Goal: Task Accomplishment & Management: Manage account settings

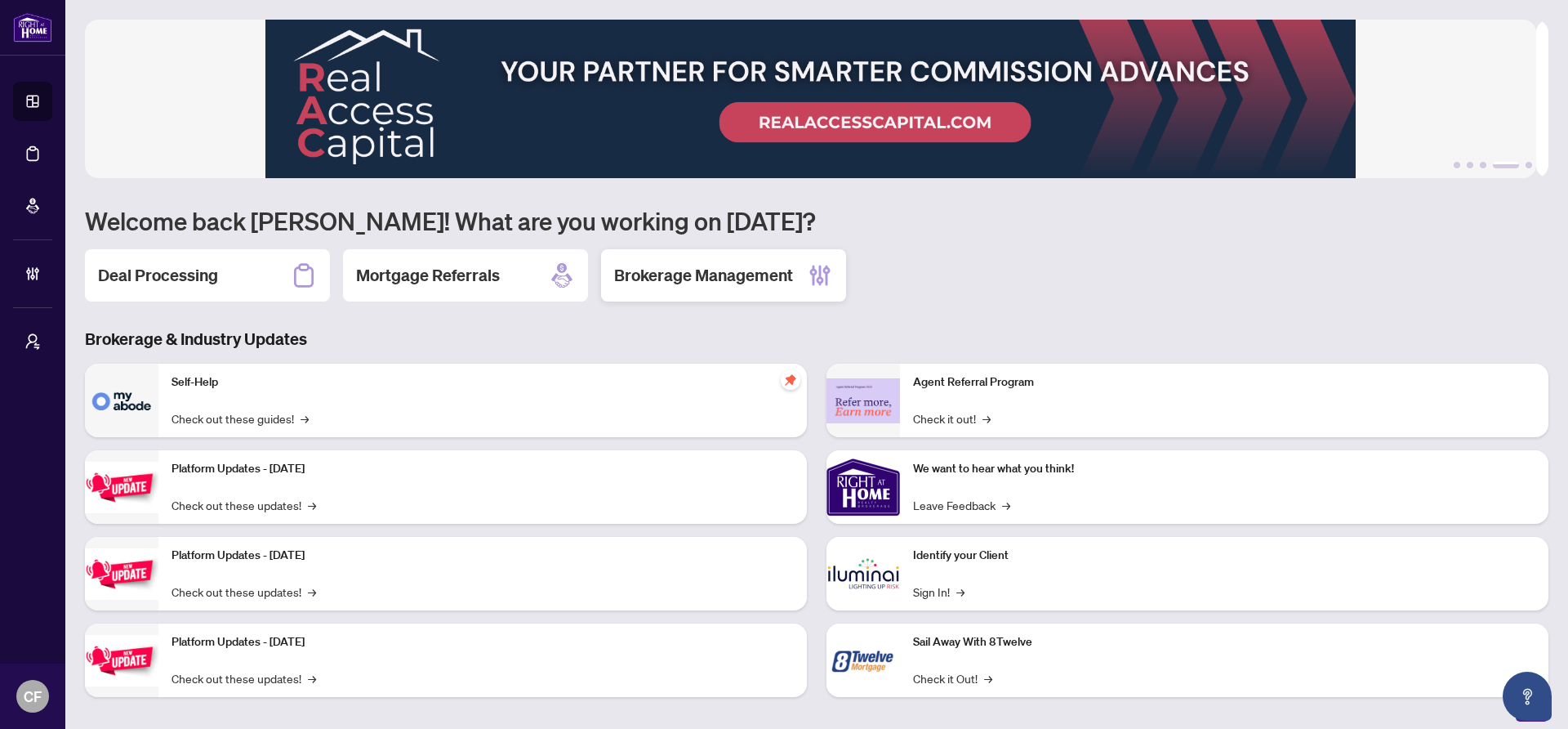
click at [842, 281] on div "Brokerage Management" at bounding box center [723, 276] width 245 height 53
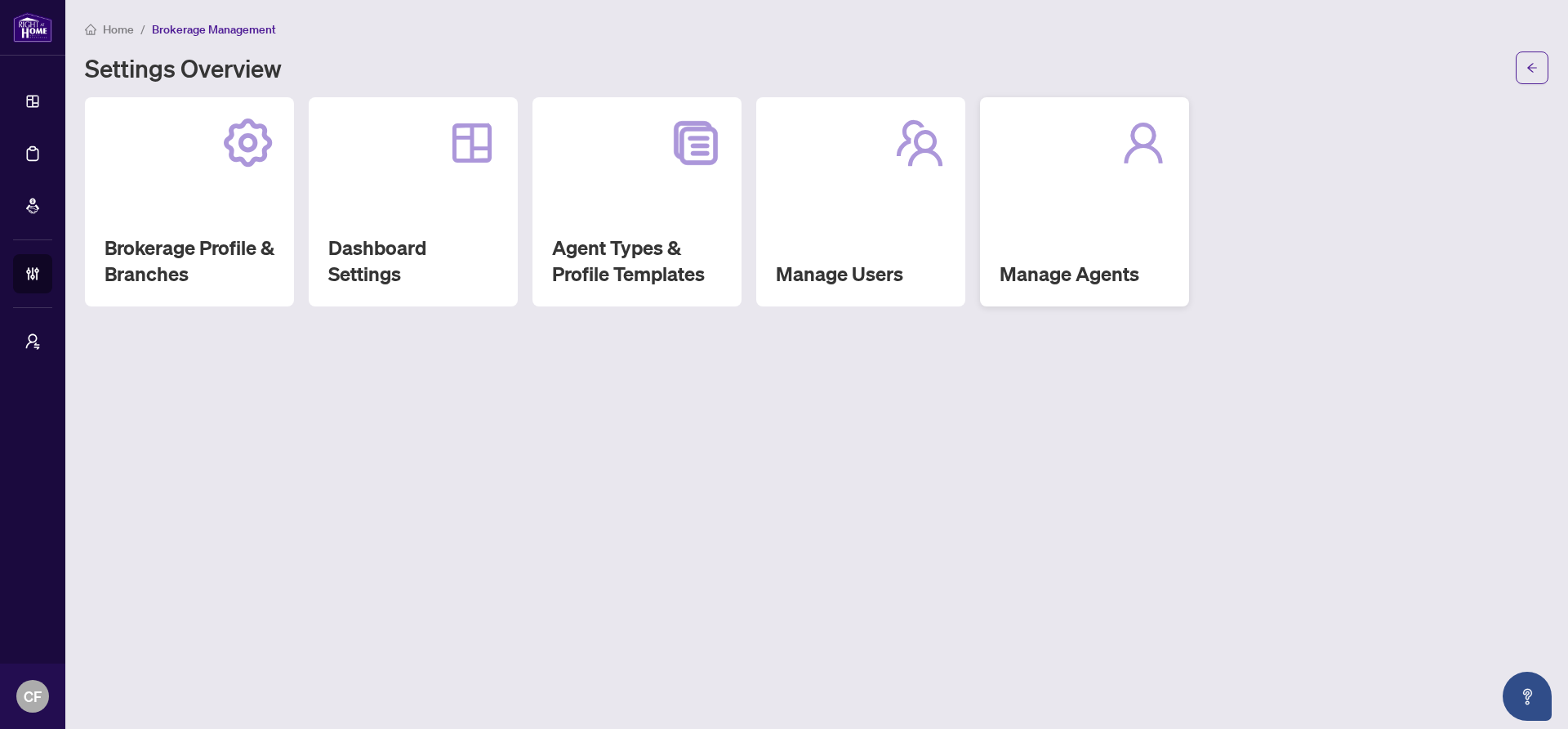
click at [1036, 162] on div at bounding box center [1085, 143] width 170 height 53
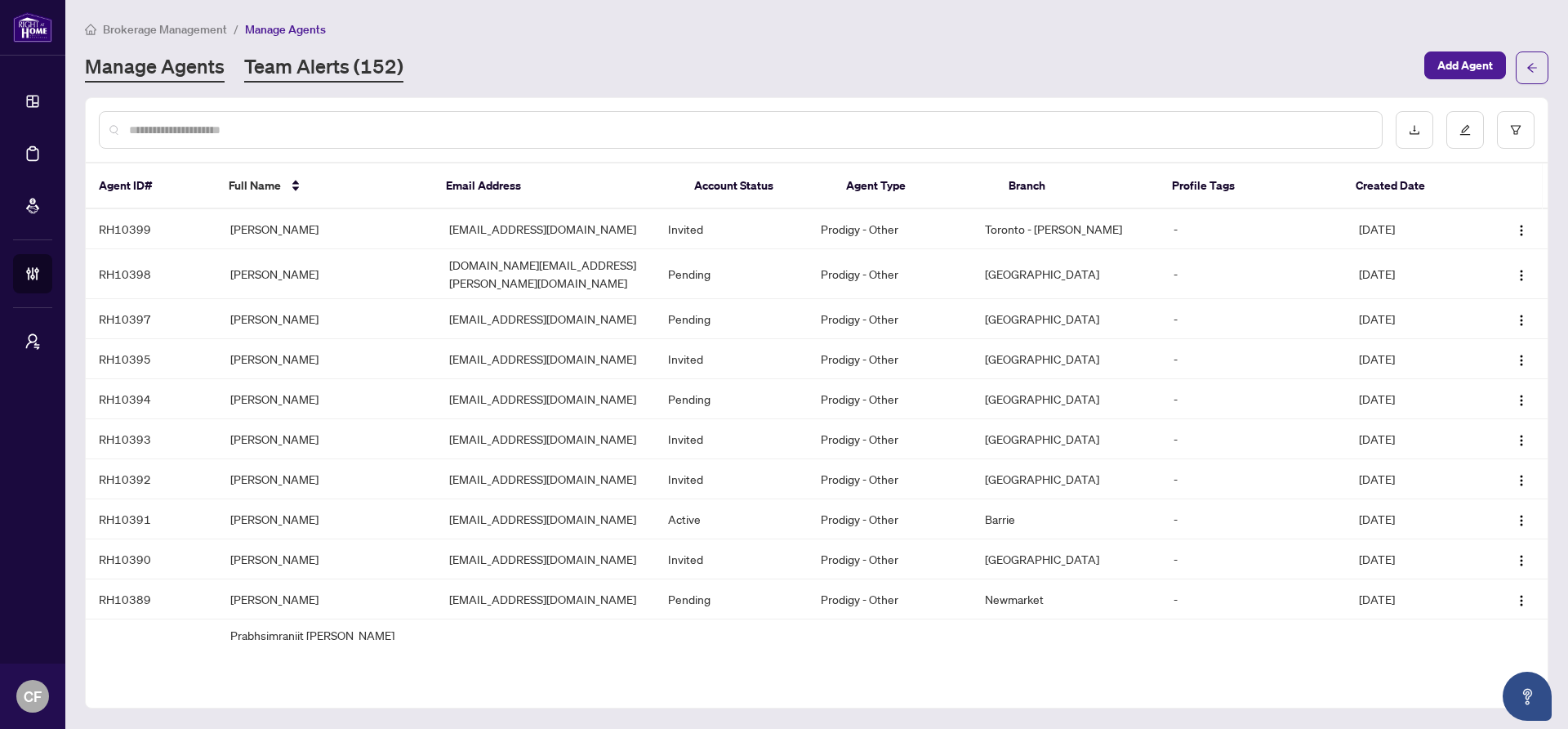
click at [394, 67] on link "Team Alerts (152)" at bounding box center [324, 67] width 159 height 29
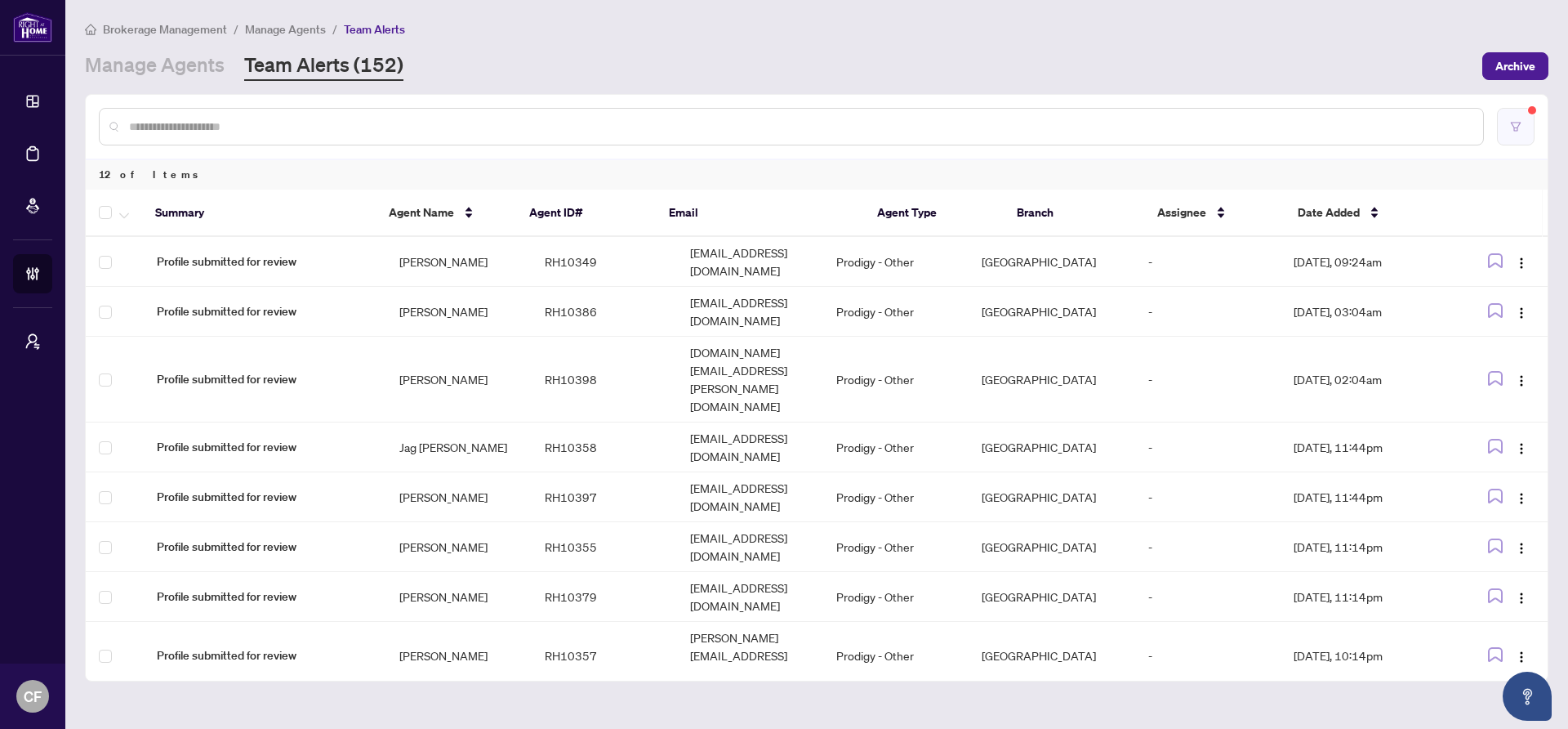
click at [1529, 115] on button "button" at bounding box center [1516, 127] width 38 height 38
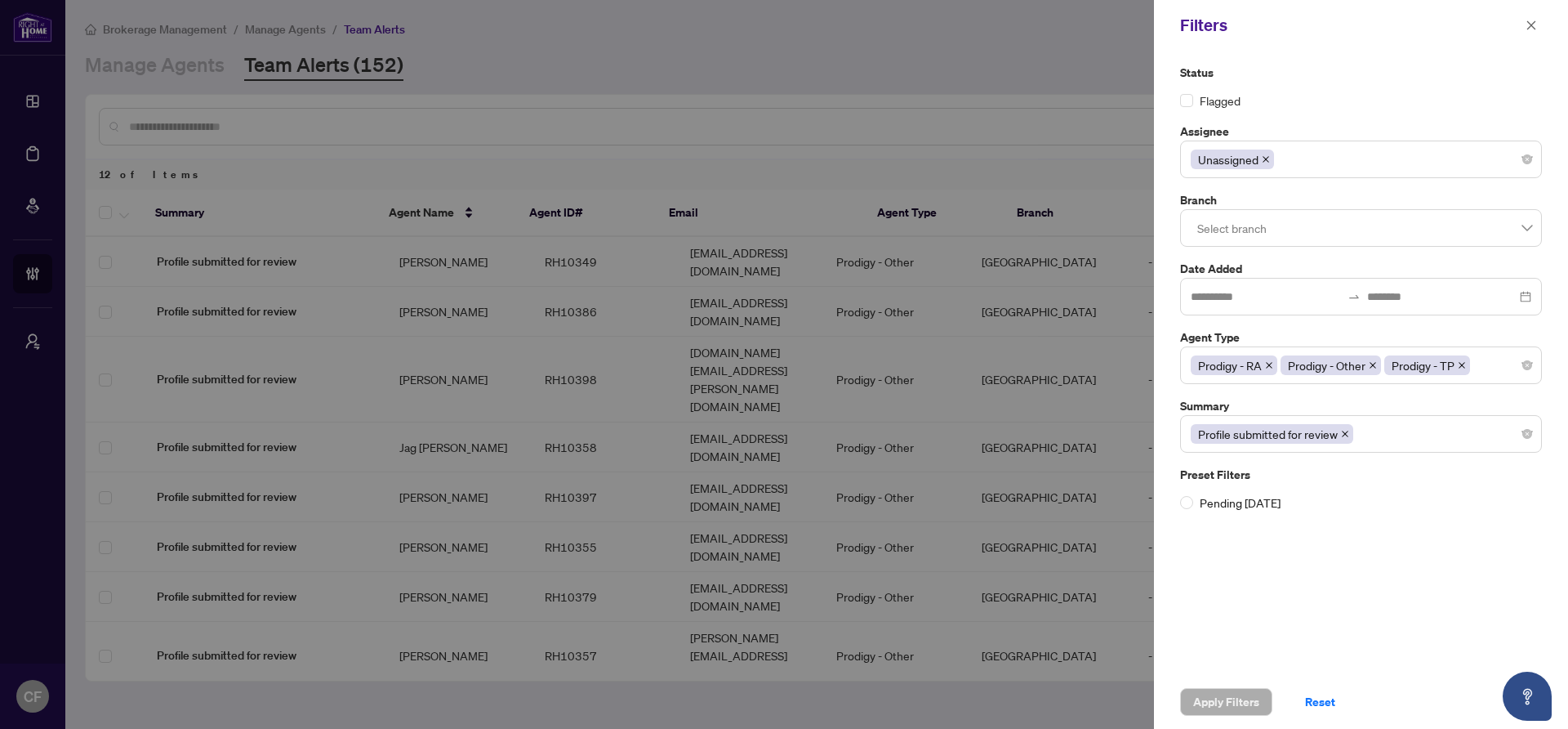
drag, startPoint x: 1228, startPoint y: 598, endPoint x: 1247, endPoint y: 579, distance: 26.9
click at [1229, 598] on div "Status Flagged Assignee Unassigned Branch Select branch Date Added Agent Type P…" at bounding box center [1361, 363] width 414 height 625
click at [1531, 29] on icon "close" at bounding box center [1531, 25] width 11 height 11
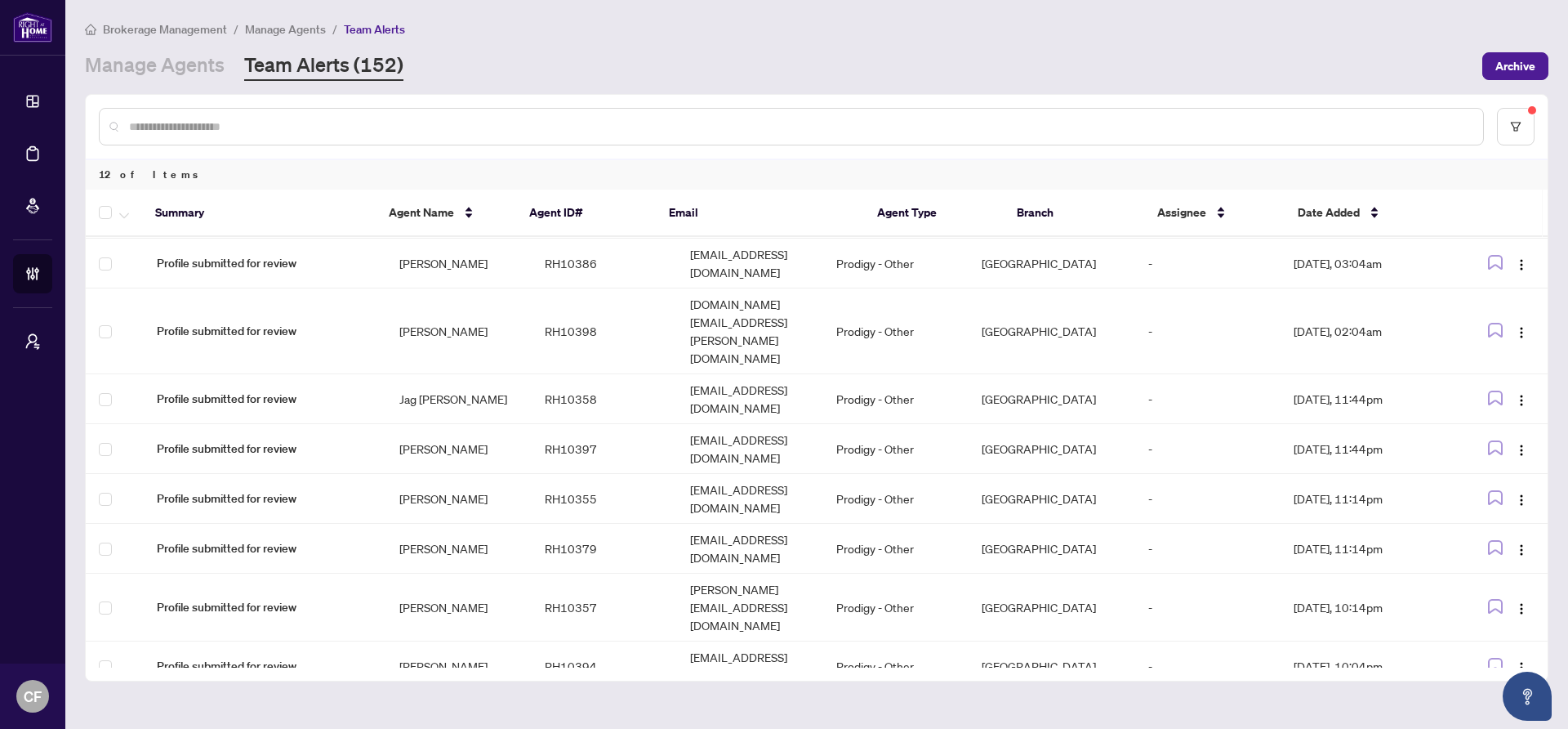
scroll to position [50, 0]
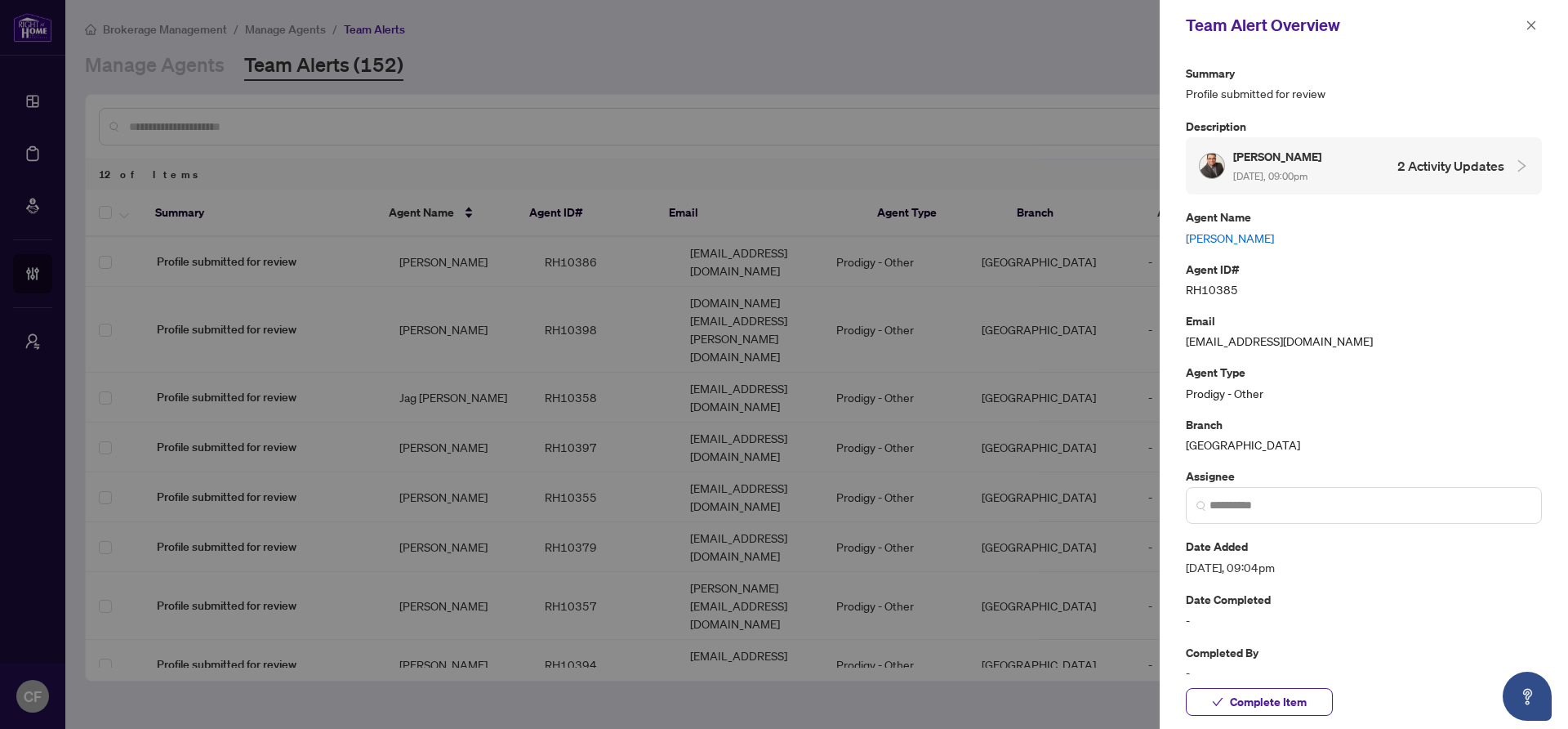
click at [1248, 238] on link "[PERSON_NAME]" at bounding box center [1364, 237] width 356 height 18
click at [1537, 20] on button "button" at bounding box center [1531, 25] width 22 height 20
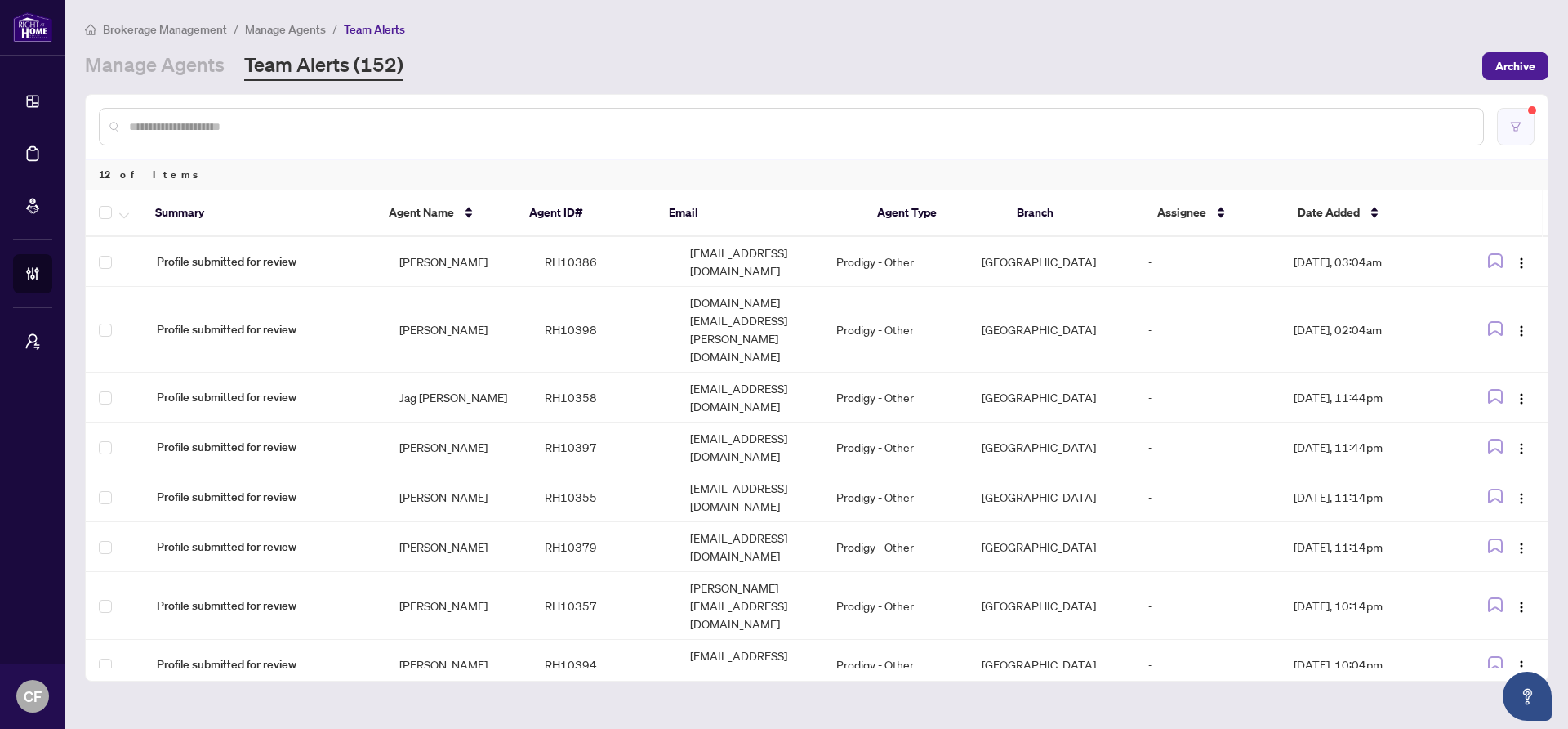
click at [1515, 135] on button "button" at bounding box center [1516, 127] width 38 height 38
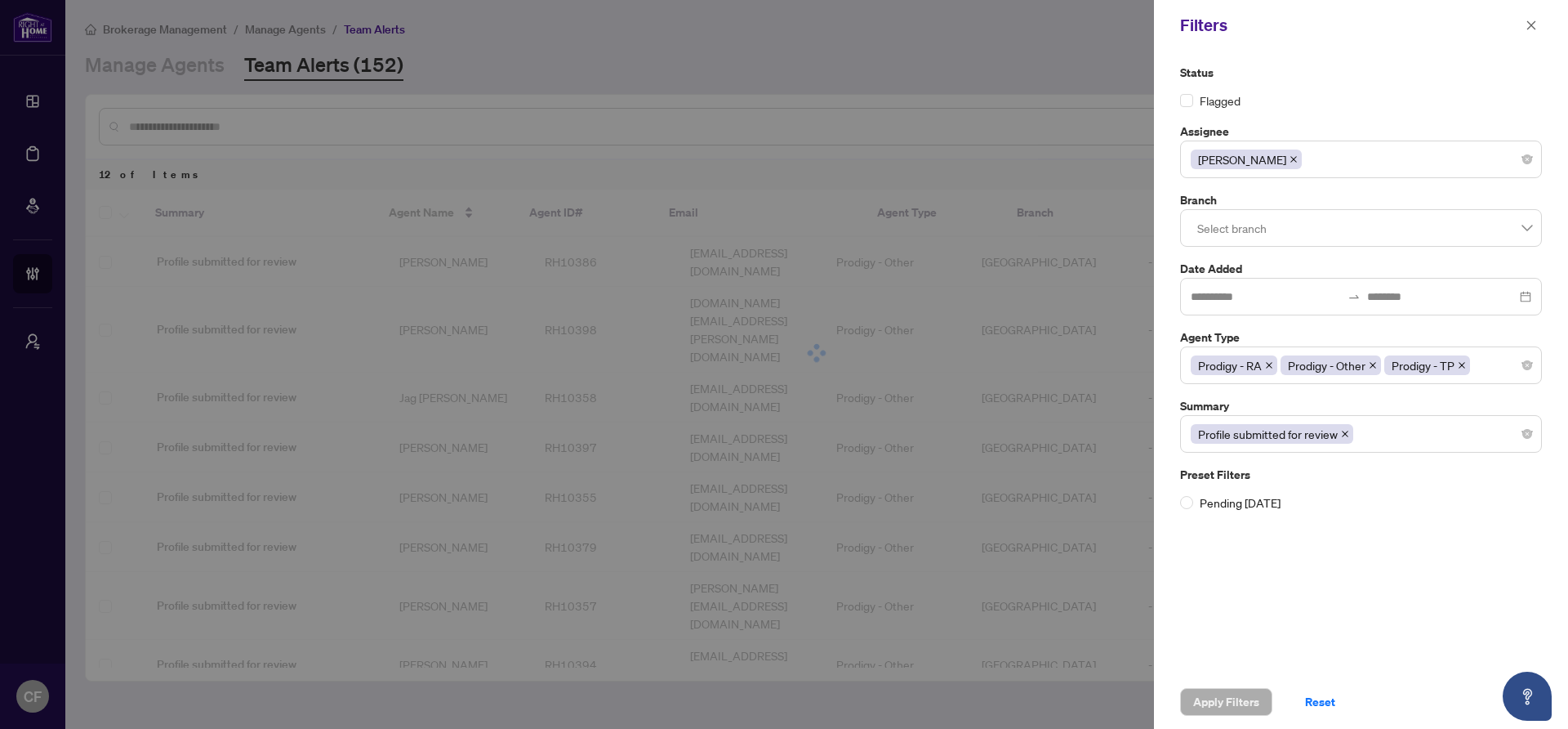
scroll to position [0, 0]
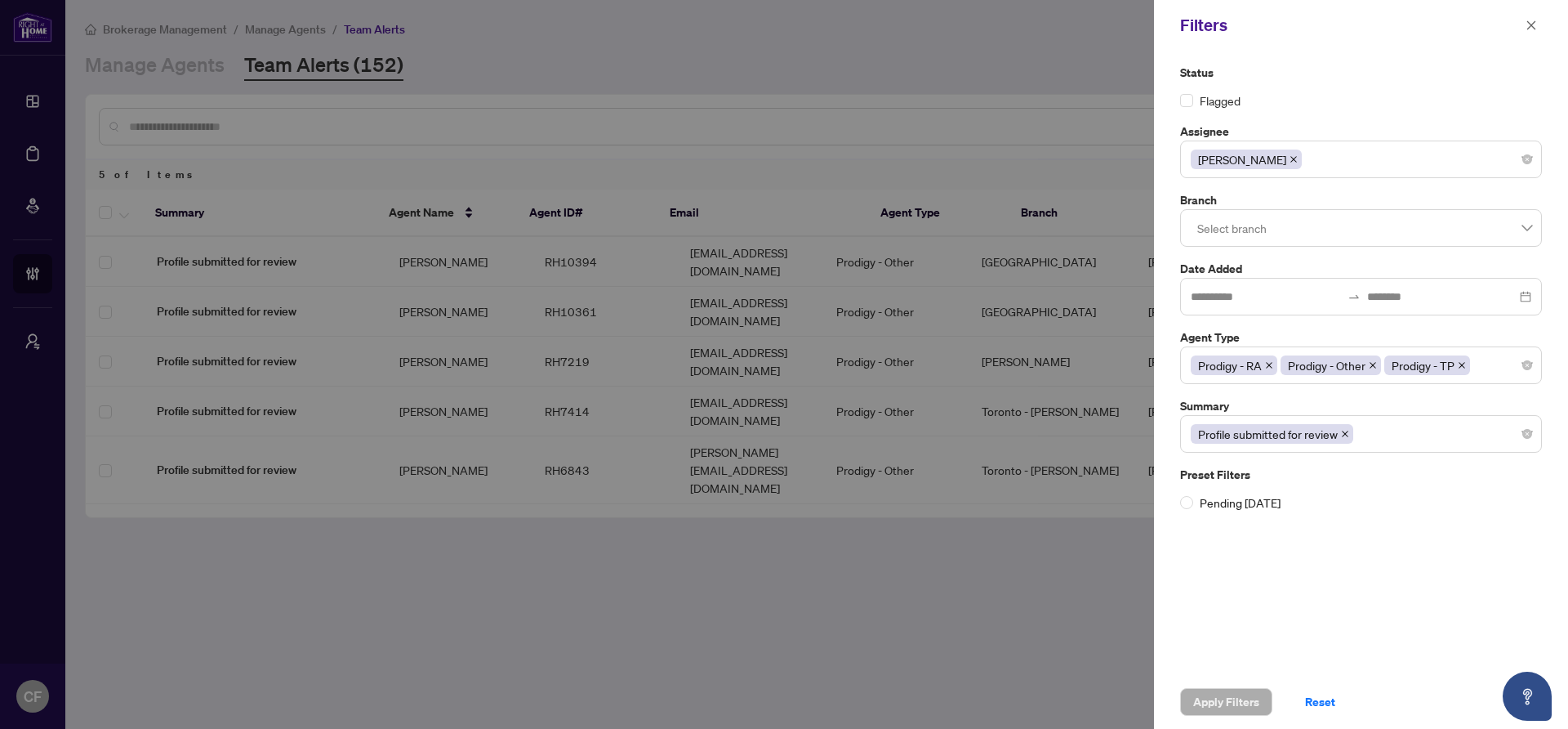
click at [1348, 432] on icon "close" at bounding box center [1345, 434] width 8 height 8
click at [1240, 693] on span "Apply Filters" at bounding box center [1227, 702] width 66 height 26
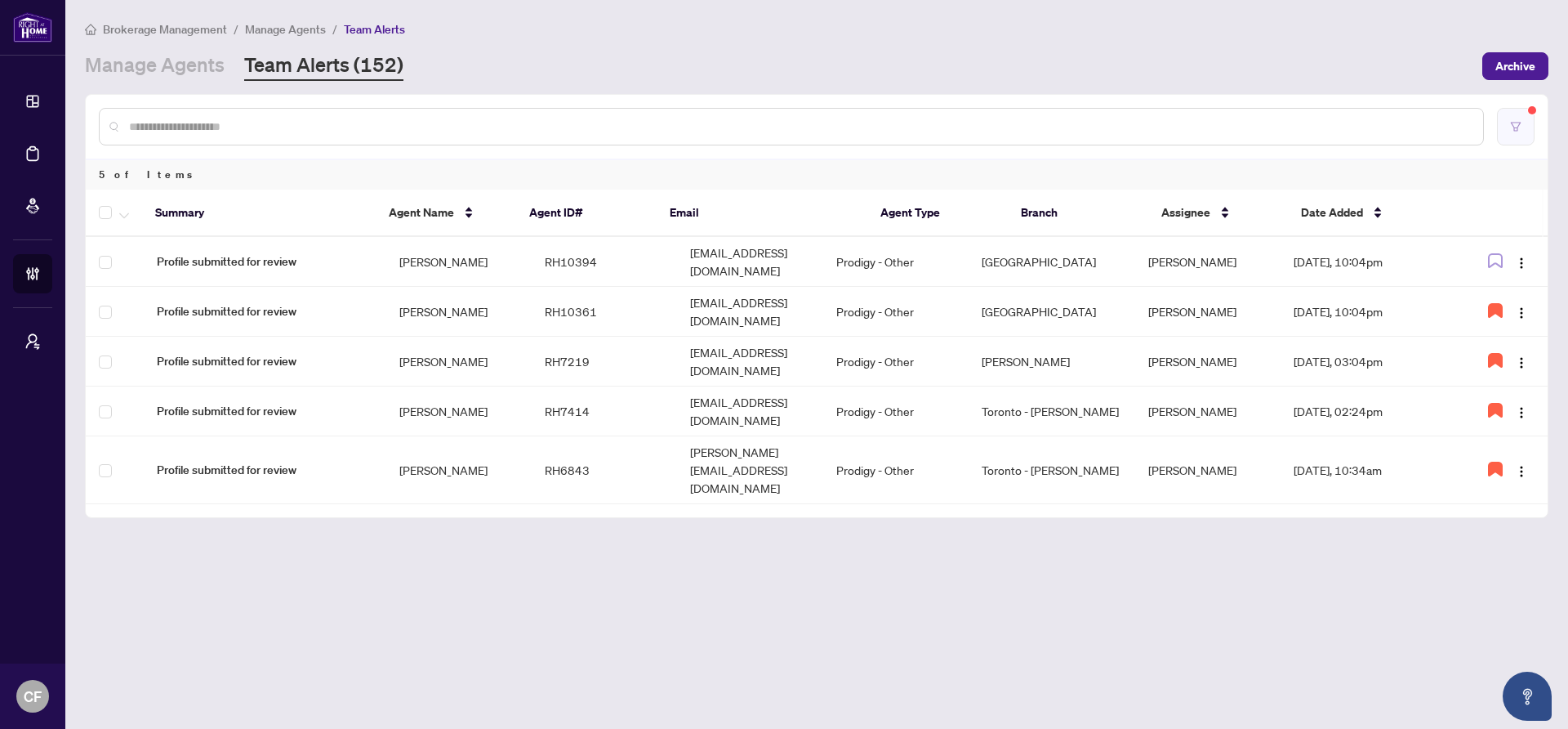
click at [1516, 127] on icon "filter" at bounding box center [1516, 126] width 9 height 9
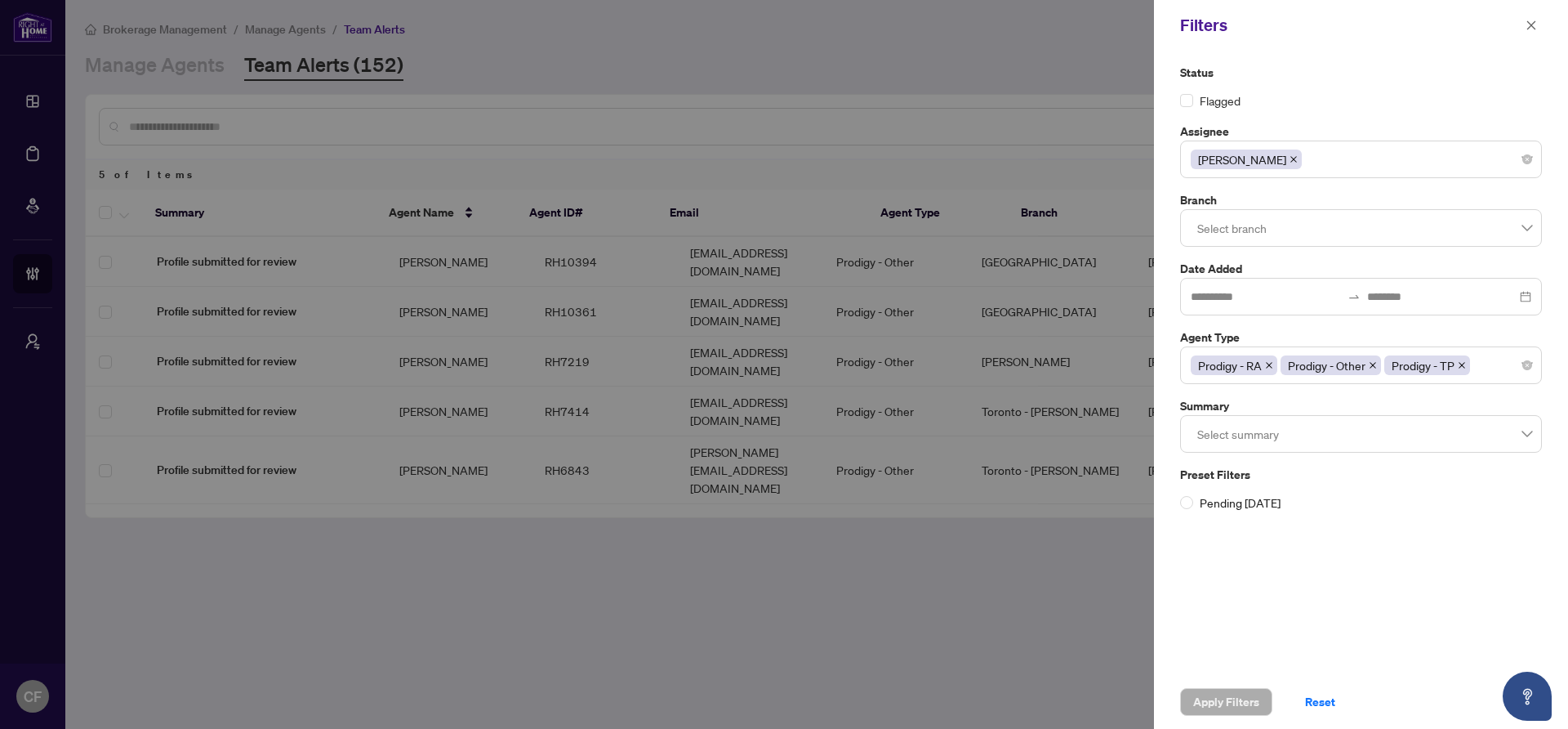
click at [1290, 165] on span at bounding box center [1293, 159] width 8 height 18
click at [1225, 692] on span "Apply Filters" at bounding box center [1227, 702] width 66 height 26
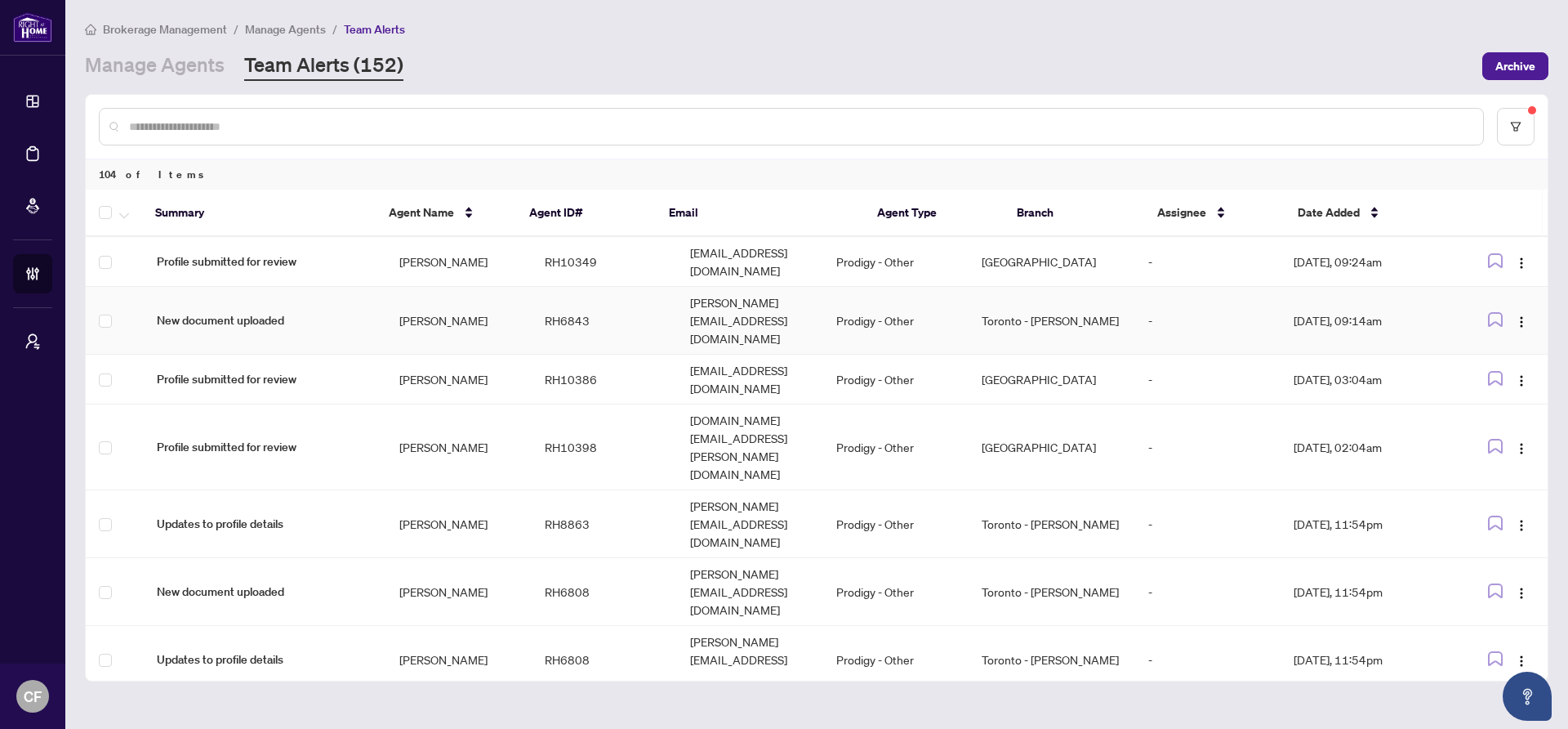
click at [1127, 300] on td "Toronto - [PERSON_NAME]" at bounding box center [1052, 321] width 166 height 68
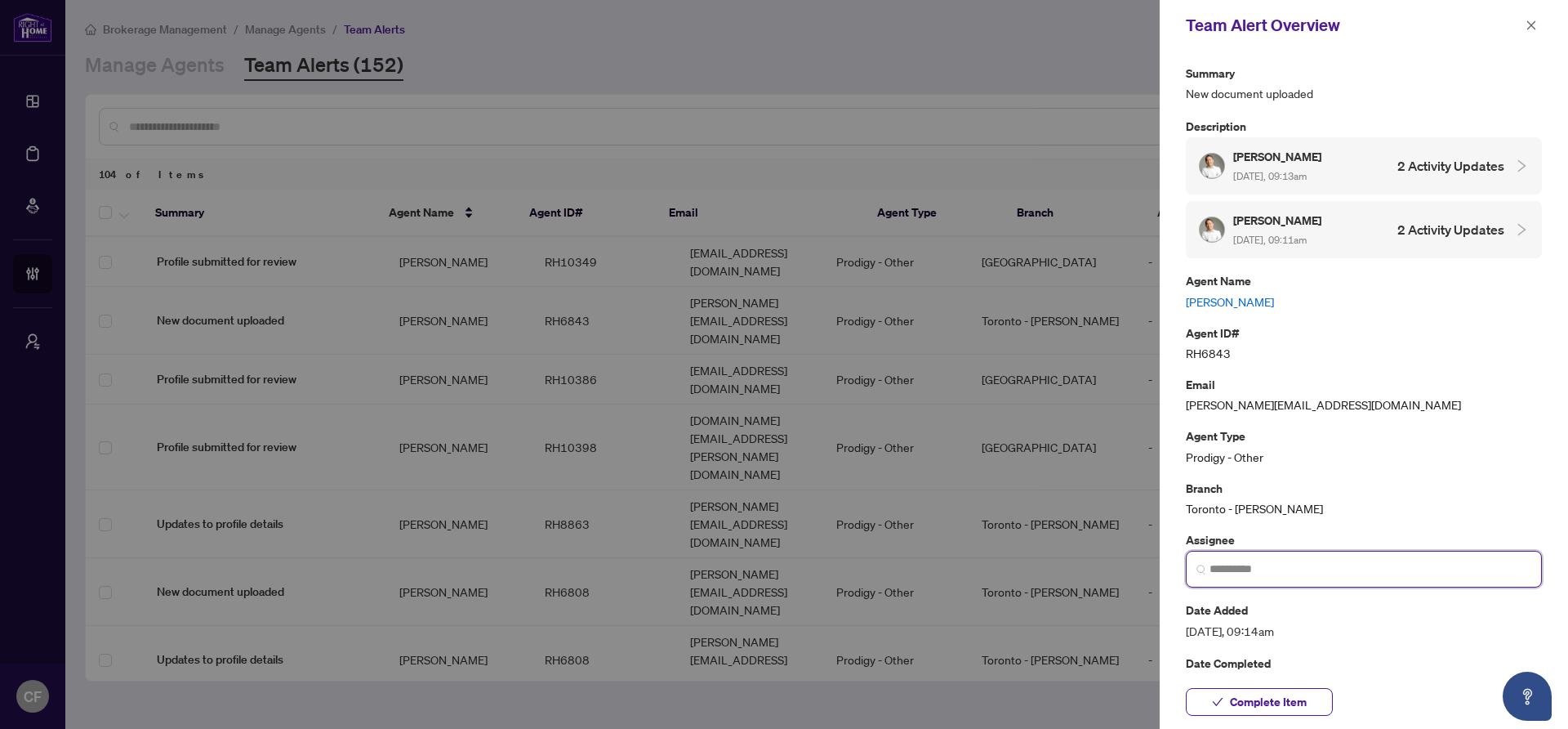
click at [1221, 564] on input "search" at bounding box center [1370, 569] width 322 height 17
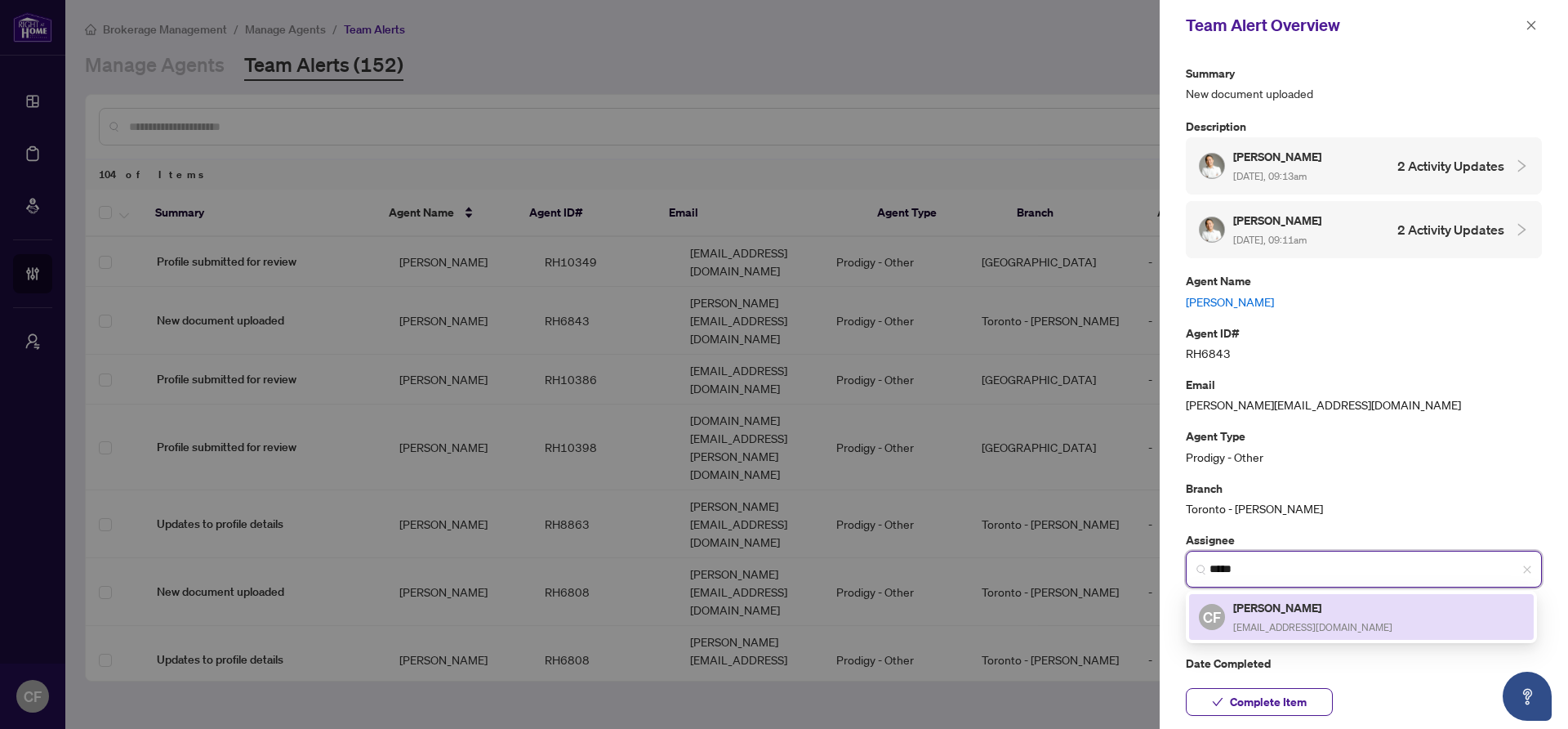
click at [1353, 607] on h5 "[PERSON_NAME]" at bounding box center [1312, 608] width 159 height 19
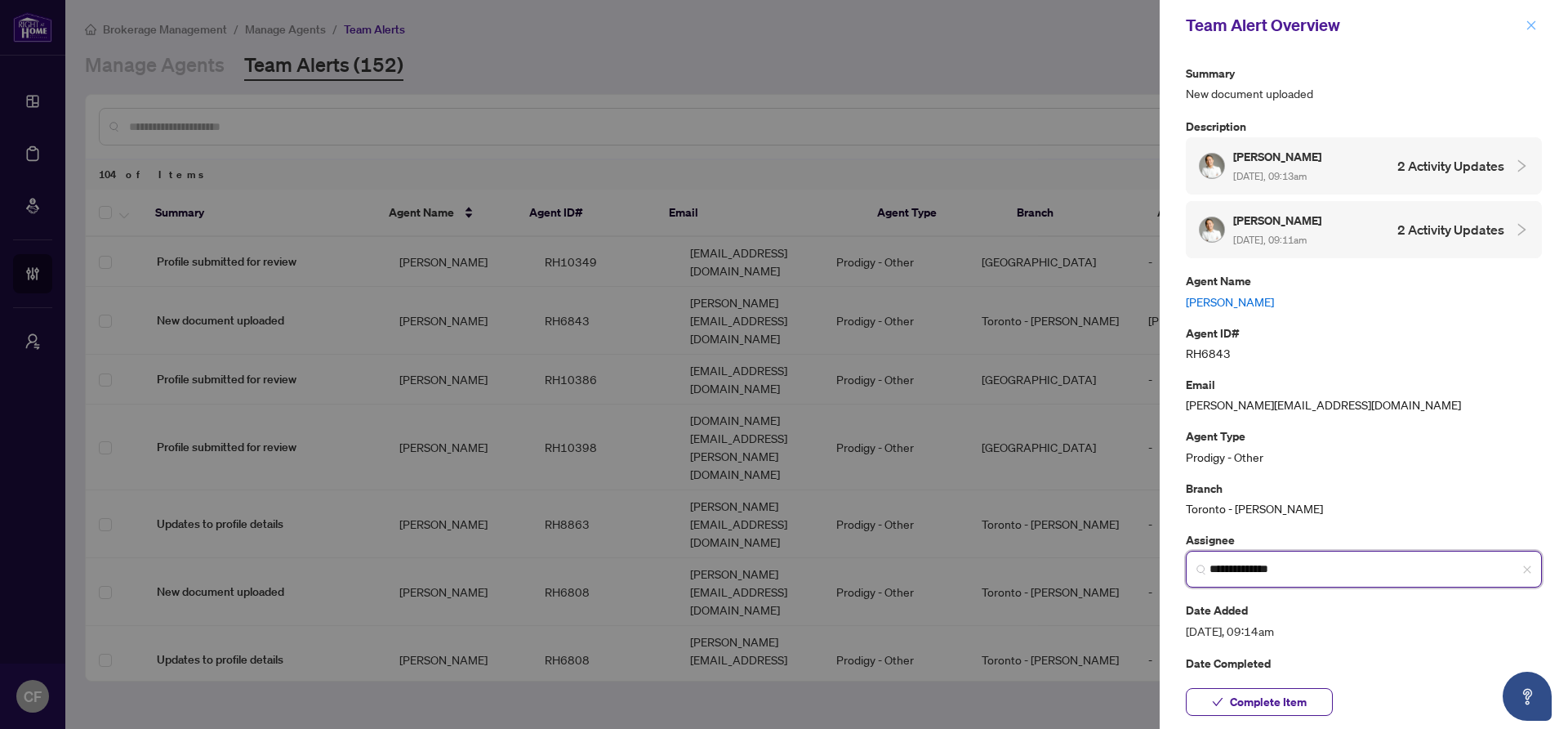
type input "**********"
click at [1531, 25] on icon "close" at bounding box center [1532, 25] width 9 height 9
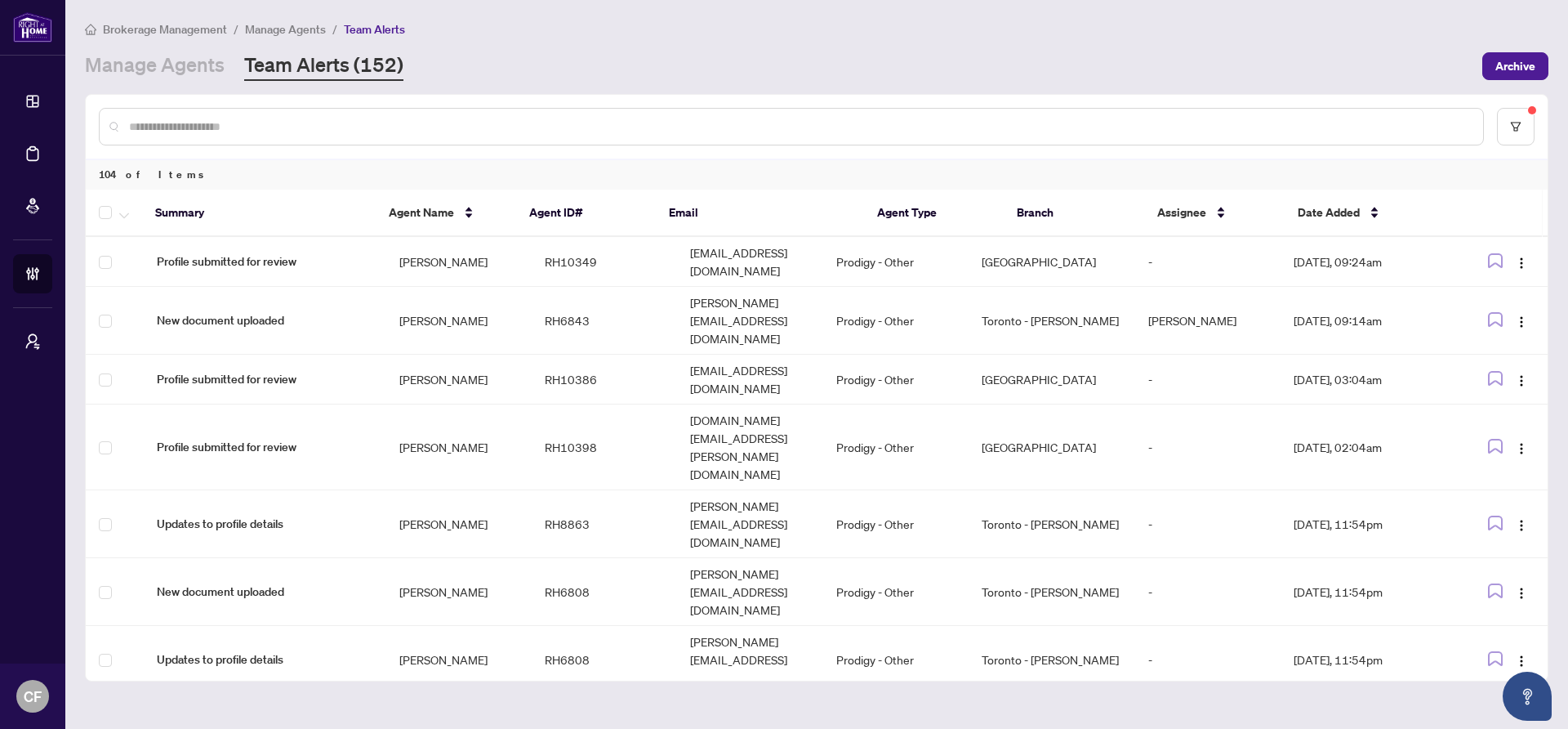
click at [572, 133] on input "text" at bounding box center [800, 126] width 1341 height 18
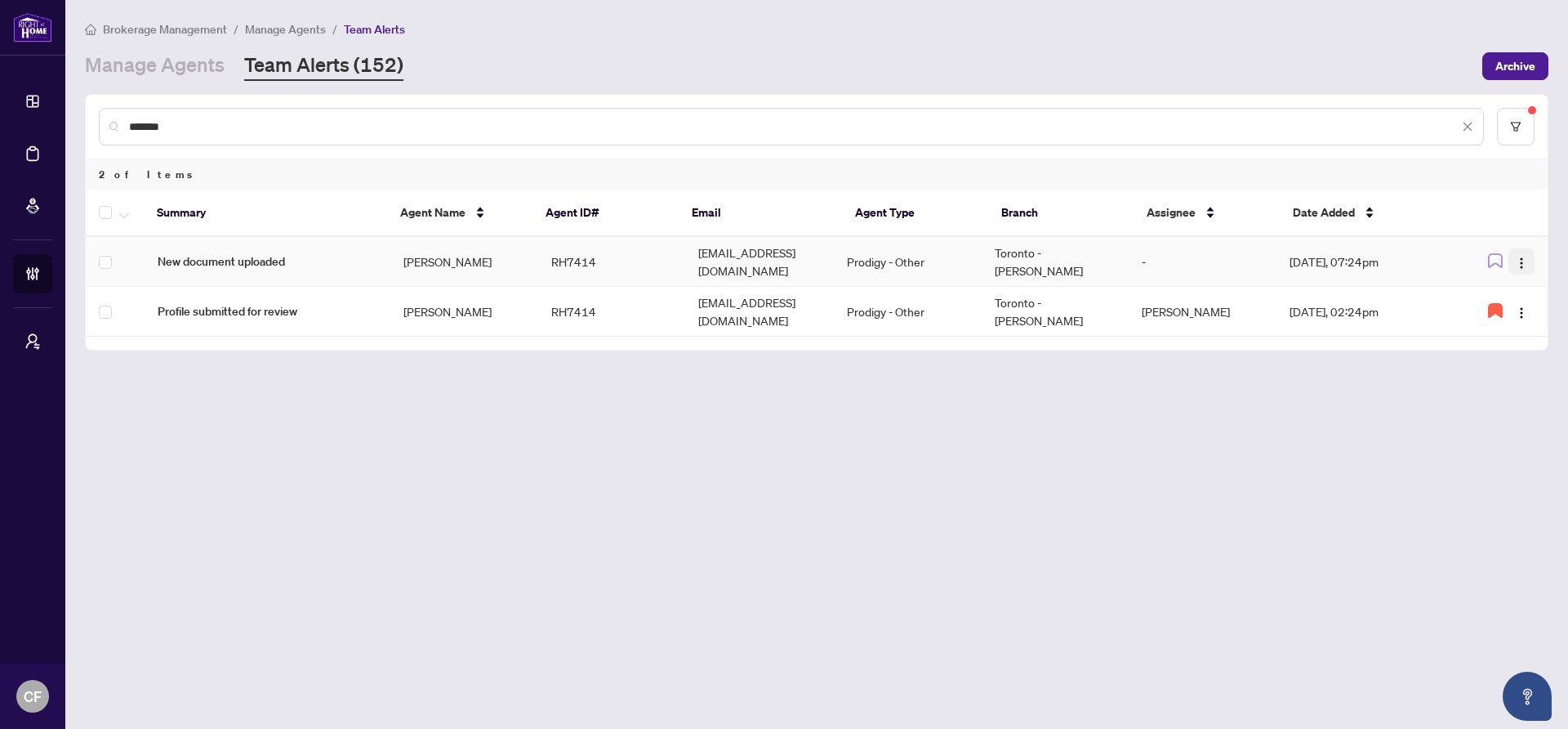
type input "*******"
click at [1519, 259] on img "button" at bounding box center [1522, 263] width 13 height 13
click at [1511, 325] on li "Assign User" at bounding box center [1484, 314] width 96 height 26
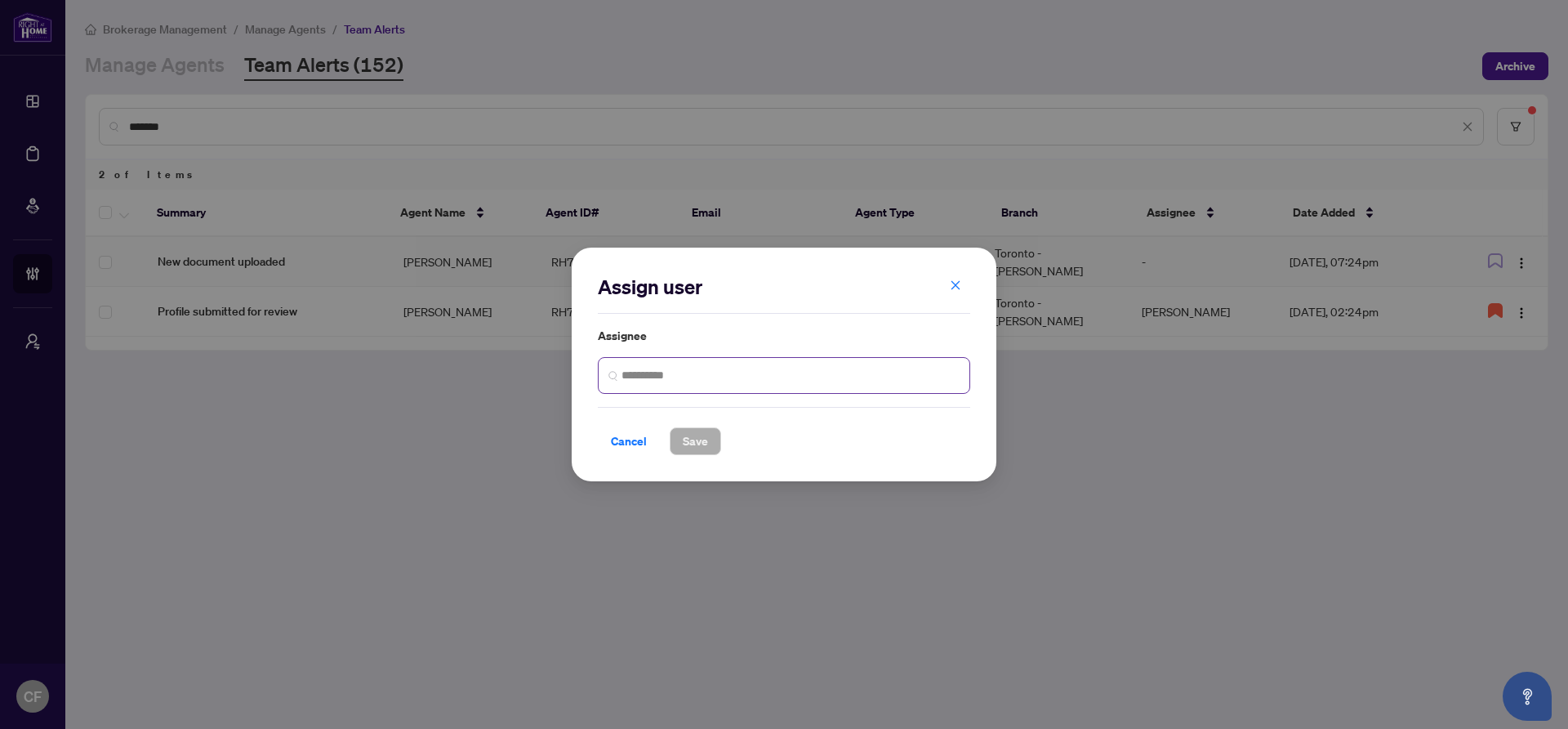
click at [692, 386] on span at bounding box center [784, 375] width 372 height 37
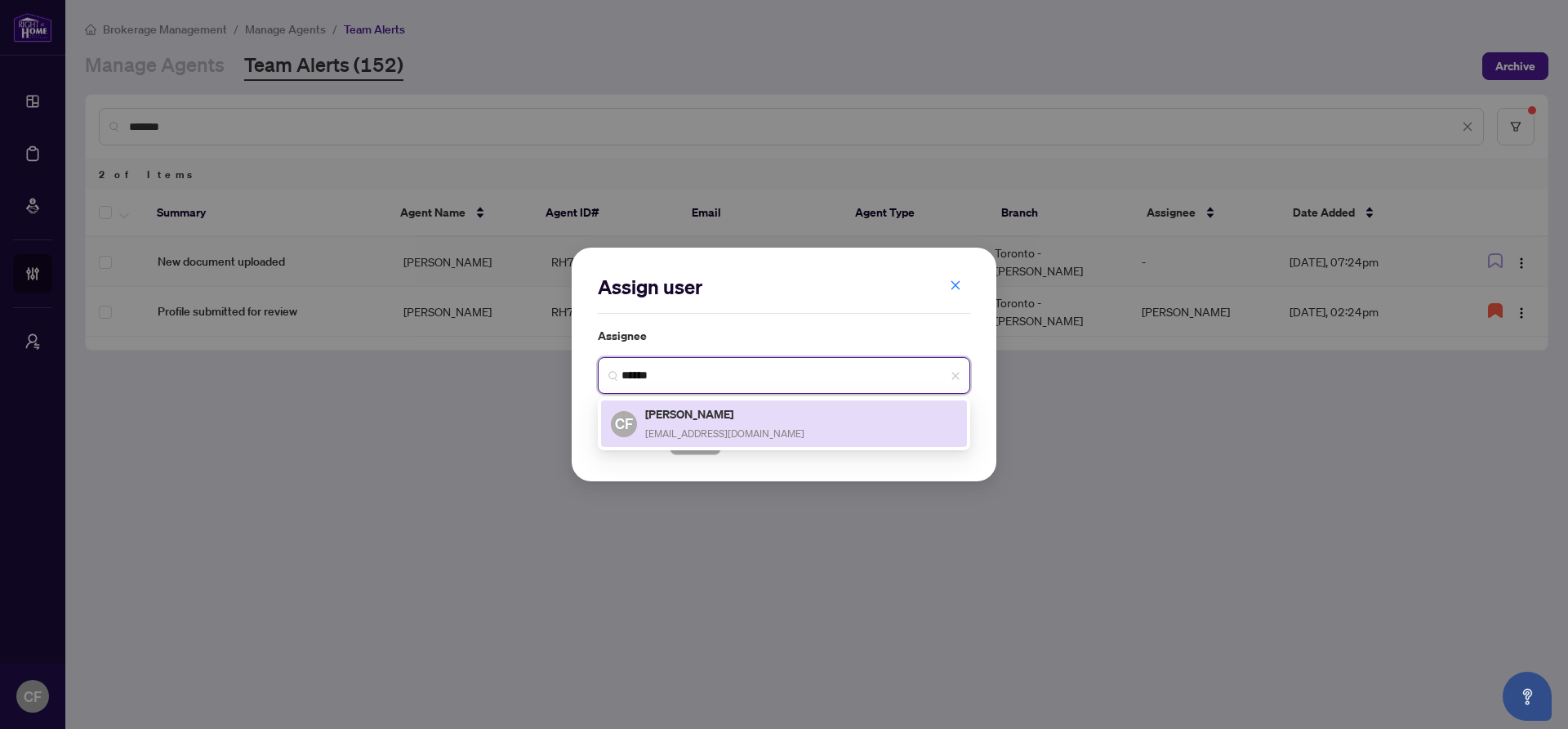
click at [687, 424] on div "Chantel Franks chantelf@rightathomerealty.com" at bounding box center [724, 423] width 159 height 38
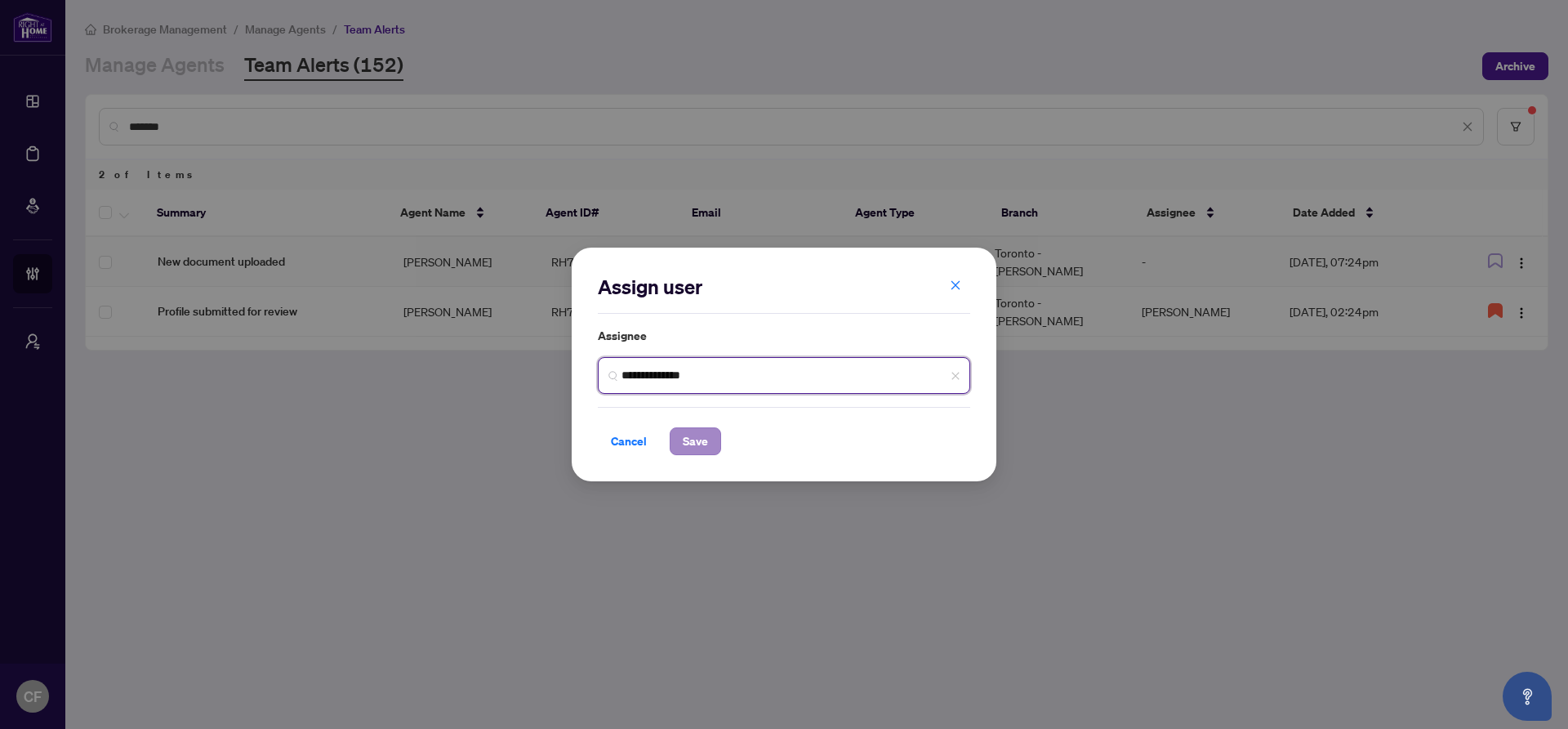
type input "**********"
click at [702, 427] on button "Save" at bounding box center [695, 441] width 52 height 28
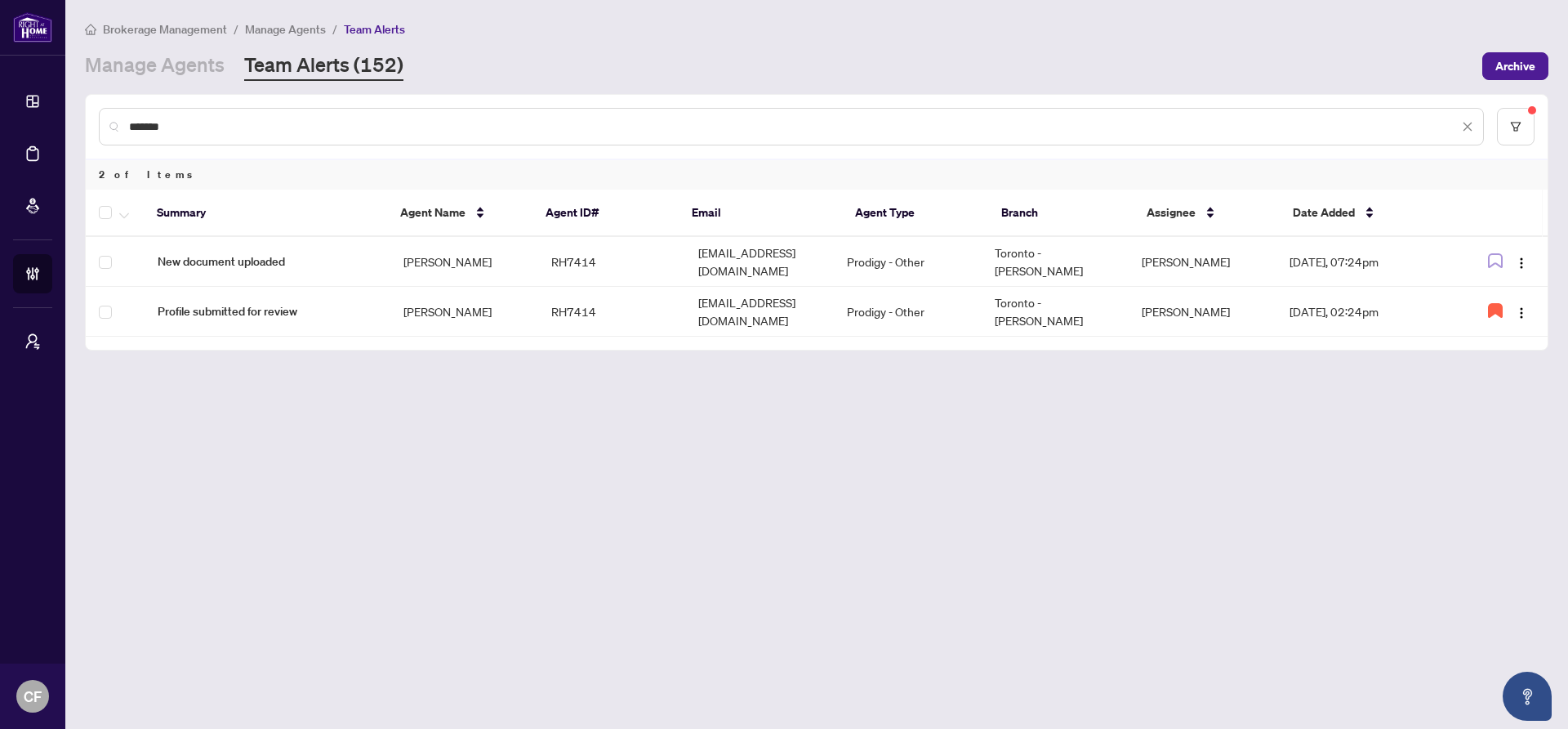
click at [383, 72] on link "Team Alerts (152)" at bounding box center [324, 66] width 159 height 29
click at [1474, 129] on div "*******" at bounding box center [791, 127] width 1386 height 38
click at [1471, 127] on icon "close" at bounding box center [1468, 127] width 11 height 11
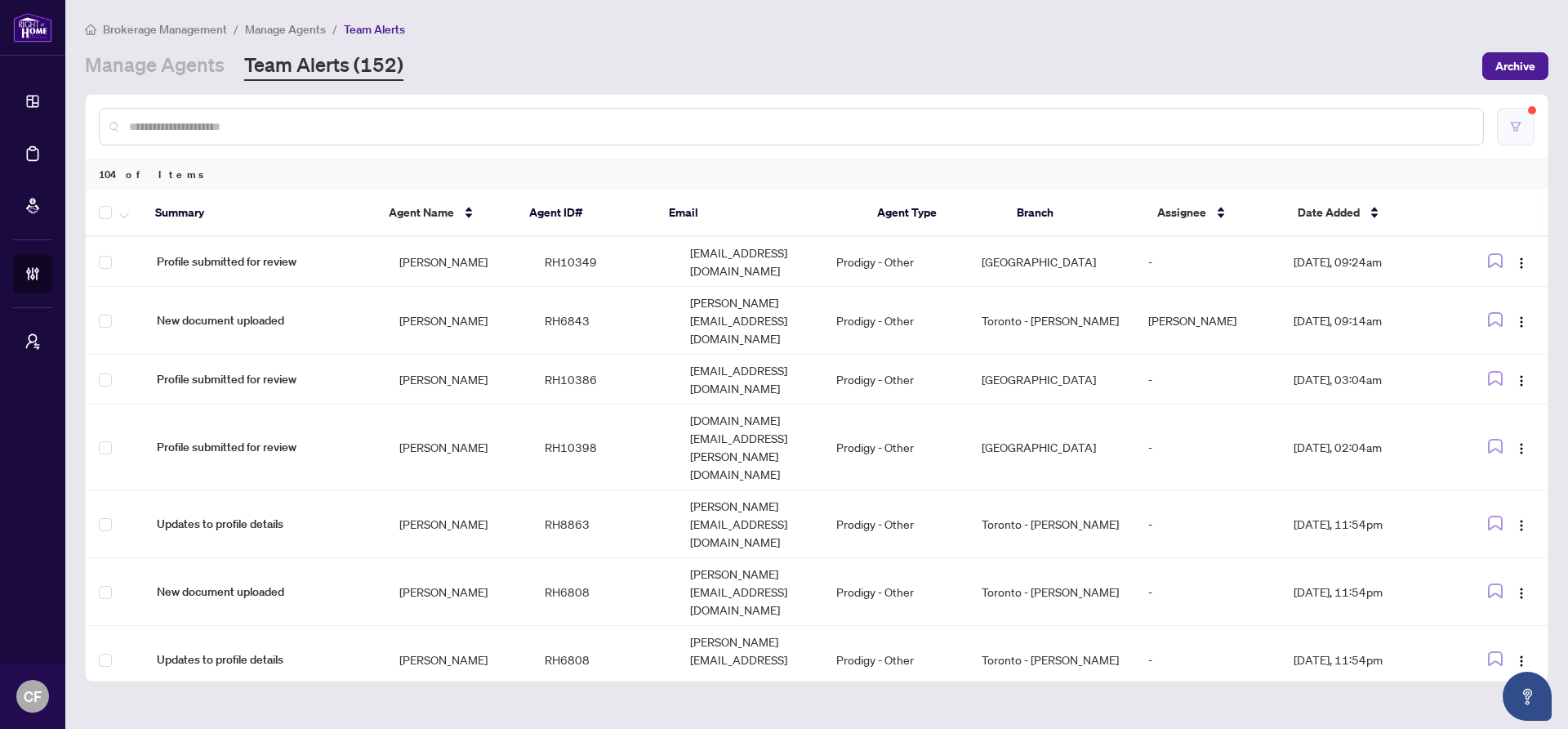
click at [1525, 125] on button "button" at bounding box center [1516, 127] width 38 height 38
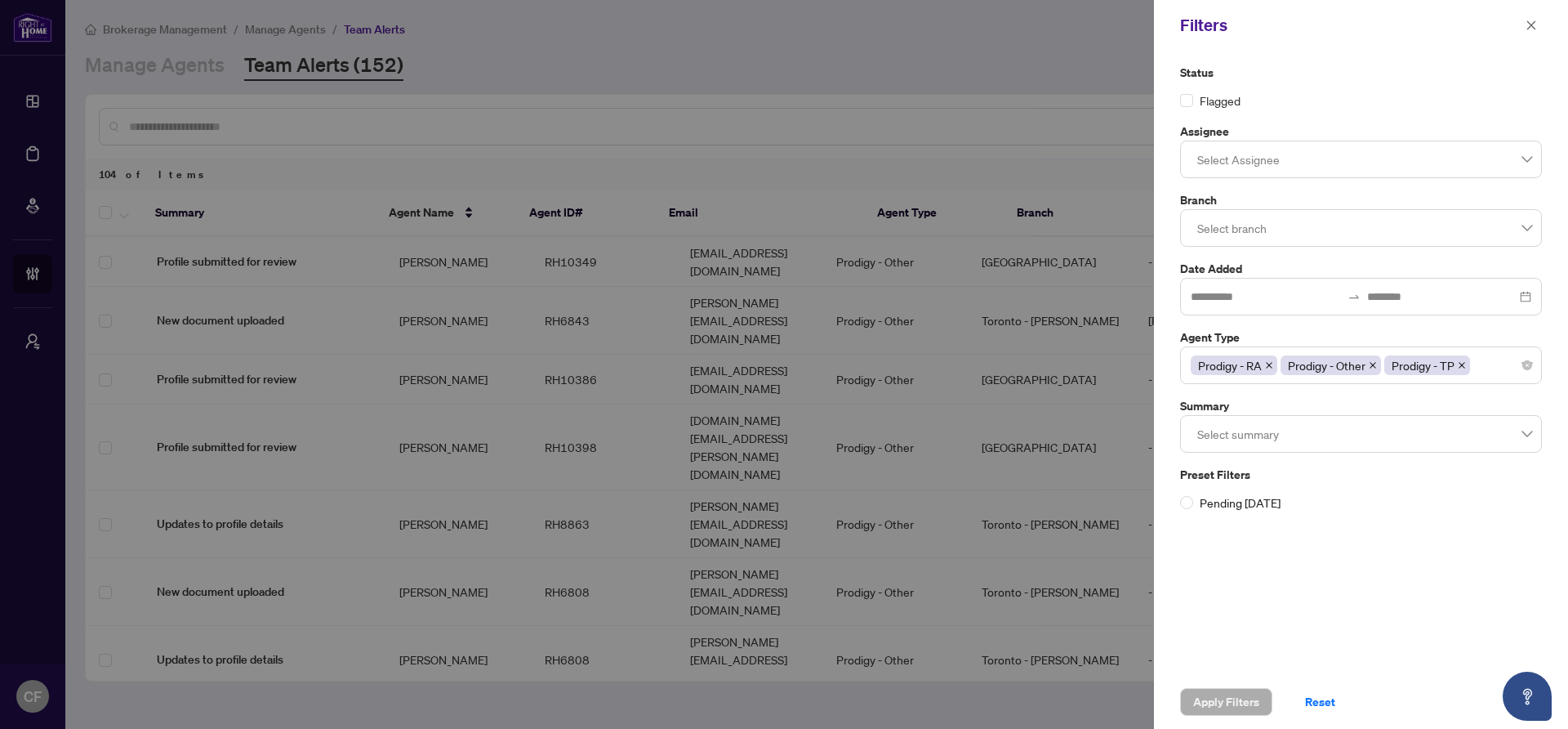
click at [1255, 169] on div at bounding box center [1361, 159] width 341 height 29
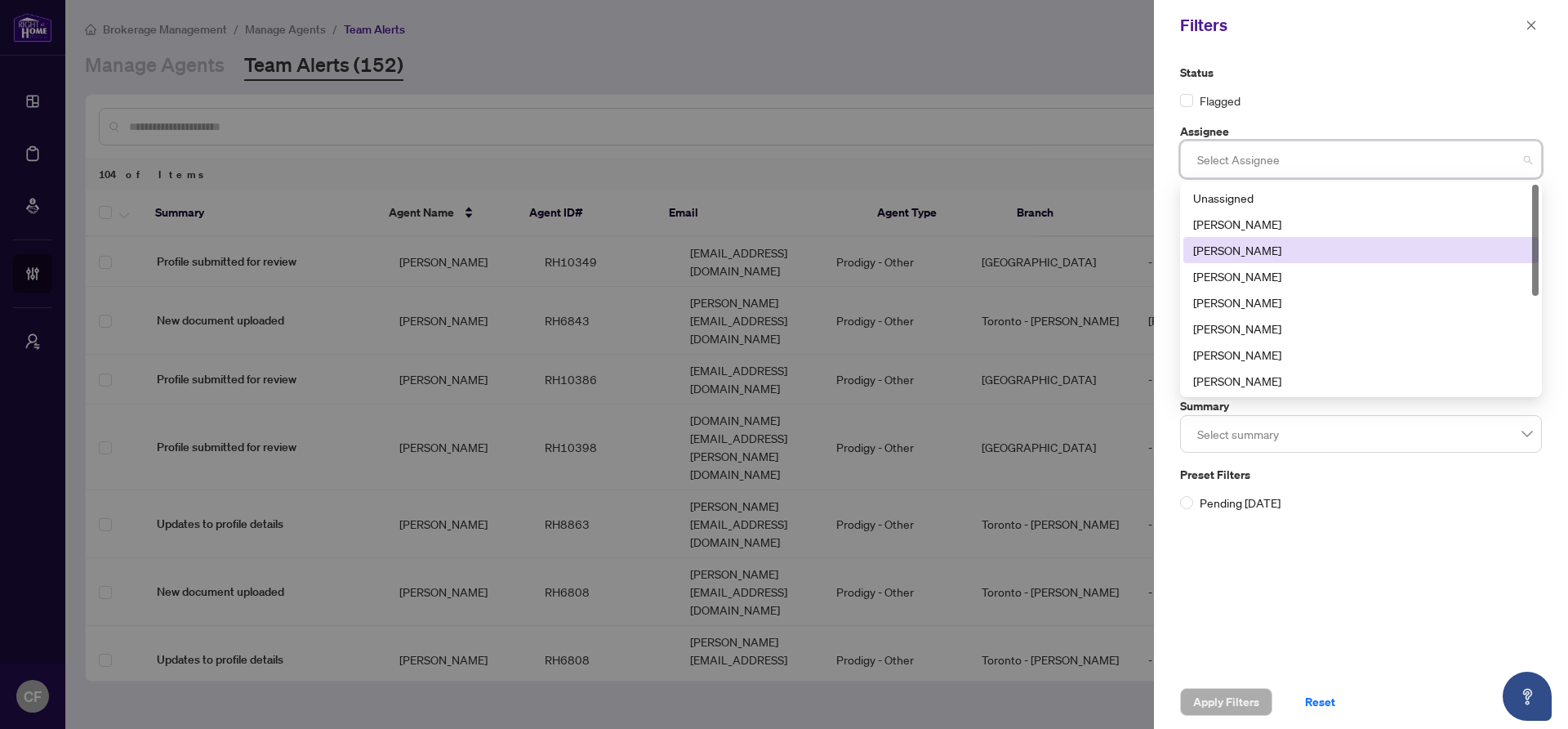
click at [1239, 259] on div "[PERSON_NAME]" at bounding box center [1361, 250] width 356 height 26
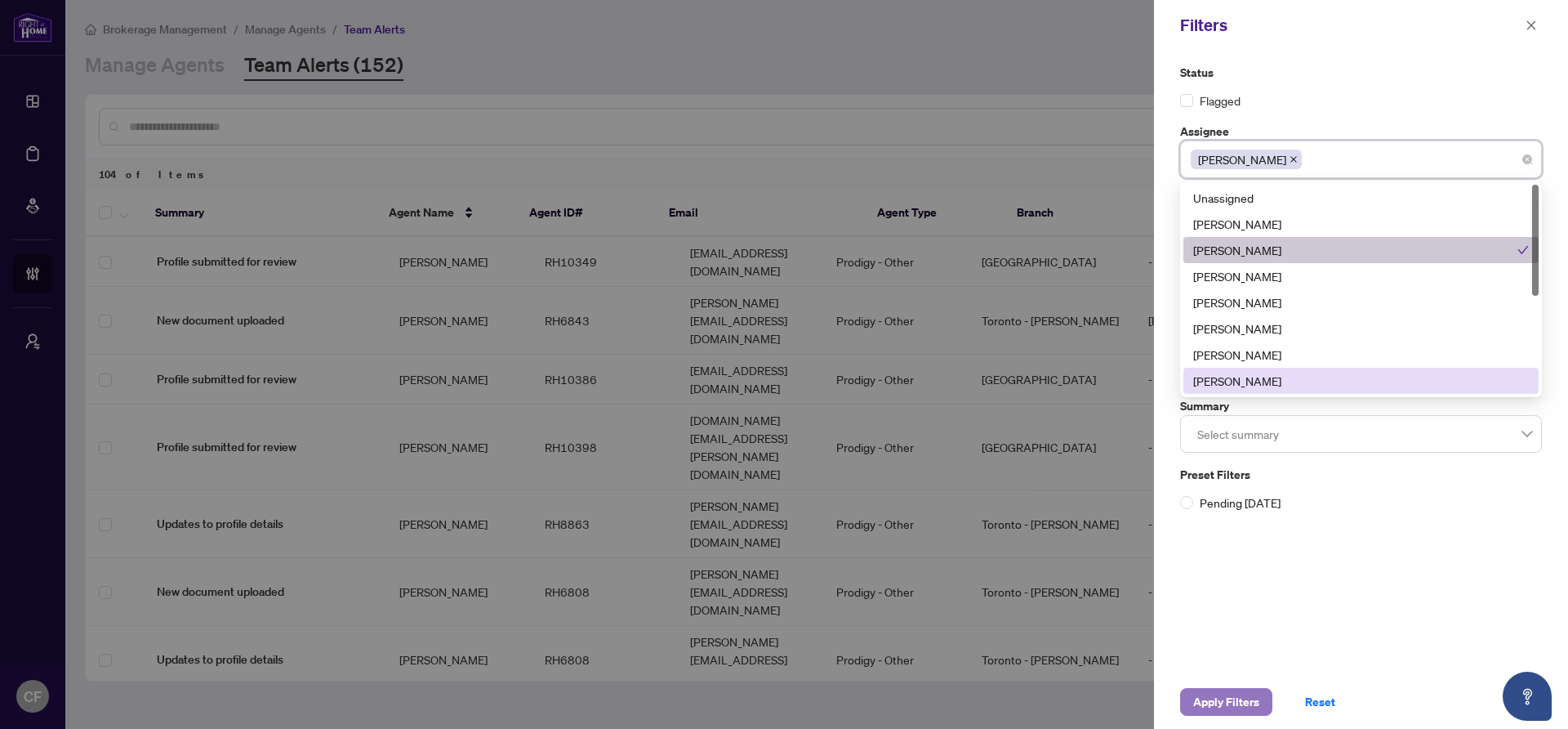
click at [1233, 692] on span "Apply Filters" at bounding box center [1227, 702] width 66 height 26
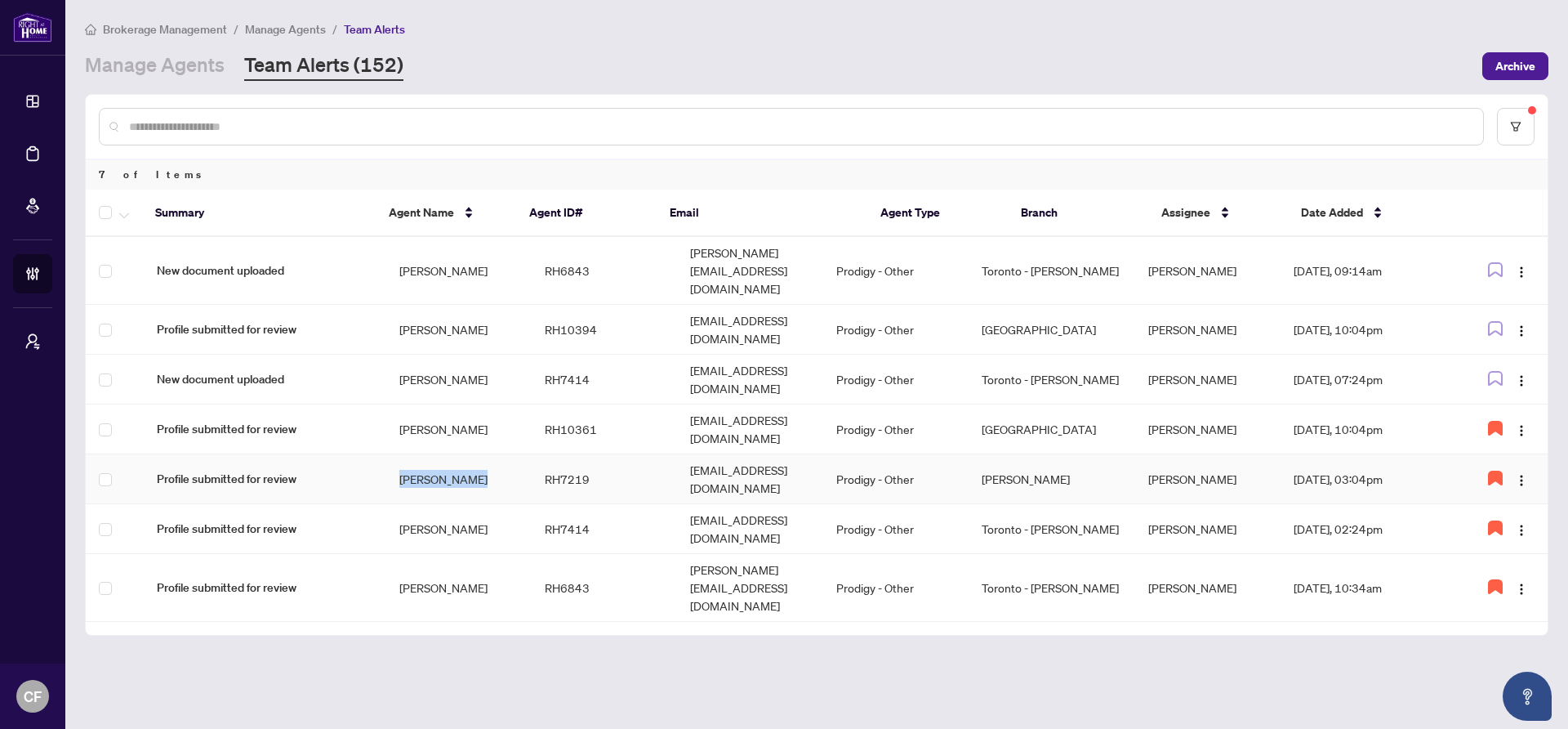
drag, startPoint x: 463, startPoint y: 430, endPoint x: 387, endPoint y: 432, distance: 76.0
click at [387, 454] on td "[PERSON_NAME]" at bounding box center [459, 479] width 146 height 50
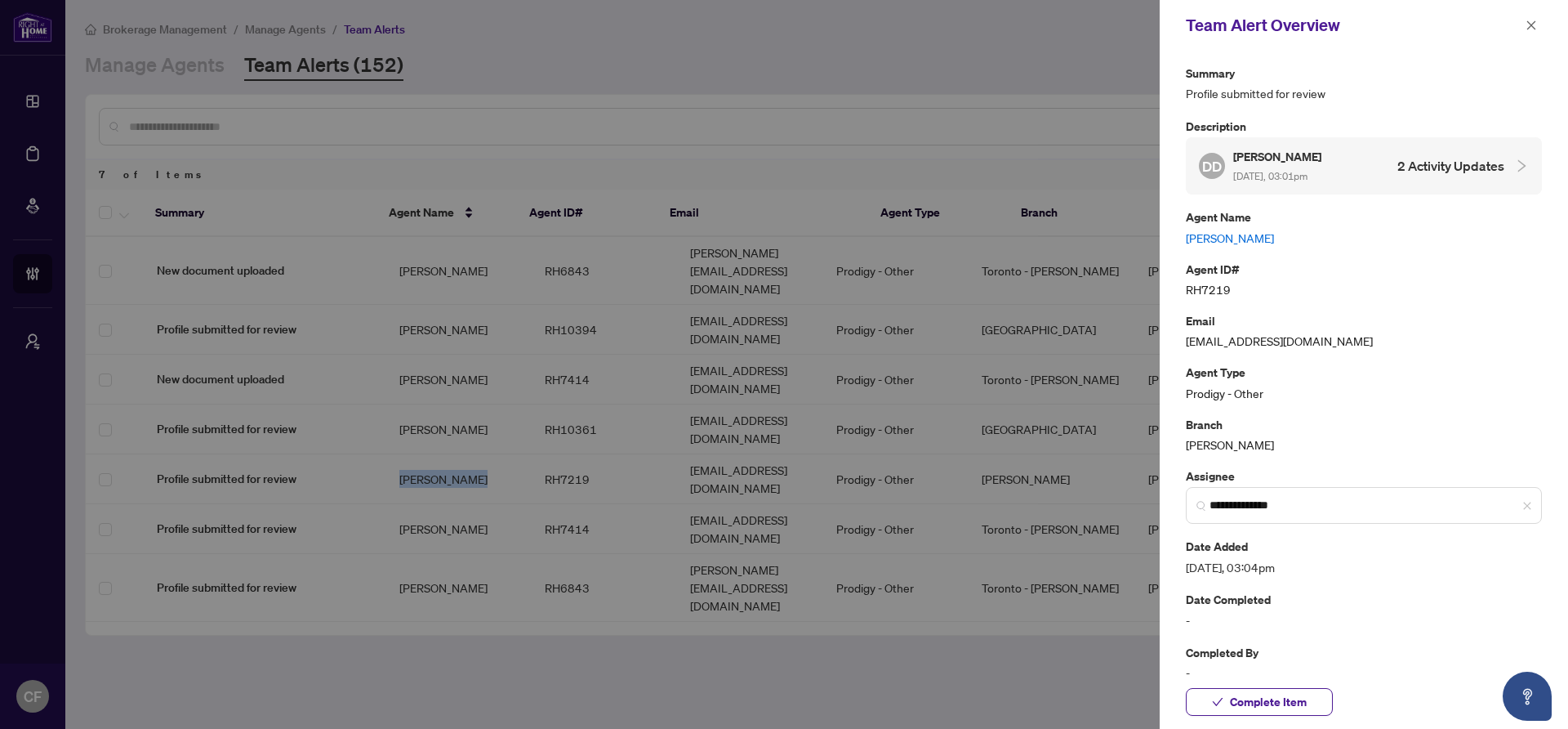
copy td "[PERSON_NAME]"
click at [1539, 28] on button "button" at bounding box center [1531, 25] width 22 height 20
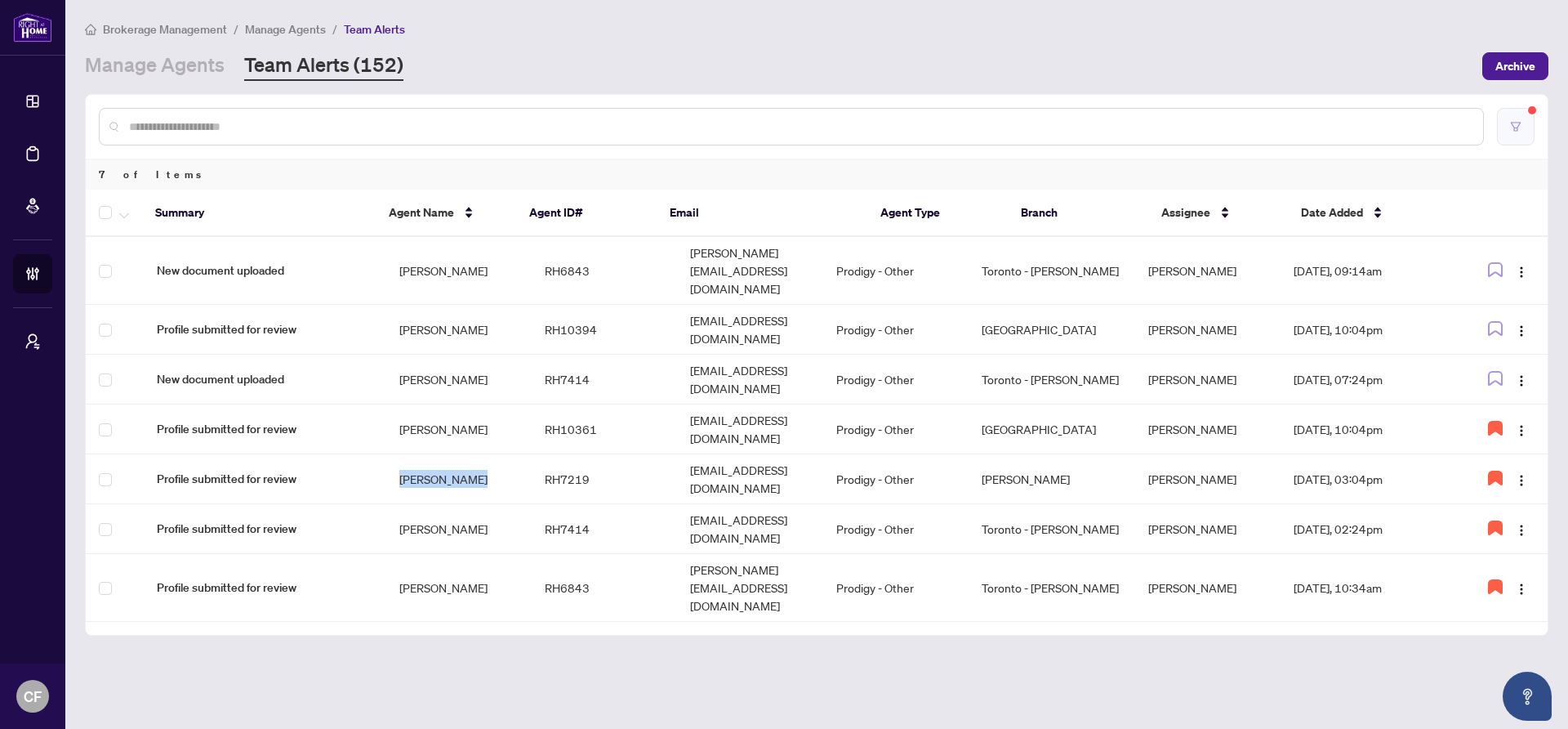
click at [1528, 124] on button "button" at bounding box center [1516, 127] width 38 height 38
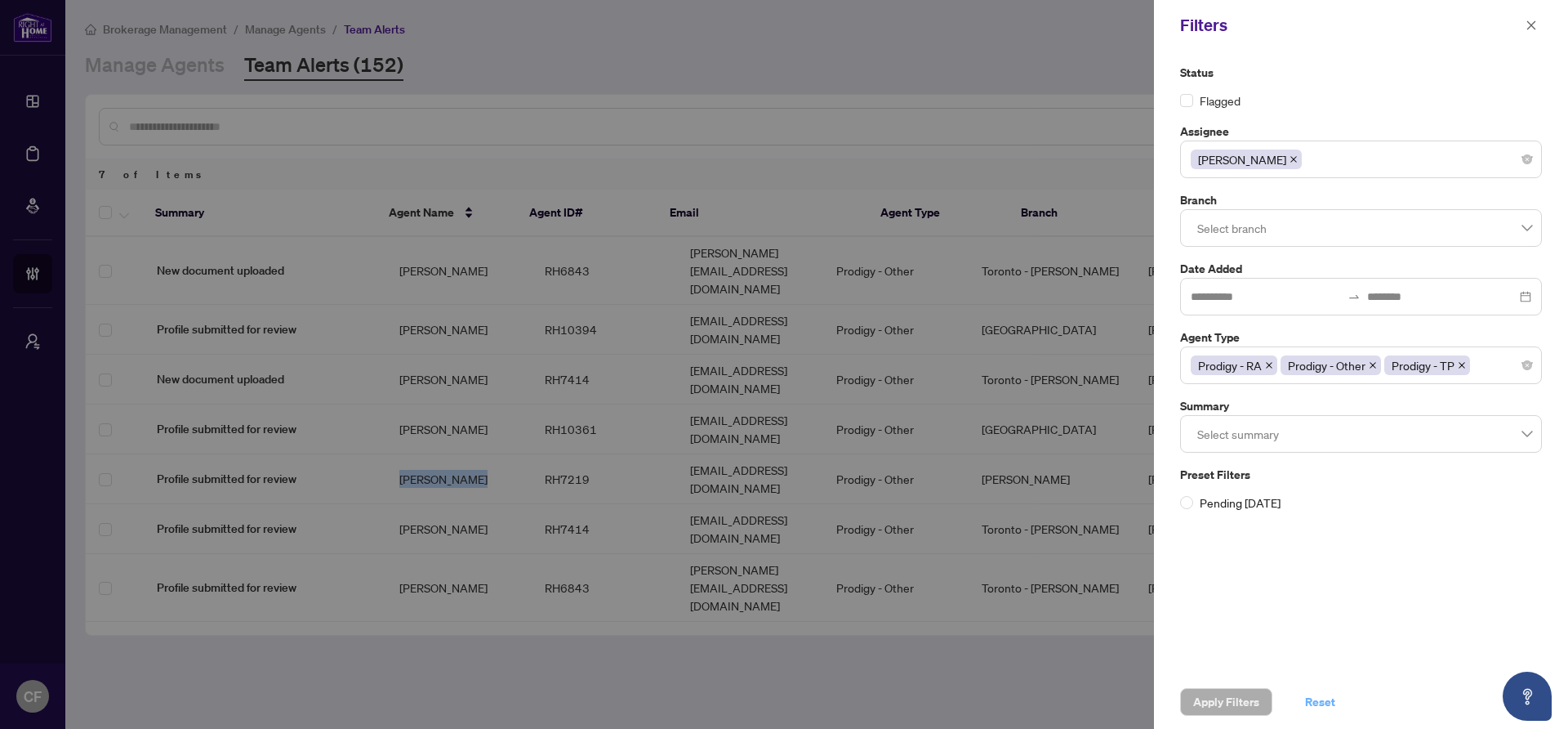
click at [1298, 700] on button "Reset" at bounding box center [1321, 702] width 56 height 28
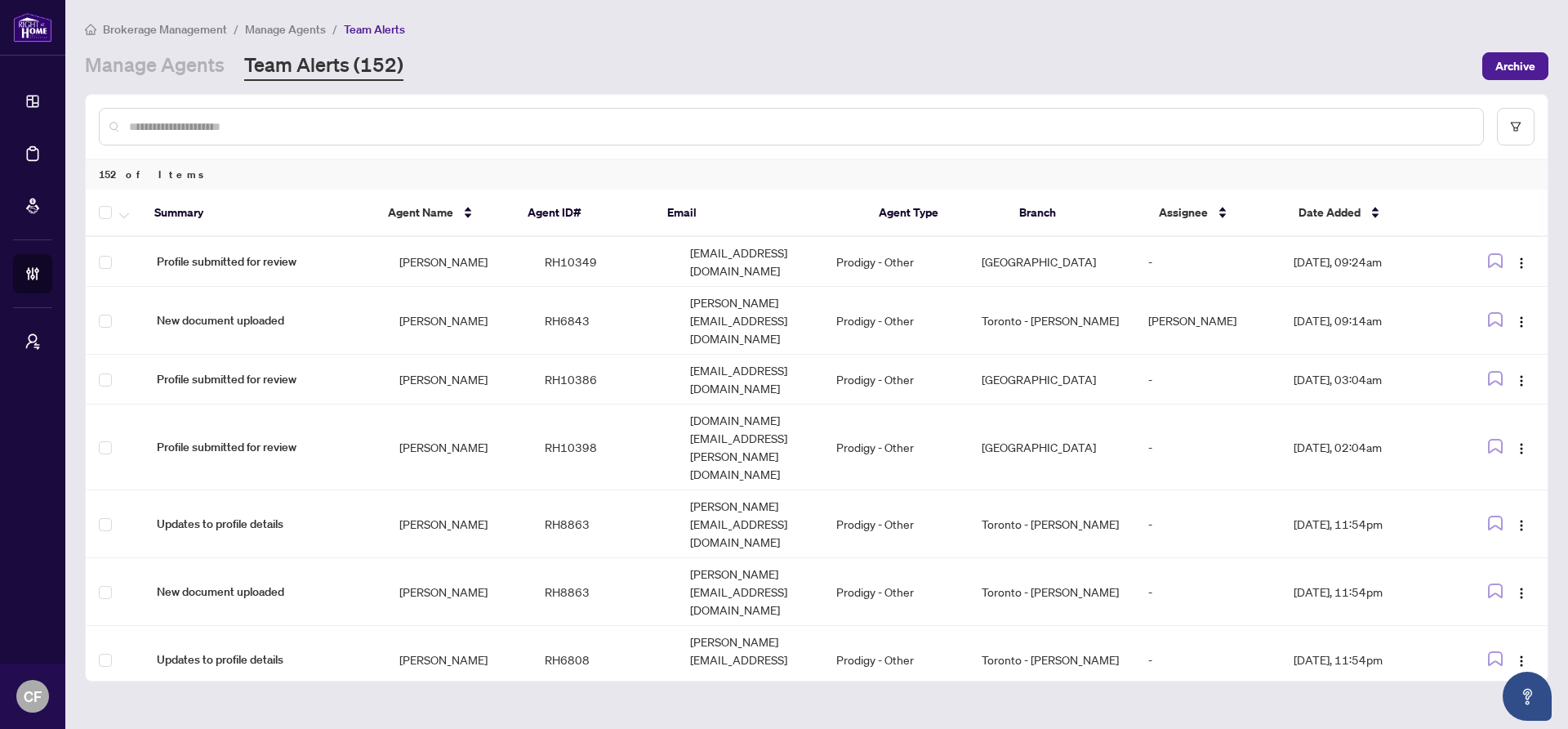
click at [237, 125] on input "text" at bounding box center [800, 126] width 1341 height 18
paste input "**********"
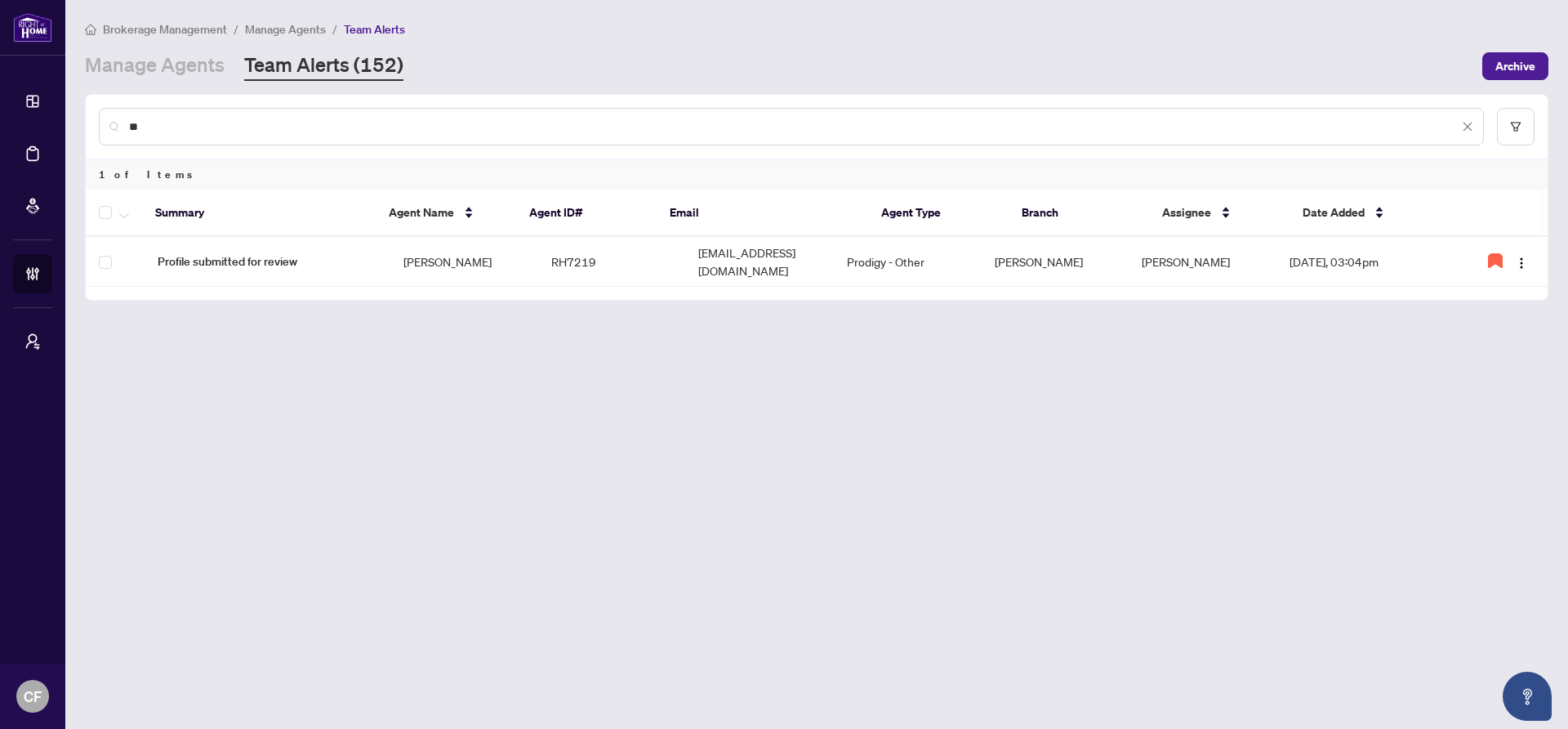
type input "*"
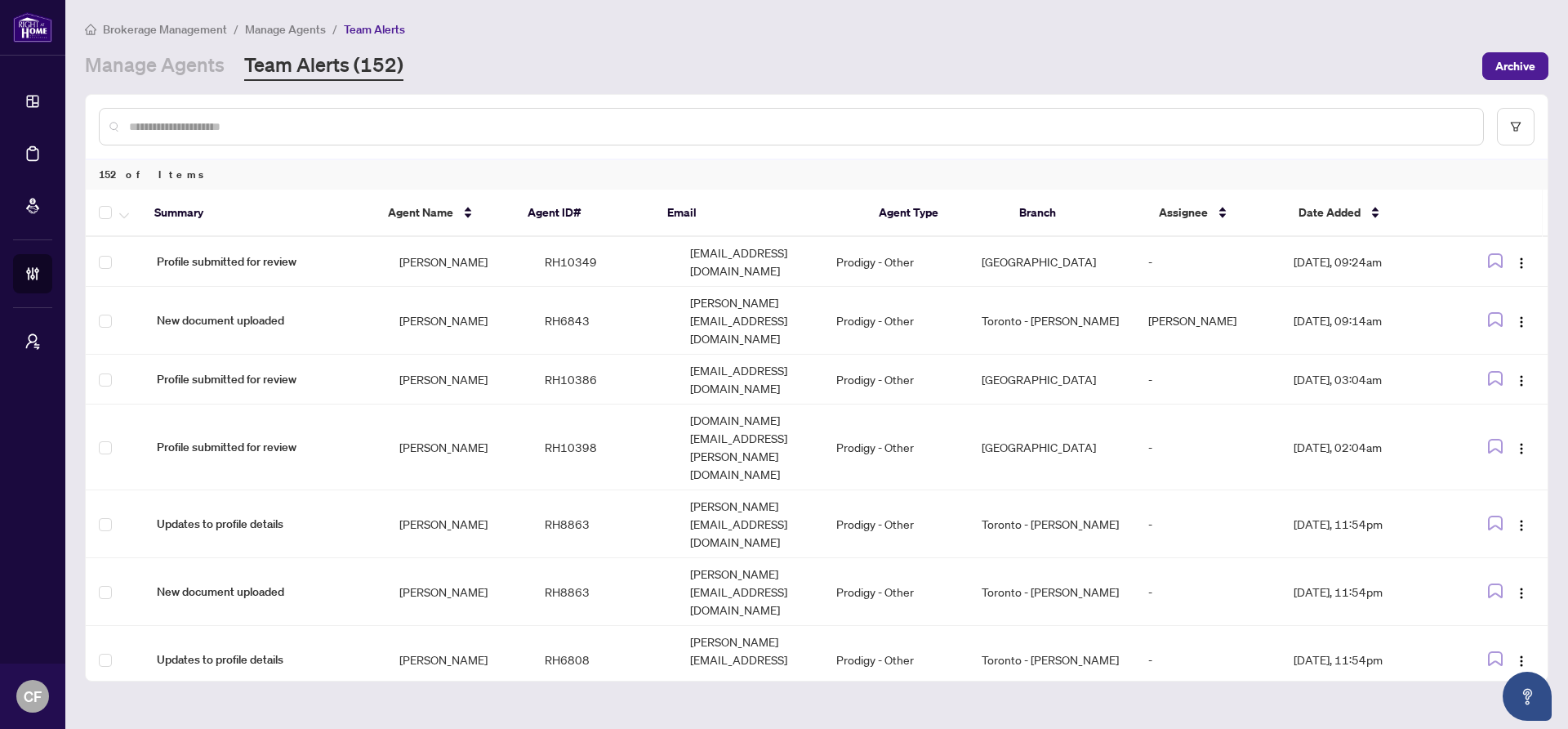
click at [649, 135] on div at bounding box center [791, 127] width 1386 height 38
click at [643, 136] on div at bounding box center [791, 127] width 1386 height 38
click at [648, 118] on input "text" at bounding box center [800, 126] width 1341 height 18
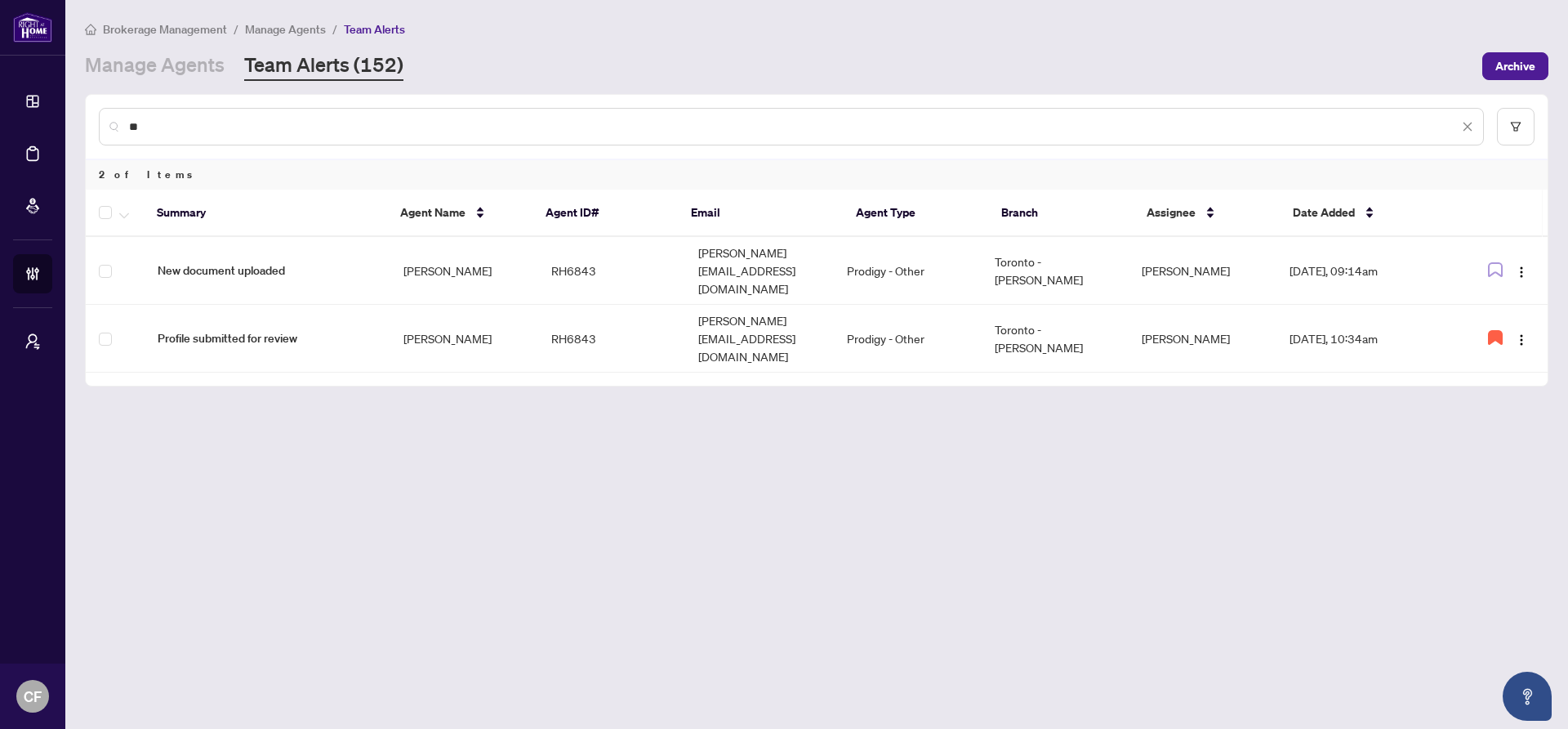
type input "*"
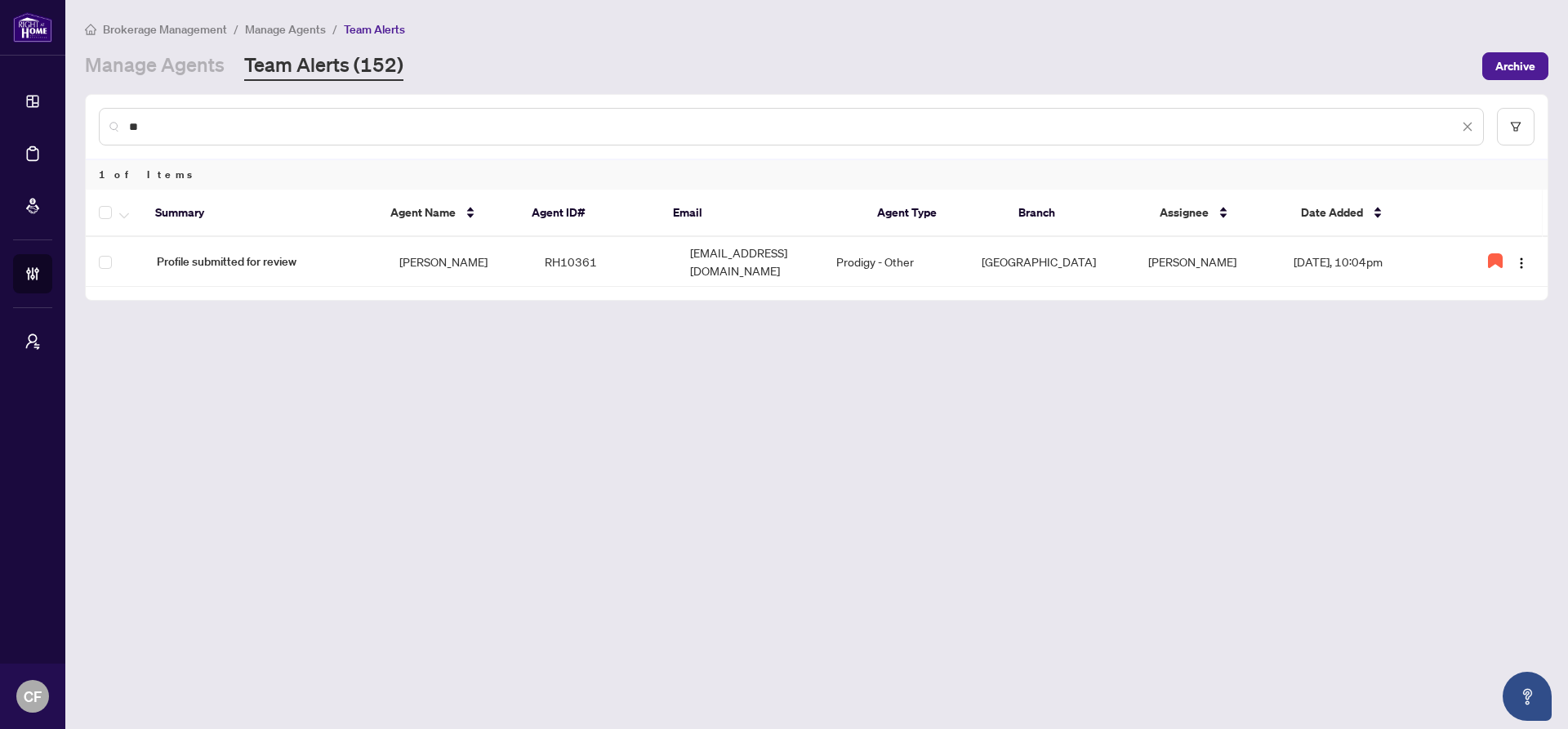
type input "*"
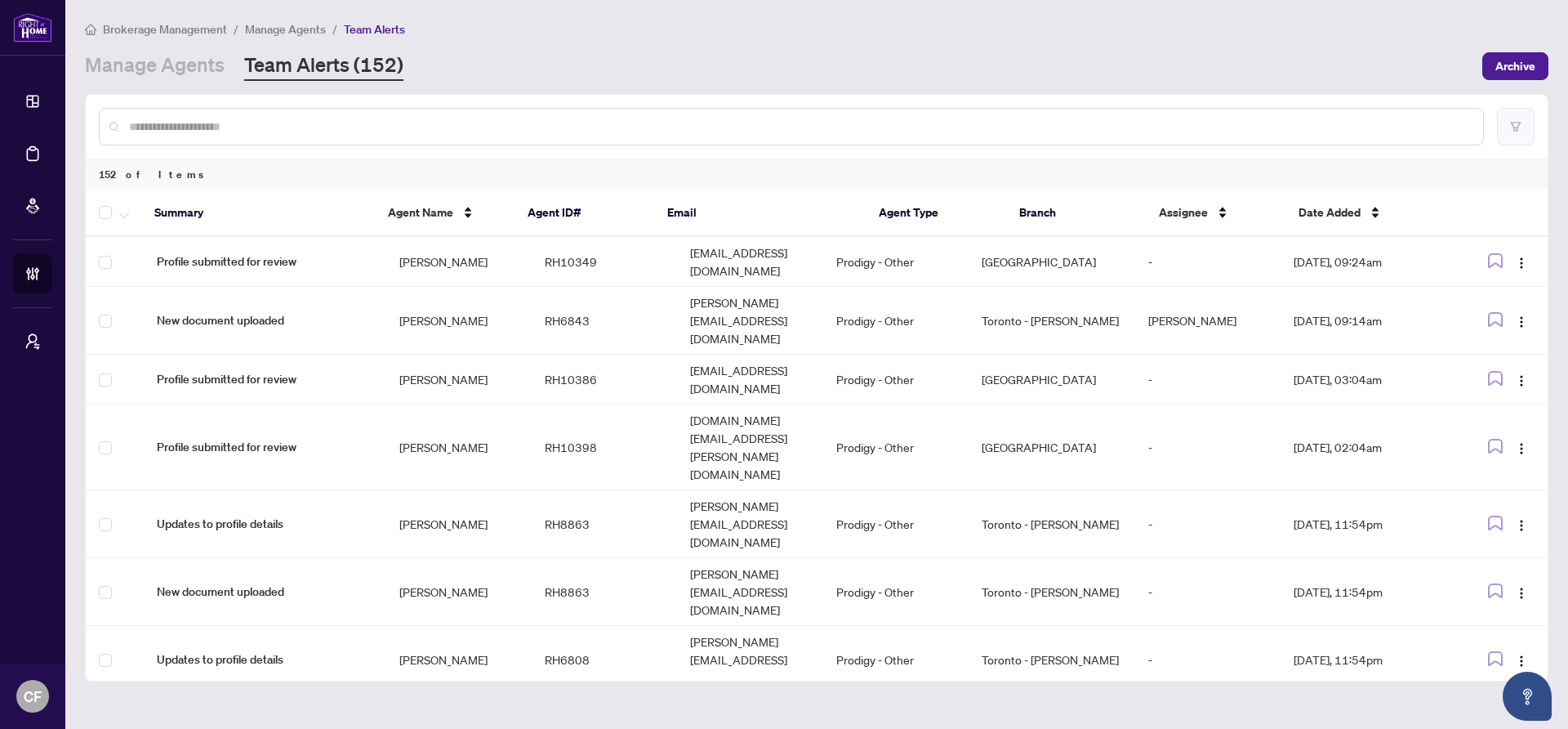
click at [1513, 140] on button "button" at bounding box center [1516, 127] width 38 height 38
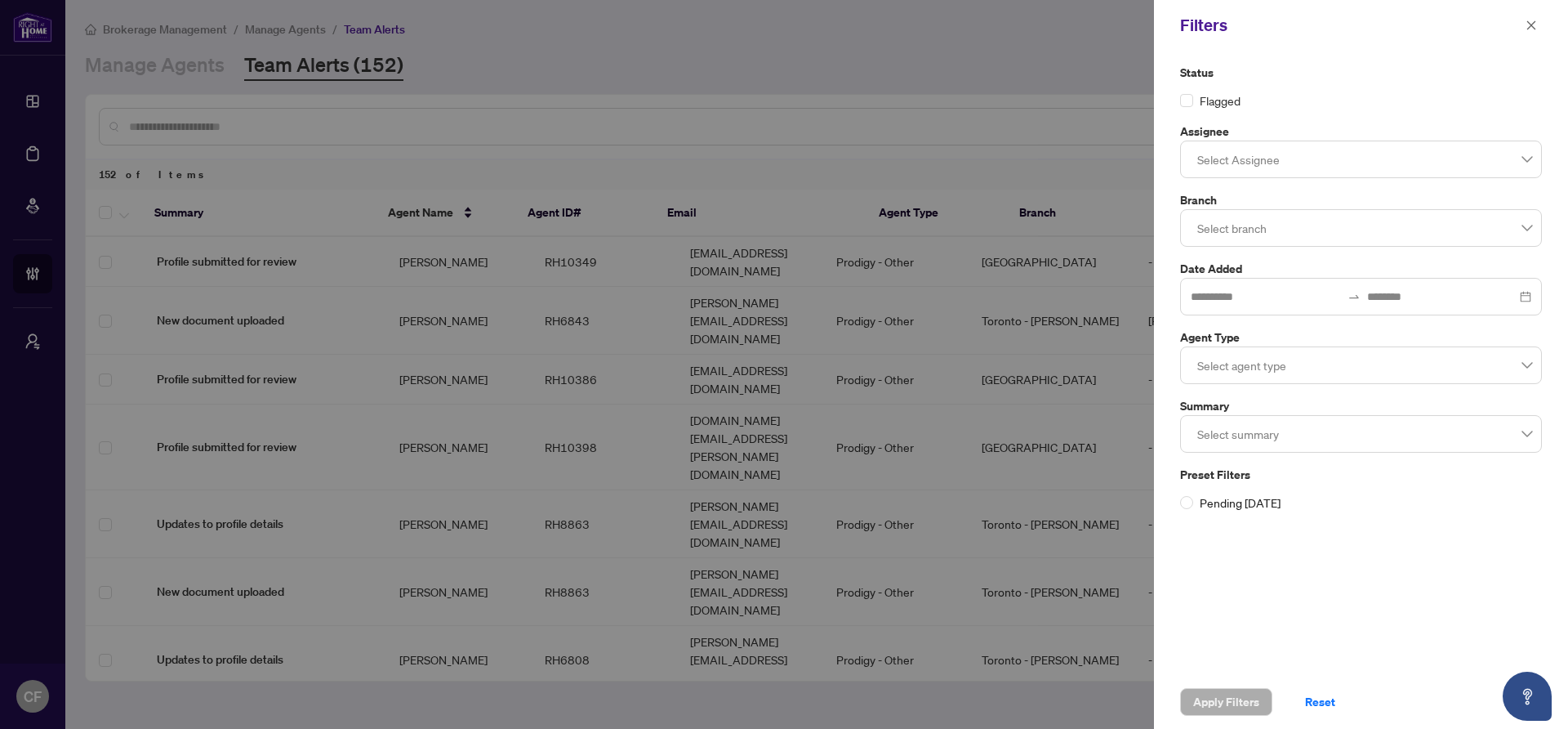
click at [785, 47] on div at bounding box center [784, 364] width 1568 height 729
click at [388, 91] on div at bounding box center [784, 364] width 1568 height 729
click at [1537, 25] on icon "close" at bounding box center [1531, 25] width 11 height 11
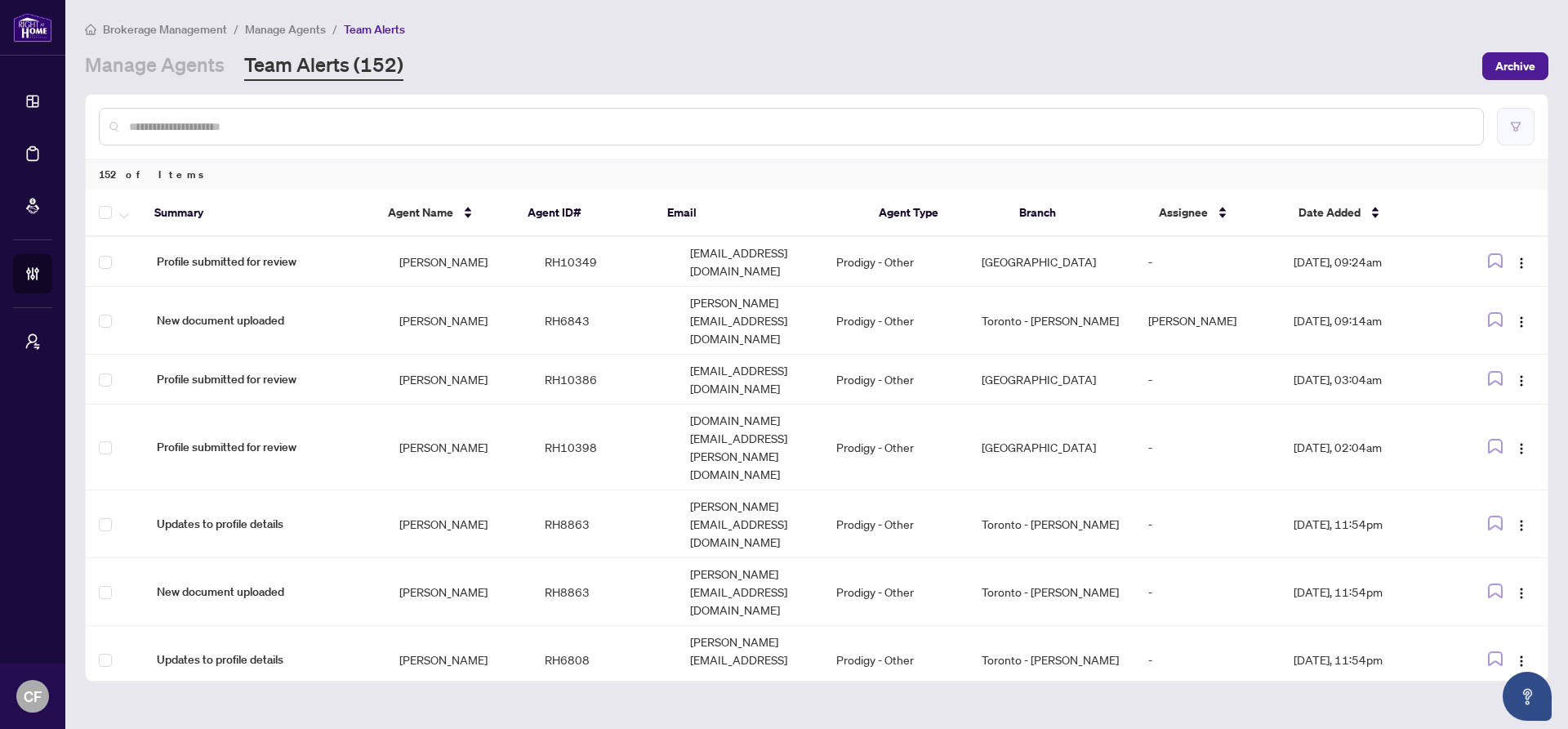
click at [1513, 127] on icon "filter" at bounding box center [1516, 127] width 11 height 11
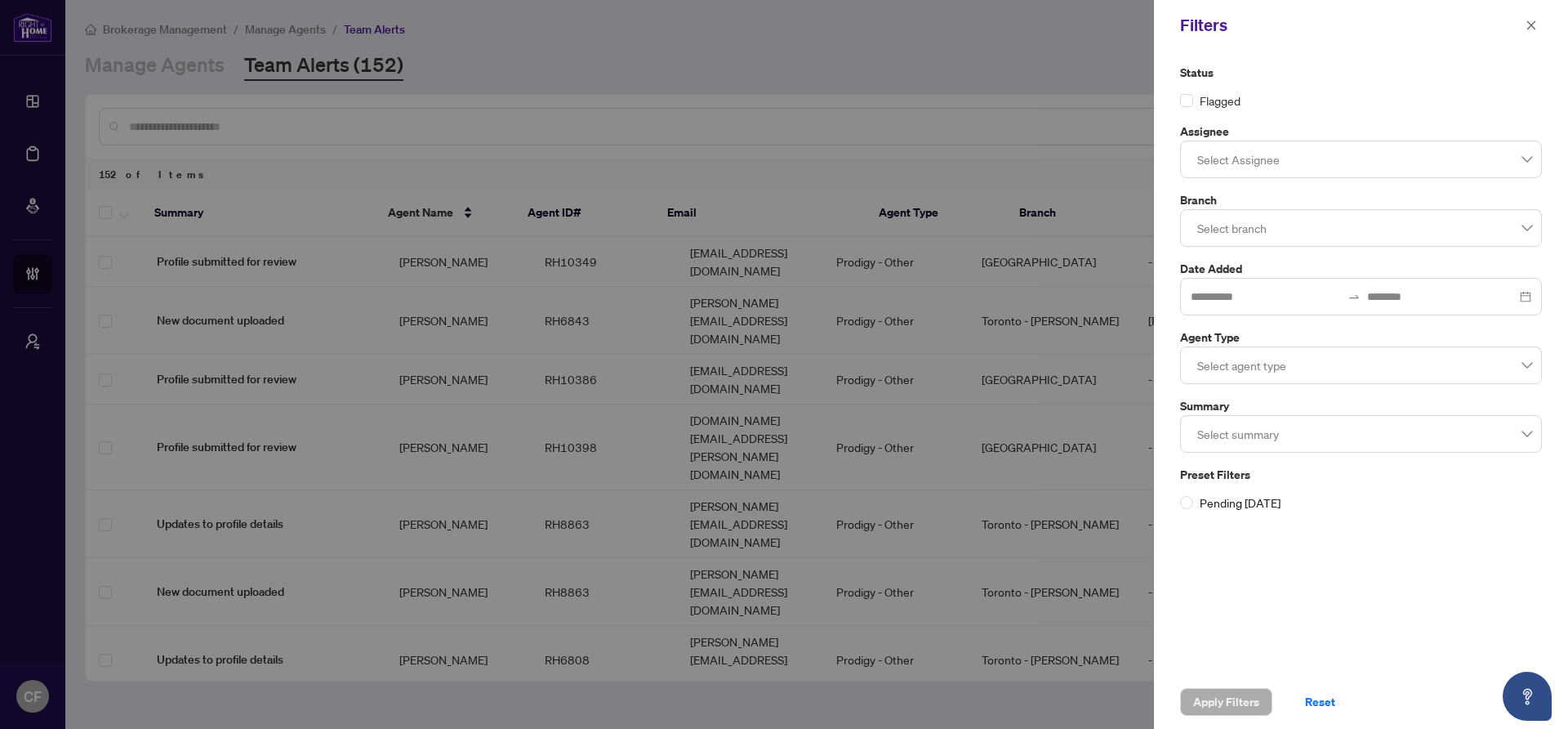
click at [1397, 162] on div at bounding box center [1361, 159] width 341 height 29
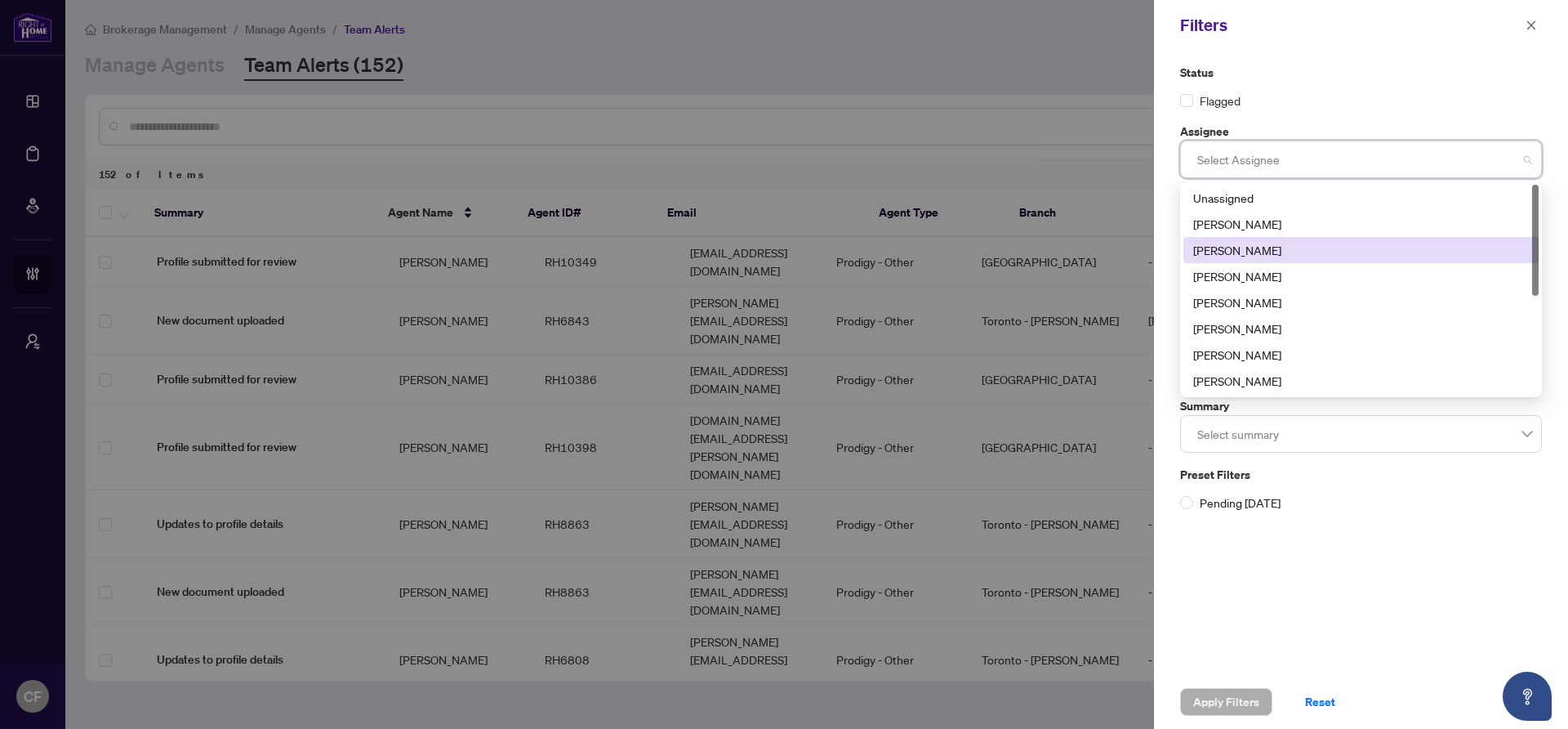
click at [1297, 241] on div "[PERSON_NAME]" at bounding box center [1361, 249] width 336 height 18
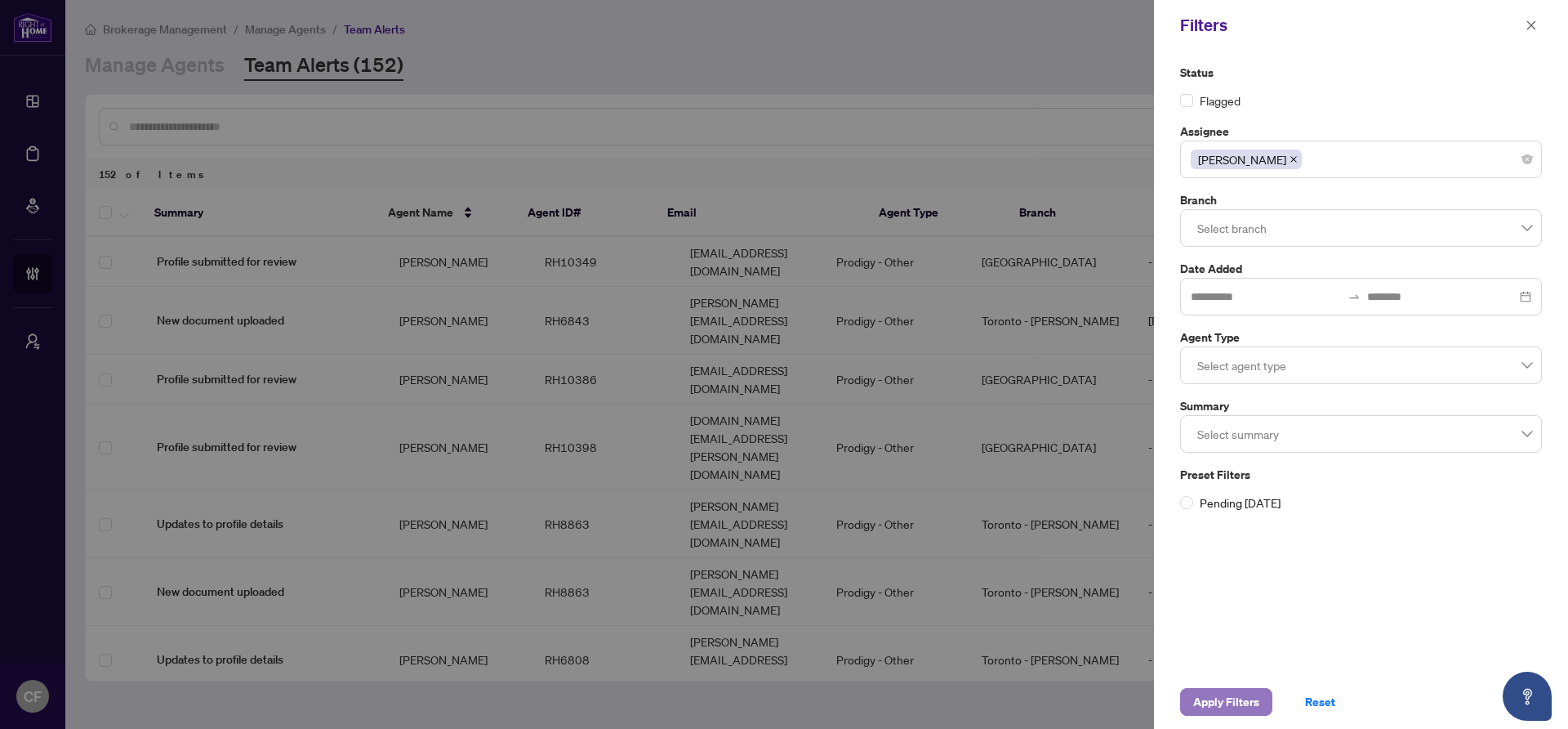
click at [1231, 705] on span "Apply Filters" at bounding box center [1227, 702] width 66 height 26
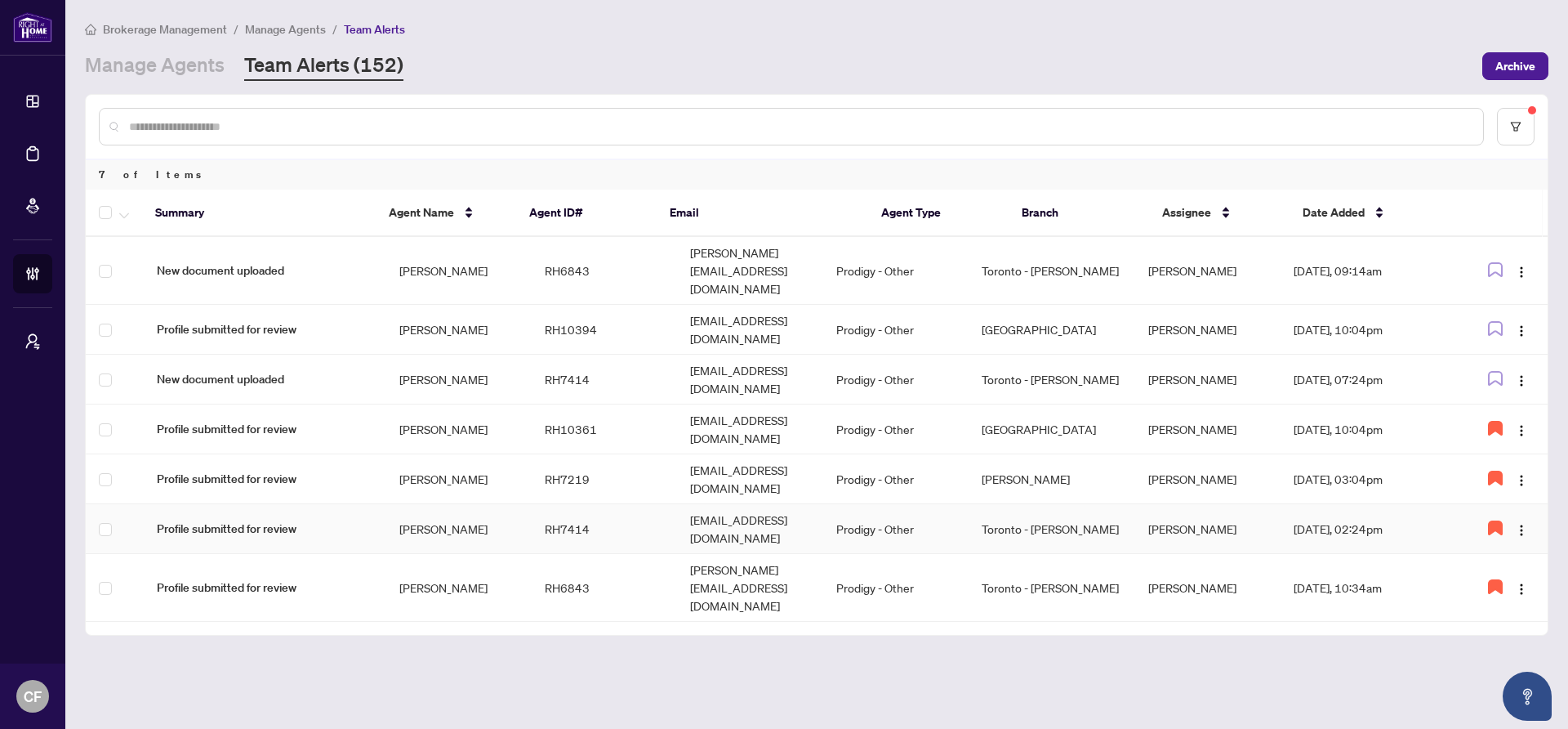
click at [823, 504] on td "[EMAIL_ADDRESS][DOMAIN_NAME]" at bounding box center [750, 529] width 146 height 50
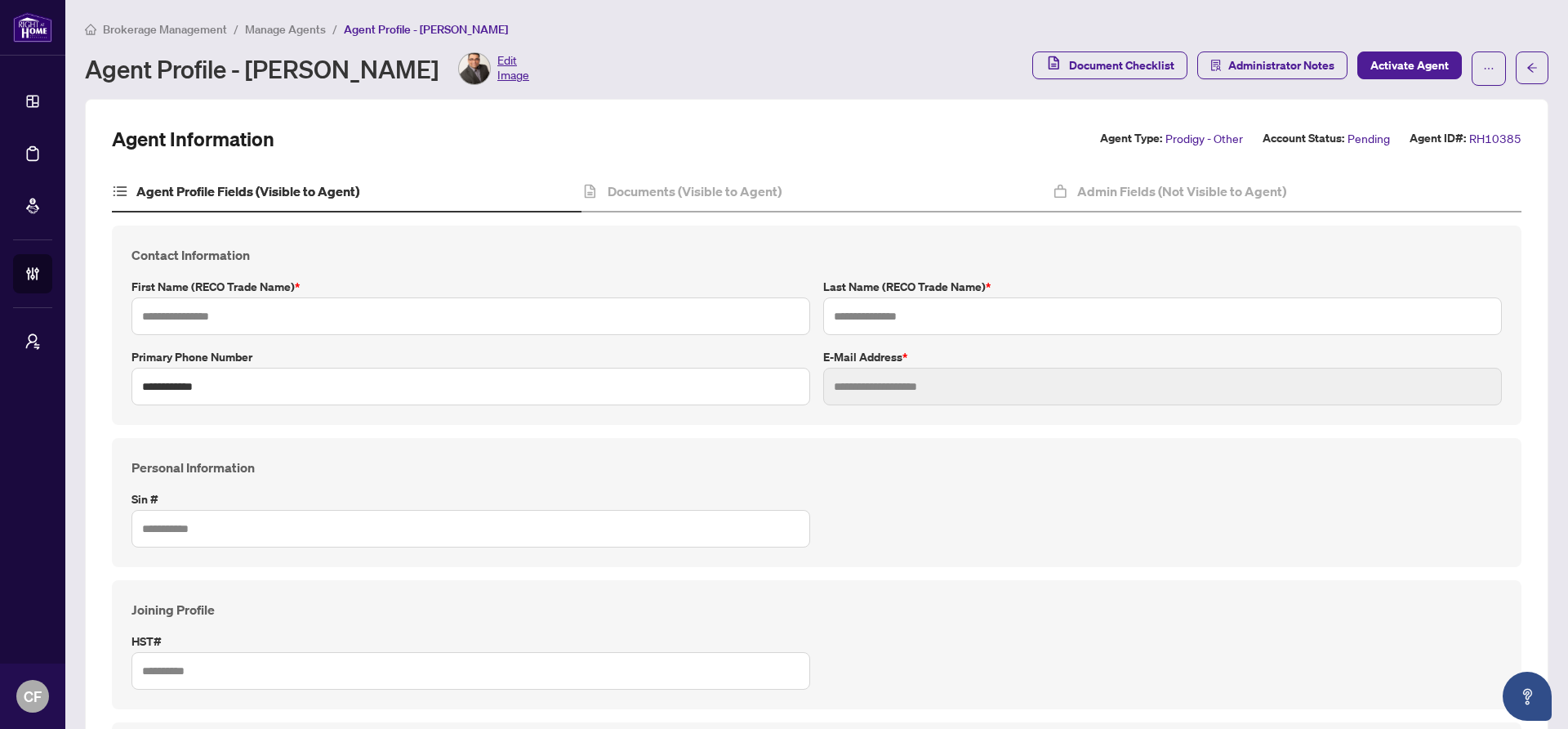
type input "*****"
type input "******"
type input "**********"
type input "*********"
type input "**********"
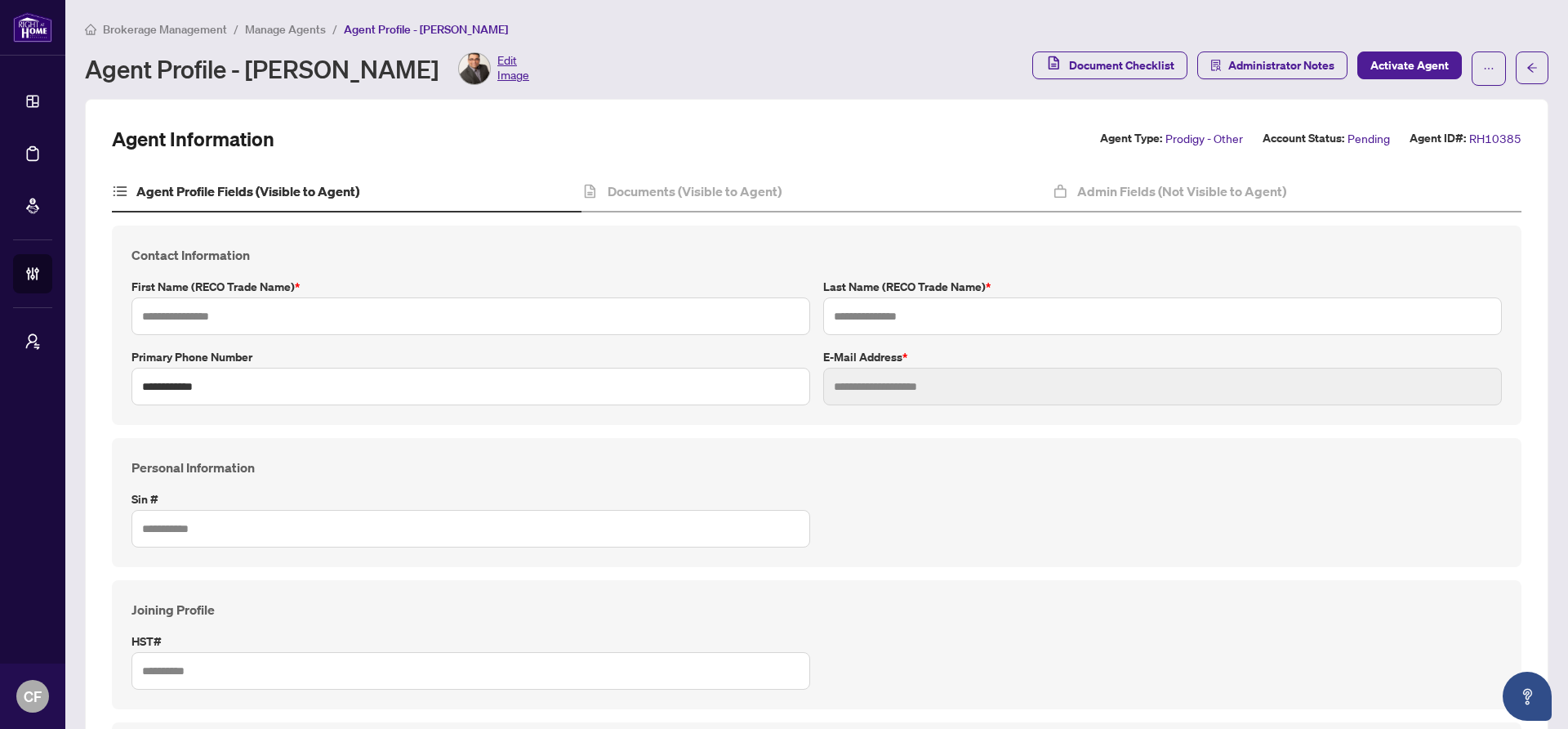
type input "******"
type input "**********"
type input "*******"
type input "****"
type input "**********"
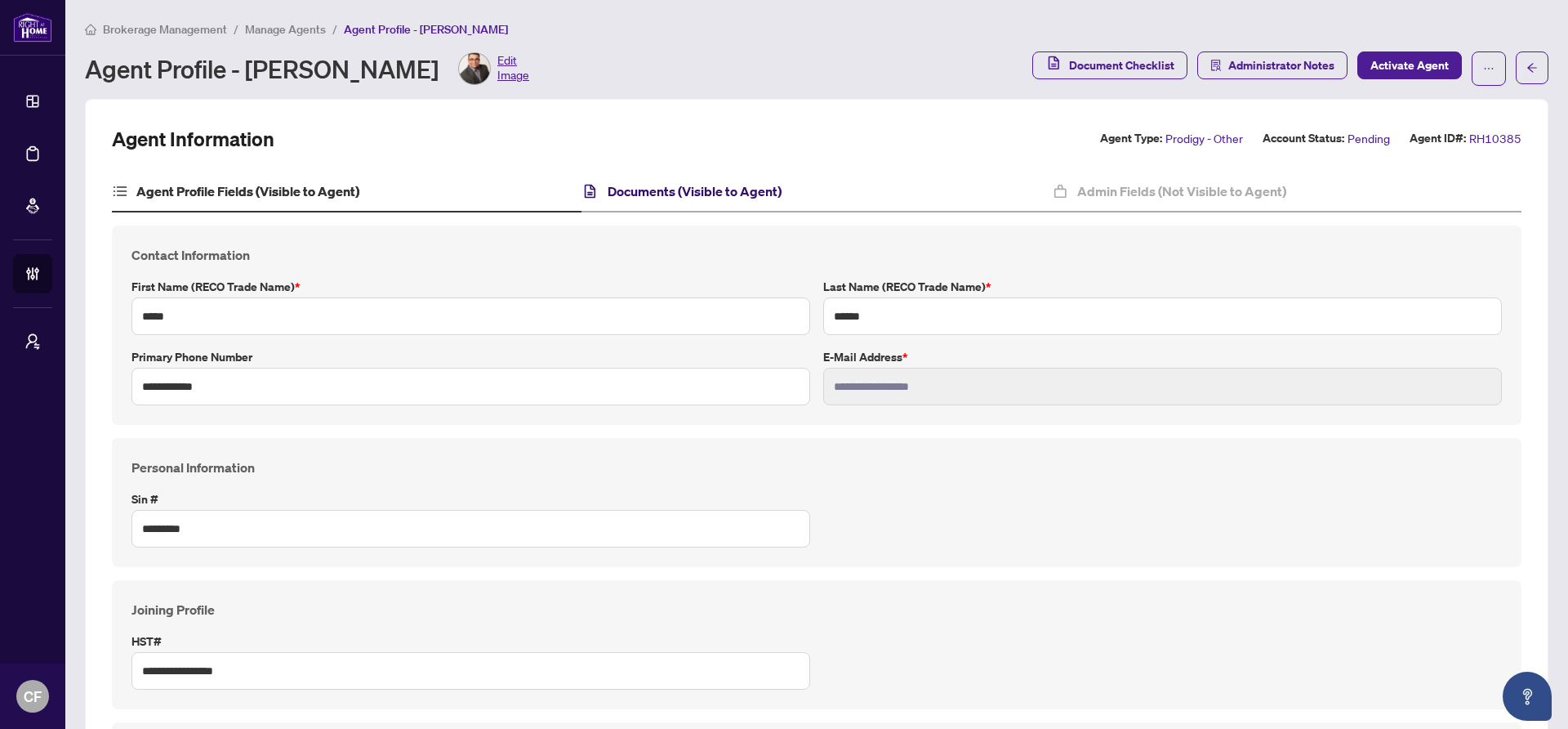
click at [631, 189] on h4 "Documents (Visible to Agent)" at bounding box center [694, 191] width 174 height 20
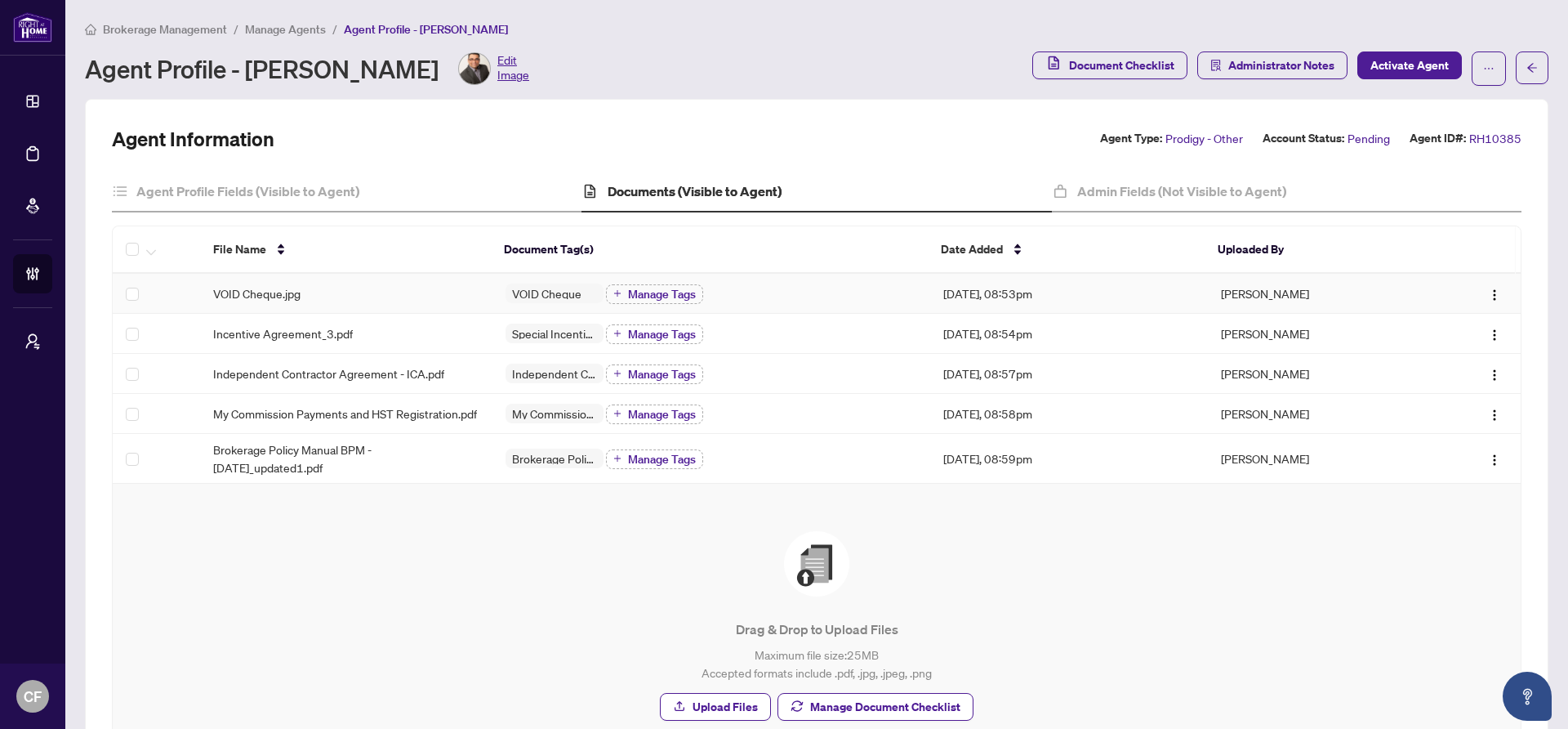
click at [337, 287] on div "VOID Cheque.jpg" at bounding box center [346, 293] width 266 height 18
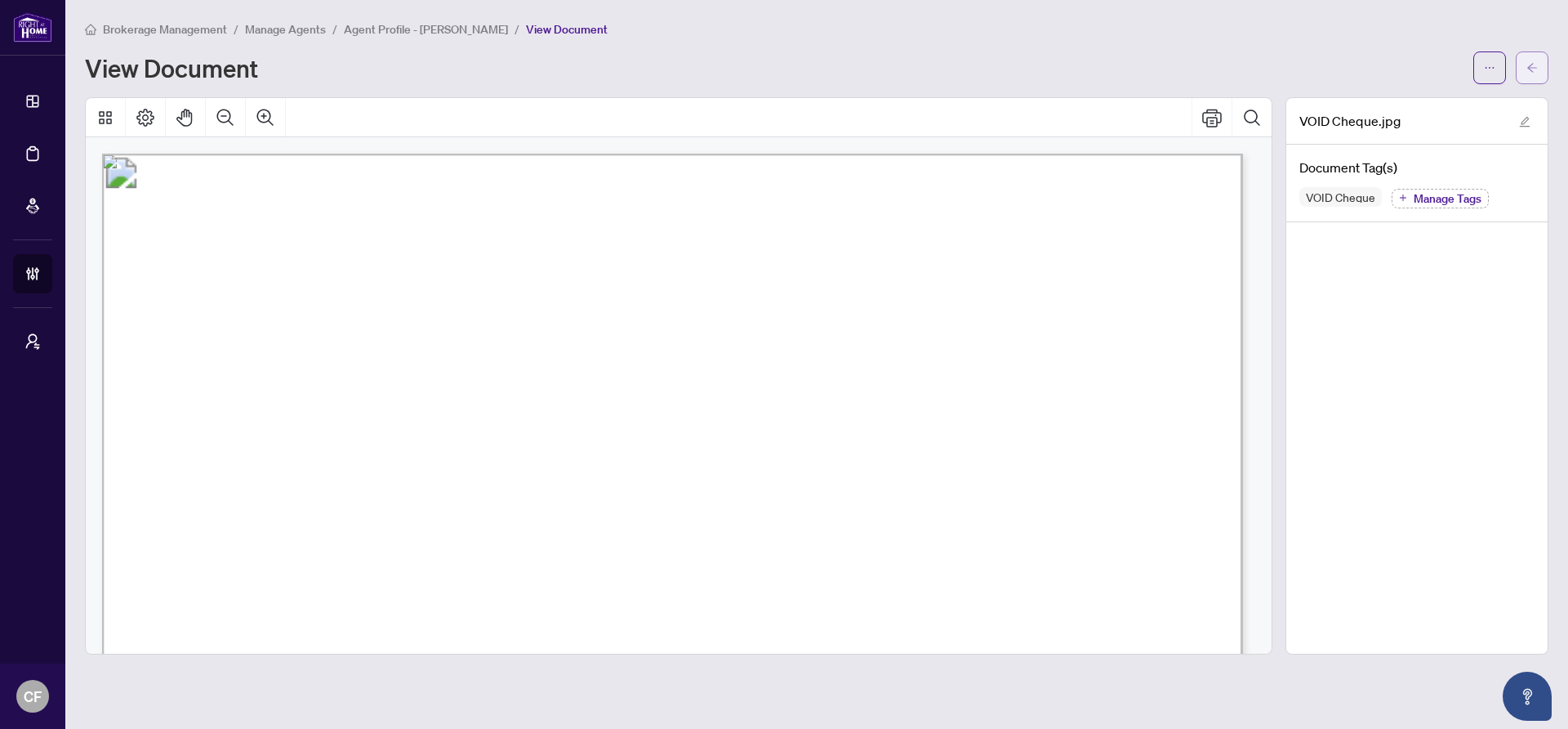
click at [1523, 65] on button "button" at bounding box center [1532, 68] width 33 height 33
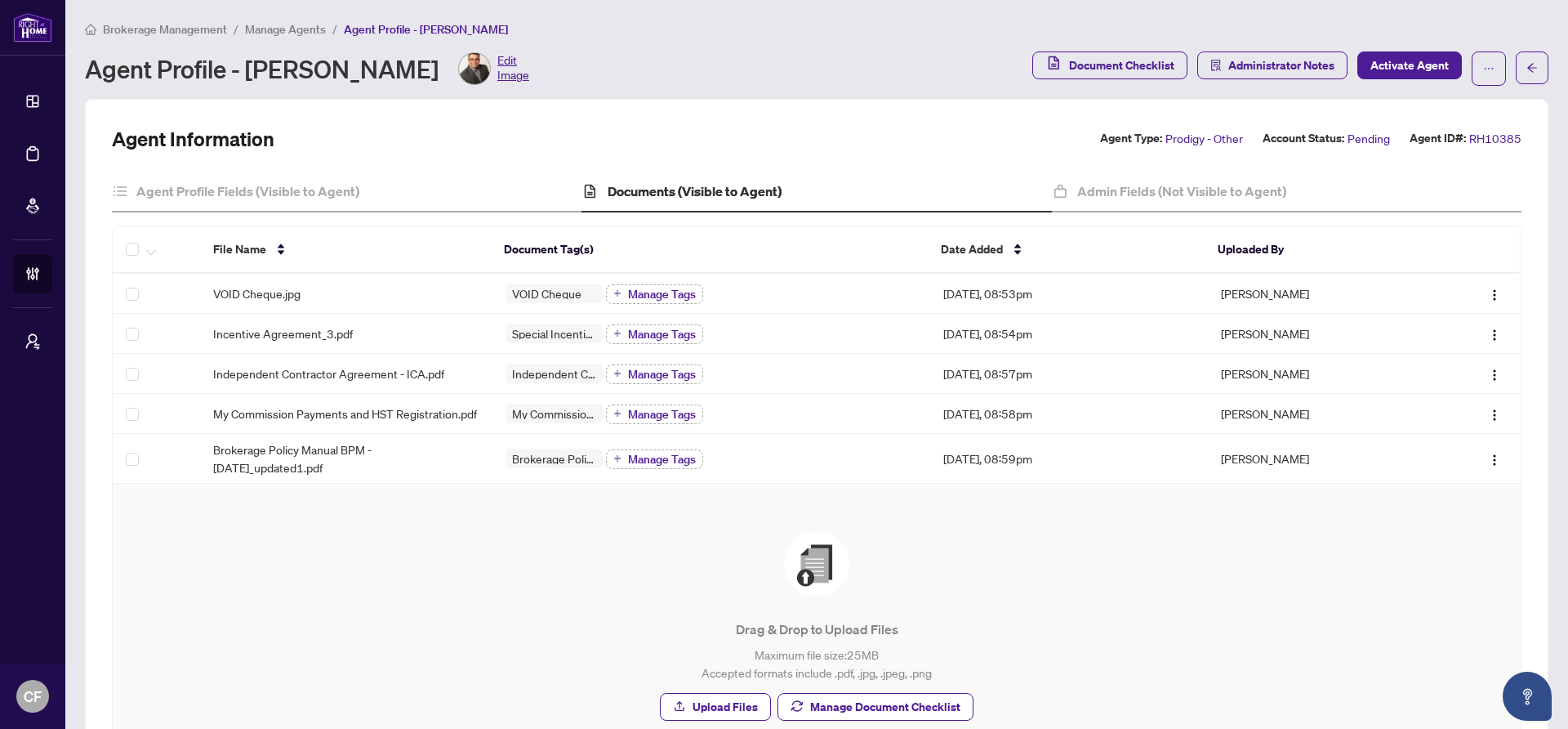
click at [289, 28] on span "Manage Agents" at bounding box center [286, 29] width 81 height 15
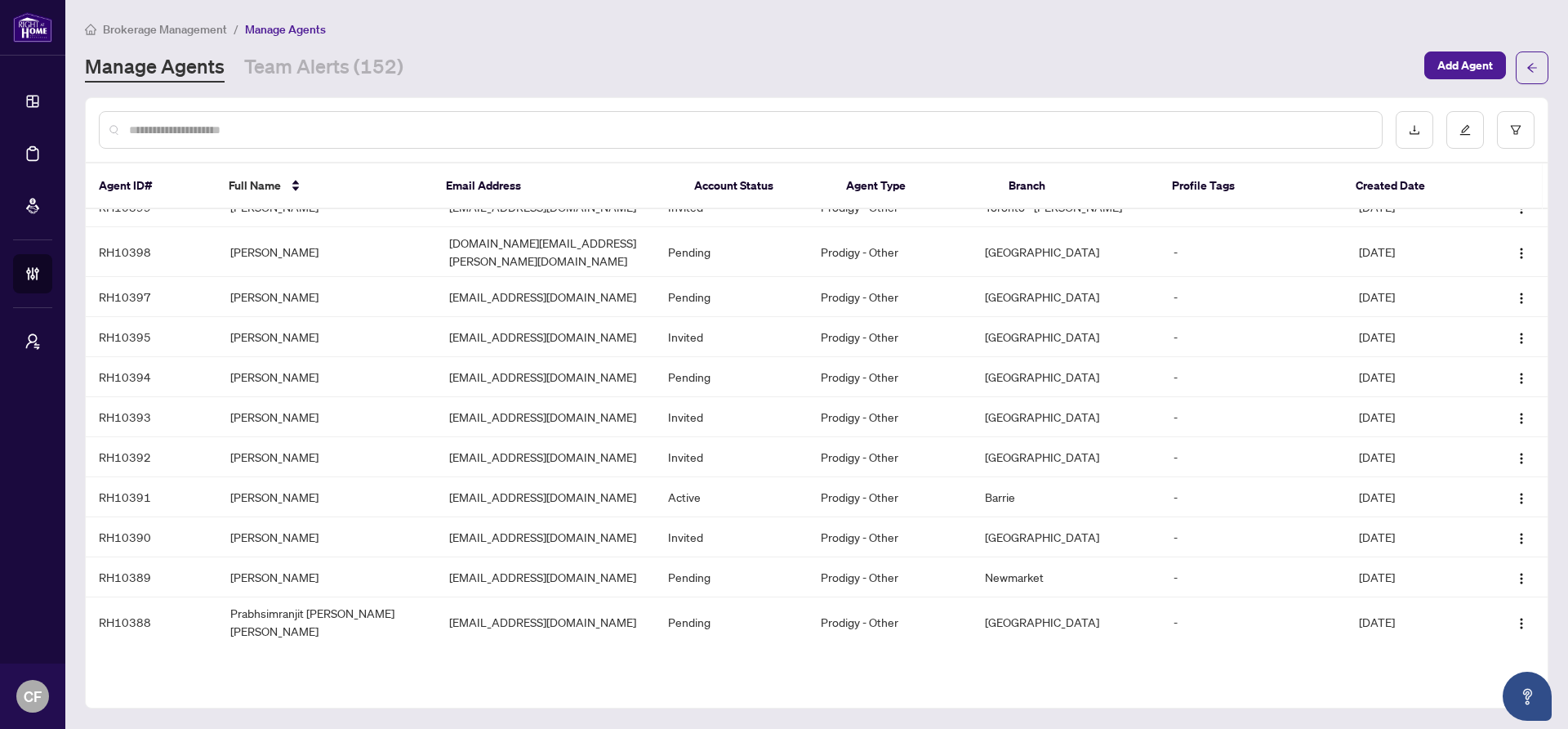
scroll to position [370, 0]
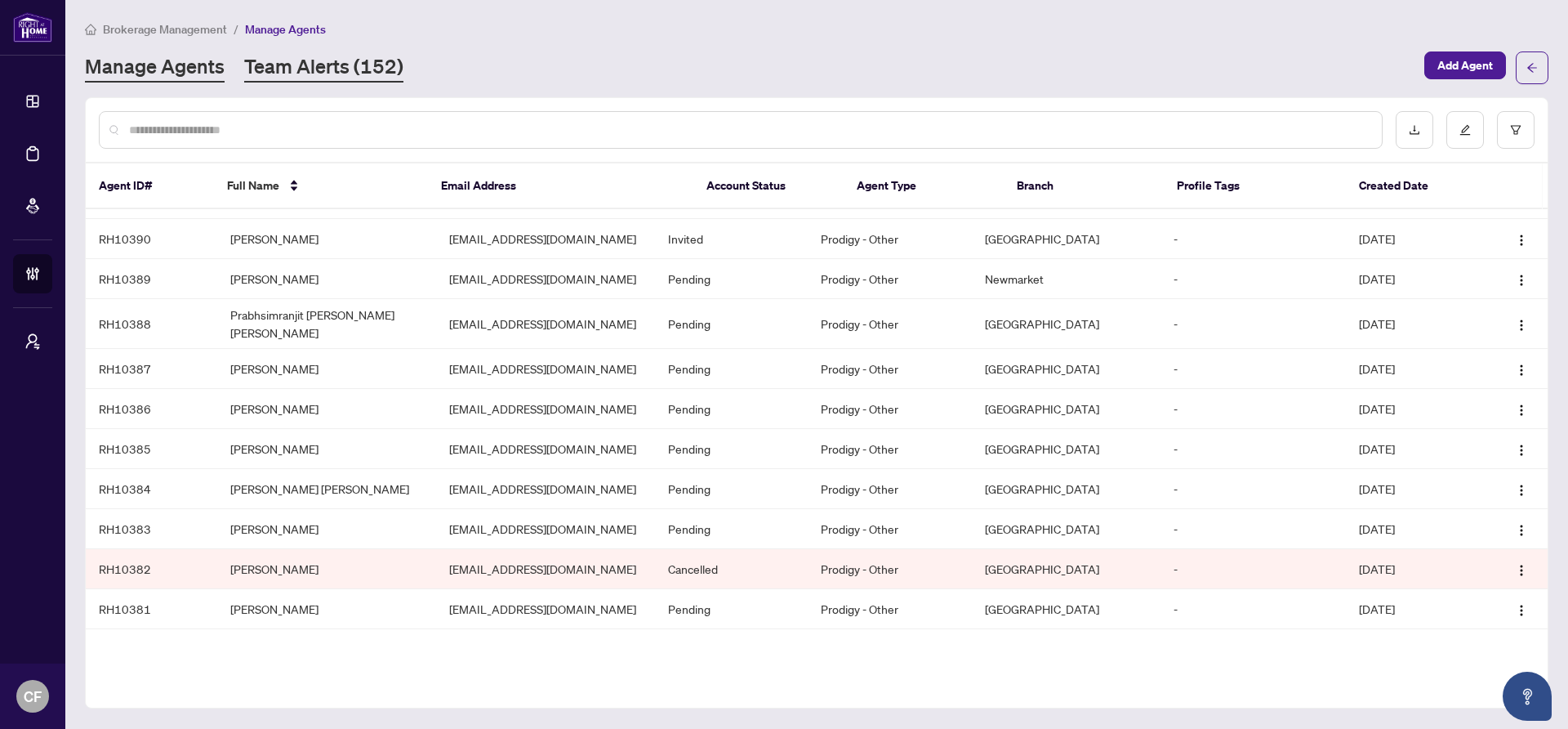
click at [333, 80] on link "Team Alerts (152)" at bounding box center [324, 67] width 159 height 29
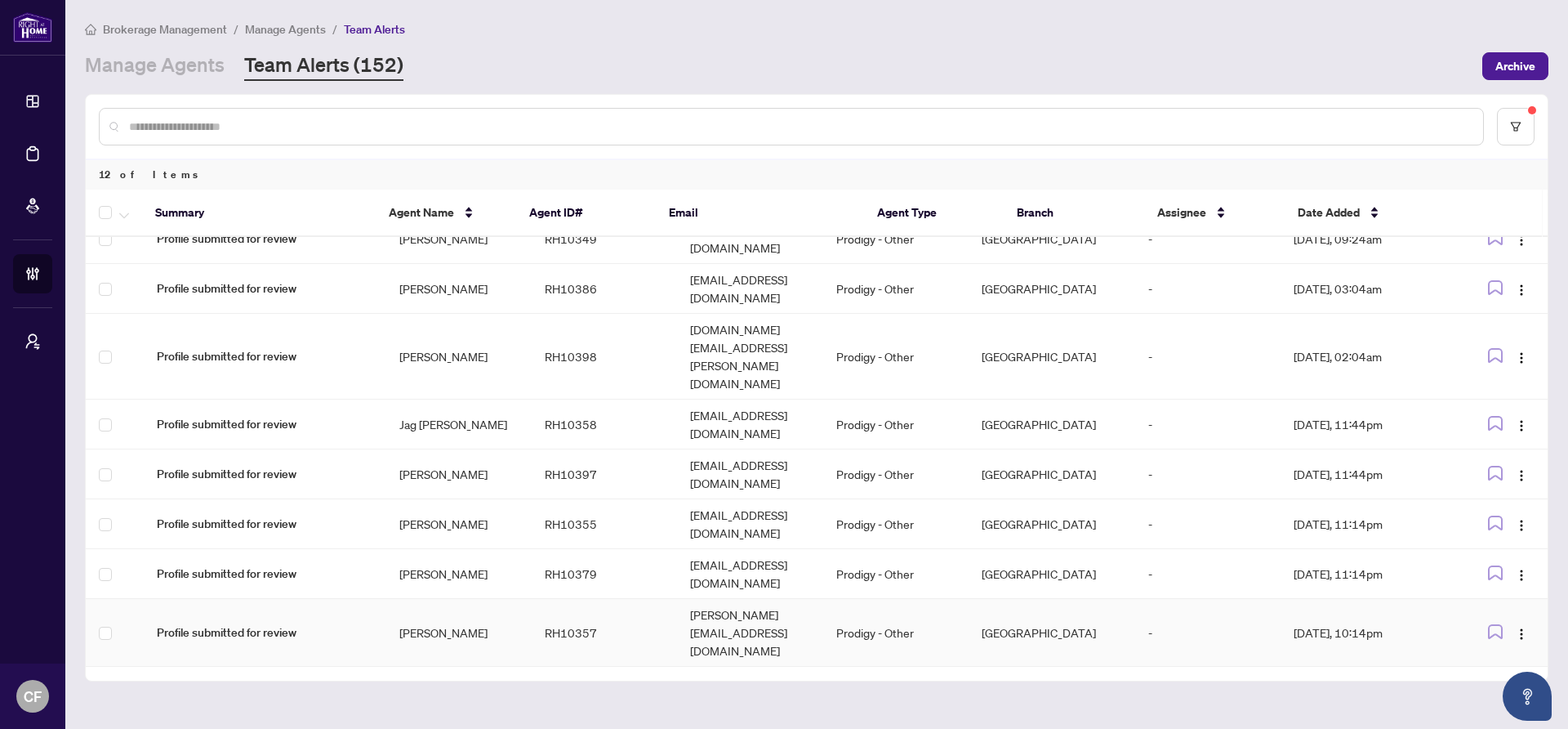
scroll to position [50, 0]
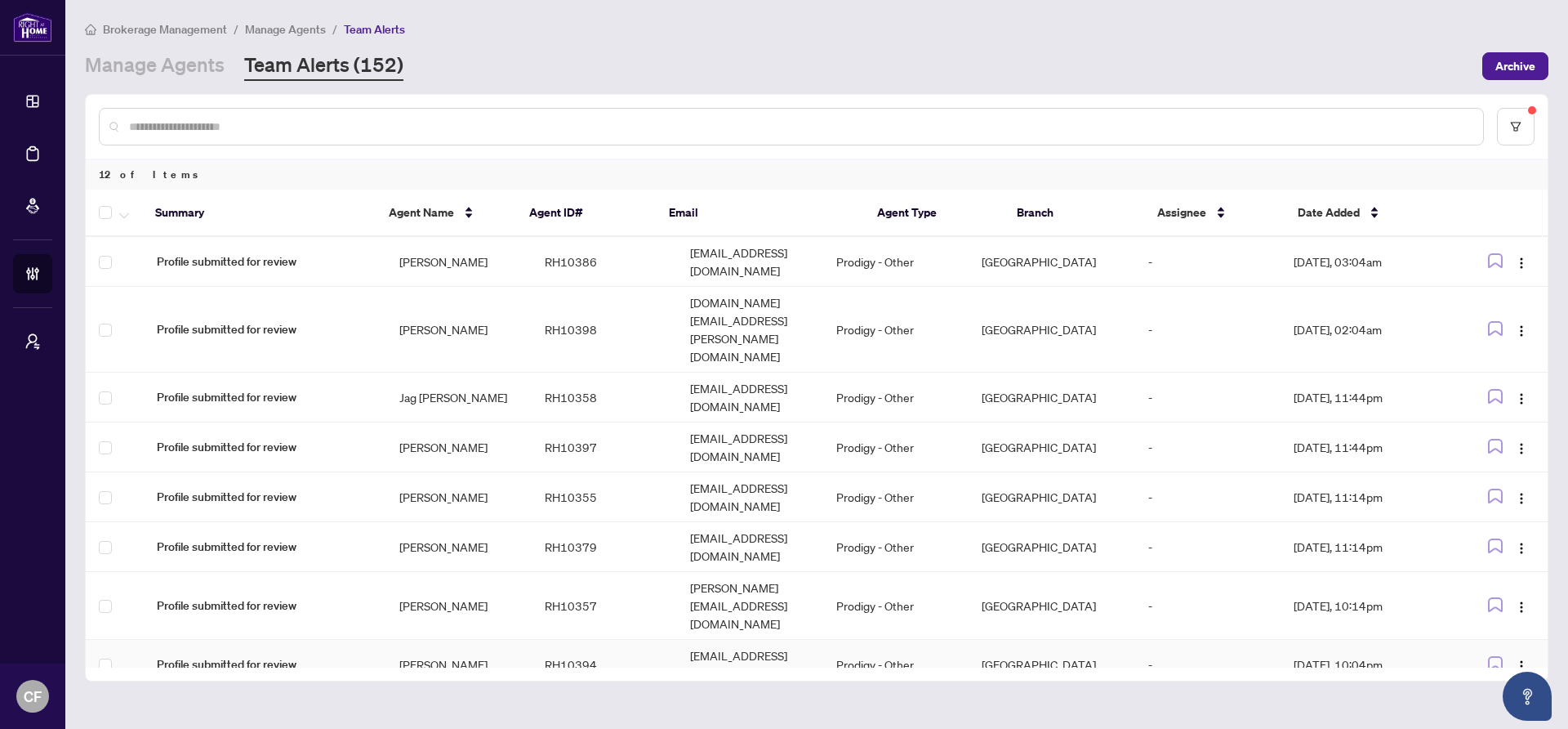
click at [499, 640] on td "[PERSON_NAME]" at bounding box center [459, 664] width 146 height 50
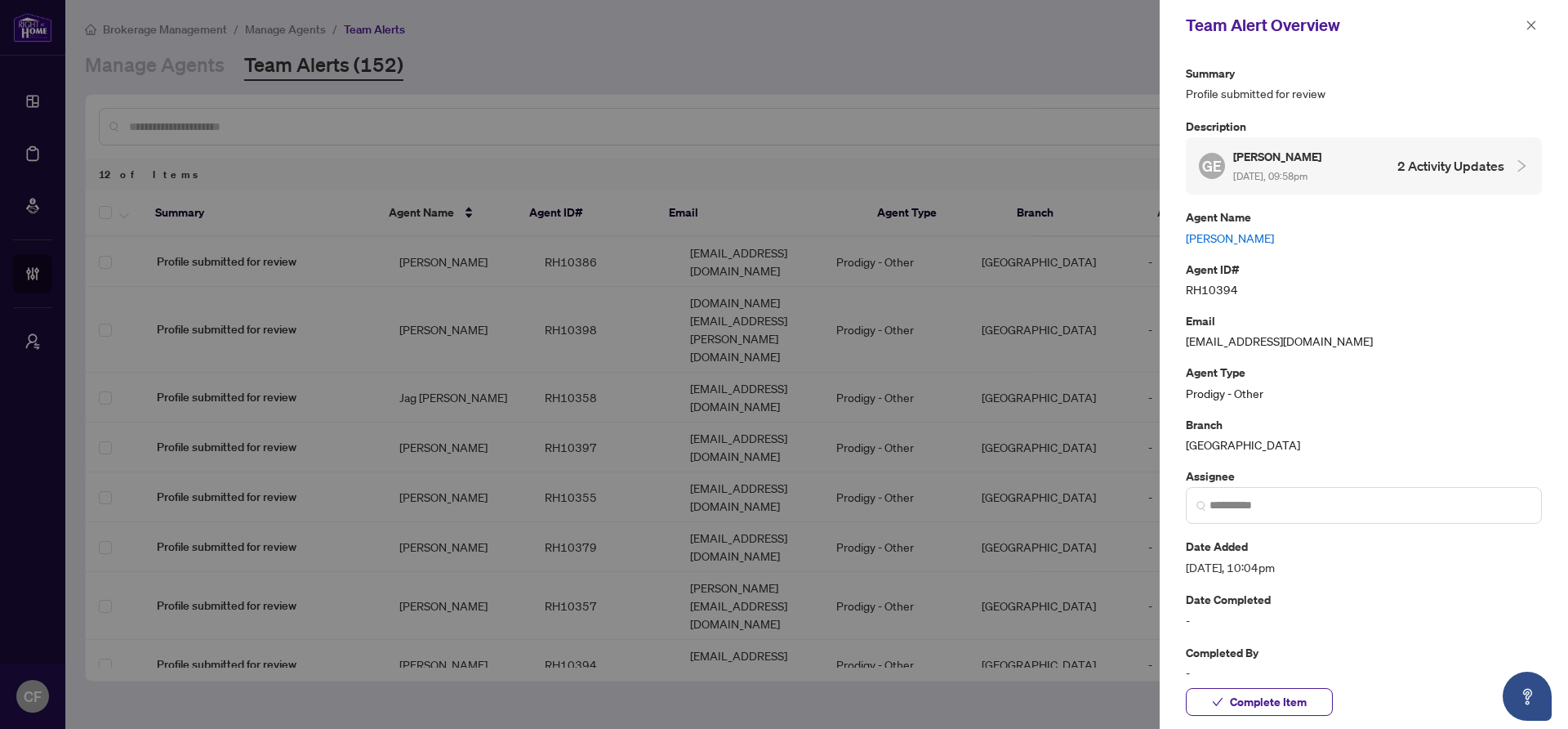
click at [1224, 233] on link "[PERSON_NAME]" at bounding box center [1364, 237] width 356 height 18
click at [1322, 501] on input "search" at bounding box center [1370, 505] width 322 height 17
type input "*"
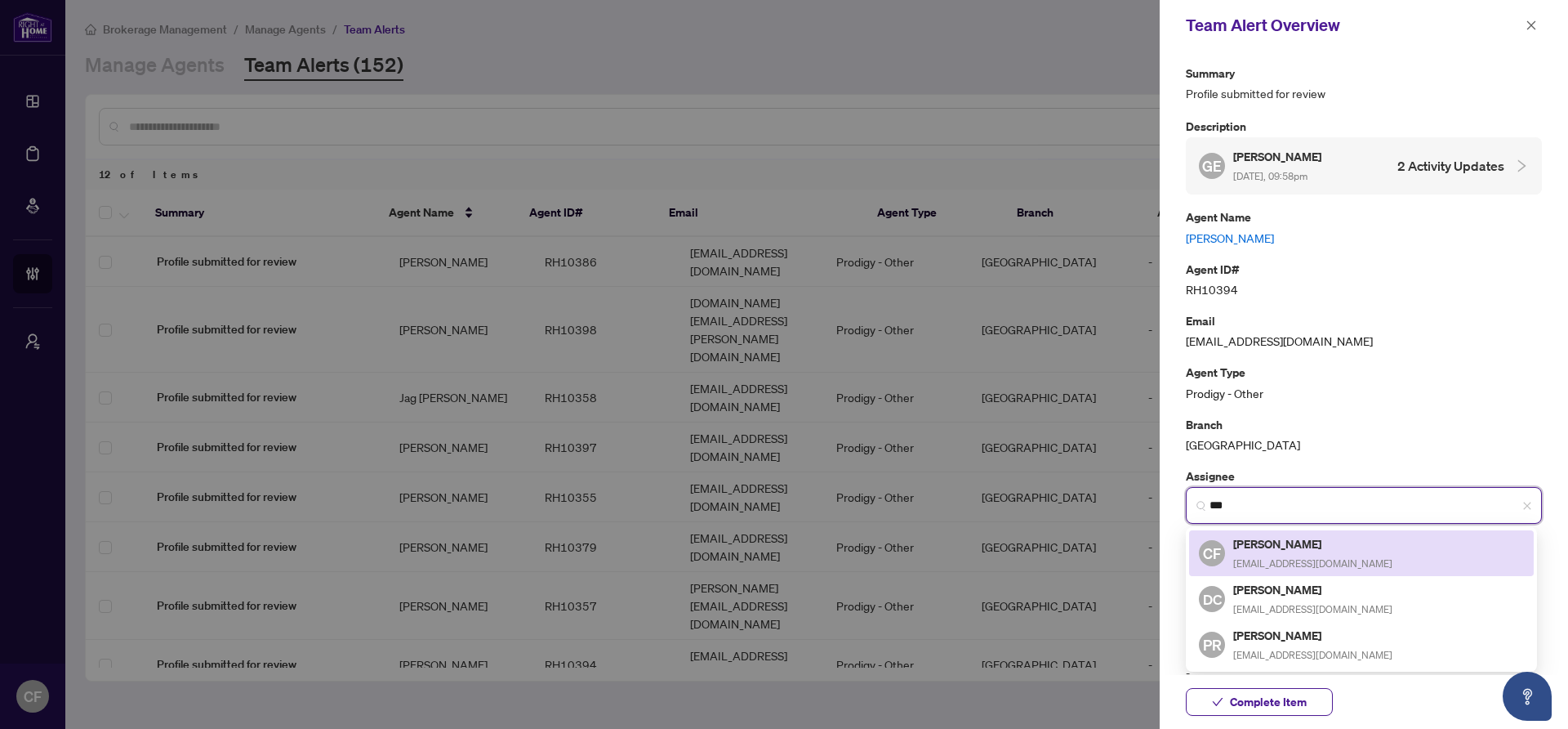
click at [1318, 560] on span "chantelf@rightathomerealty.com" at bounding box center [1312, 563] width 159 height 12
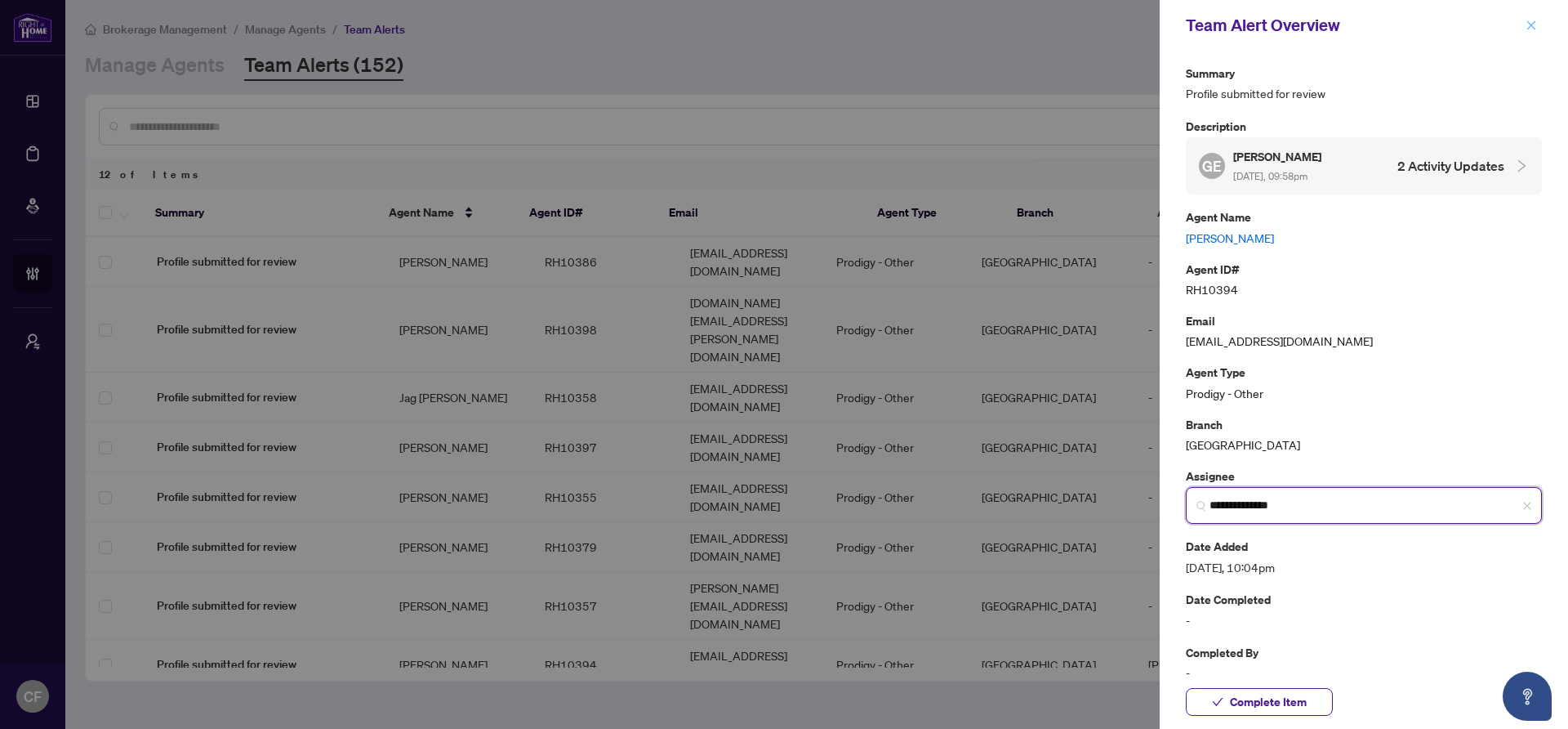
type input "**********"
click at [1529, 21] on icon "close" at bounding box center [1531, 25] width 11 height 11
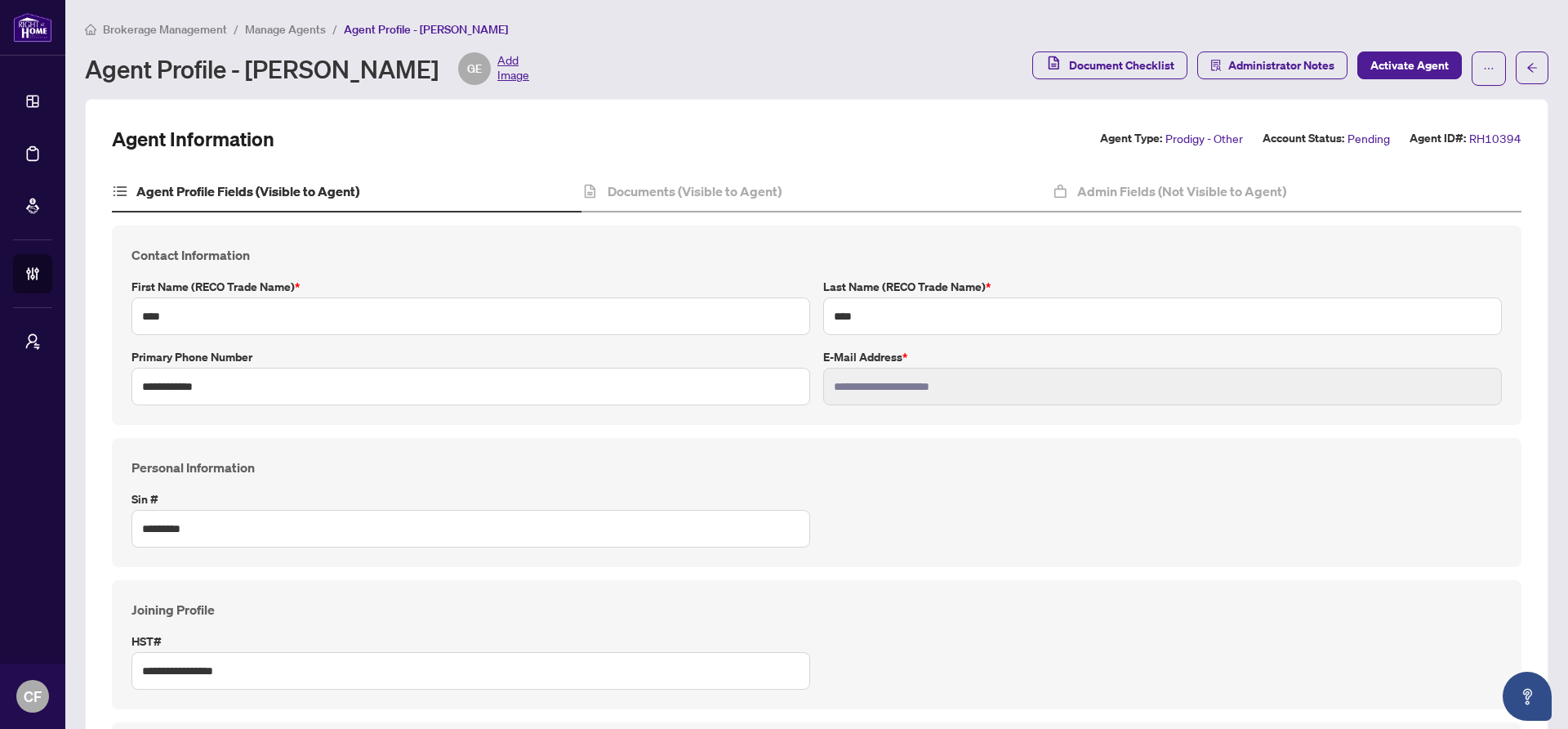
type input "****"
type input "**********"
click at [736, 173] on div "Documents (Visible to Agent)" at bounding box center [816, 191] width 469 height 40
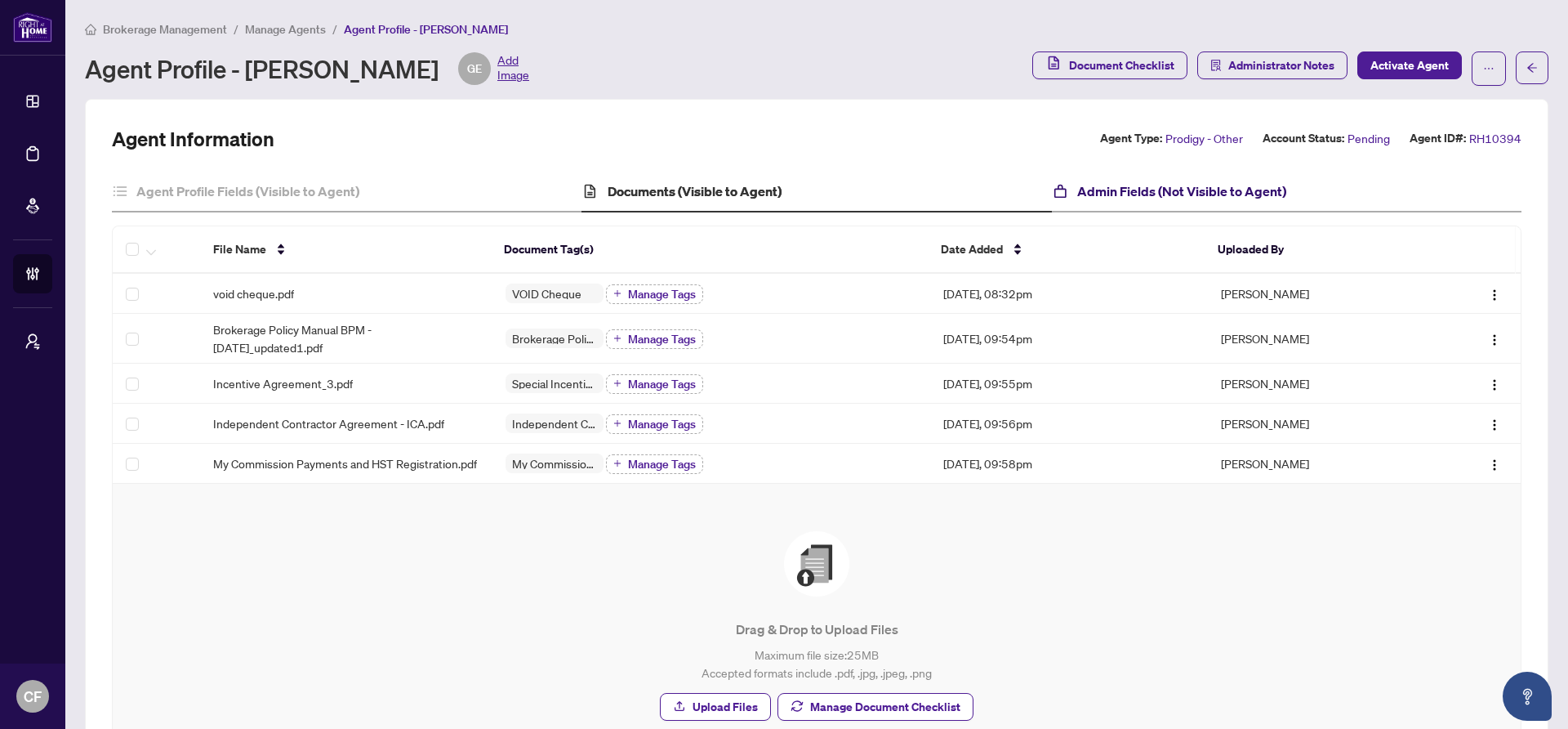
drag, startPoint x: 1152, startPoint y: 182, endPoint x: 1120, endPoint y: 182, distance: 32.0
click at [1152, 182] on h4 "Admin Fields (Not Visible to Agent)" at bounding box center [1182, 191] width 209 height 20
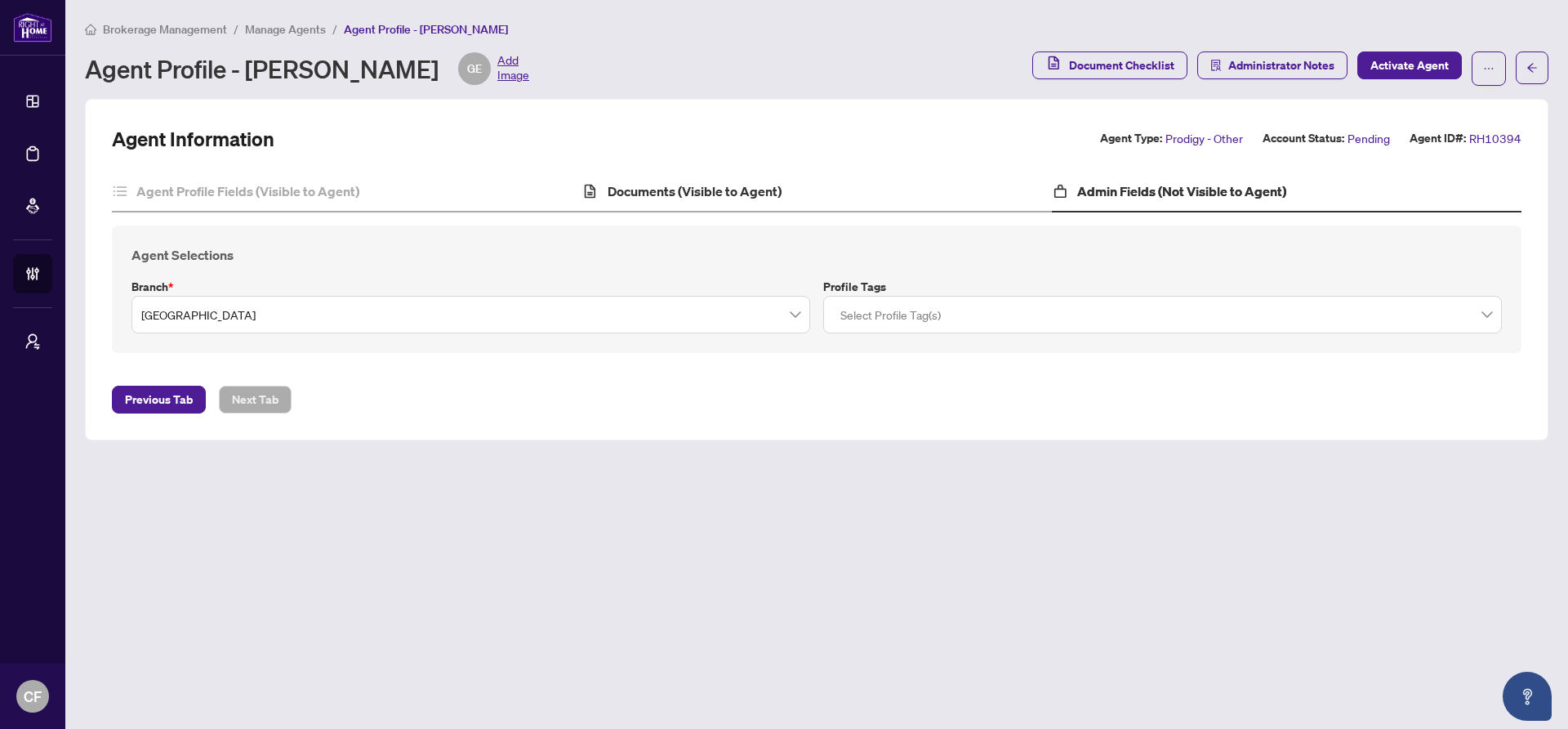
click at [948, 181] on div "Documents (Visible to Agent)" at bounding box center [816, 191] width 469 height 40
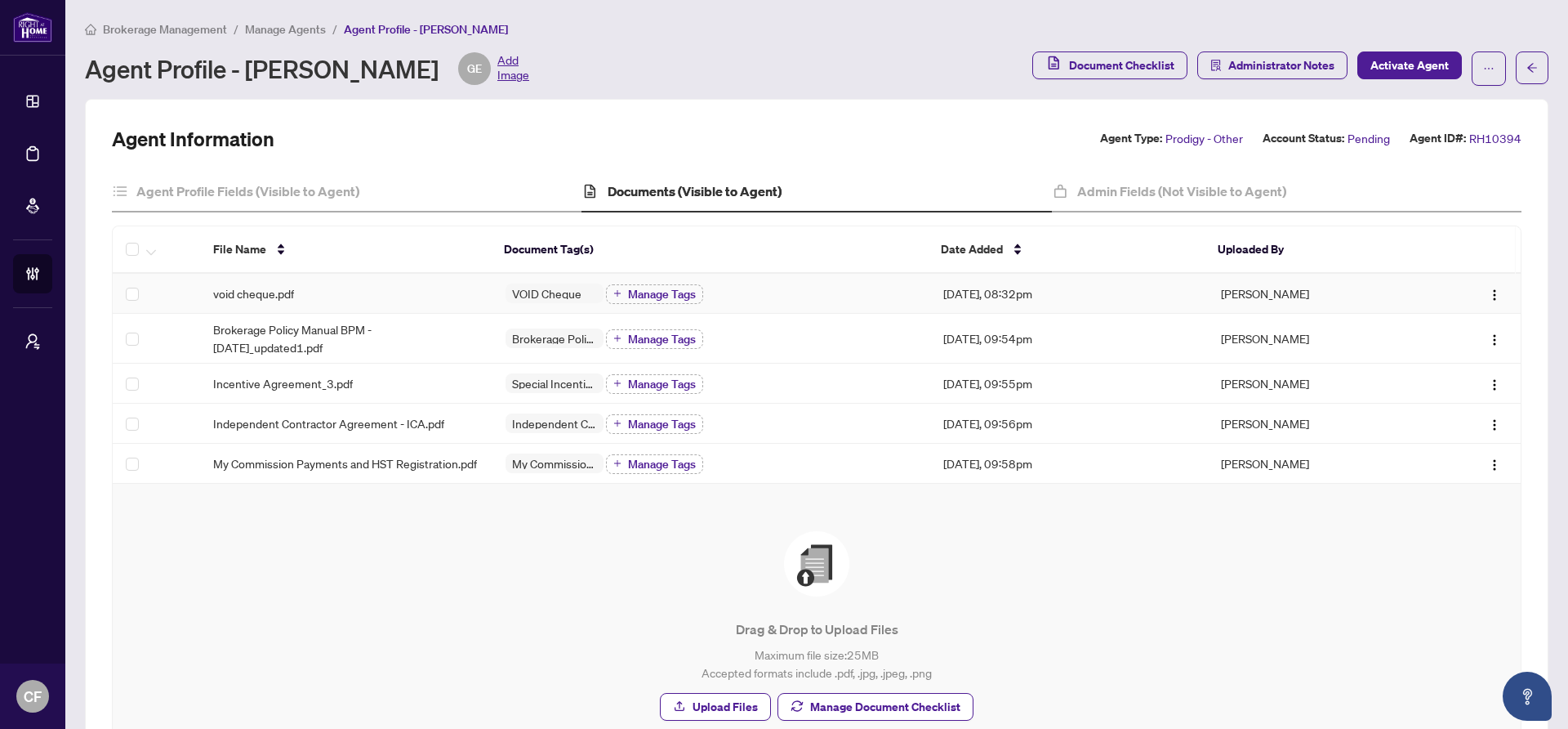
click at [384, 301] on td "void cheque.pdf" at bounding box center [346, 293] width 293 height 40
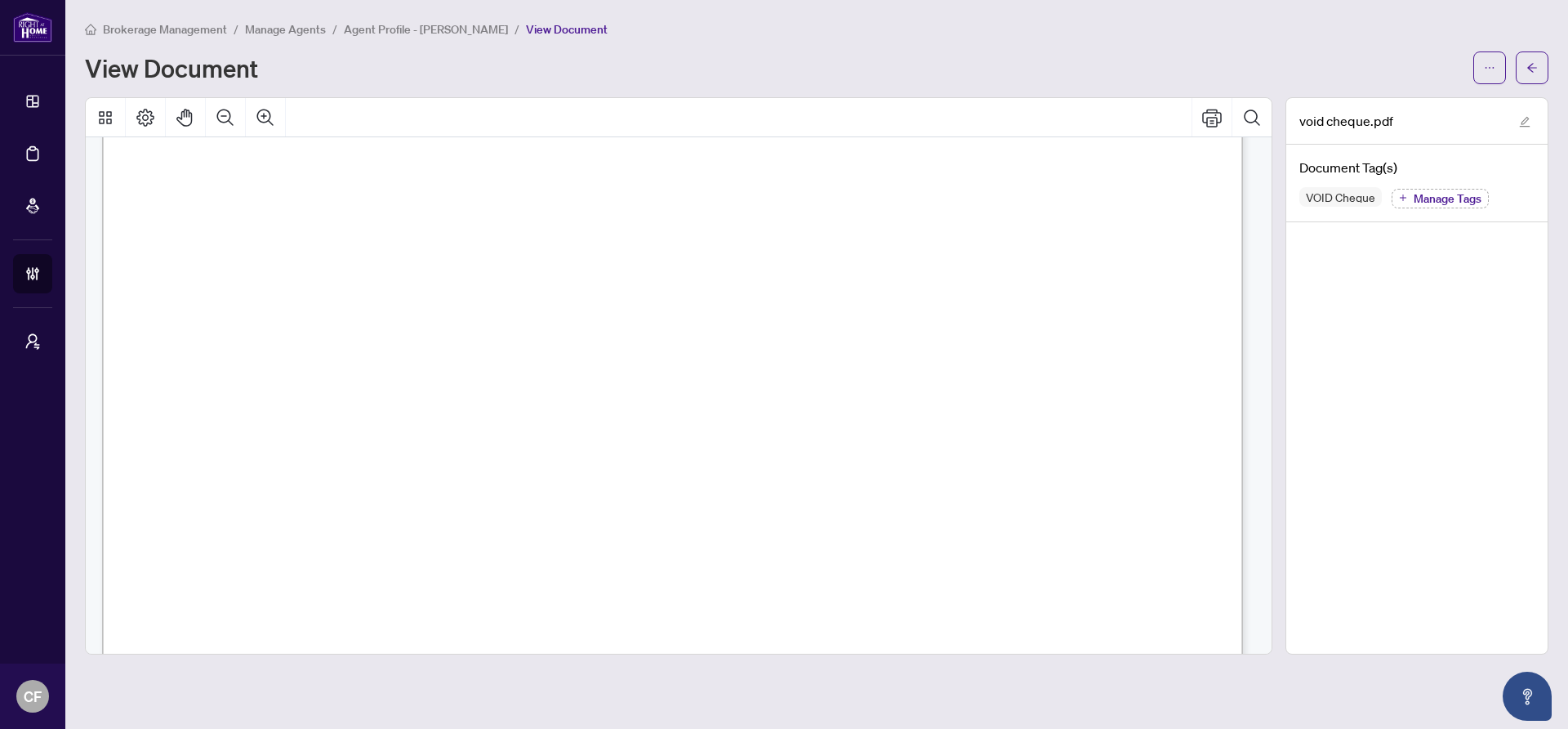
scroll to position [312, 0]
click at [1542, 59] on button "button" at bounding box center [1532, 68] width 33 height 33
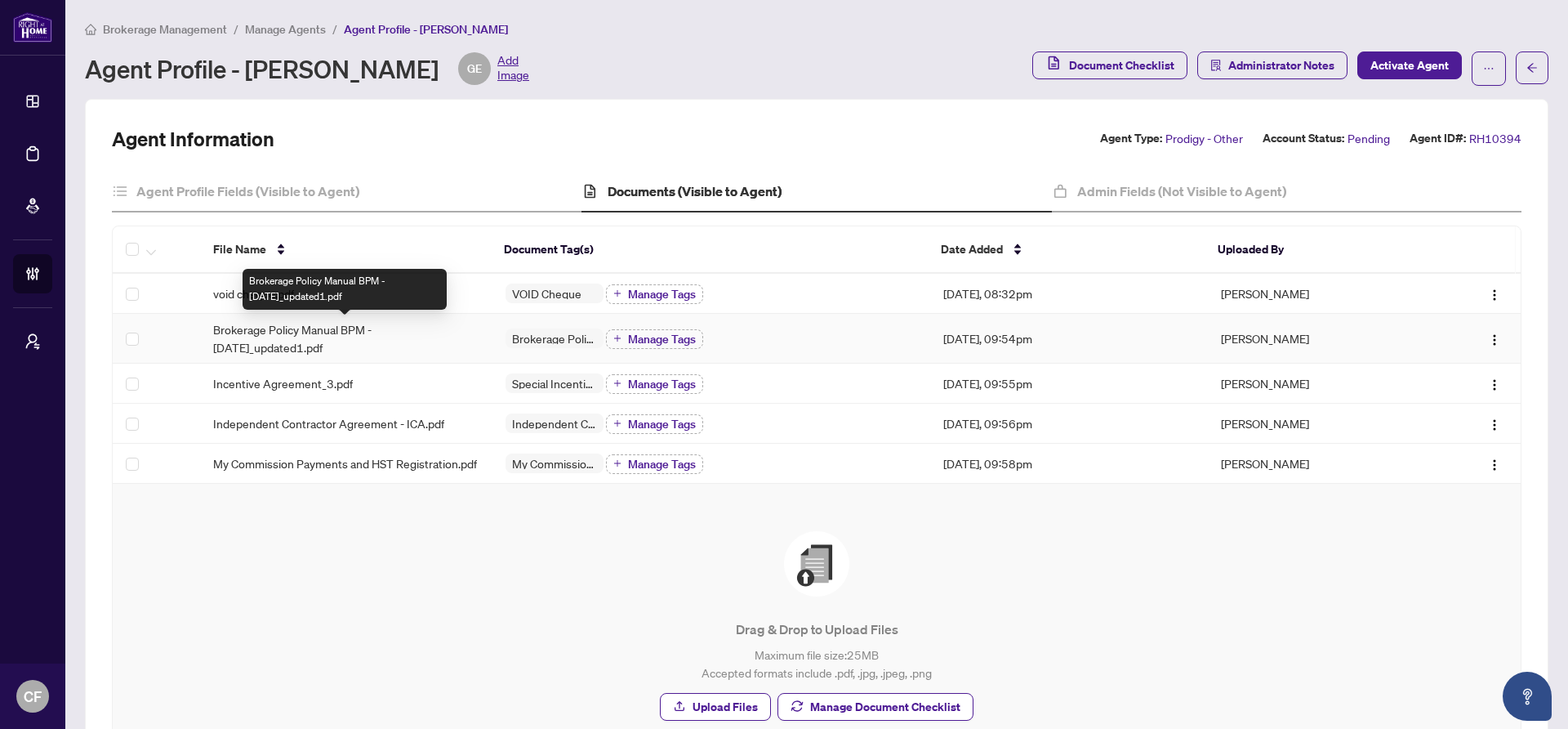
click at [258, 350] on span "Brokerage Policy Manual BPM - [DATE]_updated1.pdf" at bounding box center [346, 338] width 266 height 36
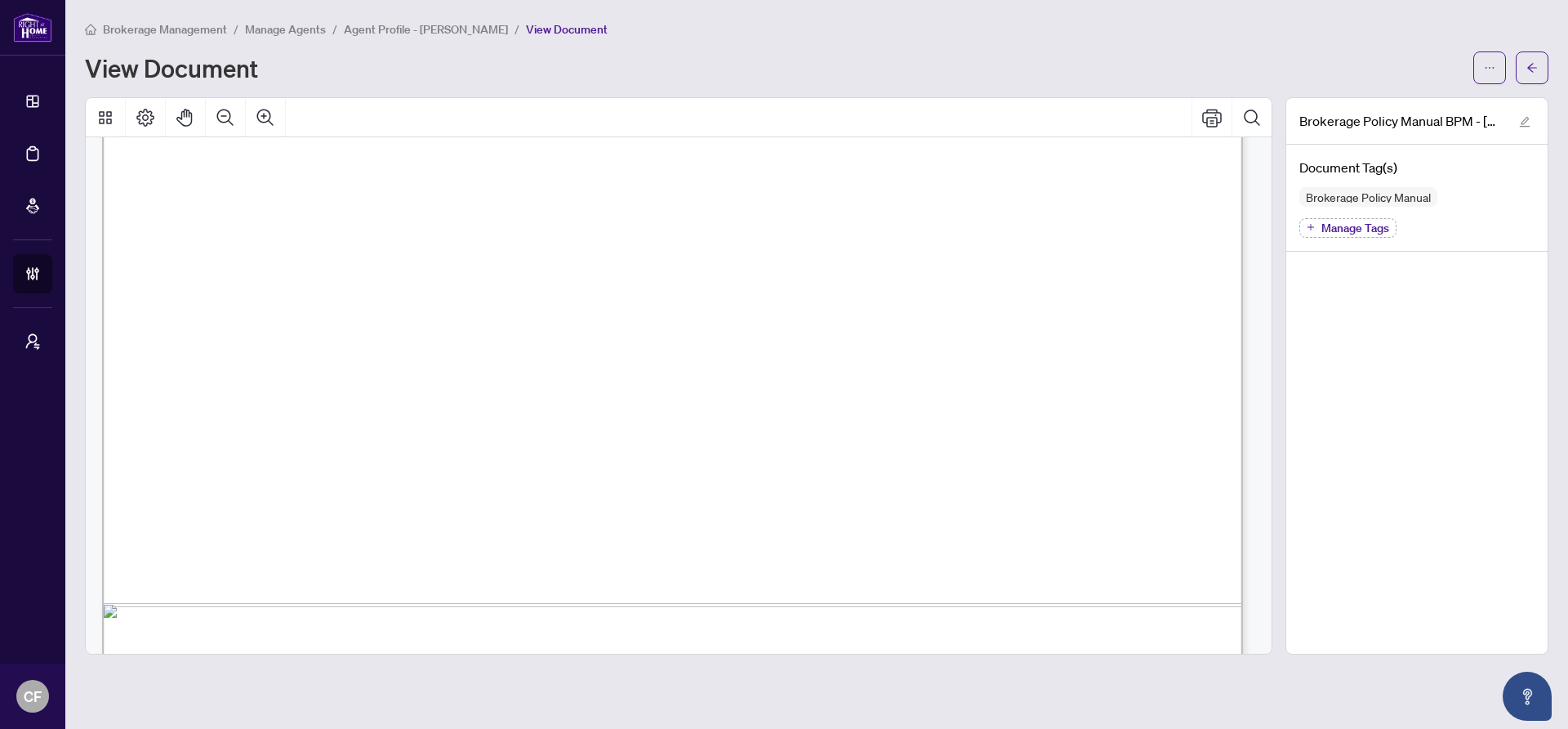
scroll to position [823, 0]
click at [1519, 78] on button "button" at bounding box center [1532, 68] width 33 height 33
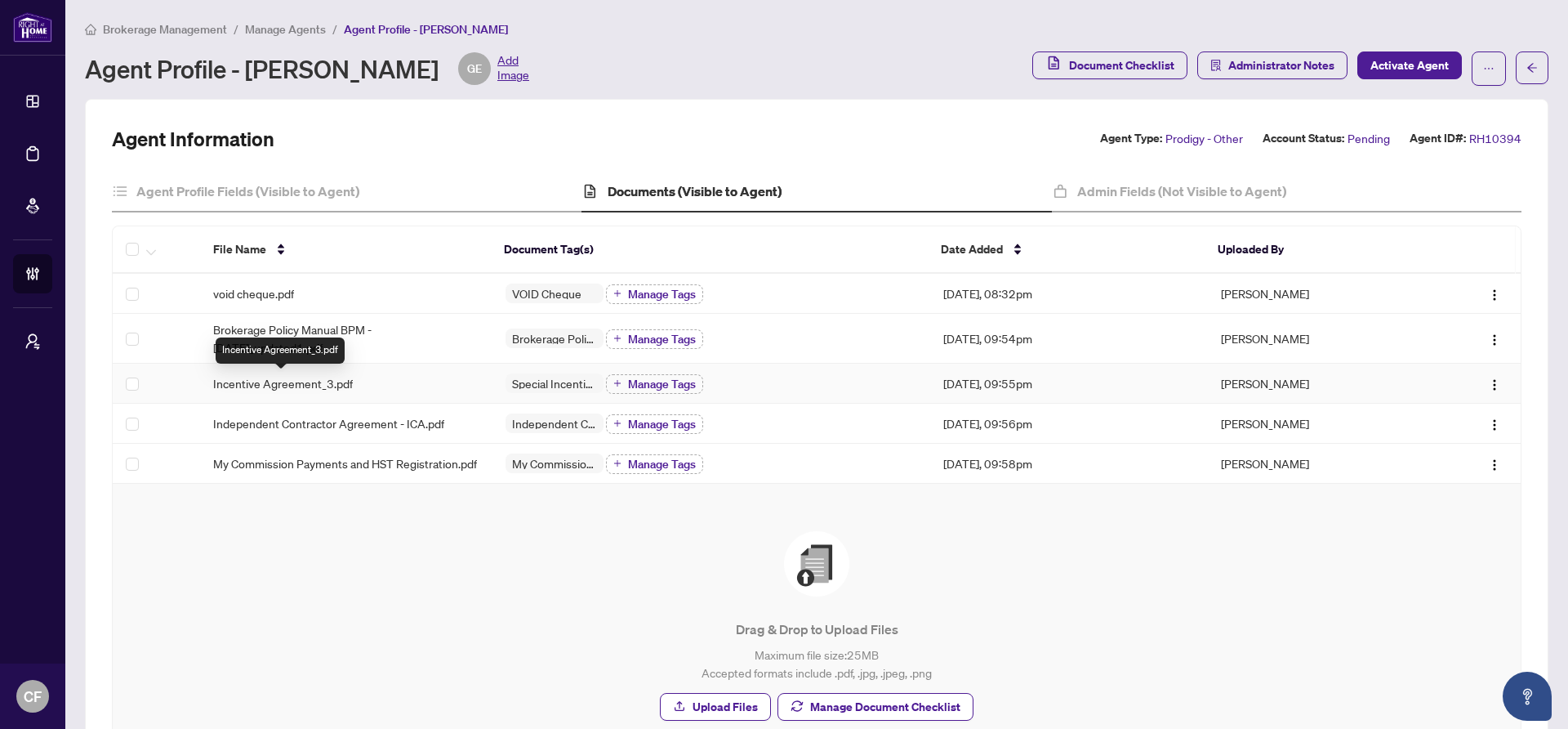
click at [323, 379] on span "Incentive Agreement_3.pdf" at bounding box center [283, 383] width 140 height 18
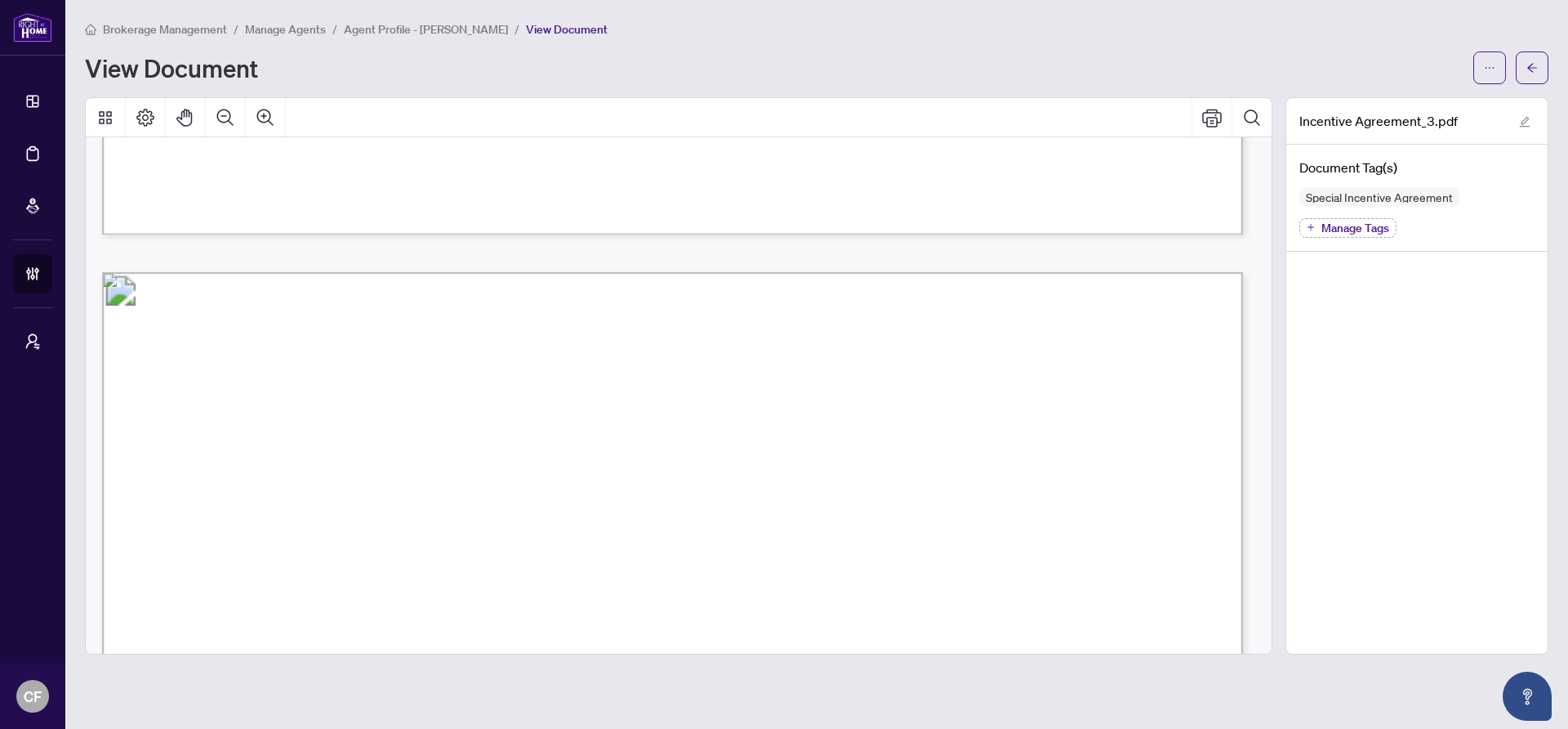
scroll to position [3416, 0]
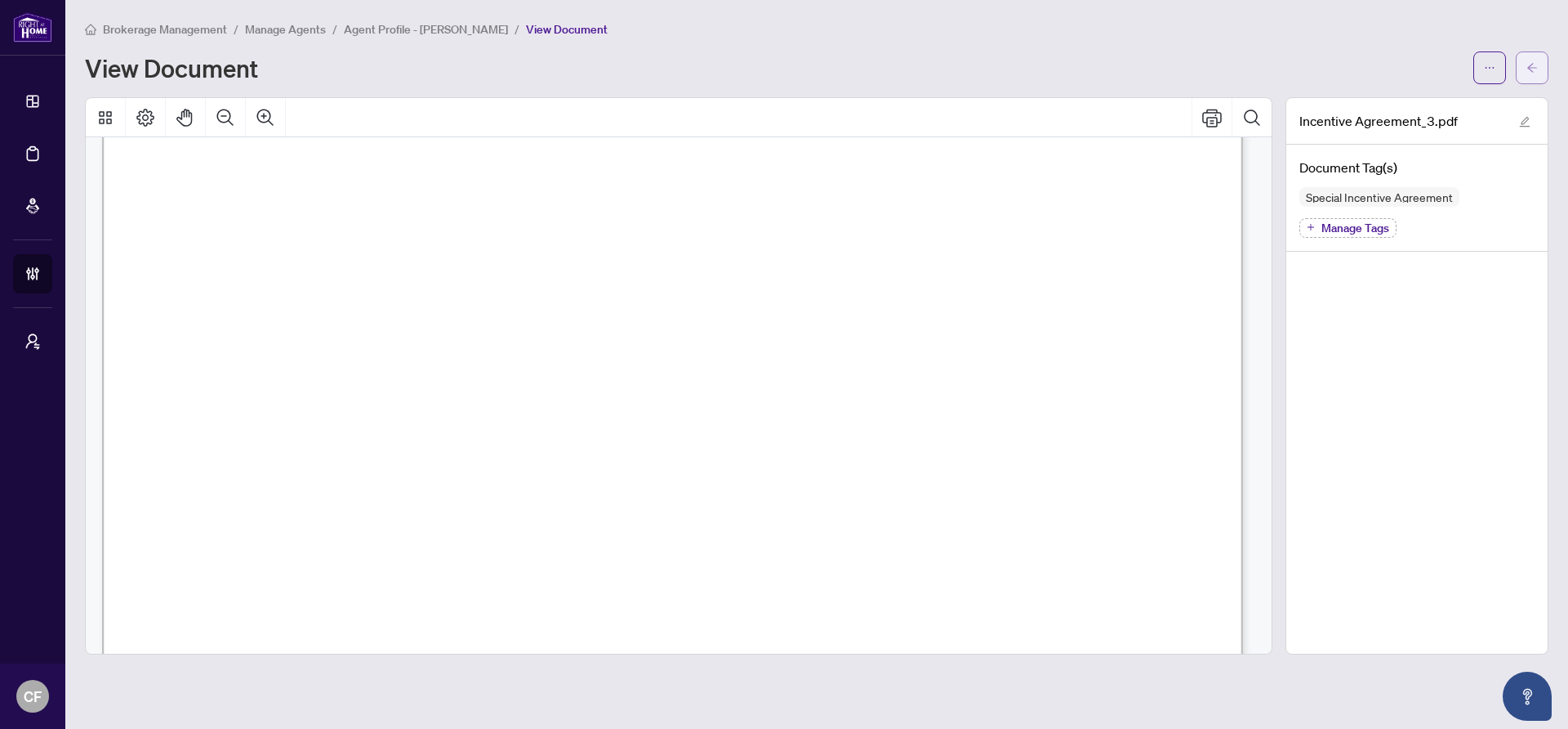
click at [1531, 71] on icon "arrow-left" at bounding box center [1532, 68] width 11 height 11
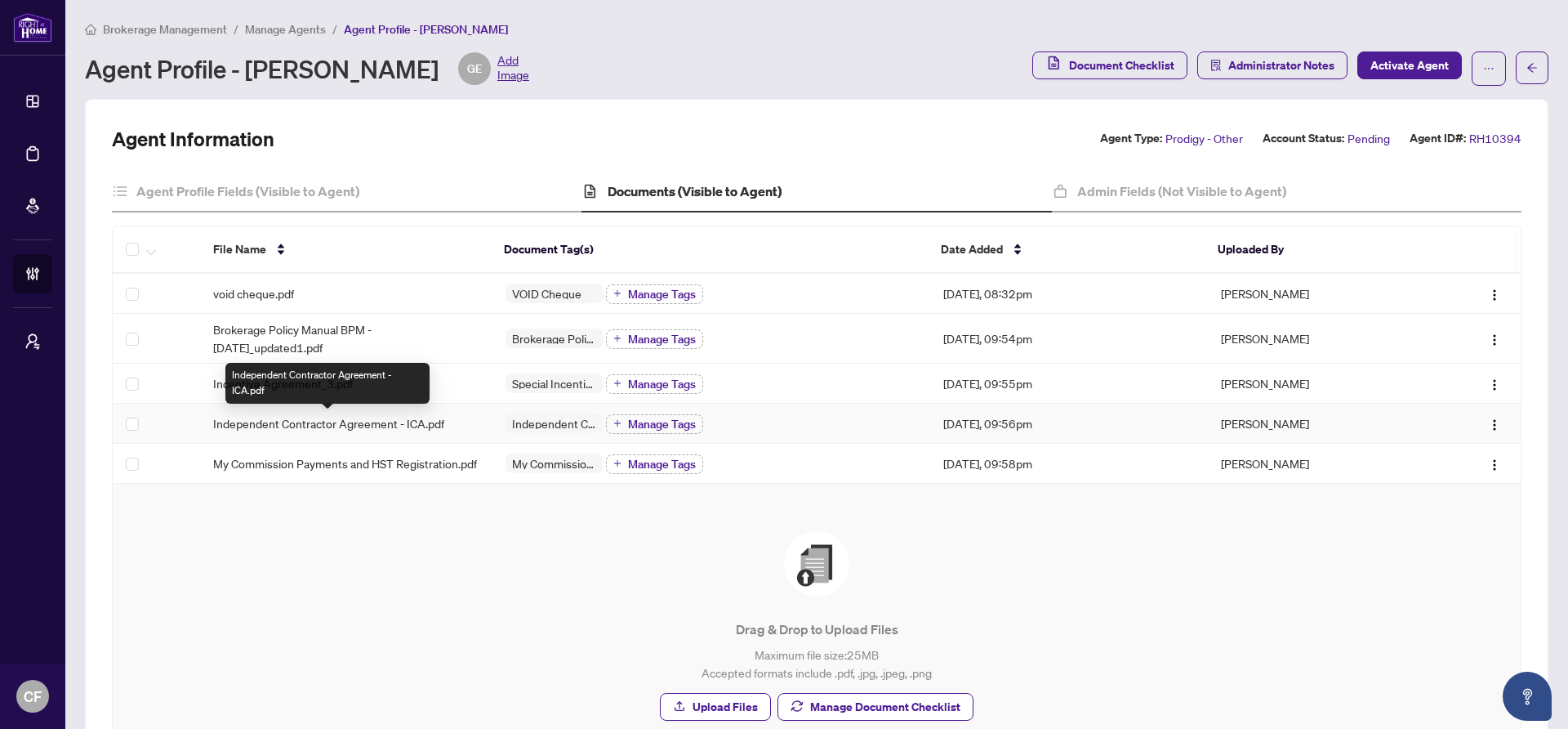
click at [417, 425] on span "Independent Contractor Agreement - ICA.pdf" at bounding box center [329, 422] width 231 height 18
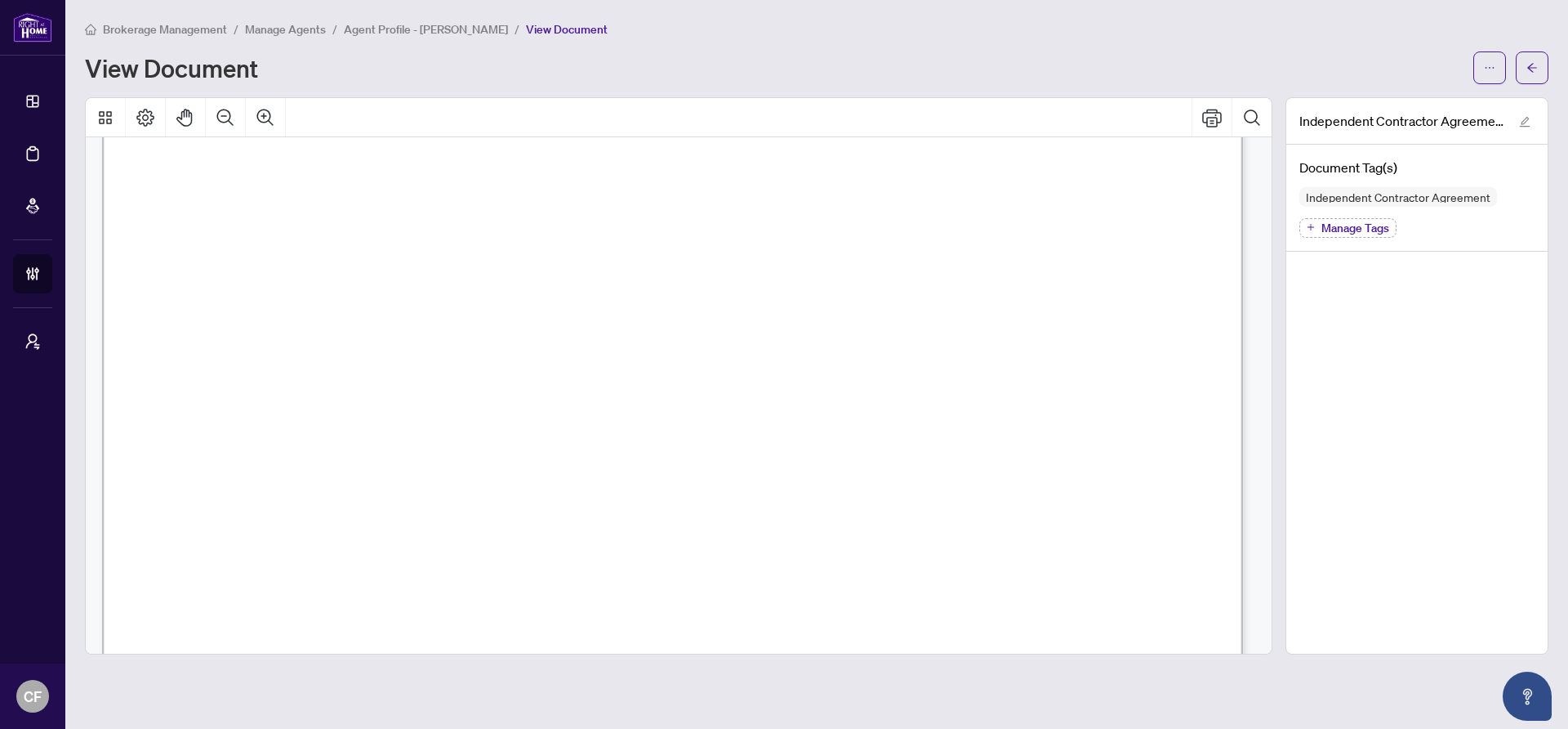
scroll to position [23707, 0]
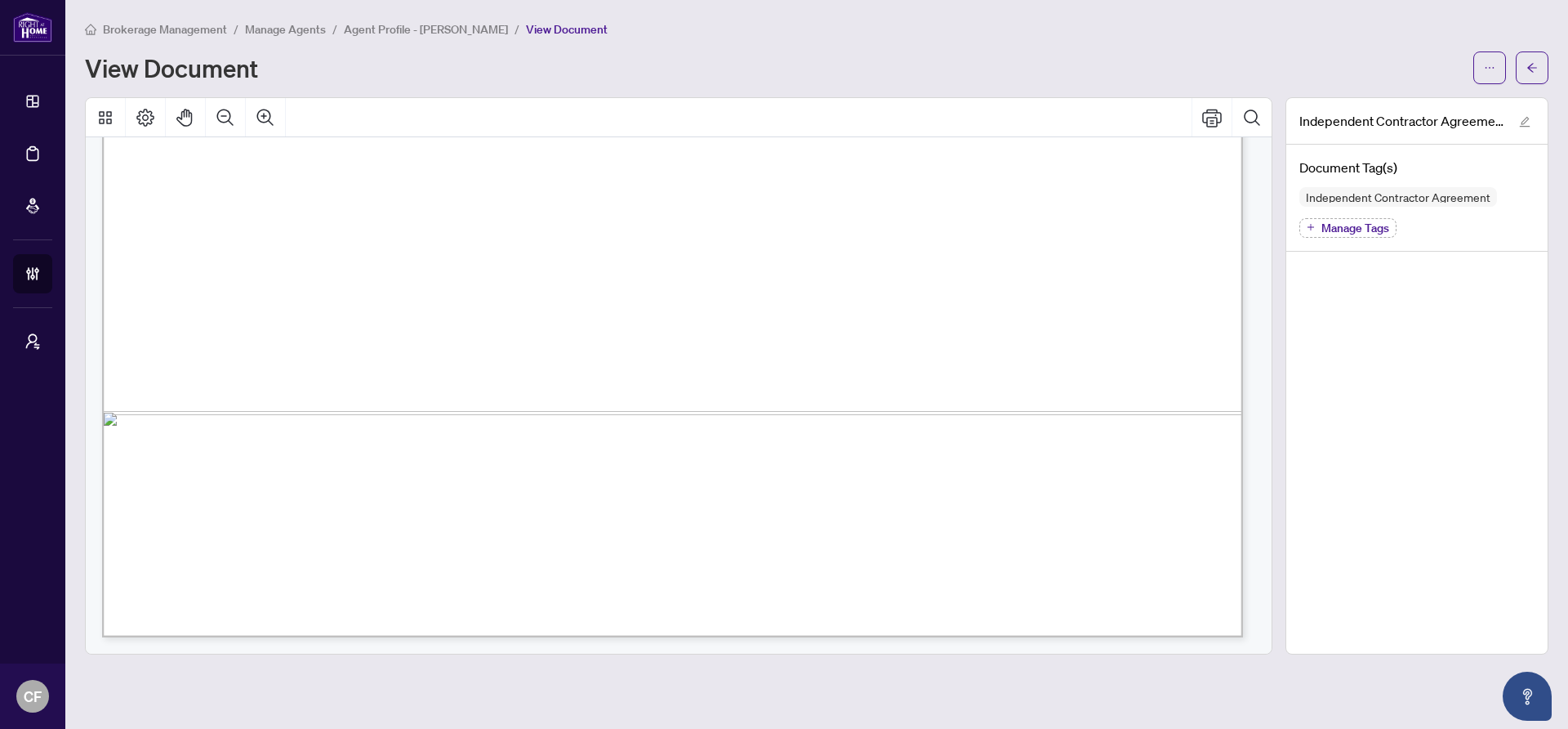
click at [1542, 62] on button "button" at bounding box center [1532, 68] width 33 height 33
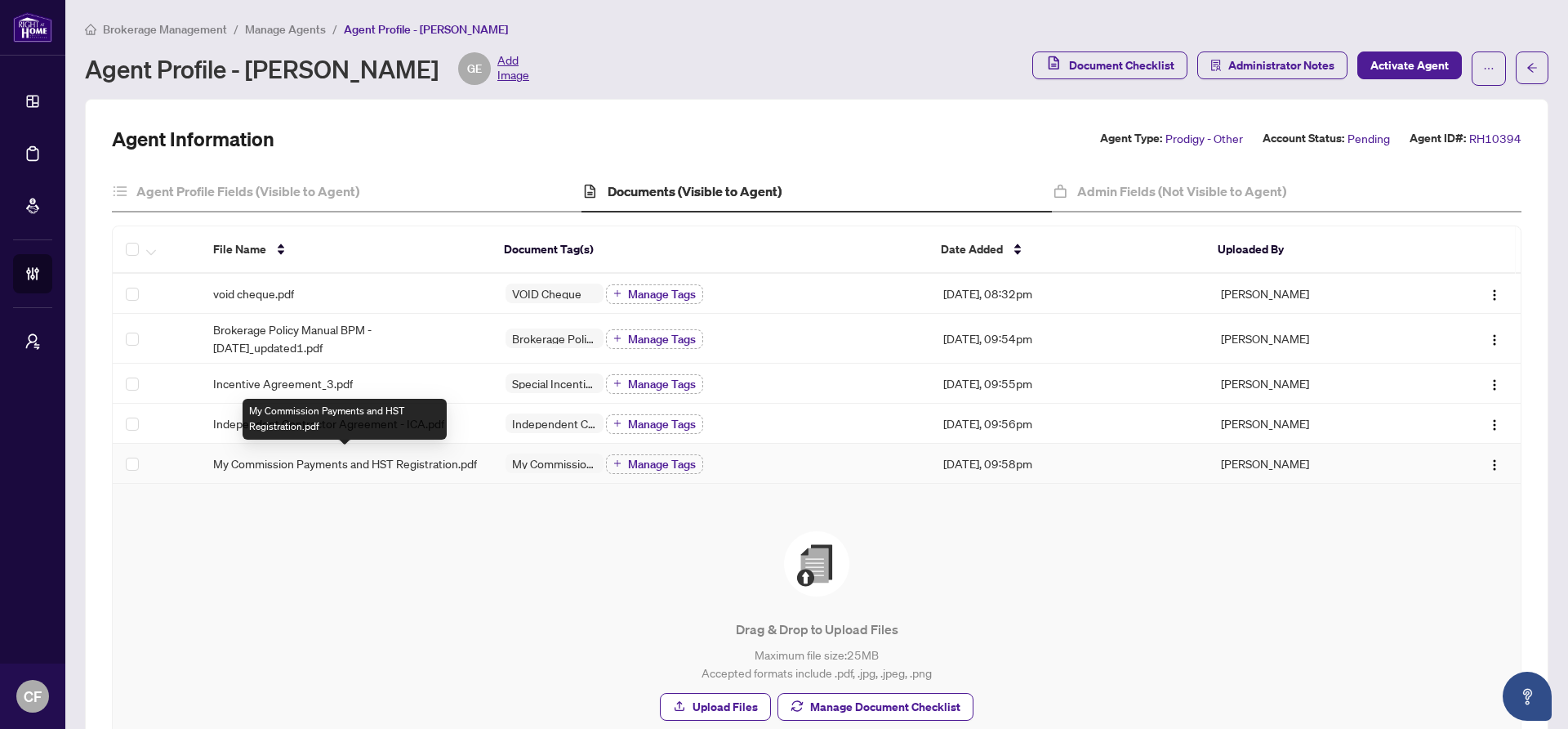
click at [269, 472] on span "My Commission Payments and HST Registration.pdf" at bounding box center [345, 463] width 264 height 18
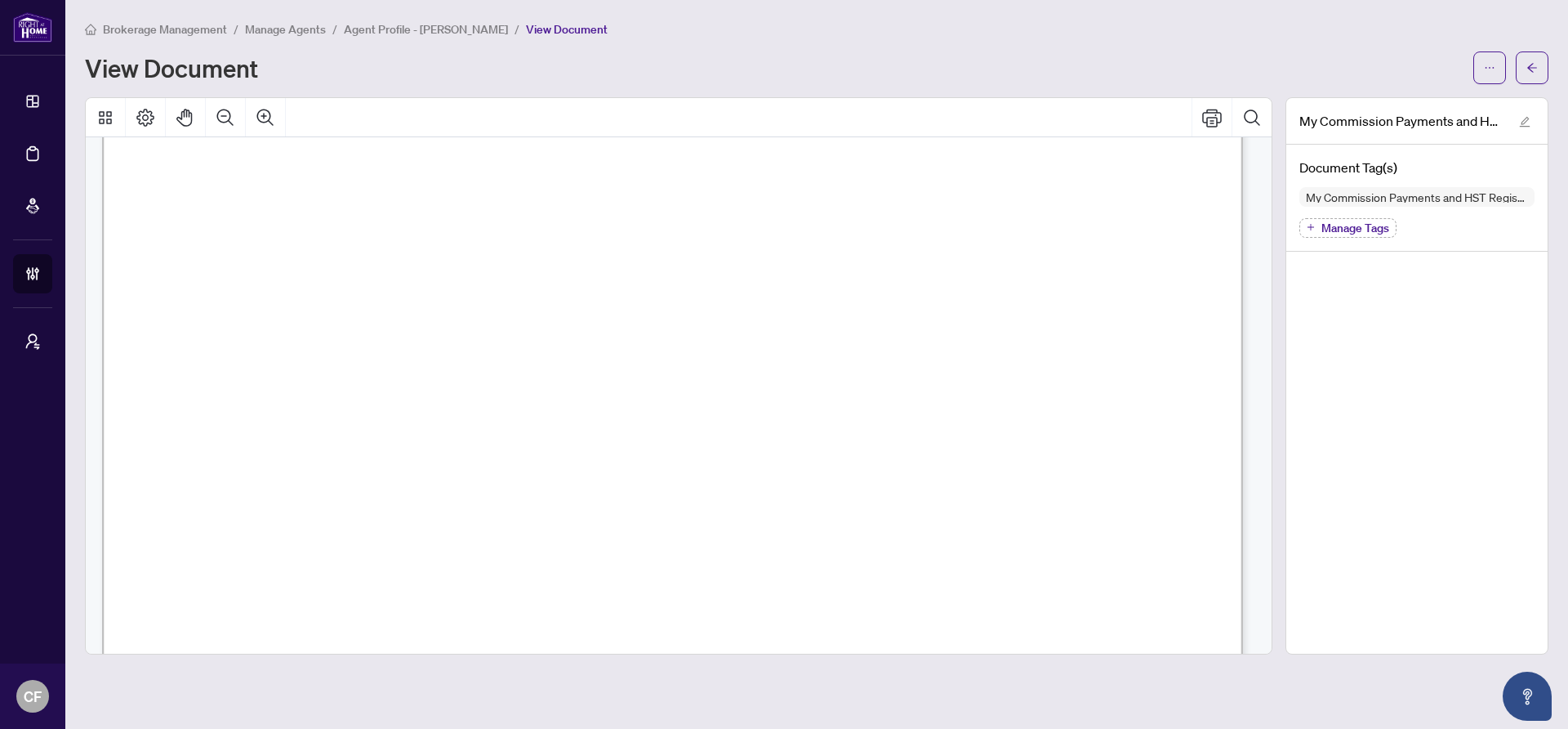
scroll to position [90, 0]
click at [445, 34] on span "Agent Profile - Gada Elia" at bounding box center [426, 29] width 165 height 15
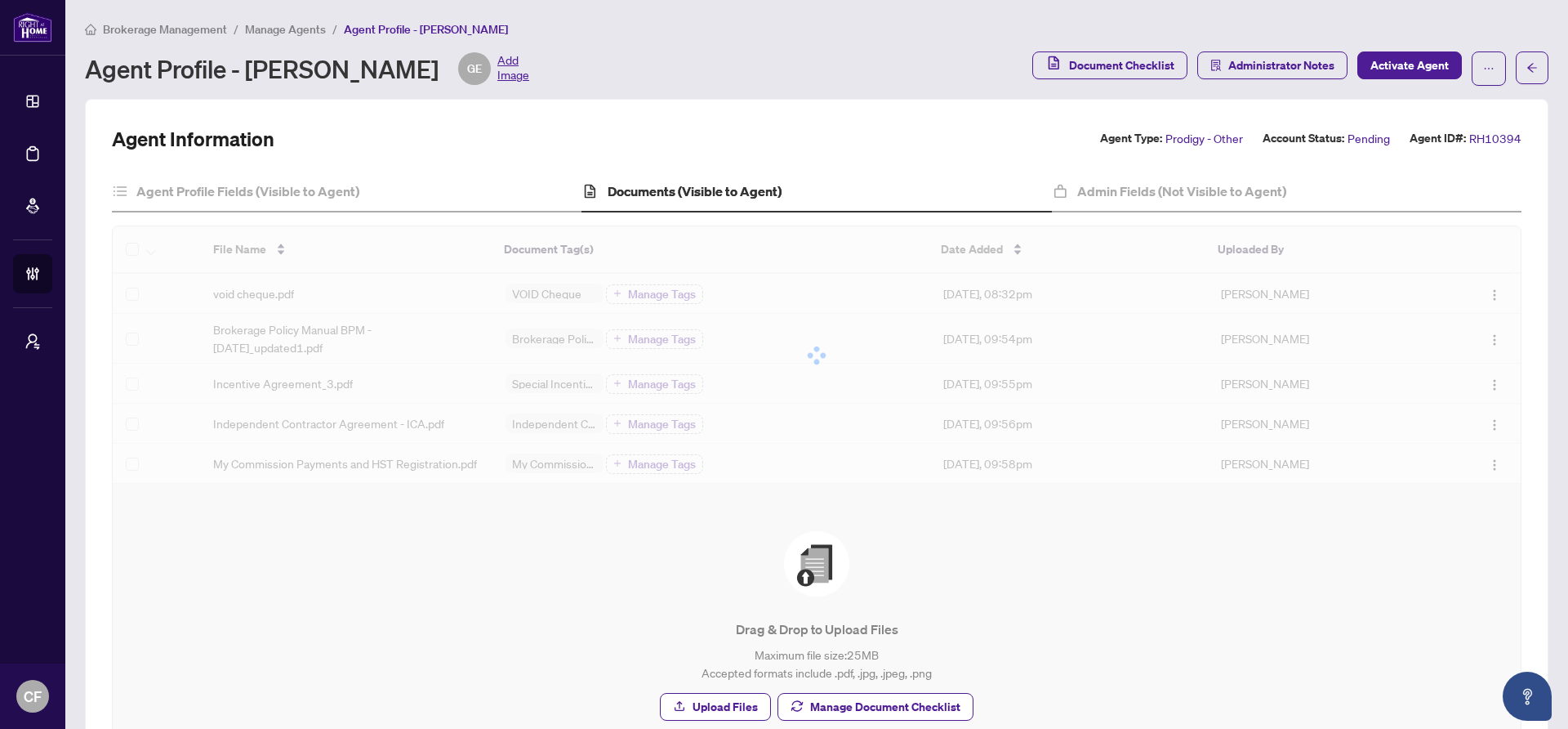
click at [306, 32] on span "Manage Agents" at bounding box center [286, 29] width 81 height 15
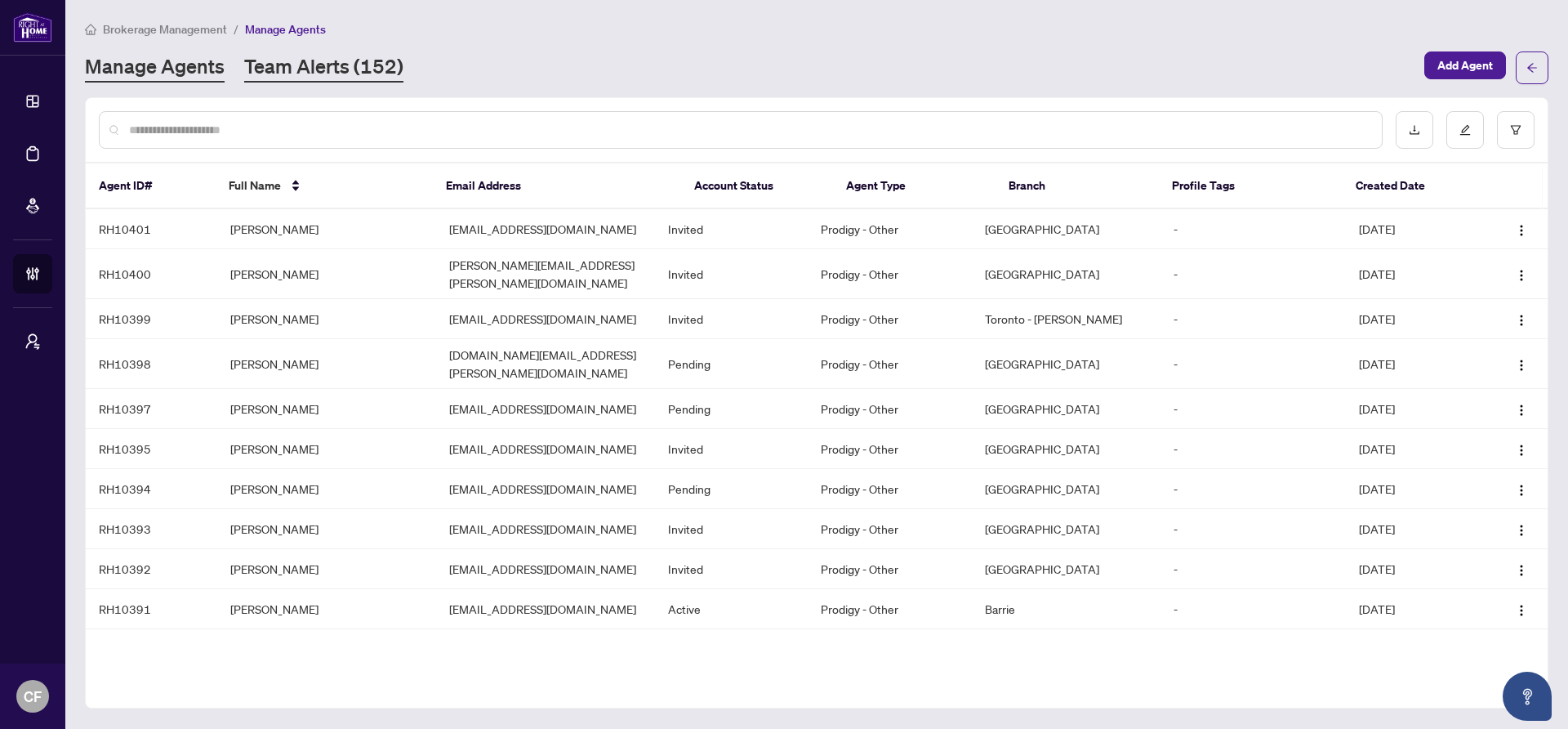
click at [336, 68] on link "Team Alerts (152)" at bounding box center [324, 67] width 159 height 29
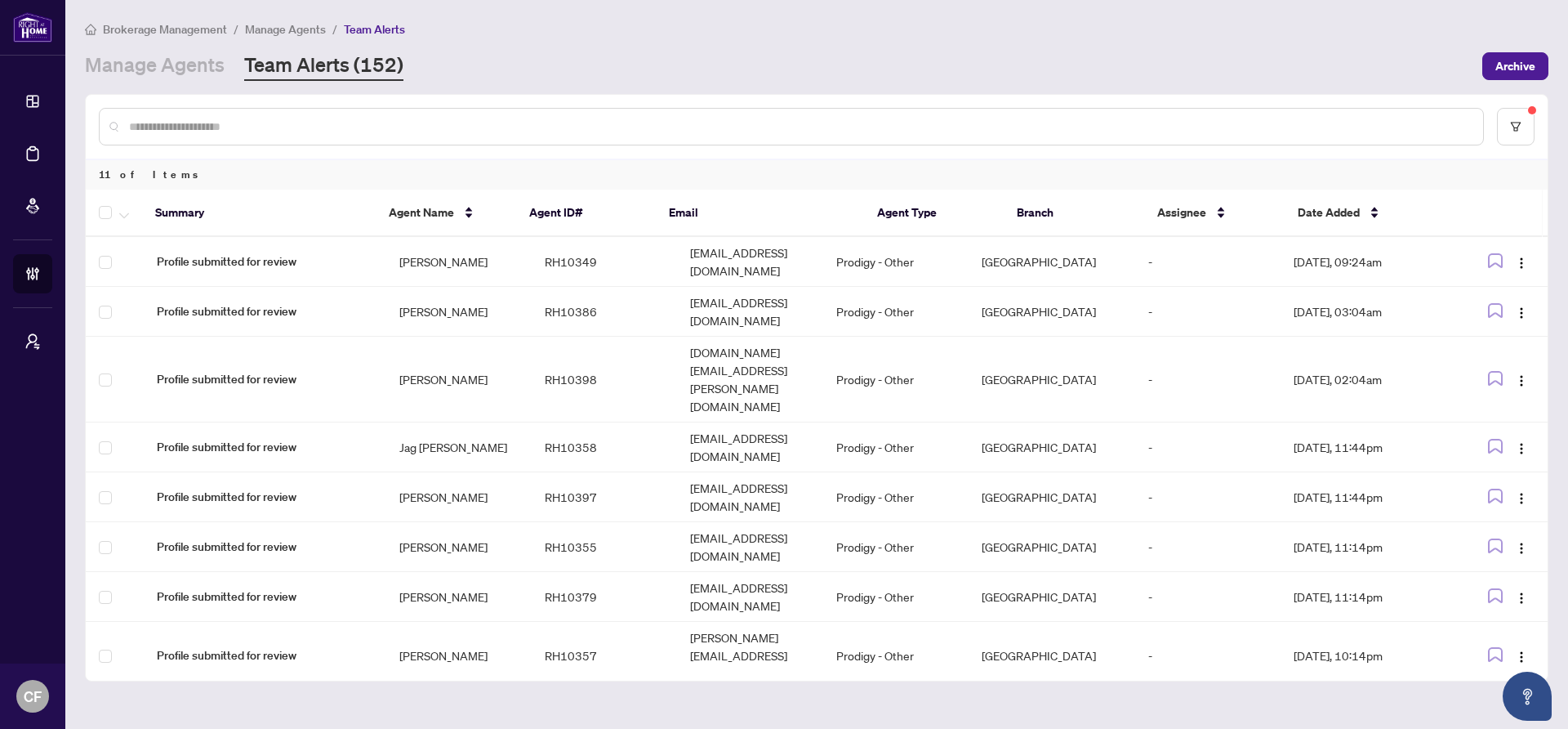
click at [402, 135] on div at bounding box center [791, 127] width 1386 height 38
drag, startPoint x: 401, startPoint y: 135, endPoint x: 398, endPoint y: 123, distance: 12.4
click at [400, 135] on div at bounding box center [791, 127] width 1386 height 38
click at [423, 123] on input "text" at bounding box center [800, 126] width 1341 height 18
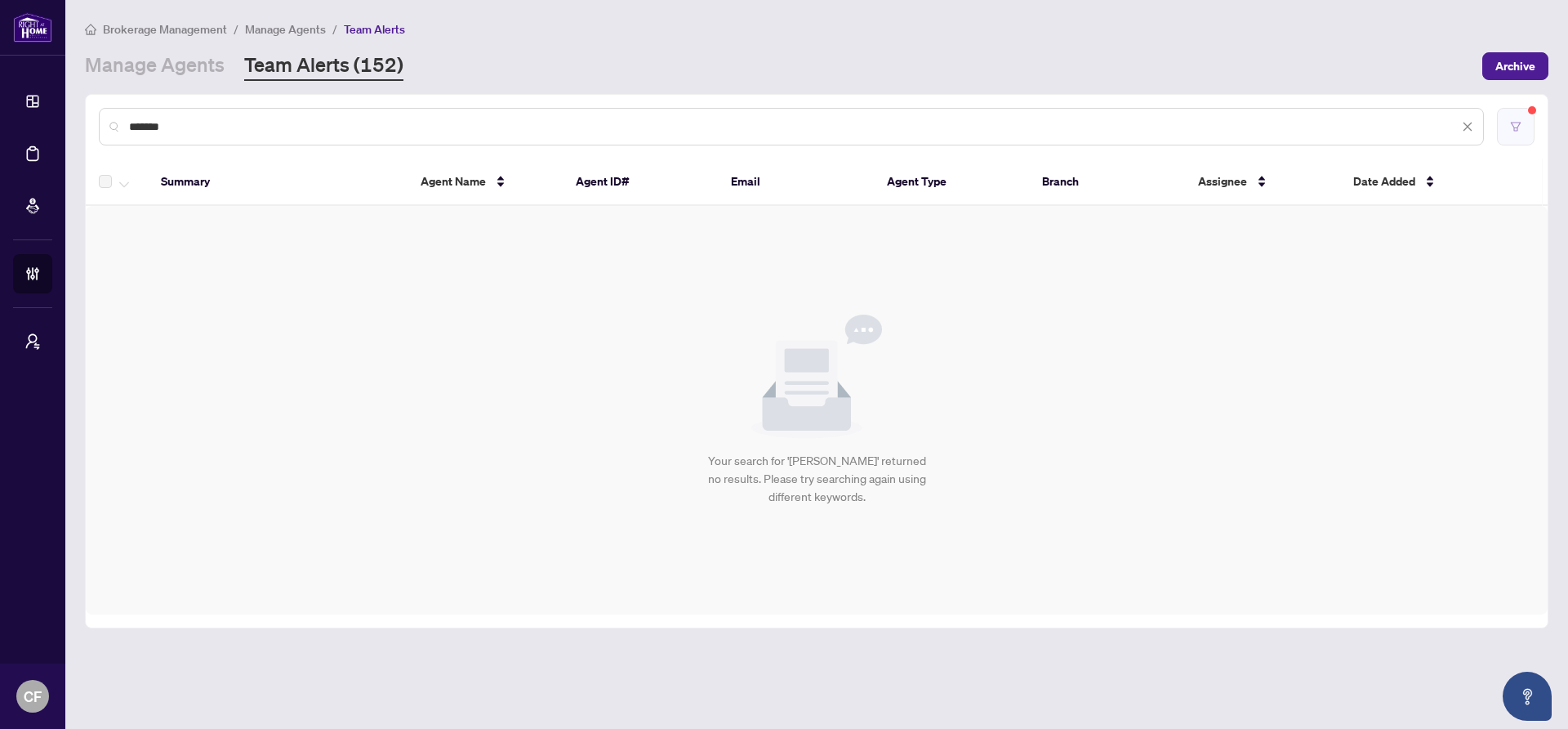
type input "*******"
click at [1525, 121] on button "button" at bounding box center [1516, 127] width 38 height 38
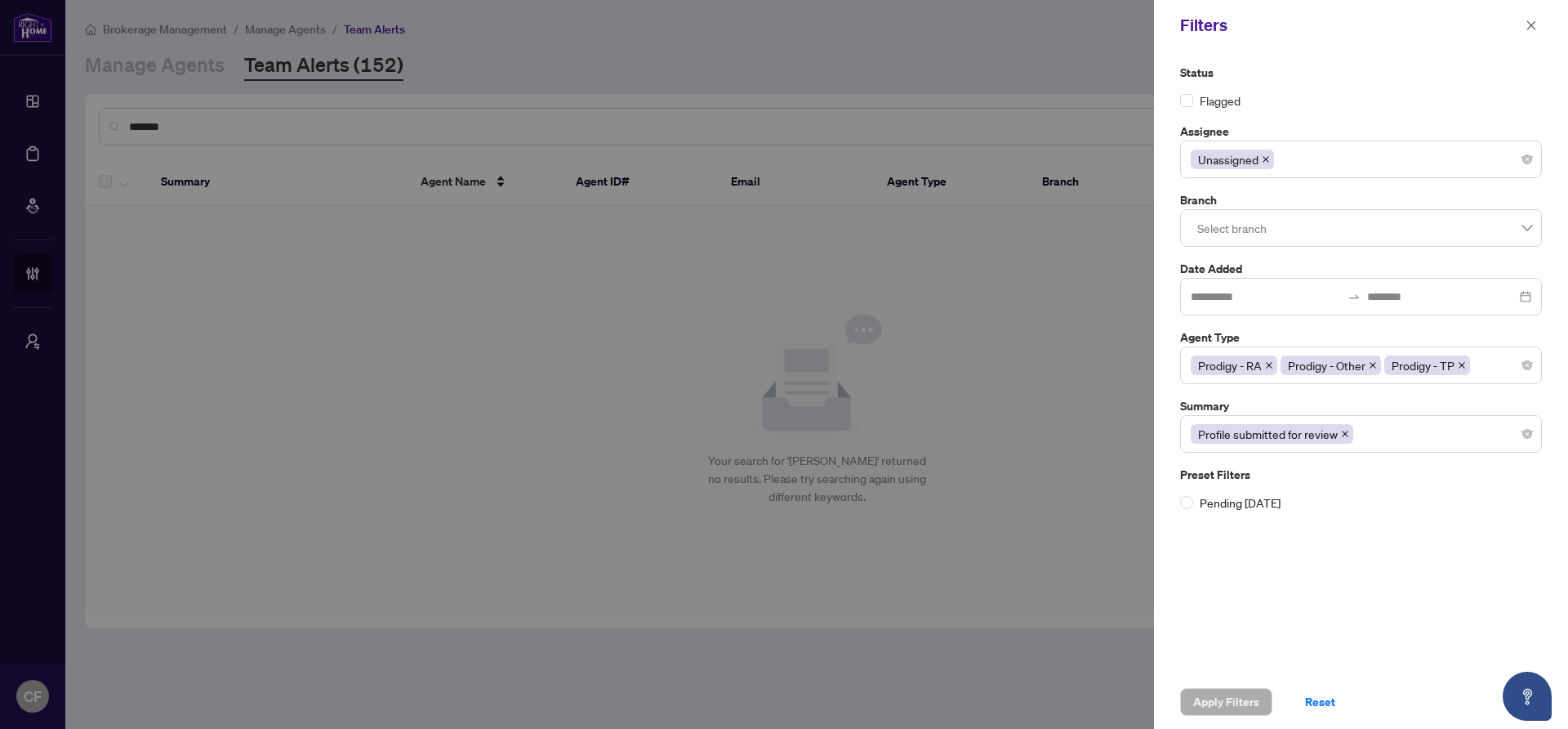
click at [1269, 158] on icon "close" at bounding box center [1266, 159] width 8 height 8
click at [1272, 159] on div at bounding box center [1361, 159] width 341 height 29
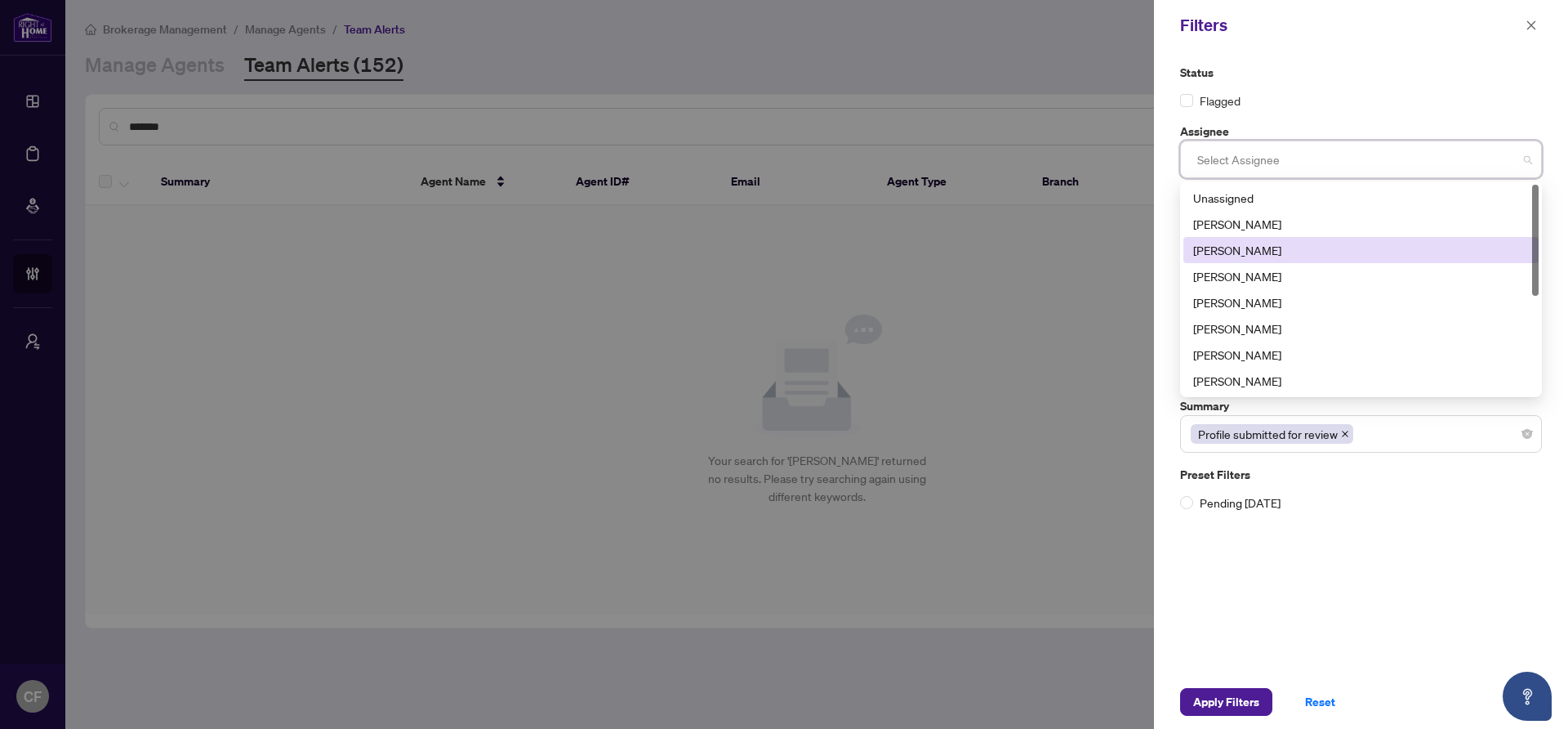
click at [1257, 248] on div "[PERSON_NAME]" at bounding box center [1361, 249] width 336 height 18
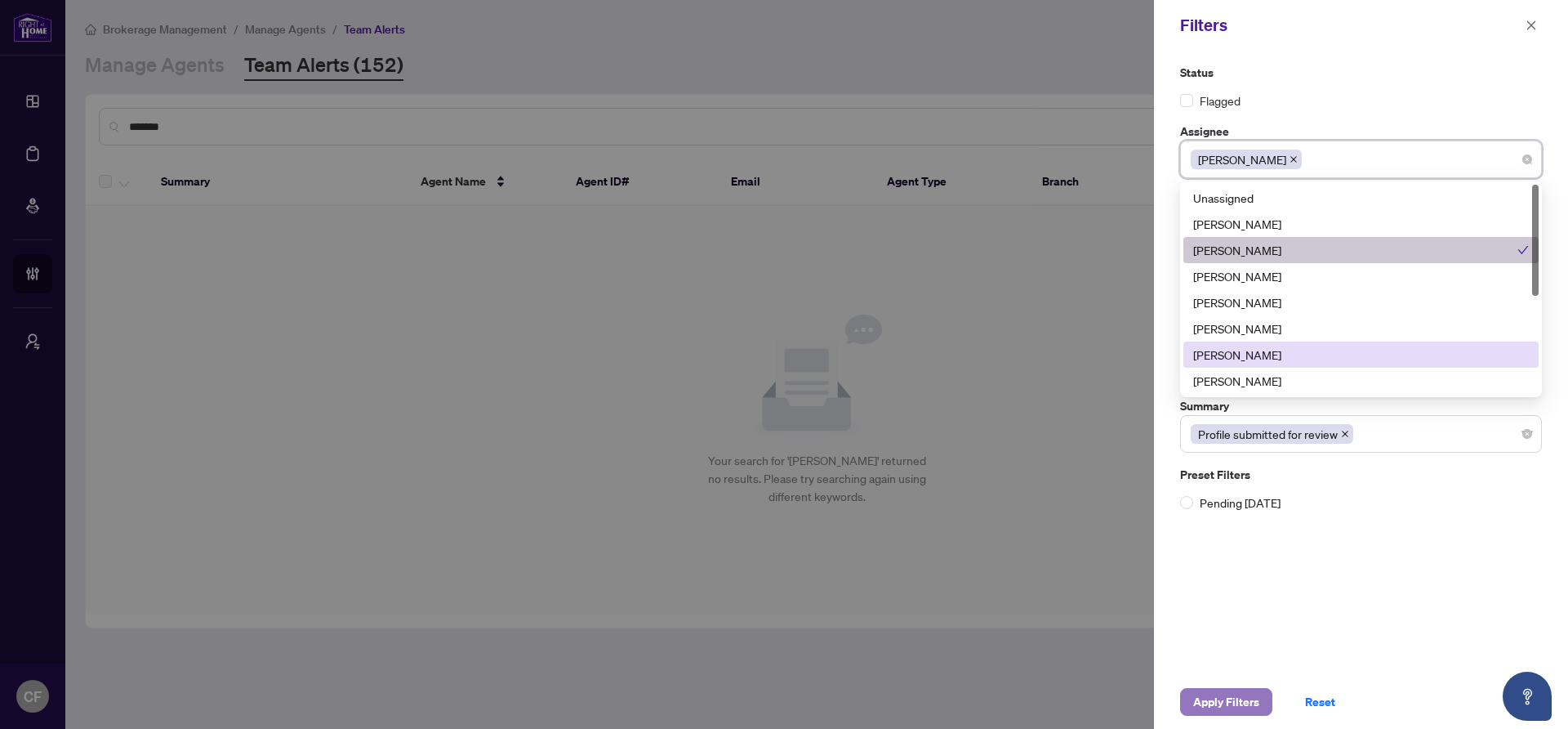
click at [1210, 705] on span "Apply Filters" at bounding box center [1227, 702] width 66 height 26
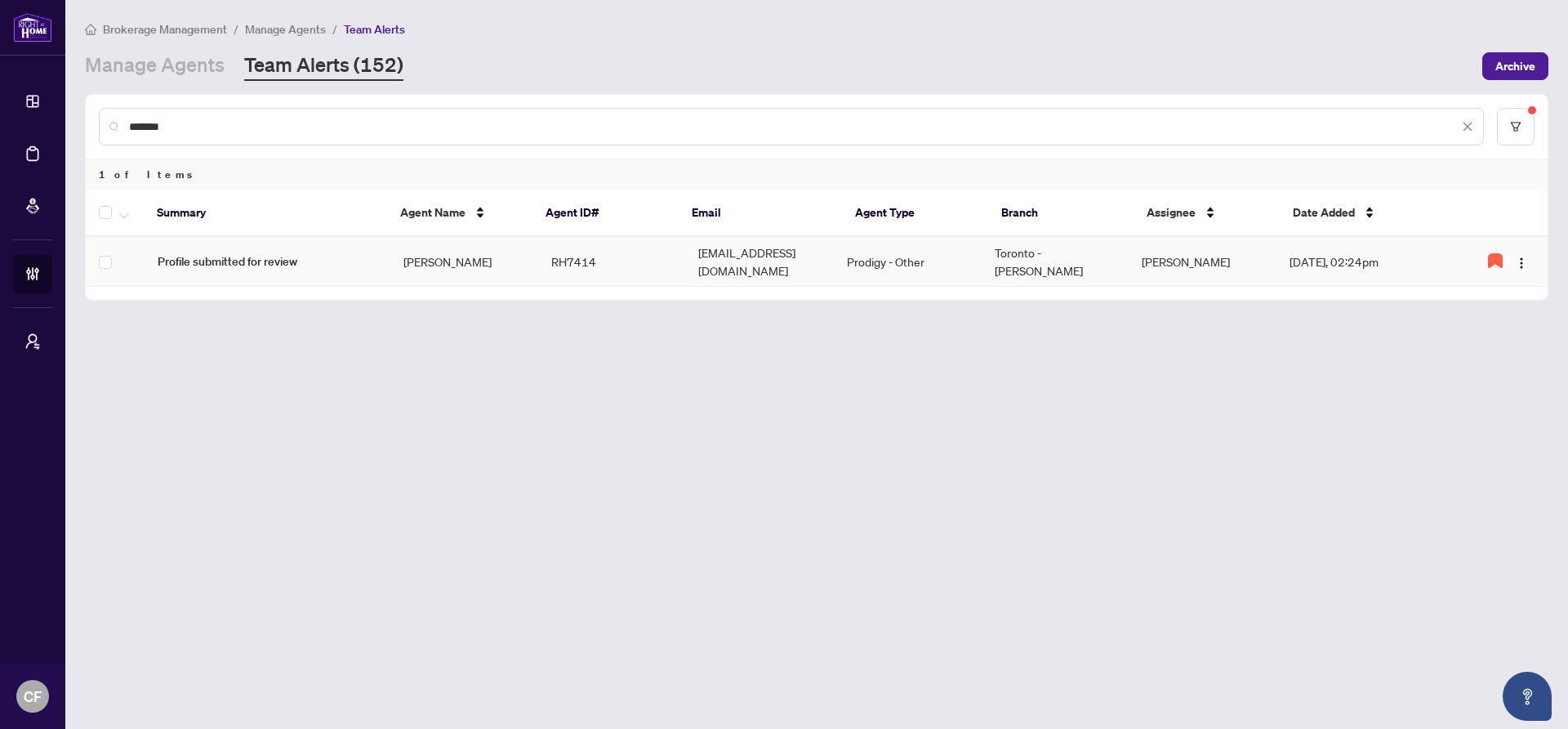
click at [505, 267] on td "[PERSON_NAME]" at bounding box center [464, 261] width 148 height 50
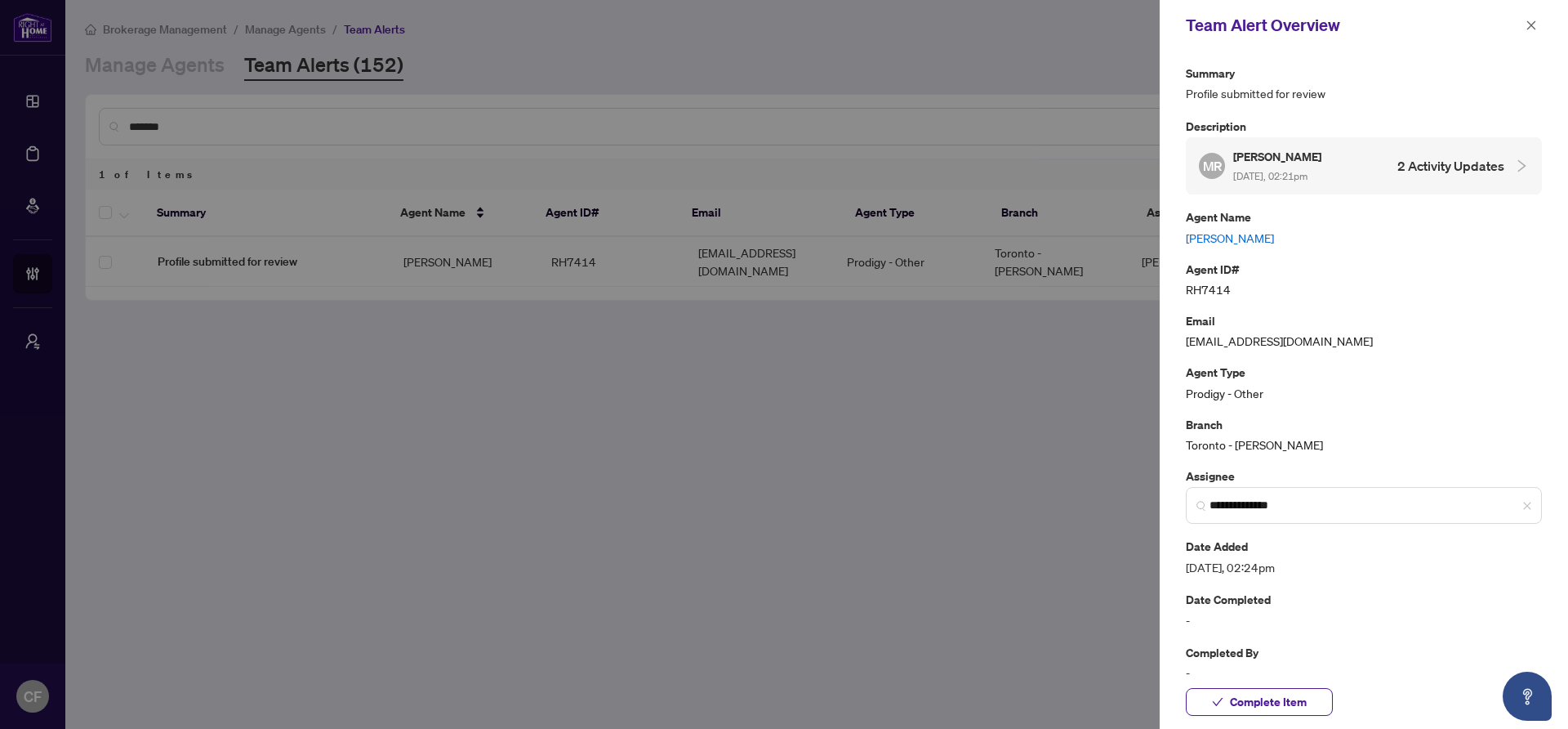
click at [1233, 242] on link "[PERSON_NAME]" at bounding box center [1364, 237] width 356 height 18
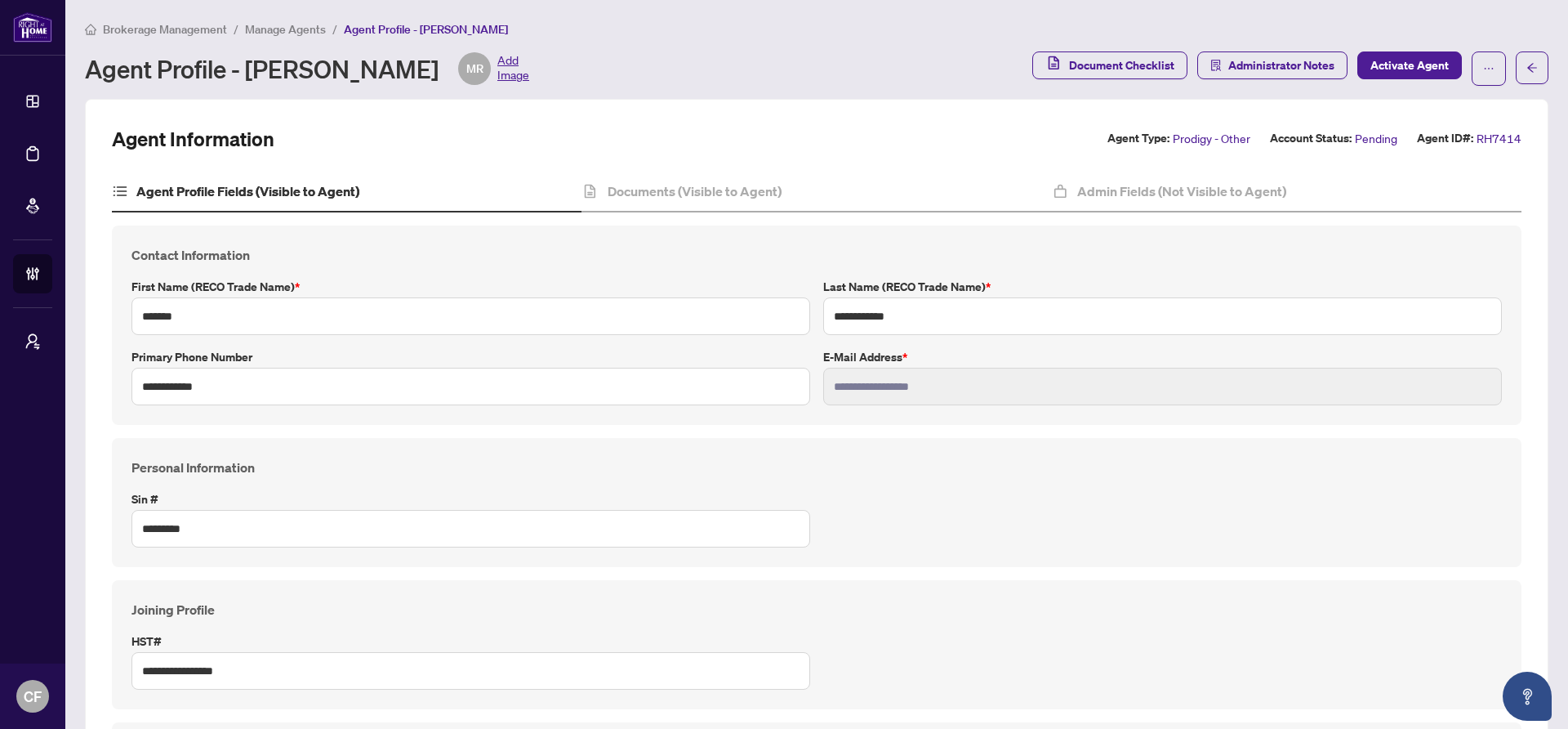
type input "****"
type input "**********"
click at [749, 182] on h4 "Documents (Visible to Agent)" at bounding box center [694, 191] width 174 height 20
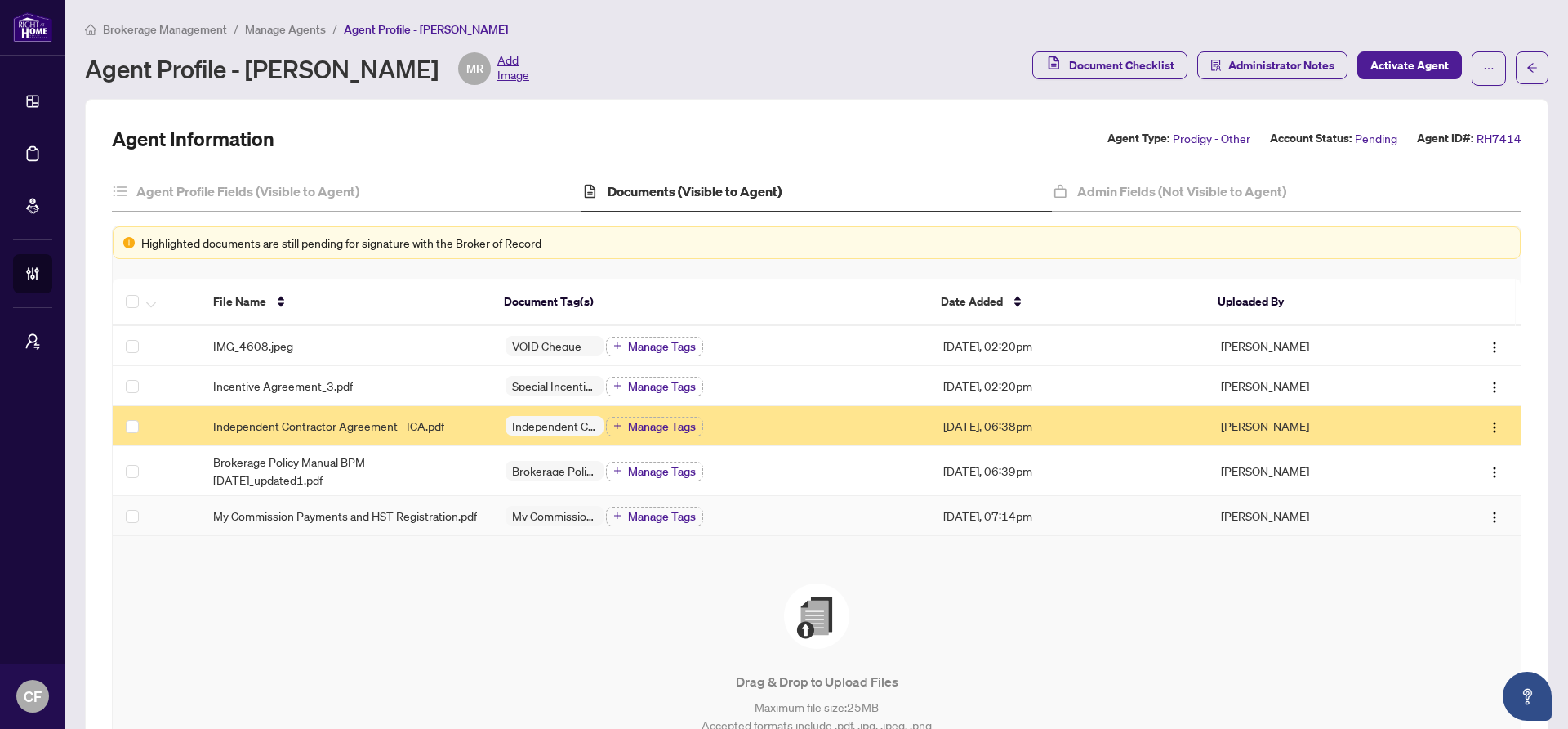
click at [275, 525] on span "My Commission Payments and HST Registration.pdf" at bounding box center [345, 515] width 264 height 18
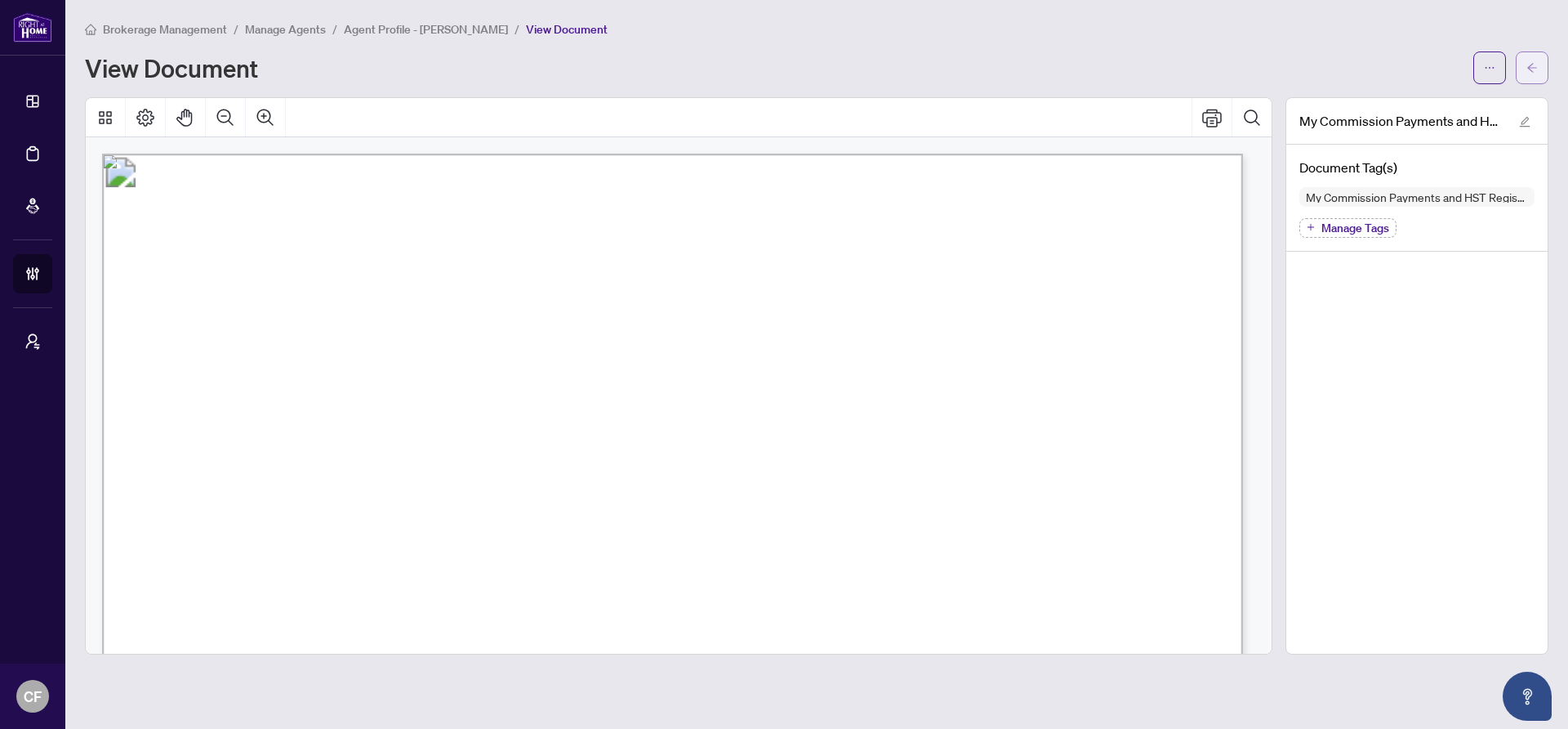
click at [1530, 78] on span "button" at bounding box center [1532, 68] width 11 height 26
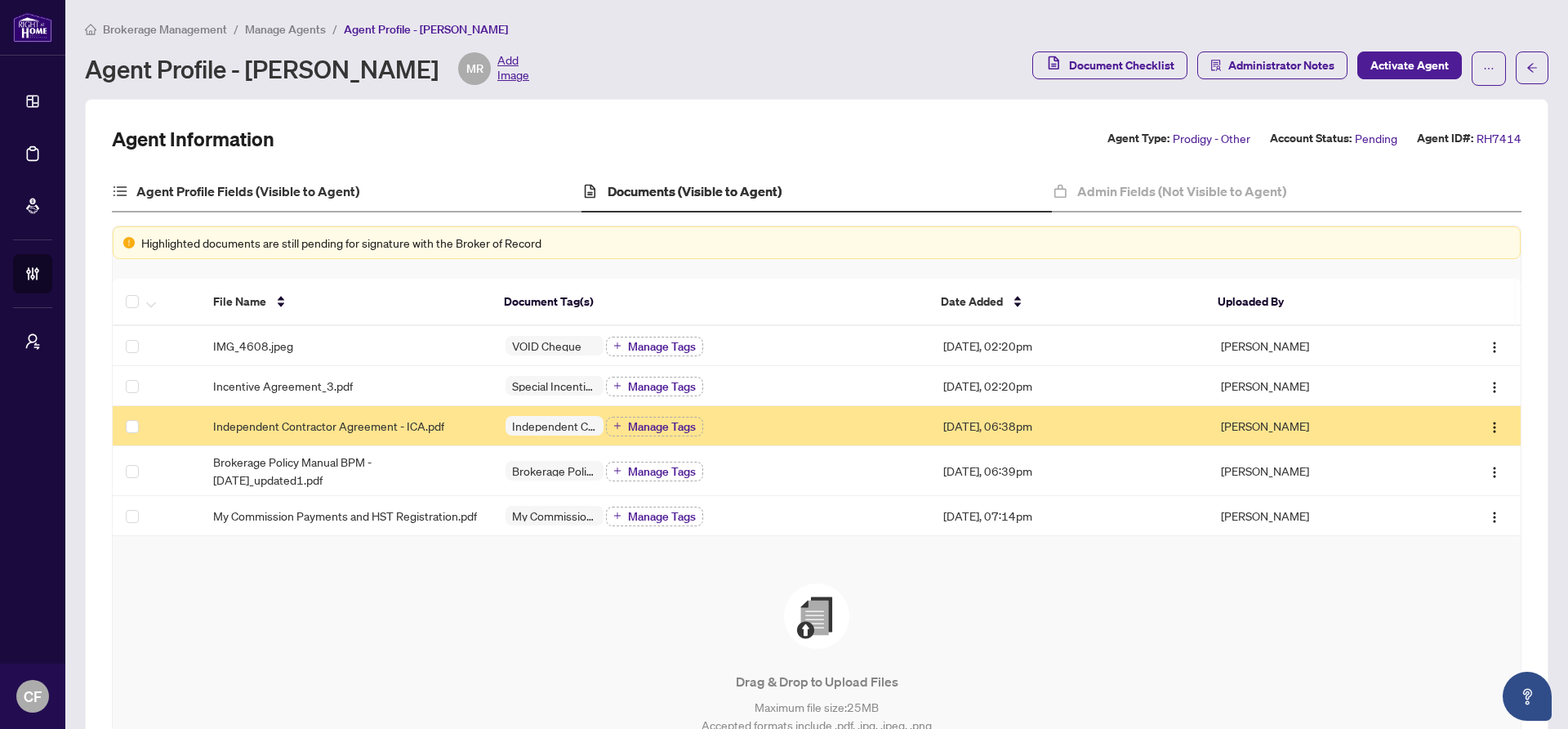
click at [375, 187] on div "Agent Profile Fields (Visible to Agent)" at bounding box center [346, 191] width 469 height 40
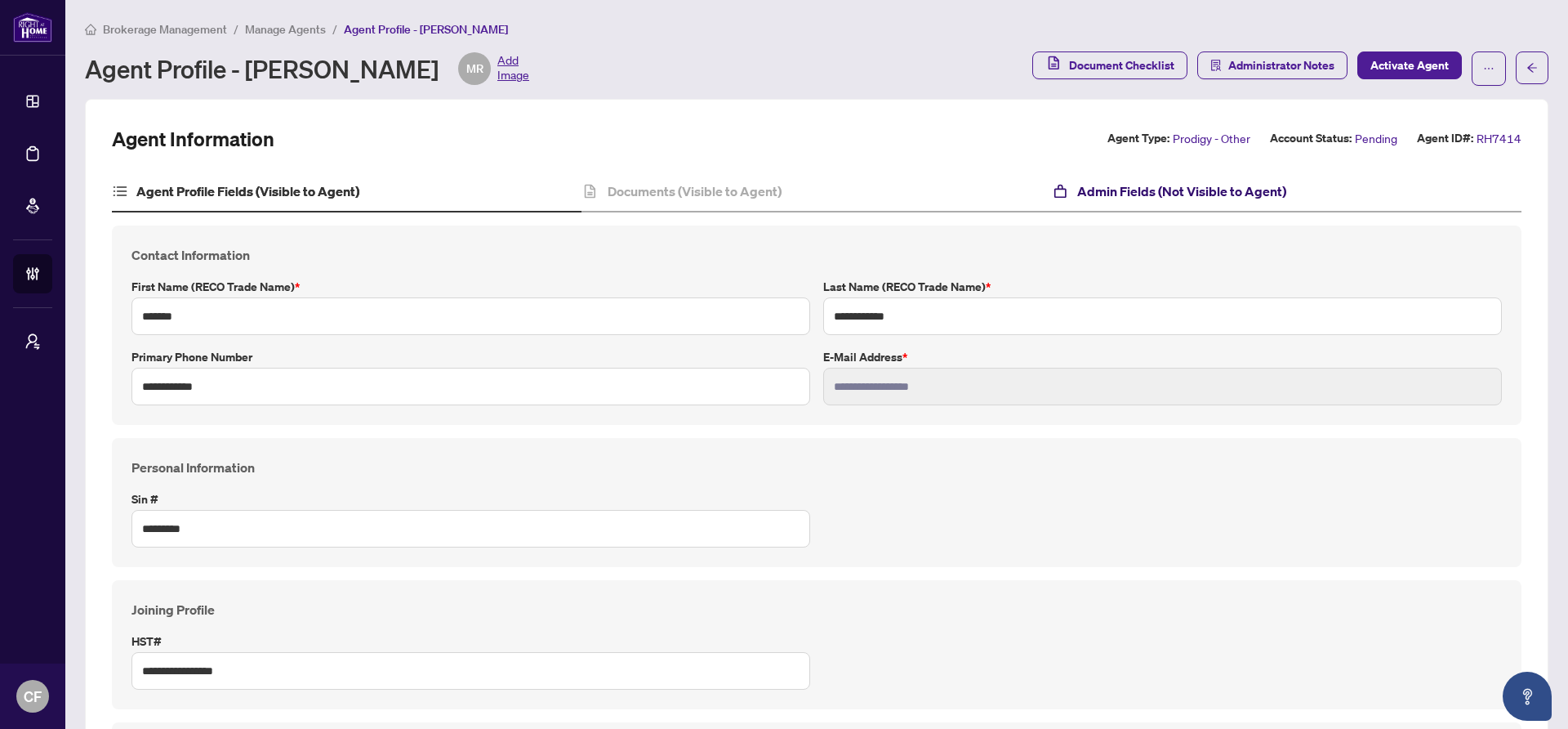
click at [1139, 196] on h4 "Admin Fields (Not Visible to Agent)" at bounding box center [1182, 191] width 209 height 20
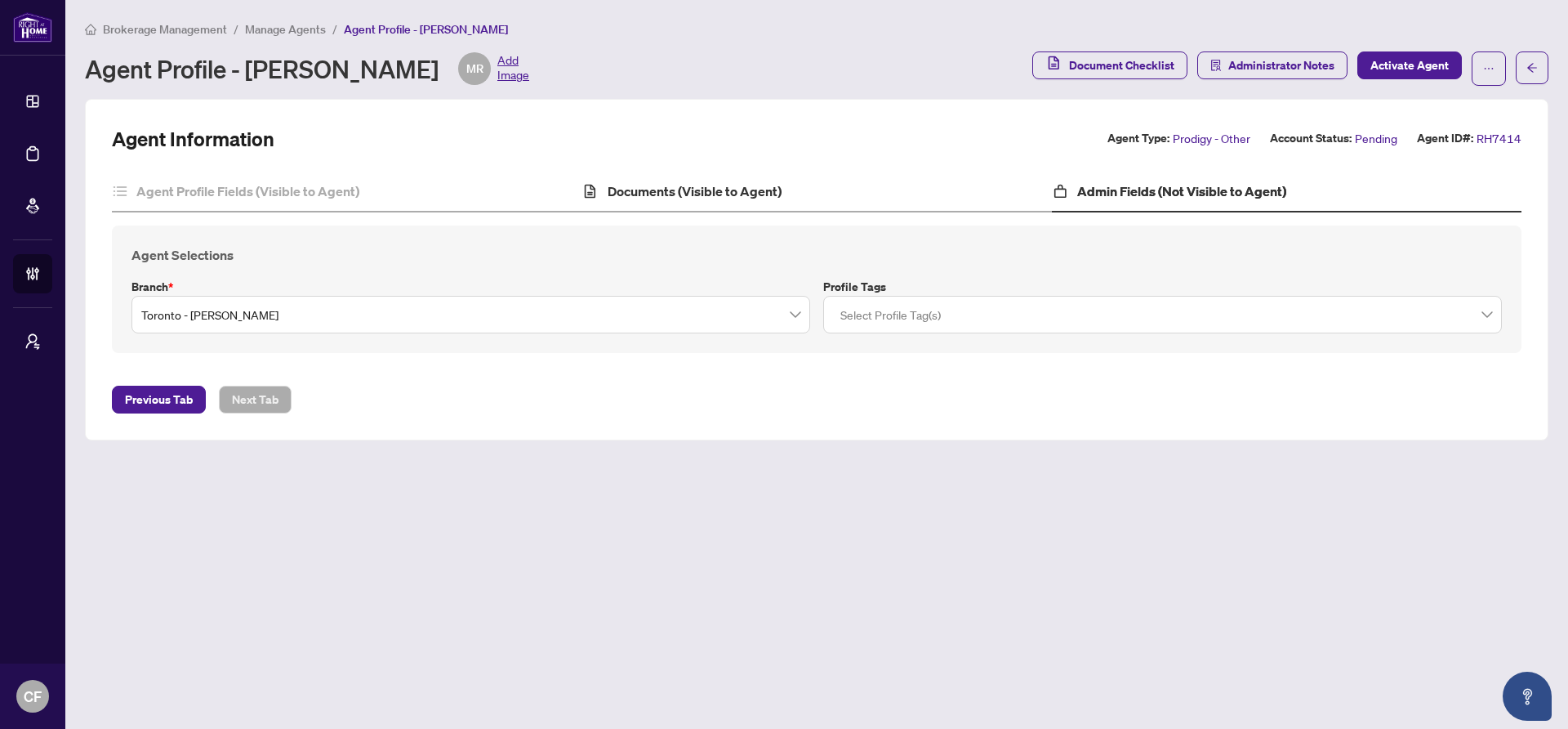
click at [788, 197] on div "Documents (Visible to Agent)" at bounding box center [816, 191] width 469 height 40
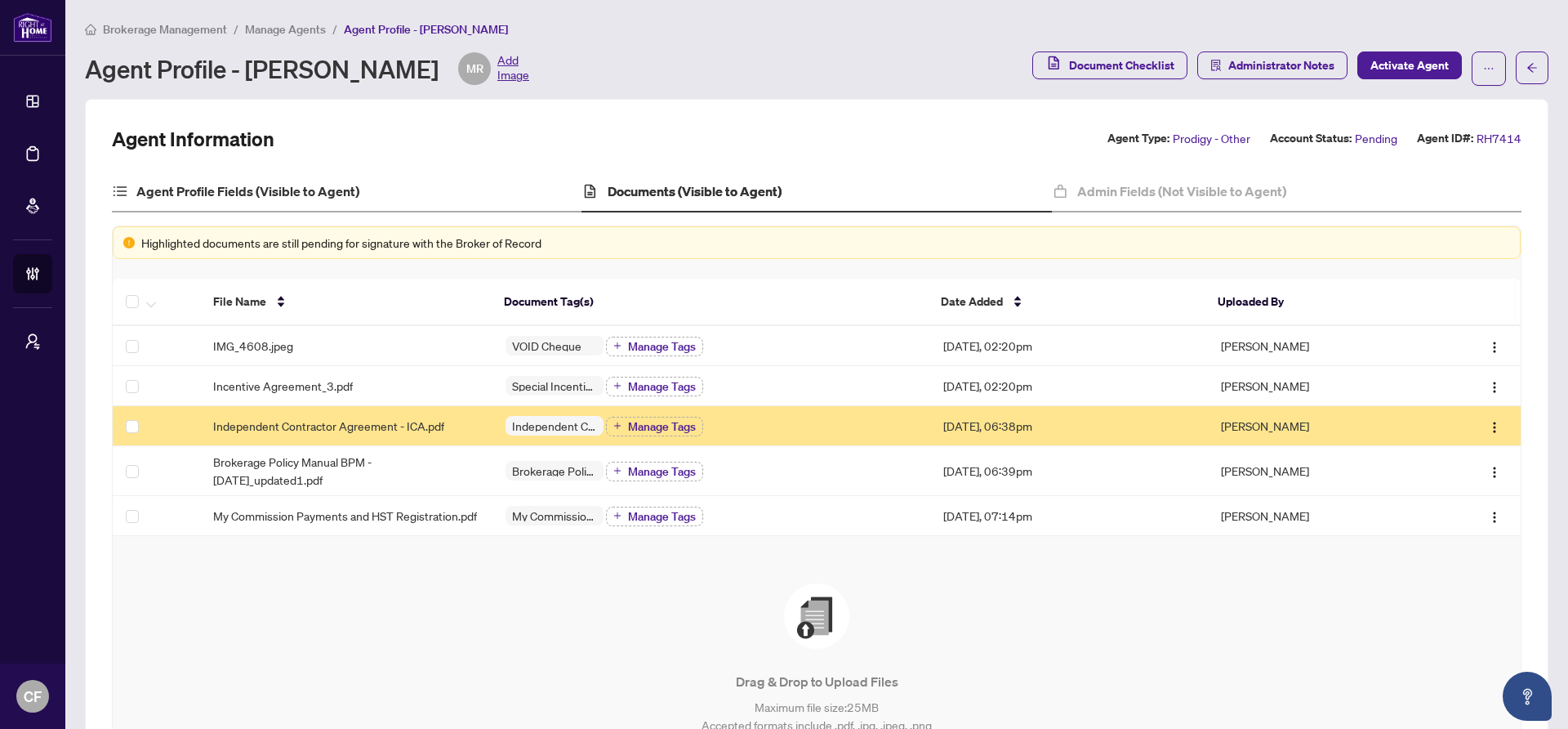
click at [375, 191] on div "Agent Profile Fields (Visible to Agent)" at bounding box center [346, 191] width 469 height 40
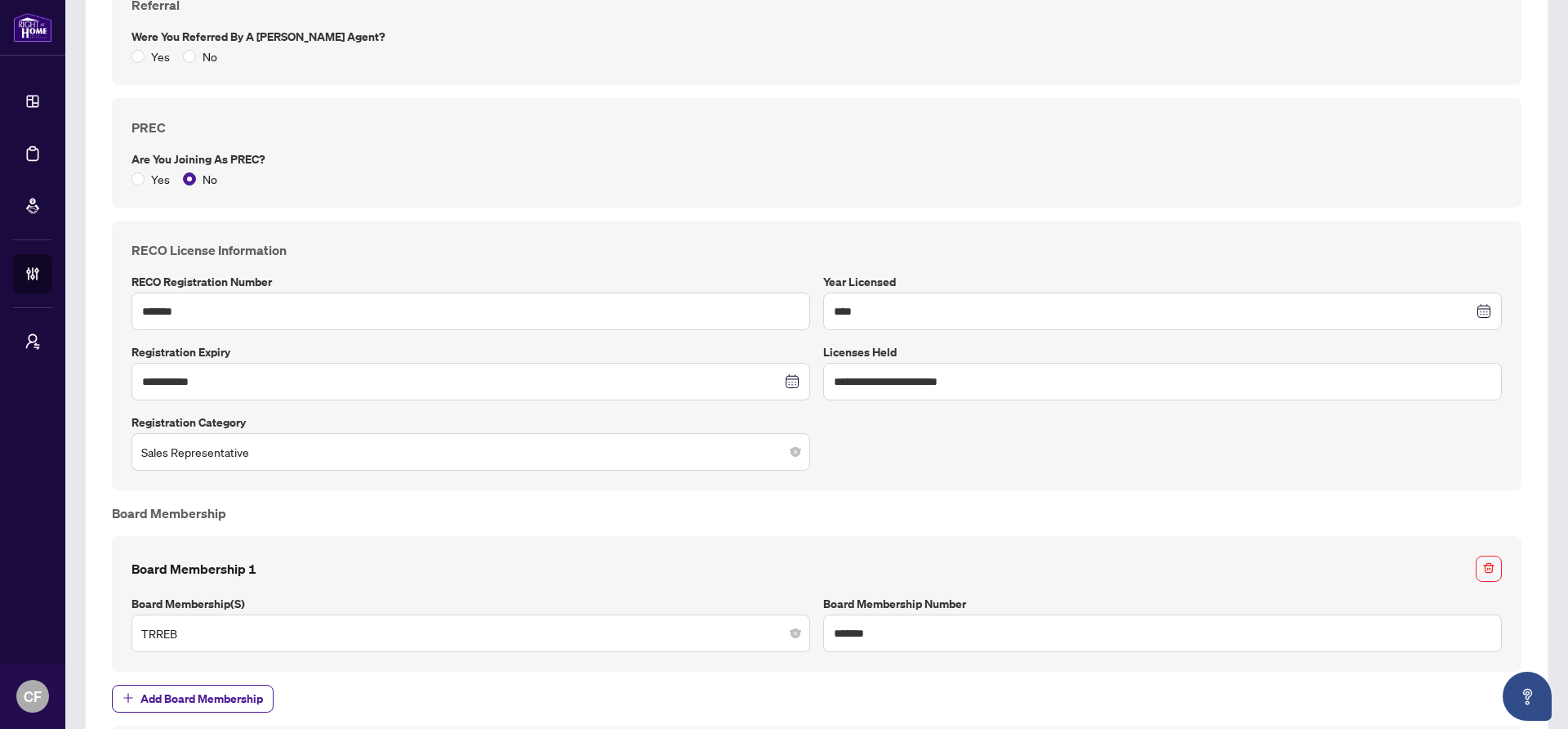
scroll to position [737, 0]
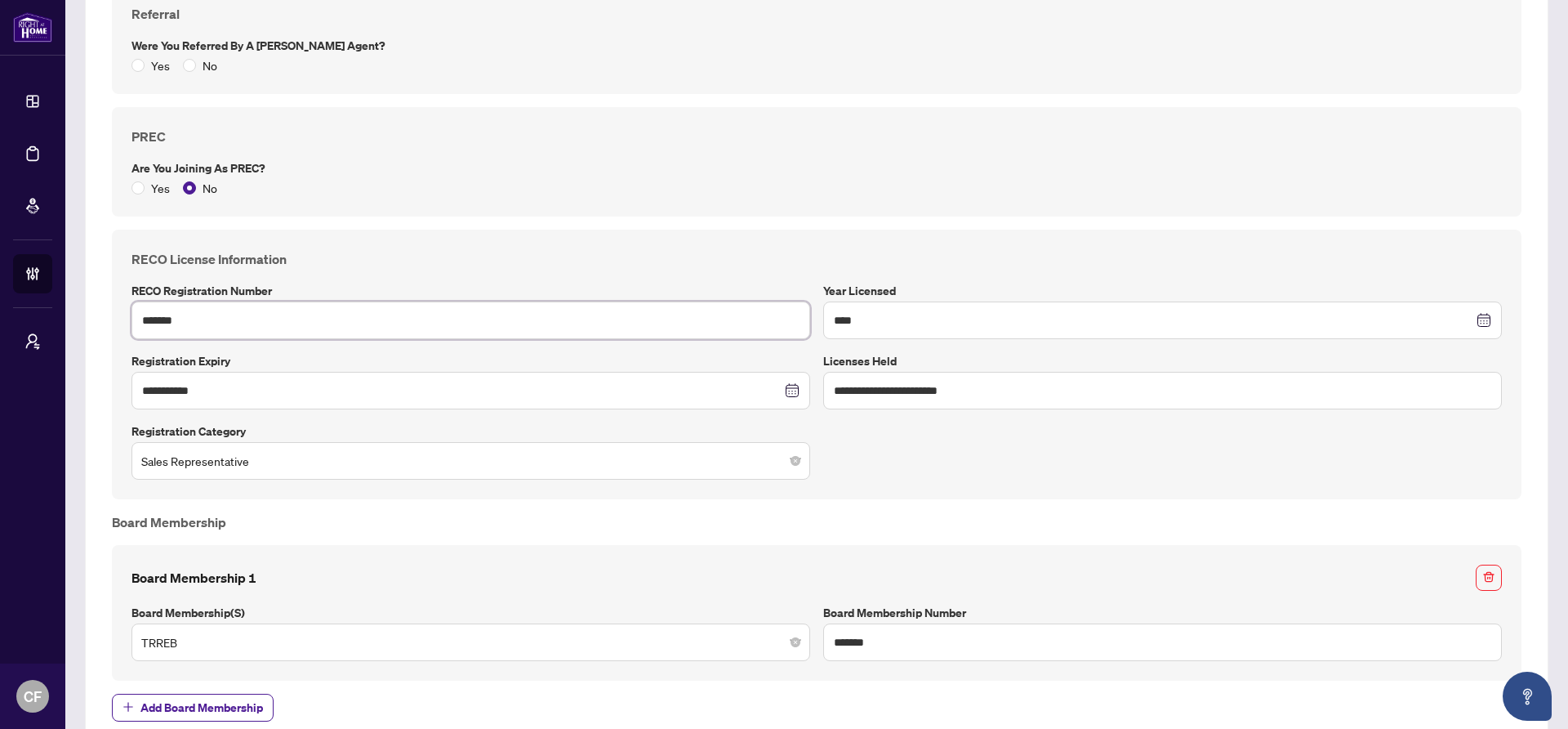
click at [251, 328] on input "*******" at bounding box center [471, 320] width 679 height 38
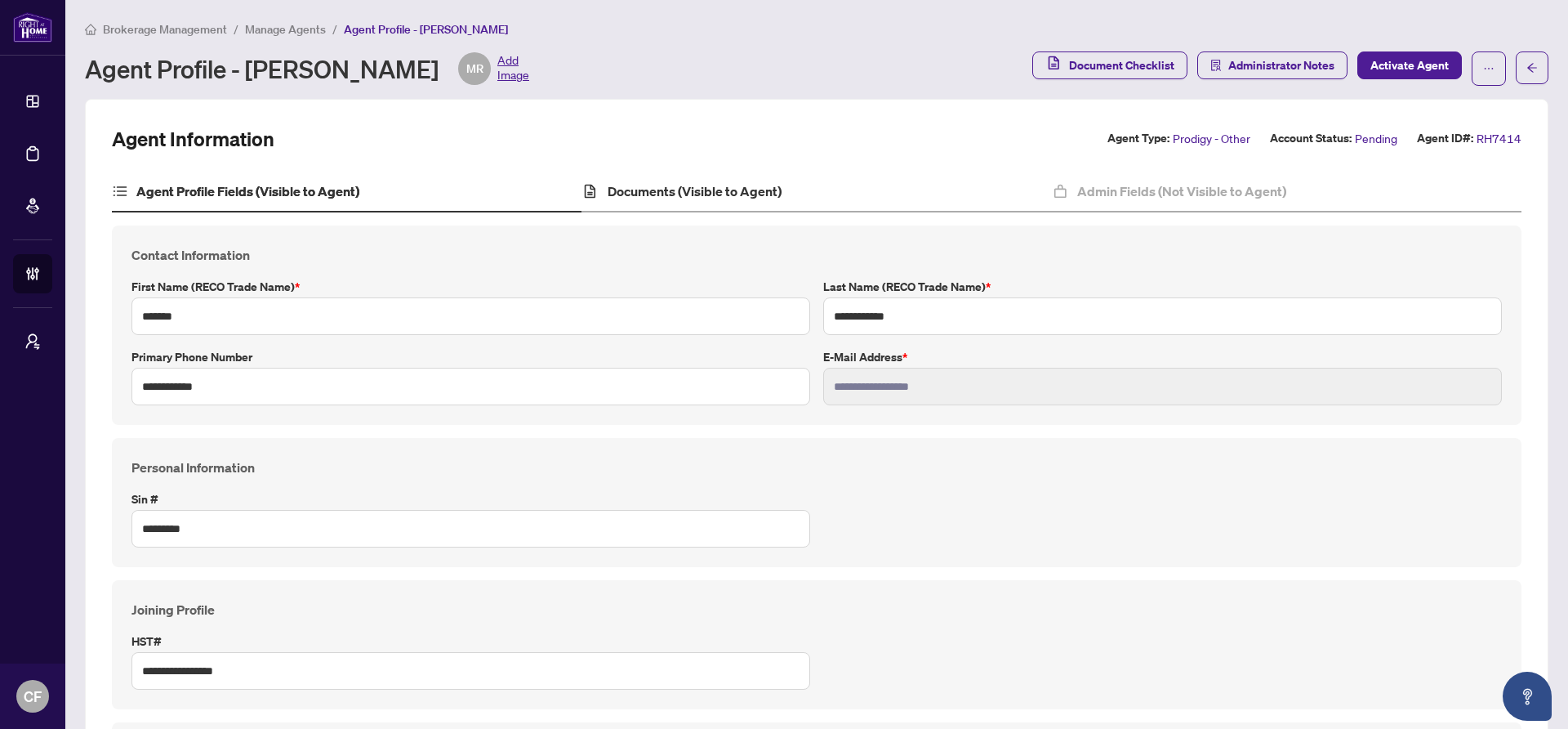
click at [648, 178] on div "Documents (Visible to Agent)" at bounding box center [816, 191] width 469 height 40
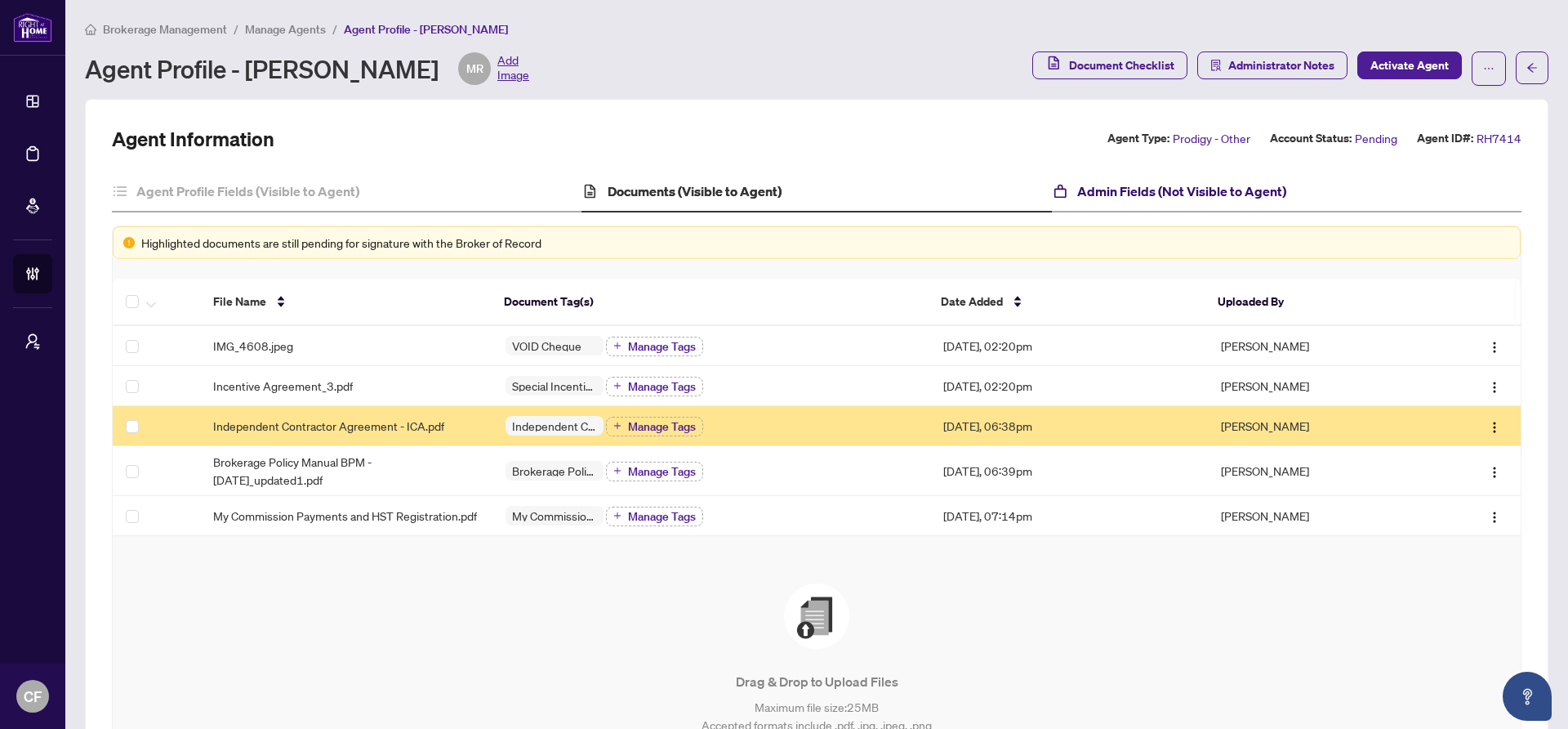
click at [1251, 185] on h4 "Admin Fields (Not Visible to Agent)" at bounding box center [1182, 191] width 209 height 20
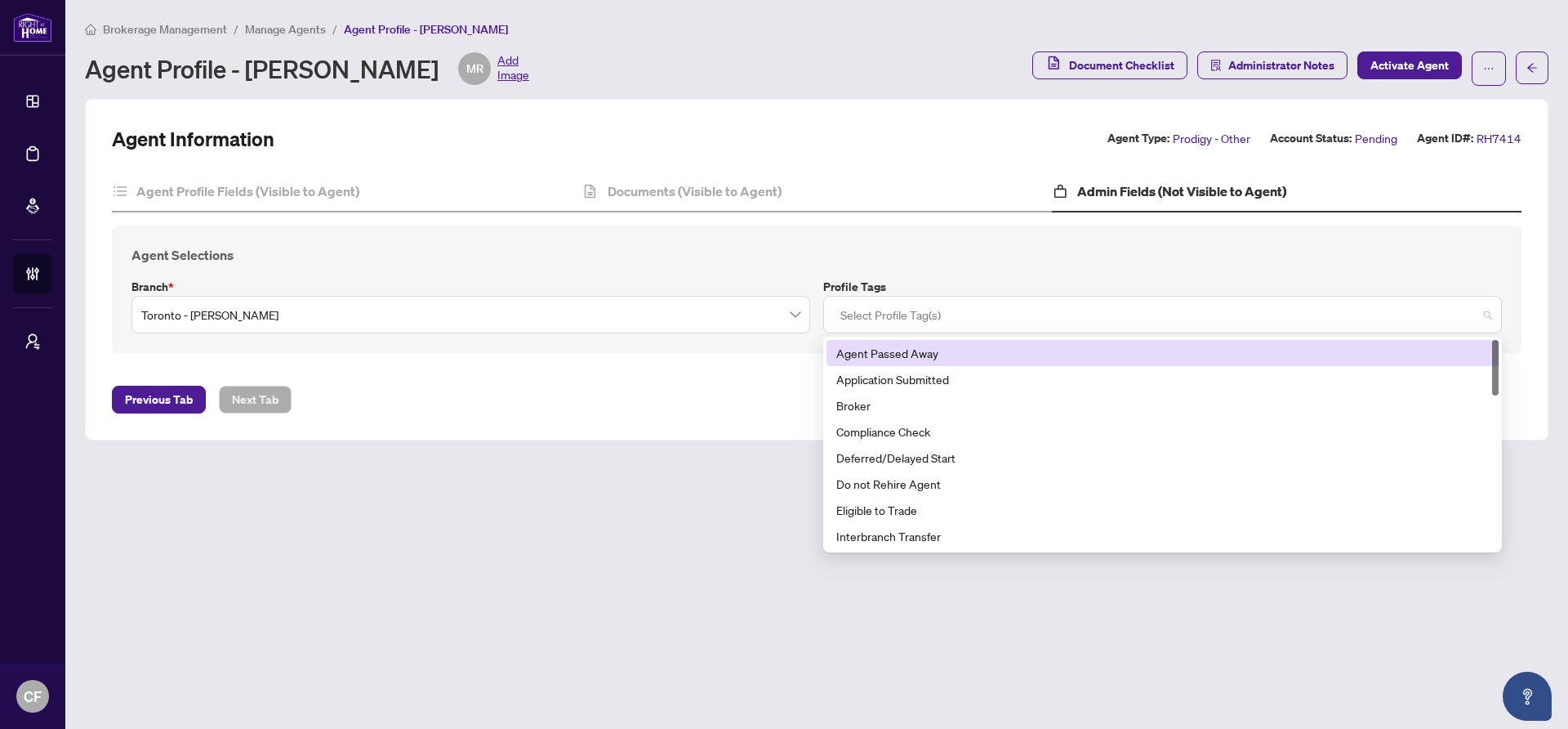
click at [966, 308] on div at bounding box center [1163, 314] width 657 height 29
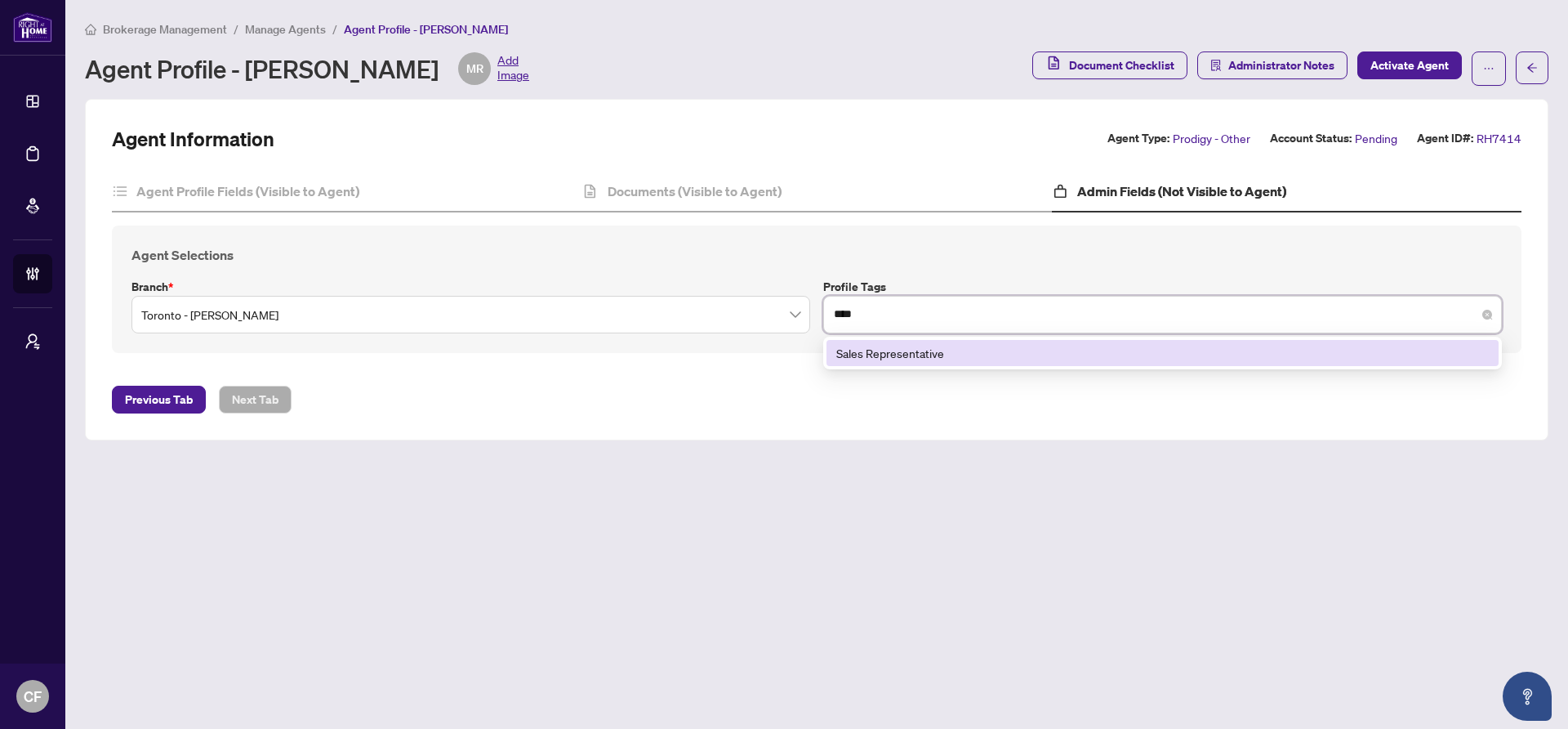
type input "*****"
click at [1018, 358] on div "Sales Representative" at bounding box center [1163, 353] width 653 height 18
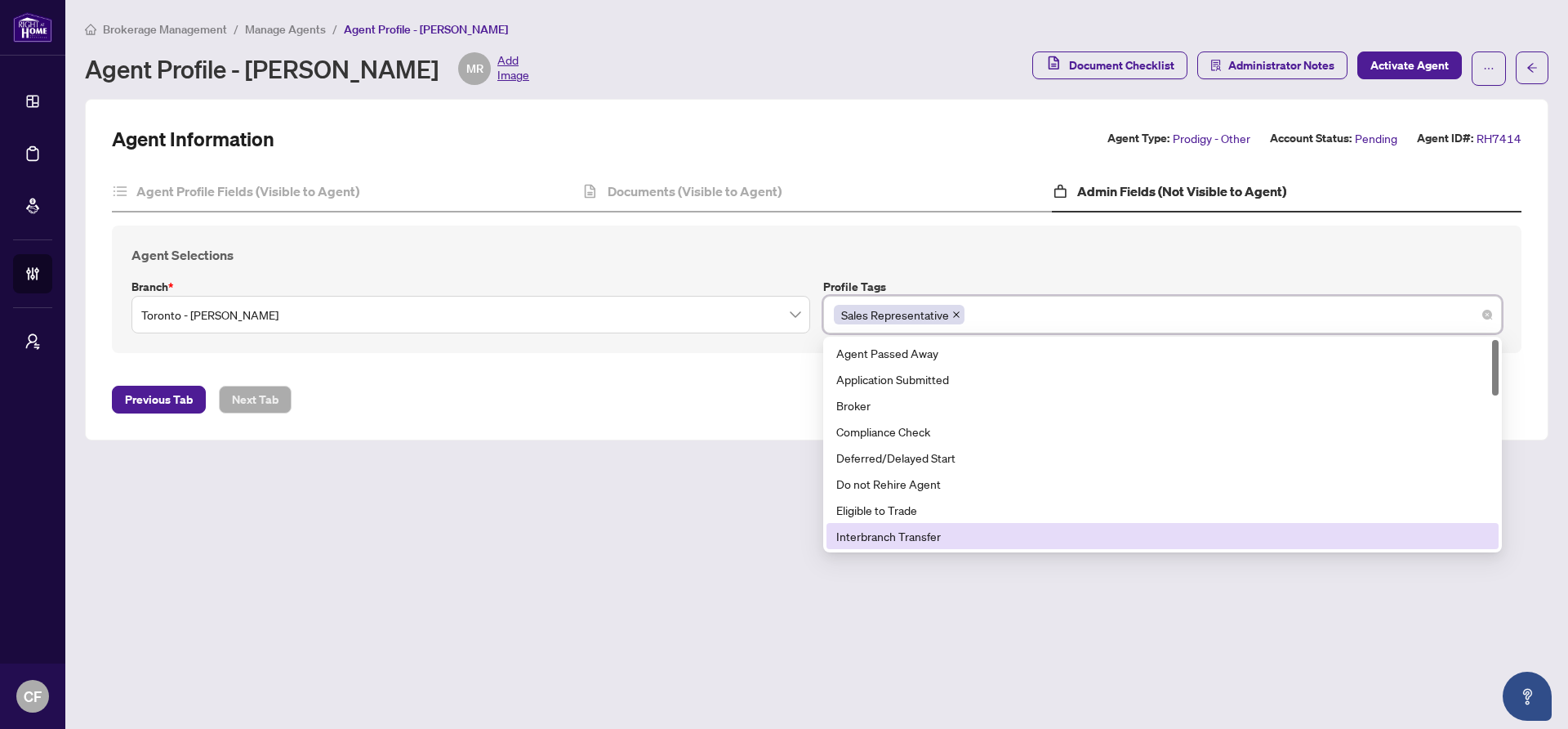
click at [436, 587] on main "Brokerage Management / Manage Agents / Agent Profile - [PERSON_NAME] Agent Prof…" at bounding box center [816, 364] width 1503 height 729
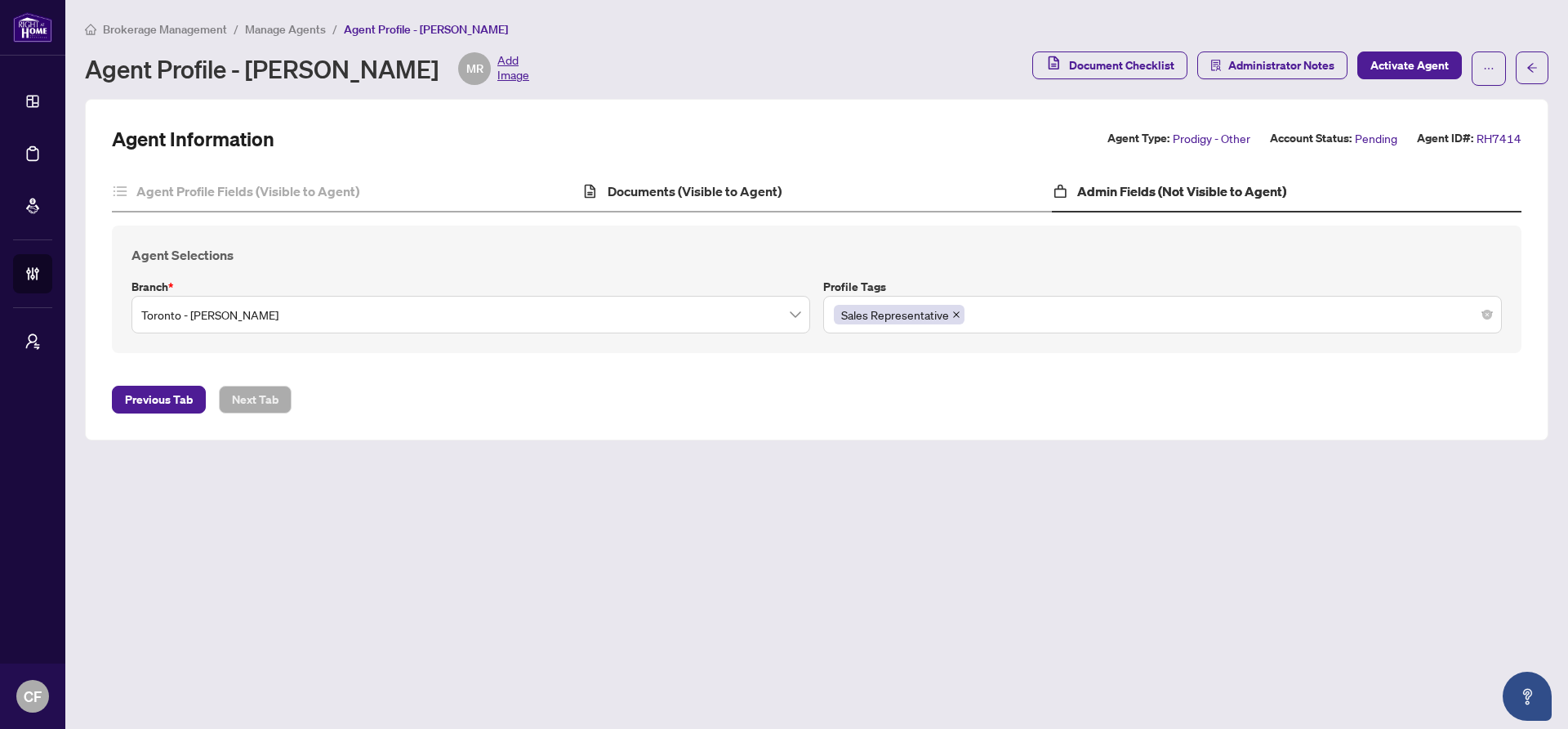
click at [728, 206] on div "Documents (Visible to Agent)" at bounding box center [816, 191] width 469 height 40
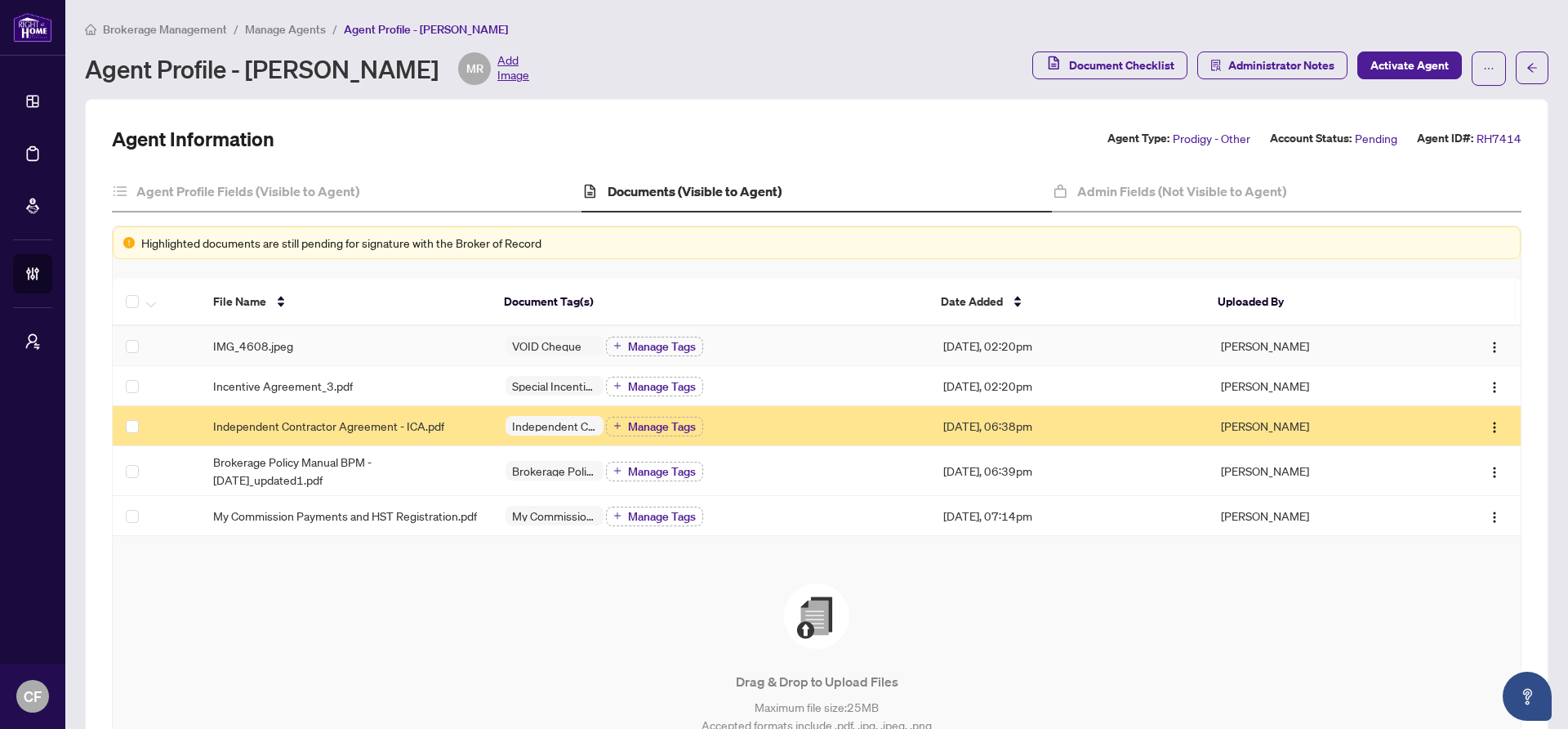
click at [379, 354] on td "IMG_4608.jpeg" at bounding box center [346, 346] width 293 height 40
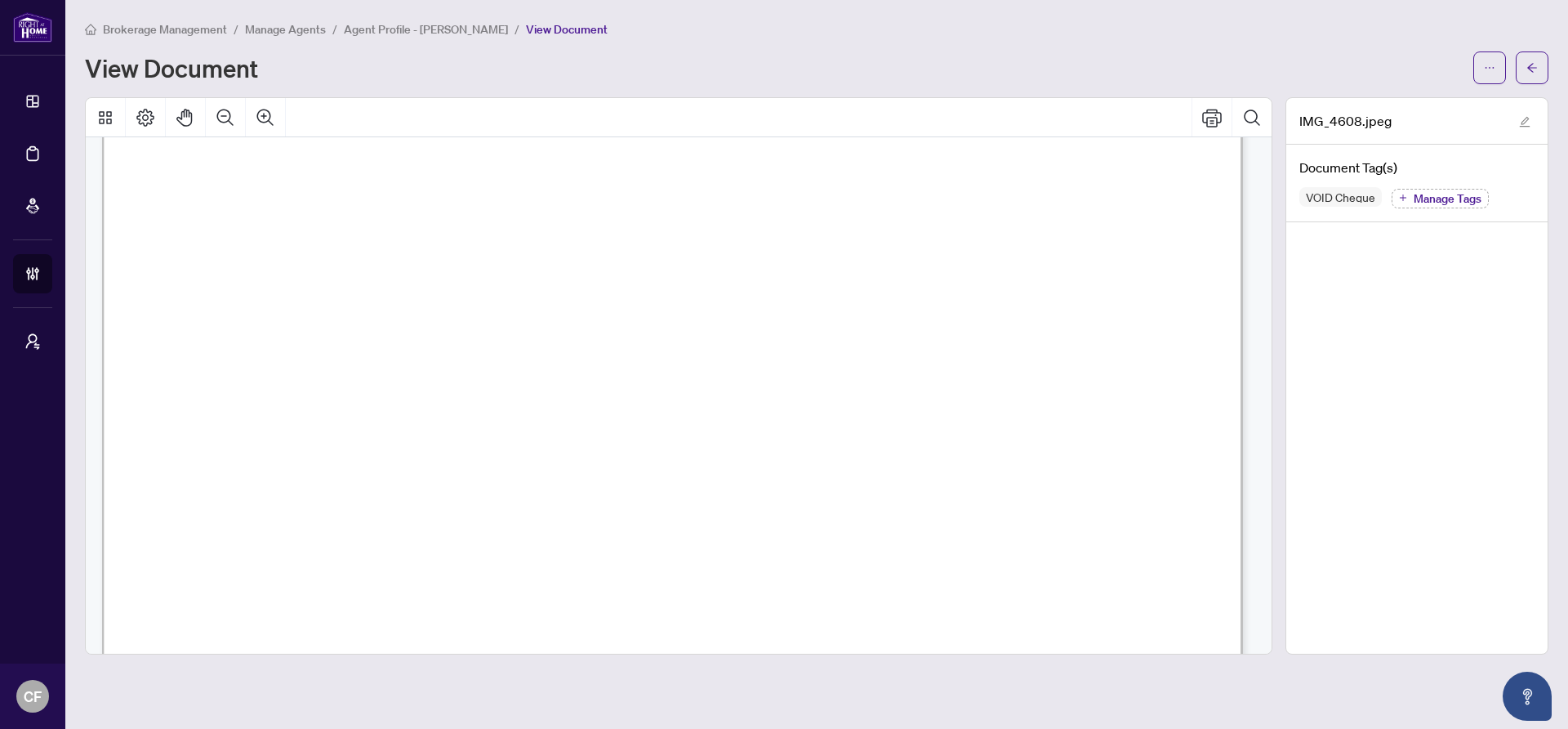
scroll to position [59, 0]
click at [1528, 74] on span "button" at bounding box center [1532, 68] width 11 height 26
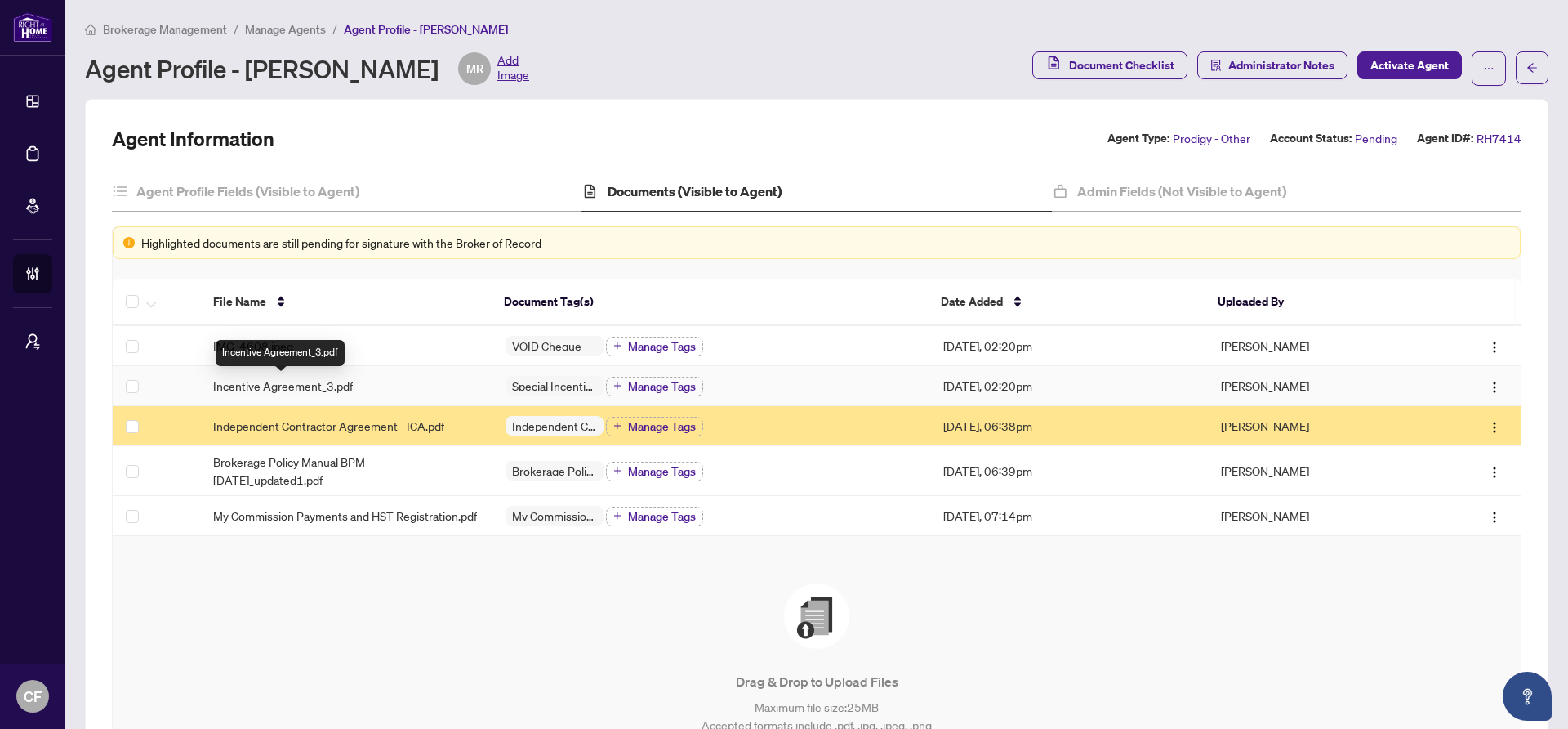
click at [293, 385] on span "Incentive Agreement_3.pdf" at bounding box center [283, 385] width 140 height 18
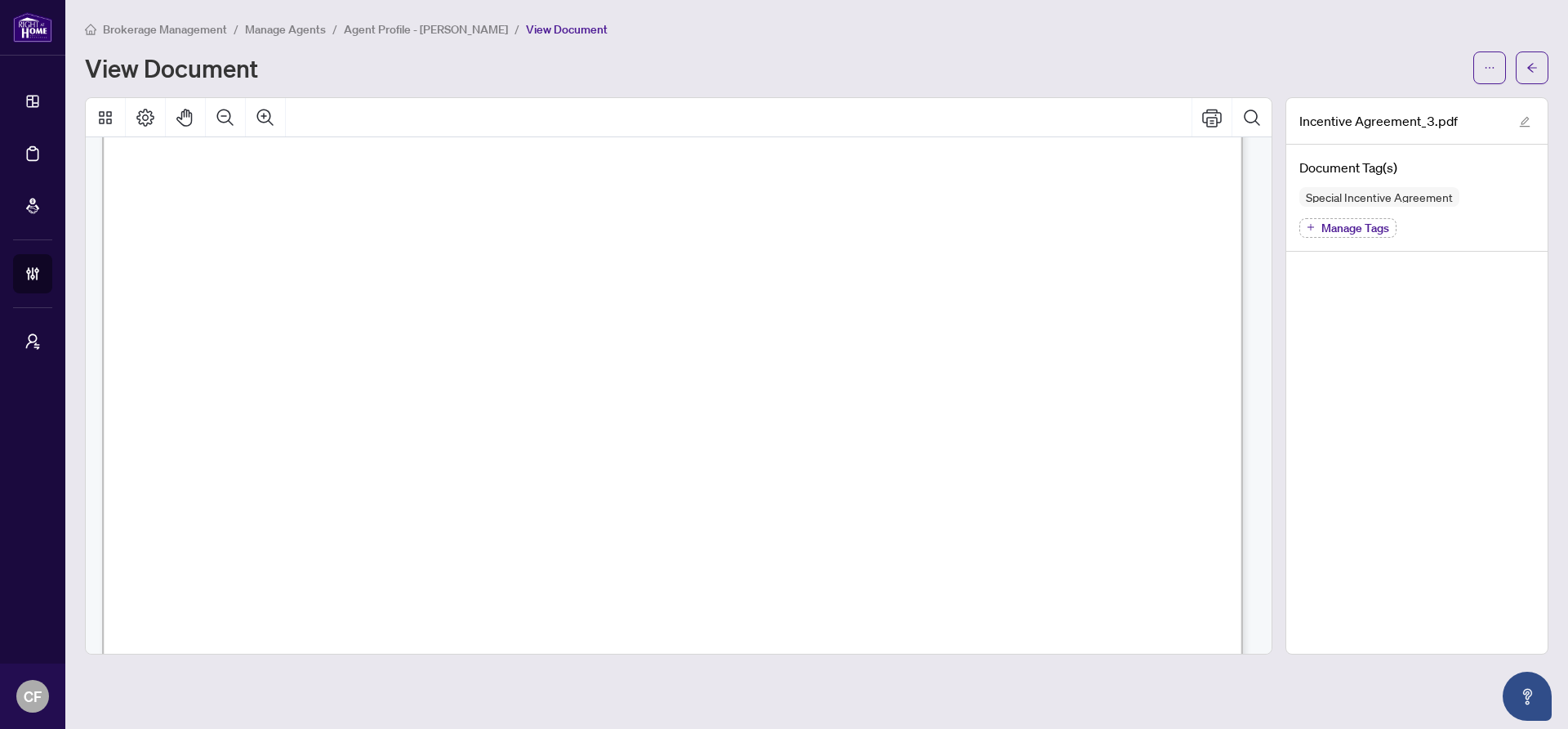
scroll to position [3408, 0]
click at [1528, 62] on icon "arrow-left" at bounding box center [1532, 68] width 11 height 11
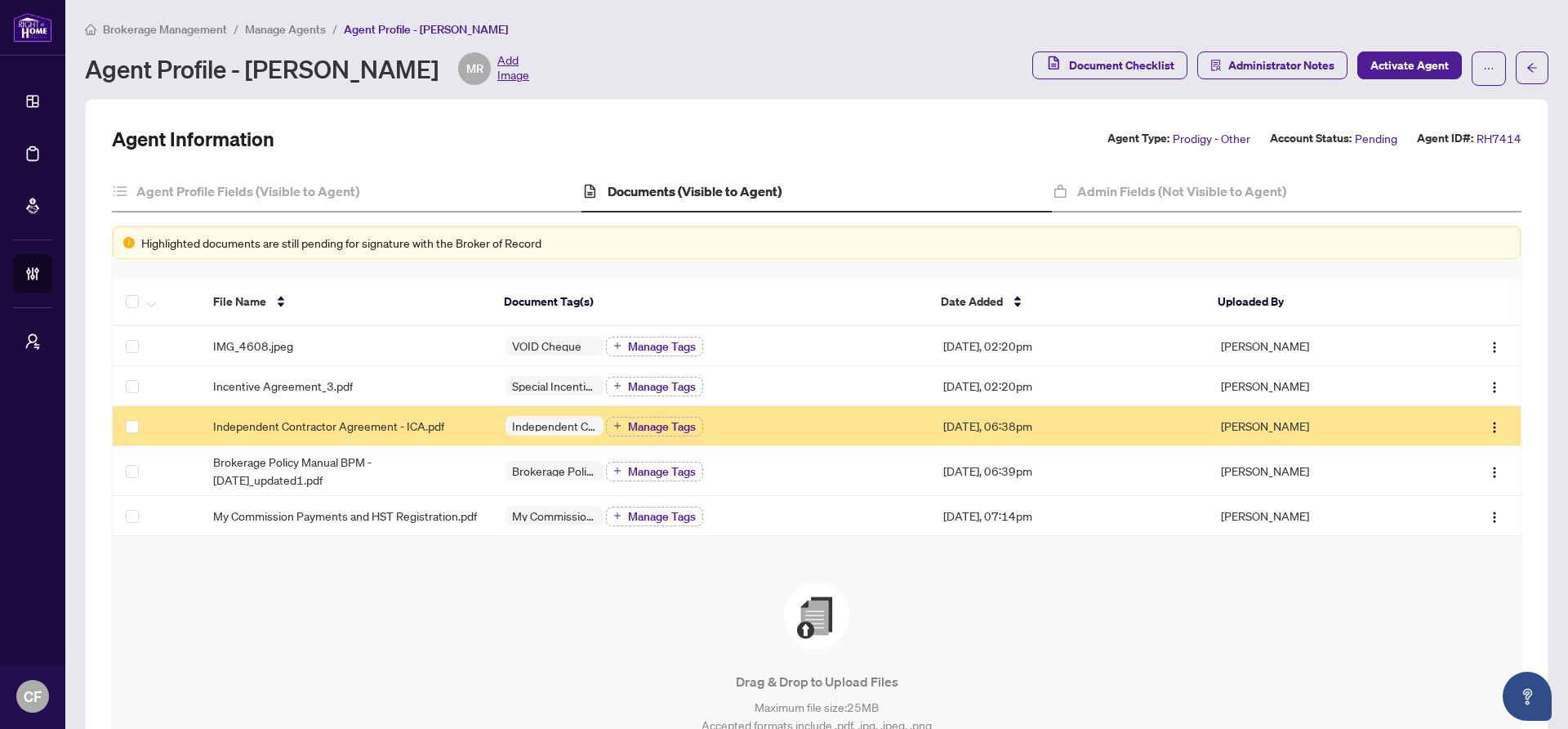
click at [311, 432] on span "Independent Contractor Agreement - ICA.pdf" at bounding box center [329, 425] width 231 height 18
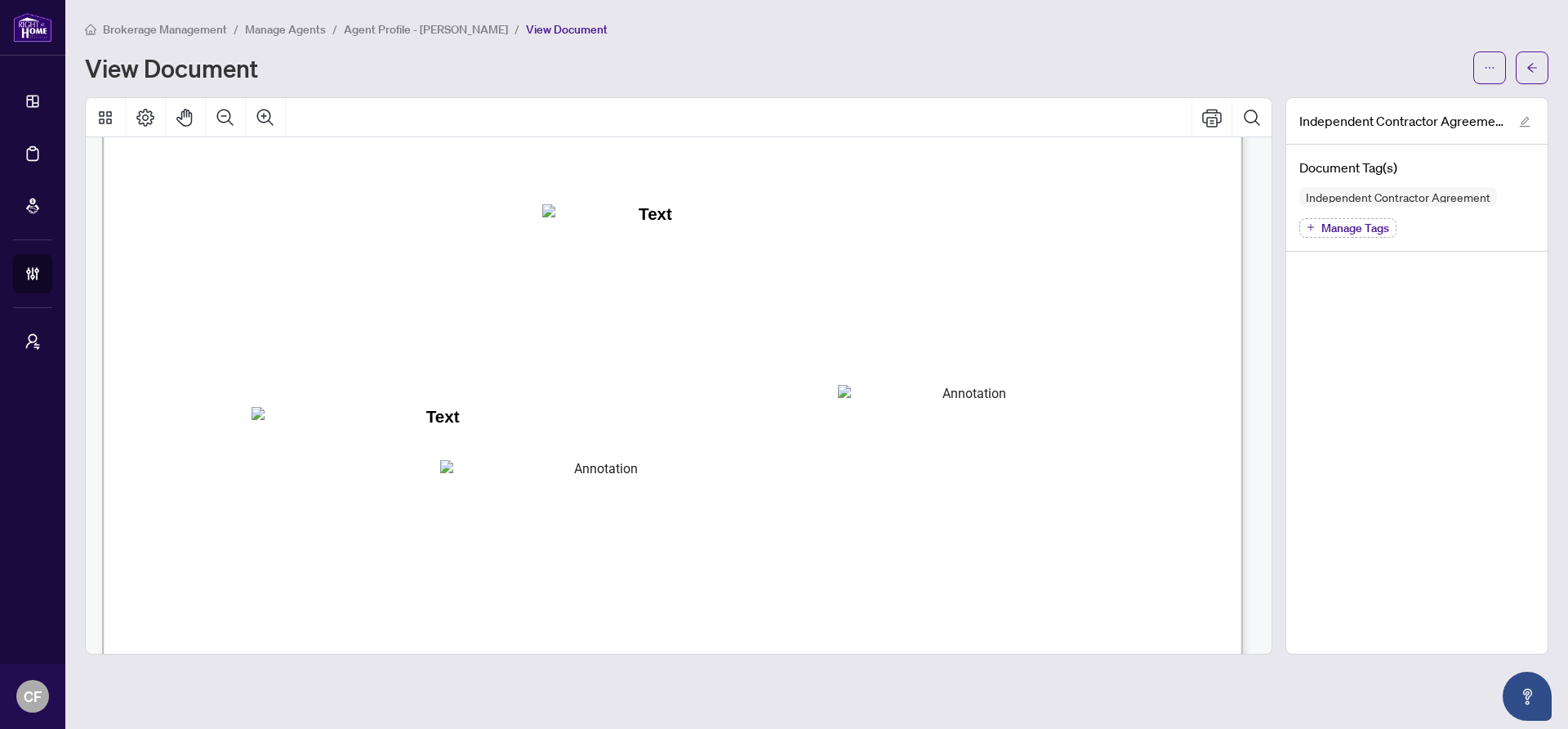
scroll to position [341, 0]
click at [1530, 70] on icon "arrow-left" at bounding box center [1532, 68] width 11 height 11
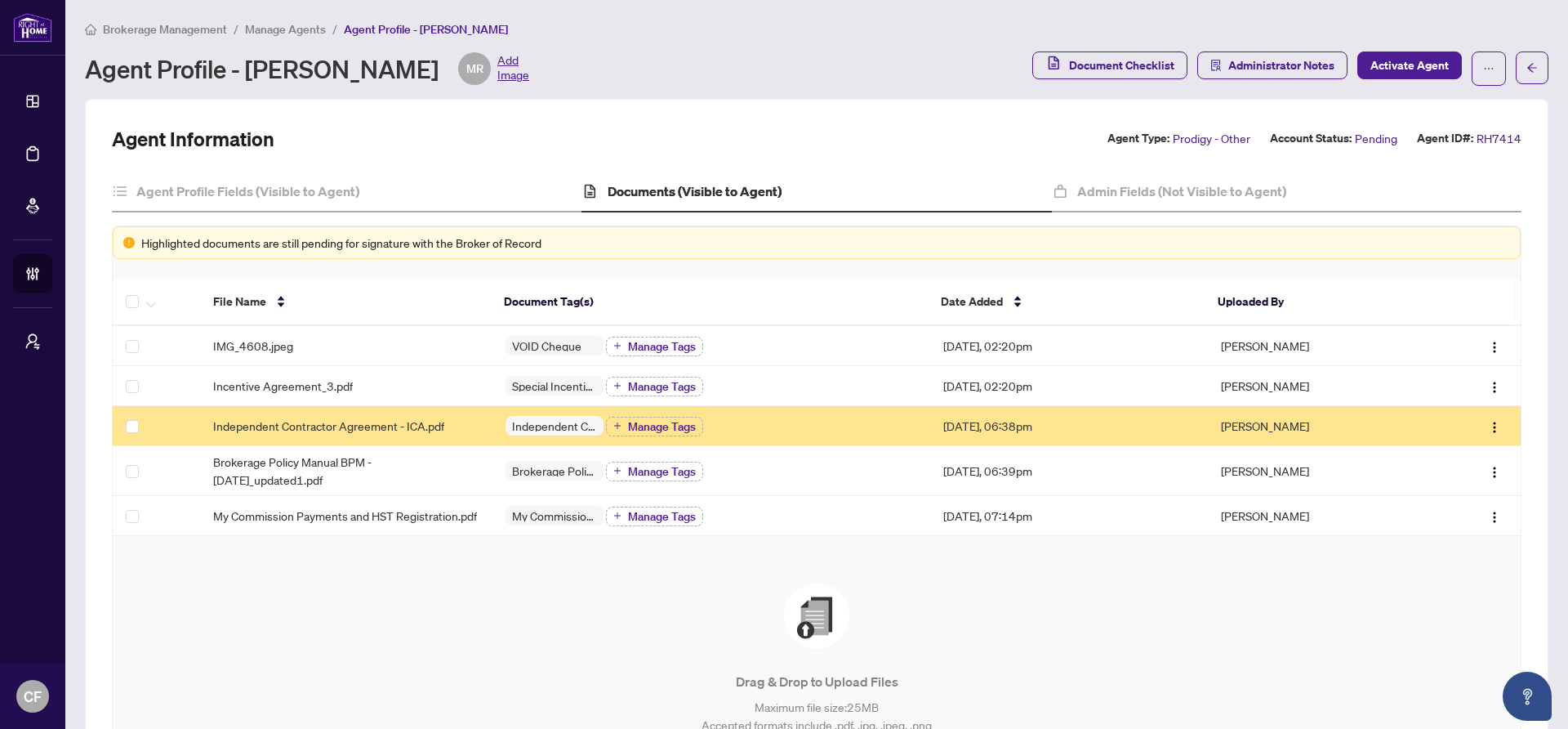
click at [427, 420] on span "Independent Contractor Agreement - ICA.pdf" at bounding box center [329, 425] width 231 height 18
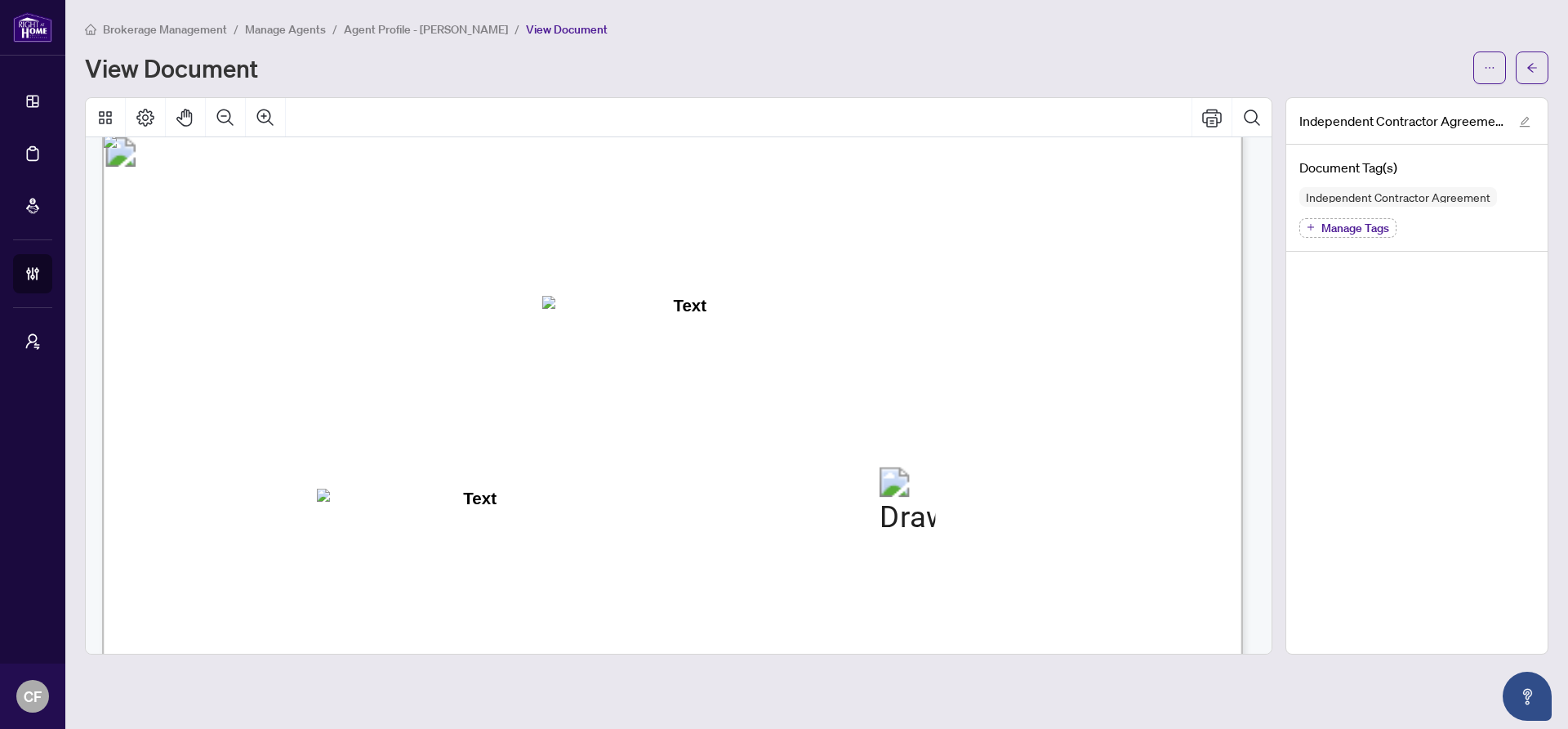
scroll to position [22733, 0]
click at [1536, 71] on icon "arrow-left" at bounding box center [1532, 68] width 11 height 11
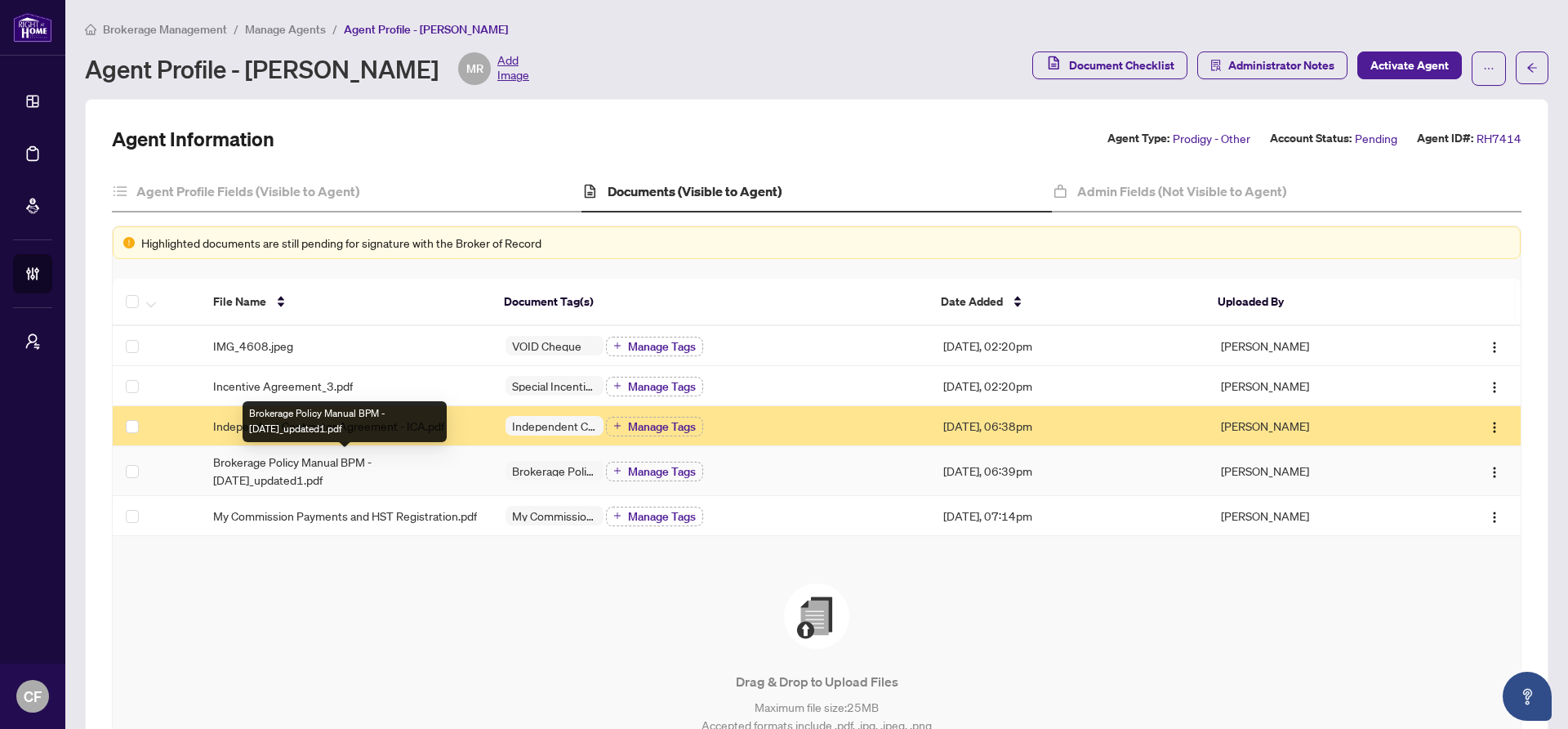
click at [240, 458] on span "Brokerage Policy Manual BPM - [DATE]_updated1.pdf" at bounding box center [346, 470] width 266 height 36
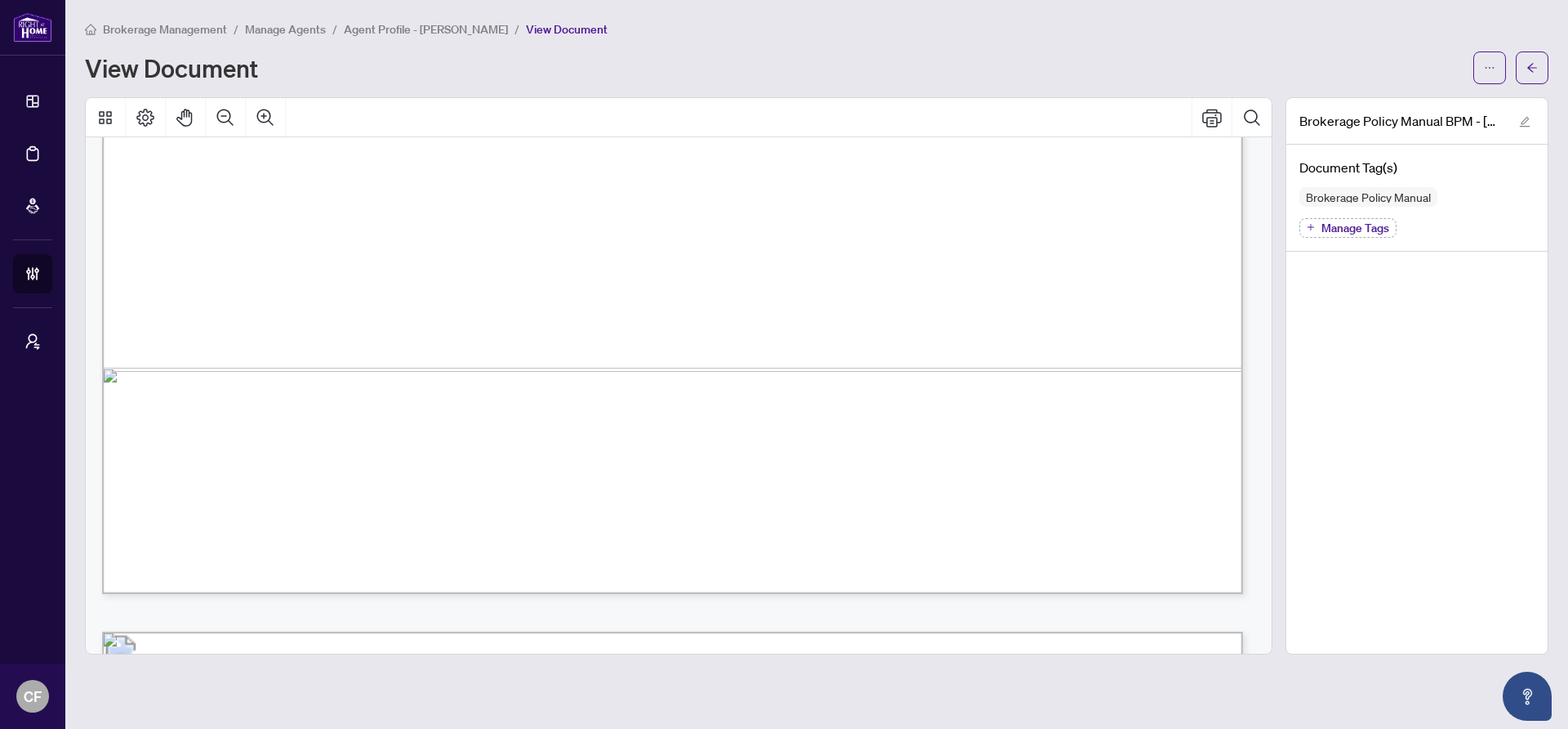
scroll to position [959, 0]
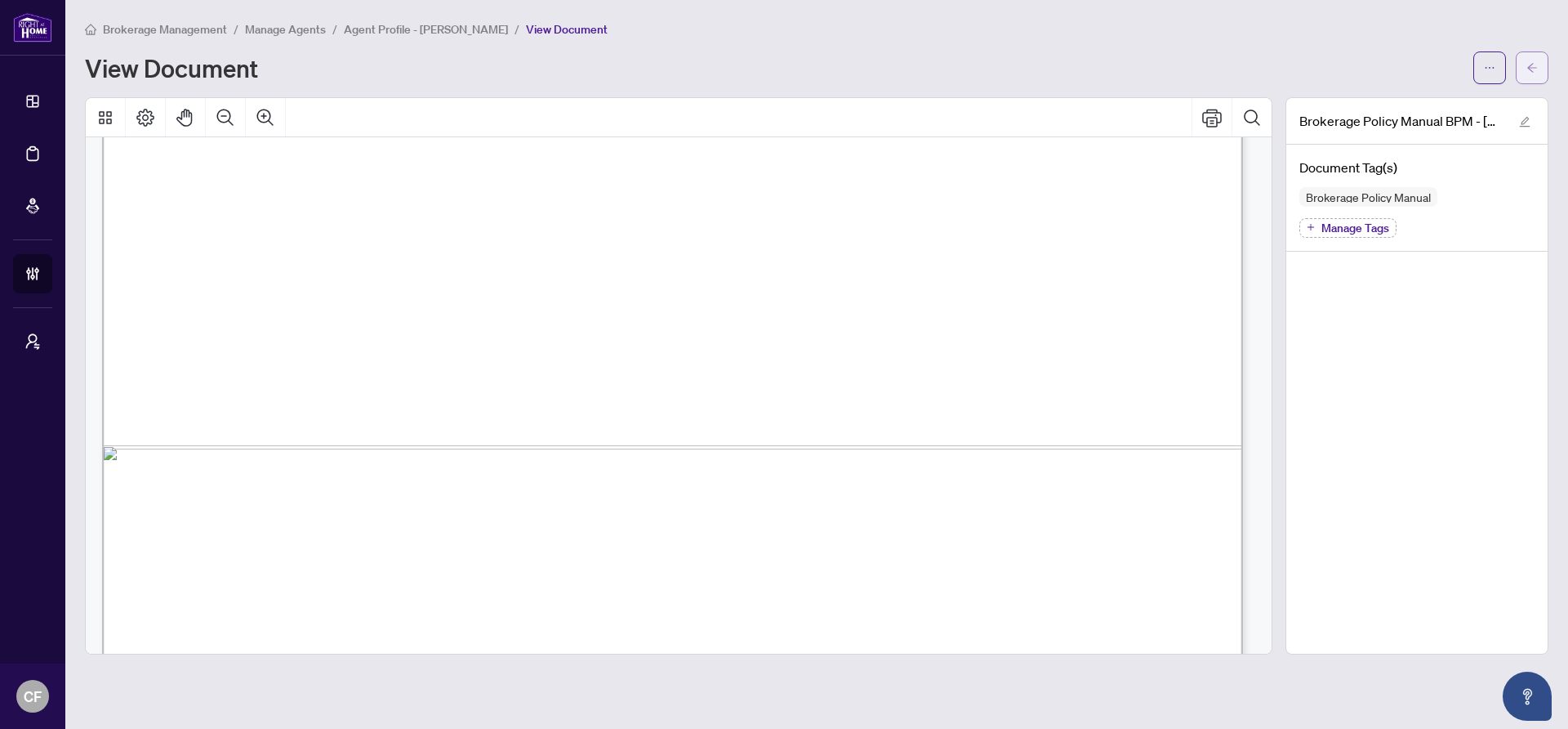
click at [1527, 71] on icon "arrow-left" at bounding box center [1532, 68] width 11 height 11
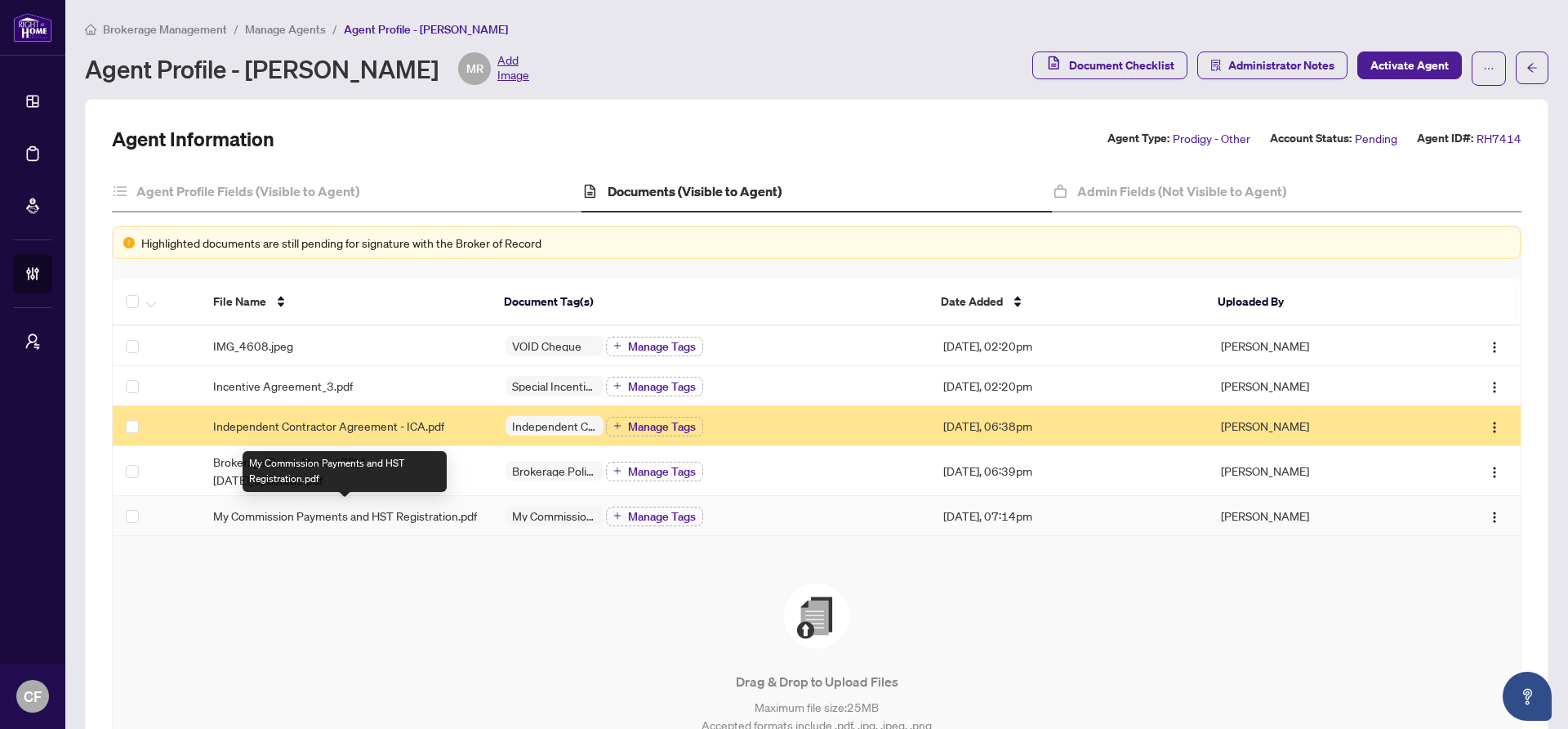
click at [355, 515] on span "My Commission Payments and HST Registration.pdf" at bounding box center [345, 515] width 264 height 18
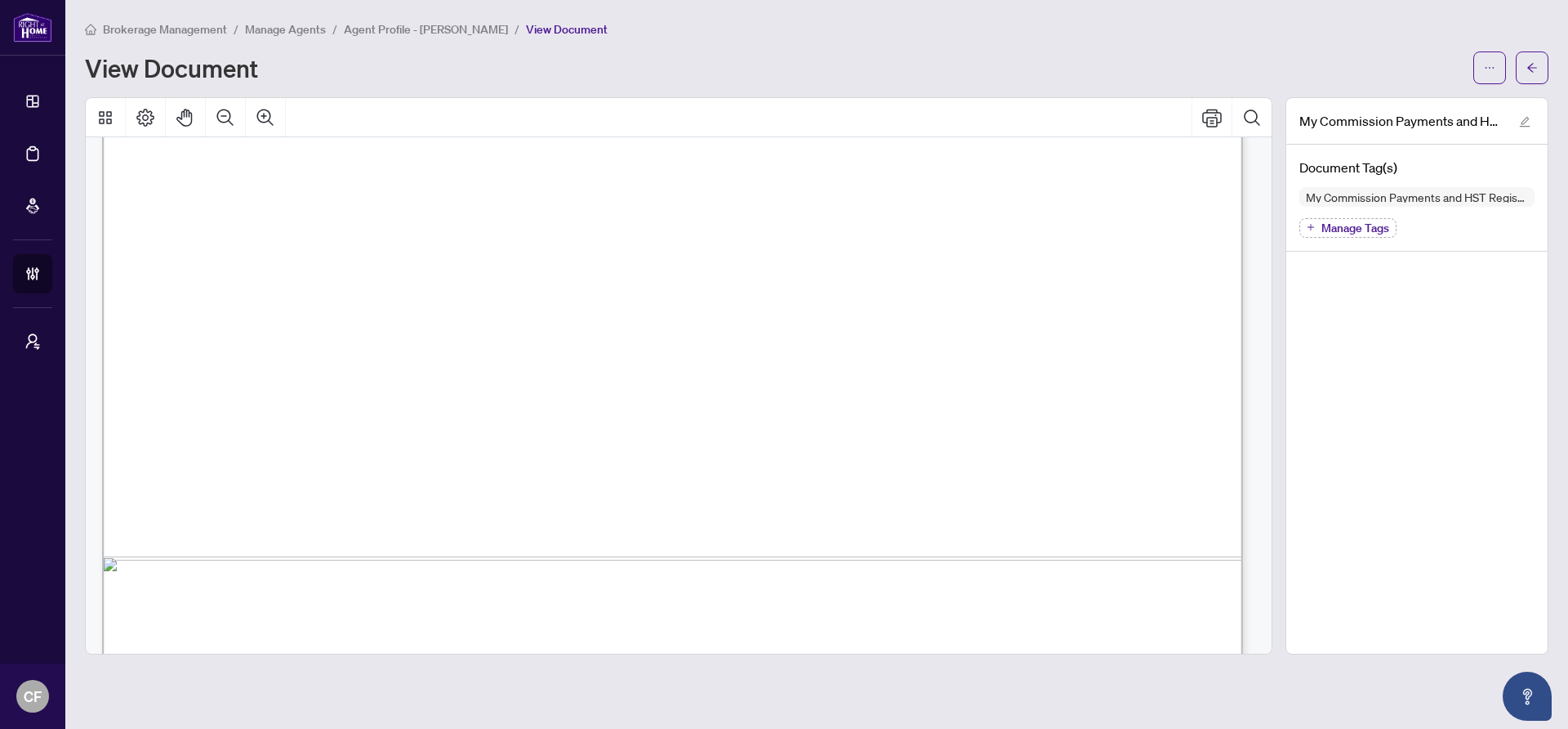
scroll to position [976, 0]
click at [1535, 71] on icon "arrow-left" at bounding box center [1532, 68] width 11 height 11
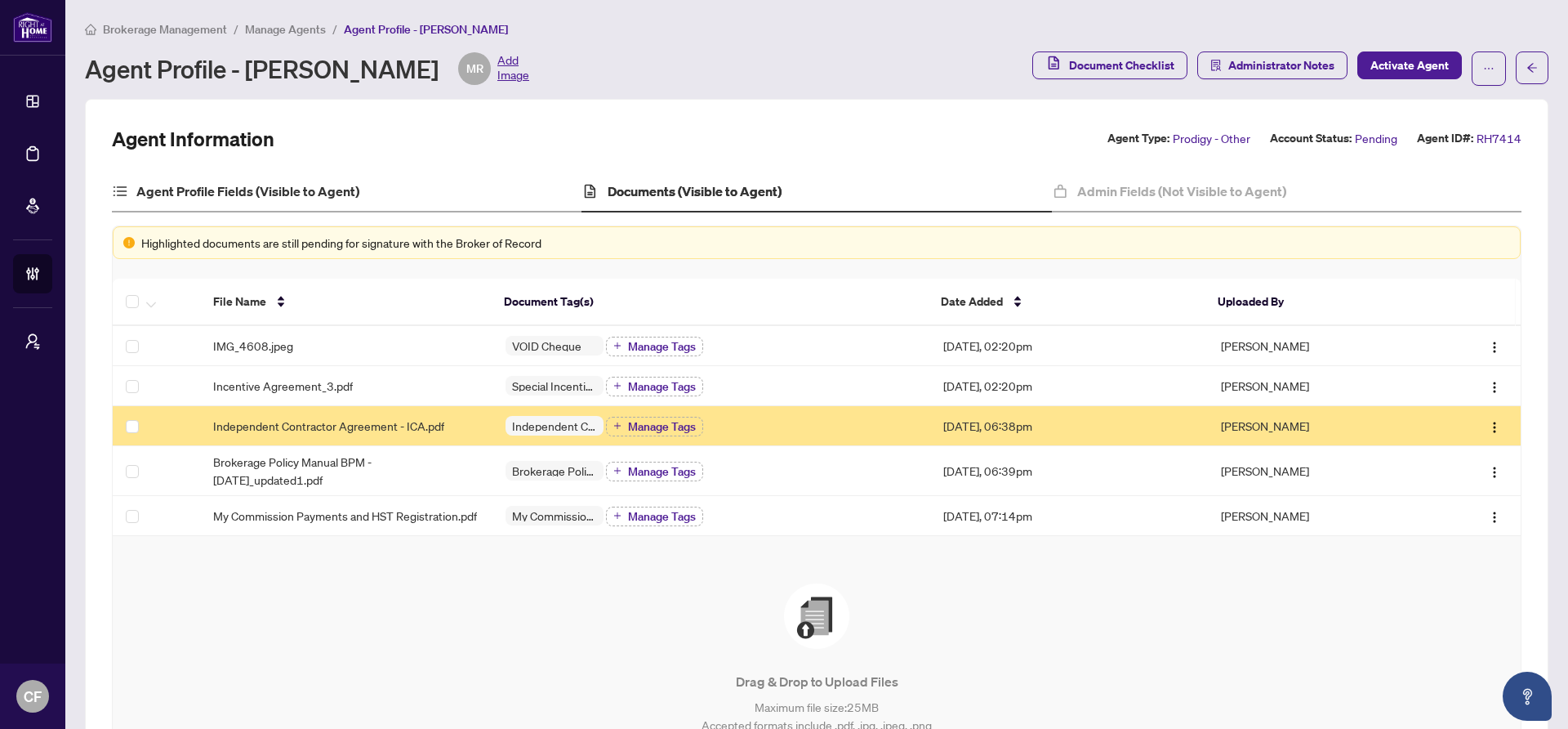
click at [441, 180] on div "Agent Profile Fields (Visible to Agent)" at bounding box center [346, 191] width 469 height 40
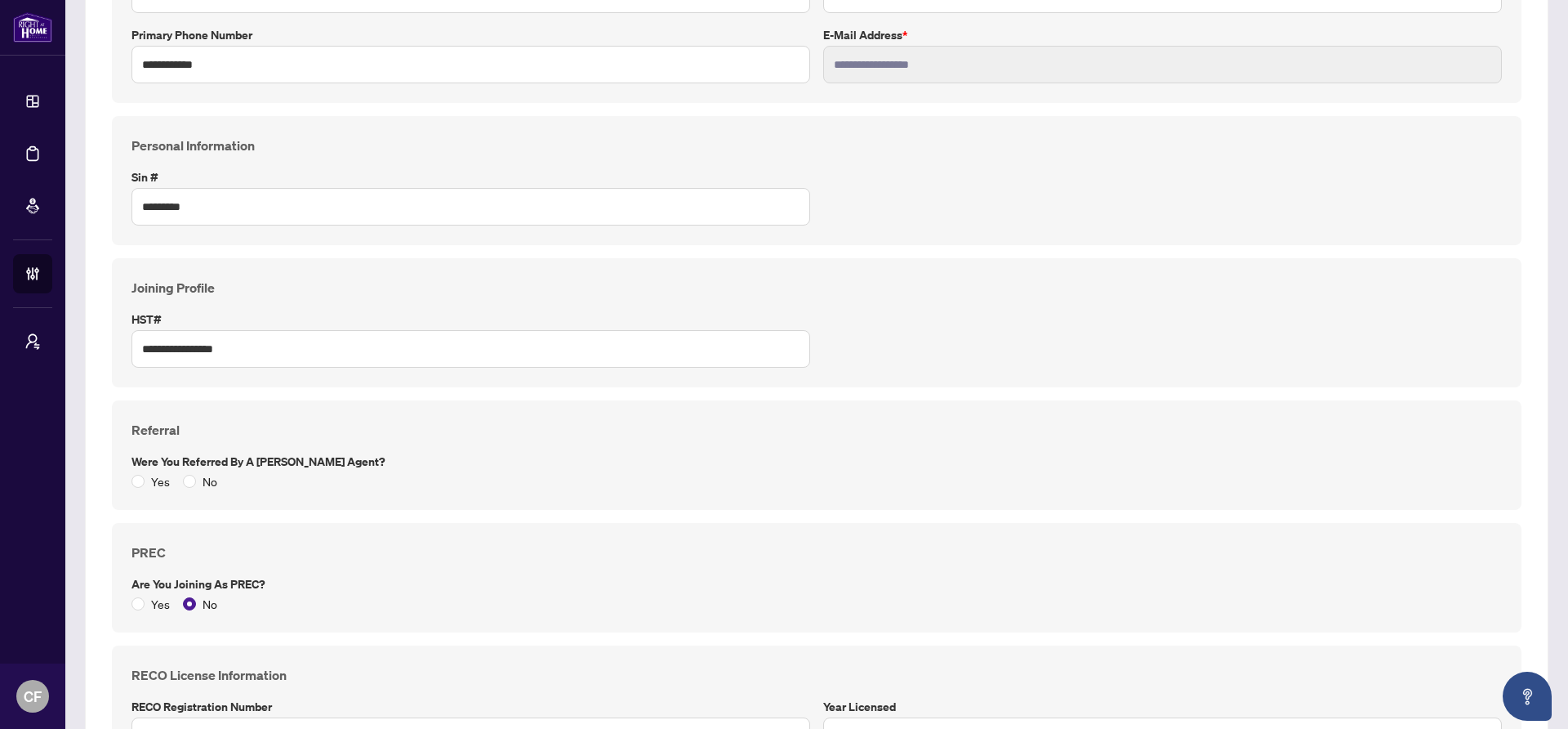
scroll to position [649, 0]
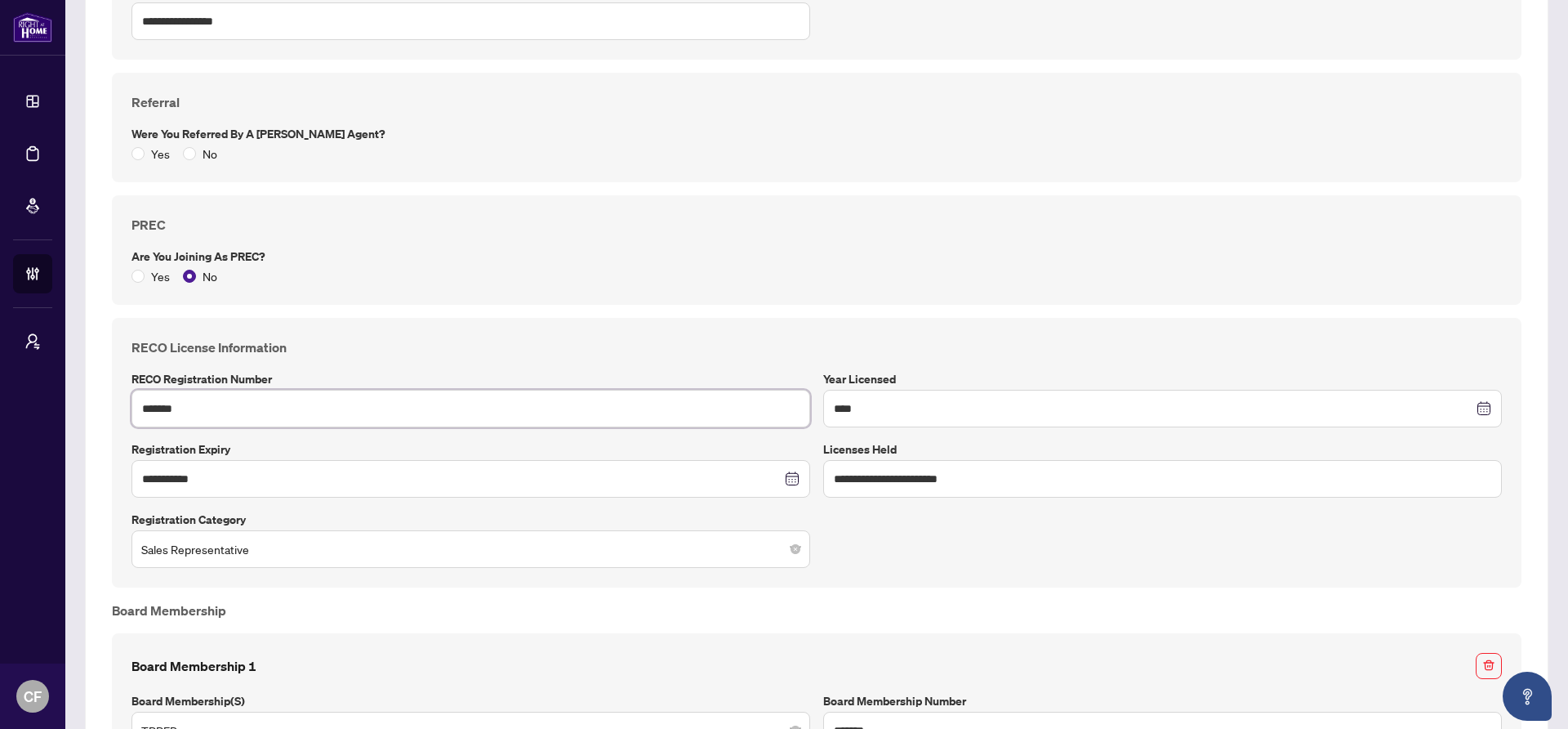
click at [190, 413] on input "*******" at bounding box center [471, 408] width 679 height 38
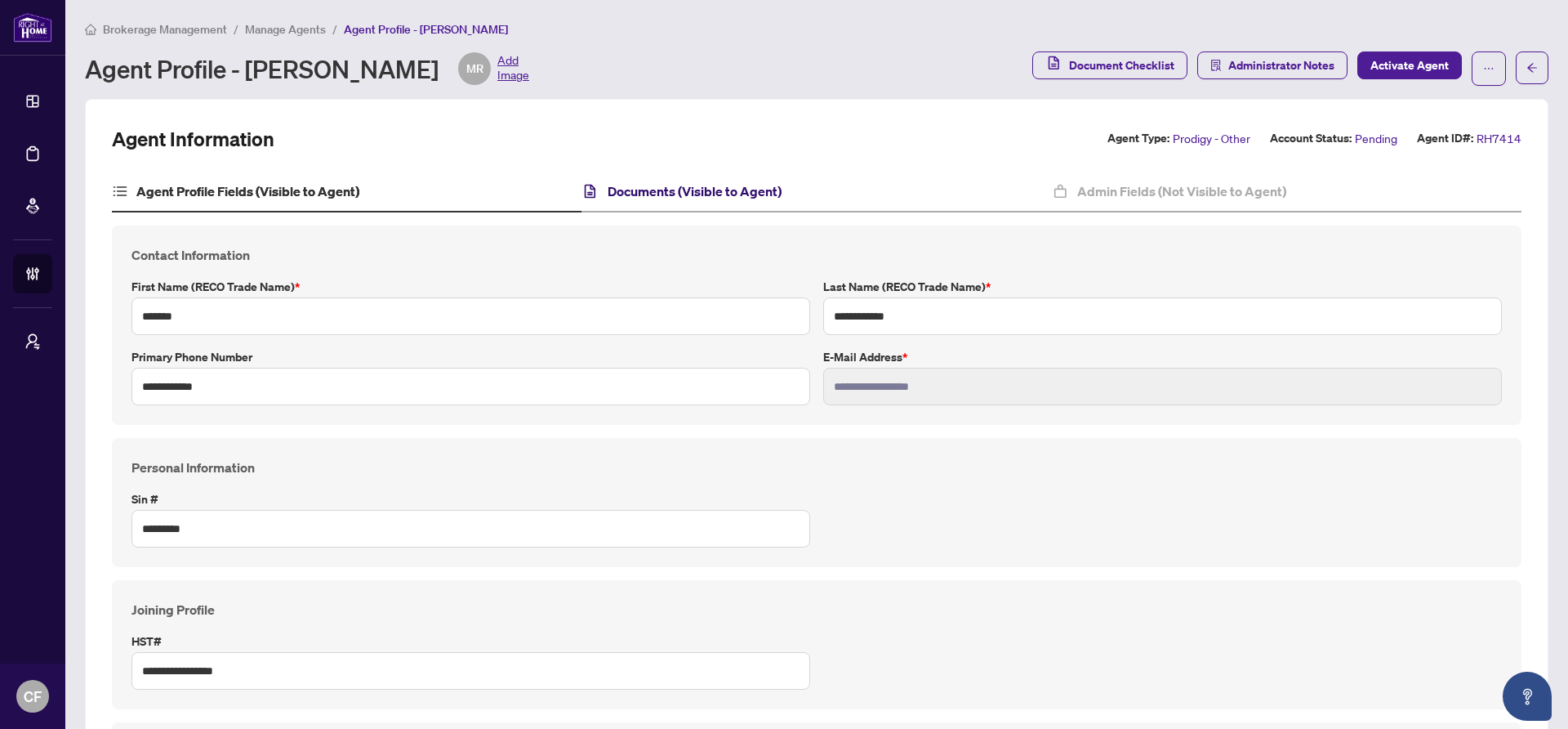
click at [654, 194] on h4 "Documents (Visible to Agent)" at bounding box center [694, 191] width 174 height 20
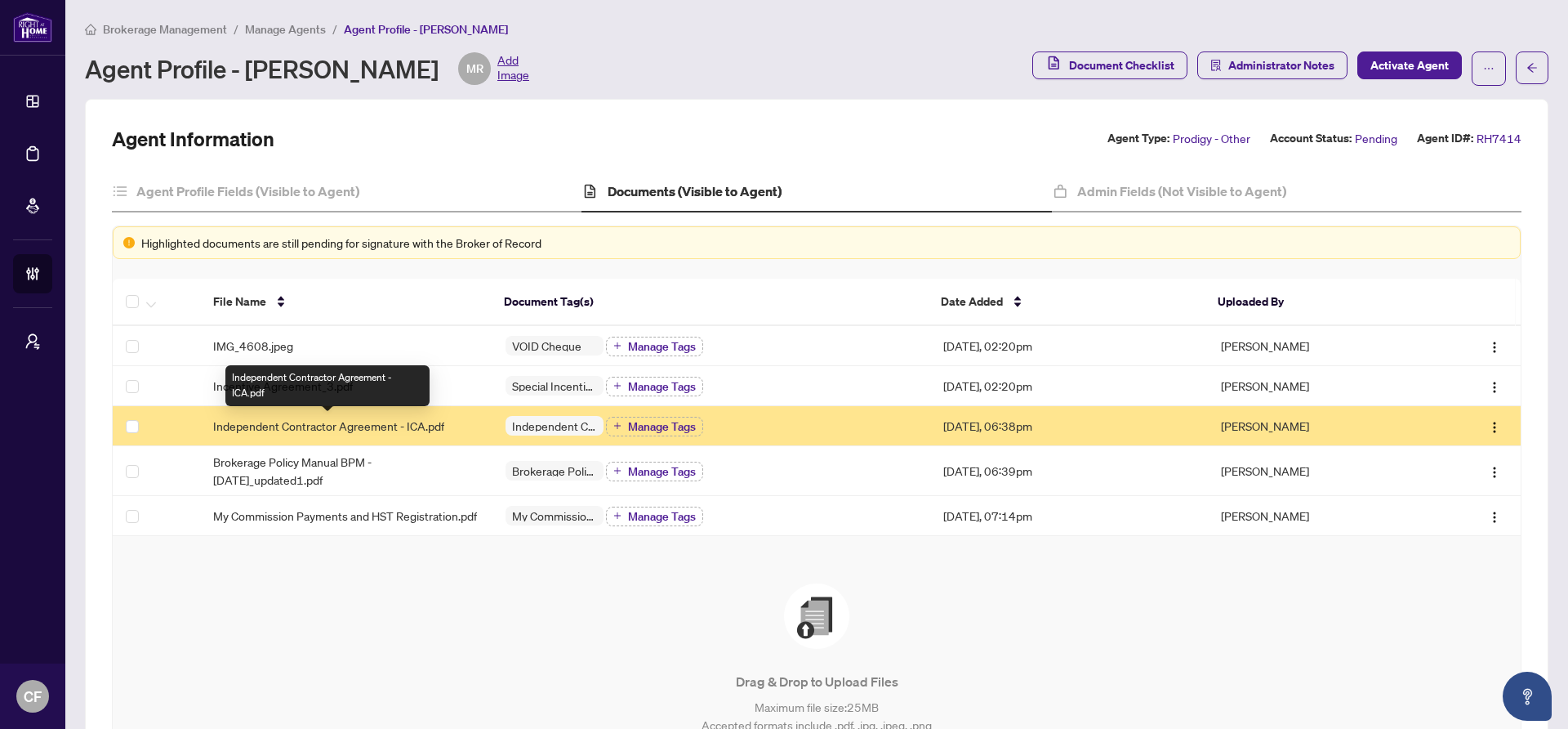
click at [366, 420] on span "Independent Contractor Agreement - ICA.pdf" at bounding box center [329, 425] width 231 height 18
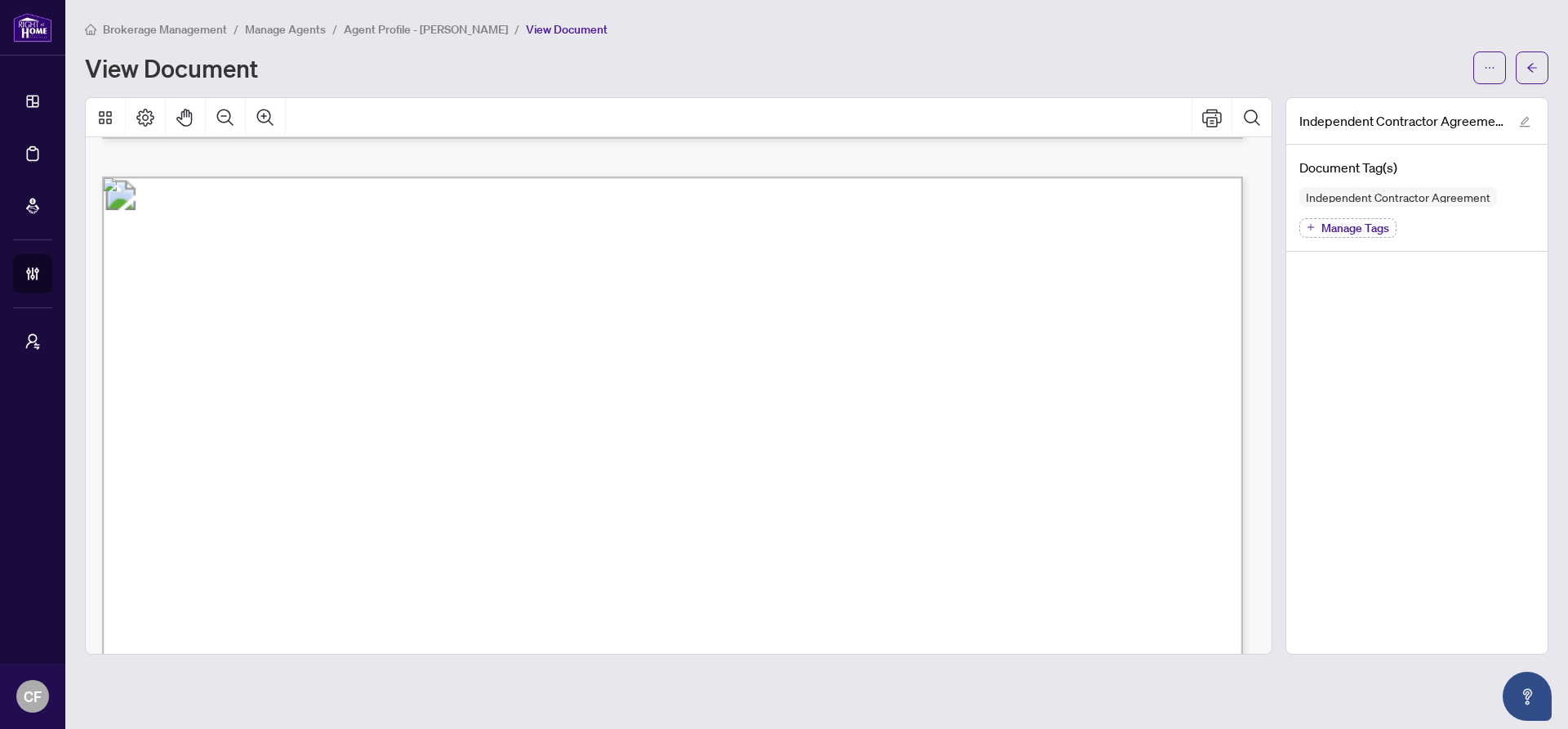
scroll to position [641, 0]
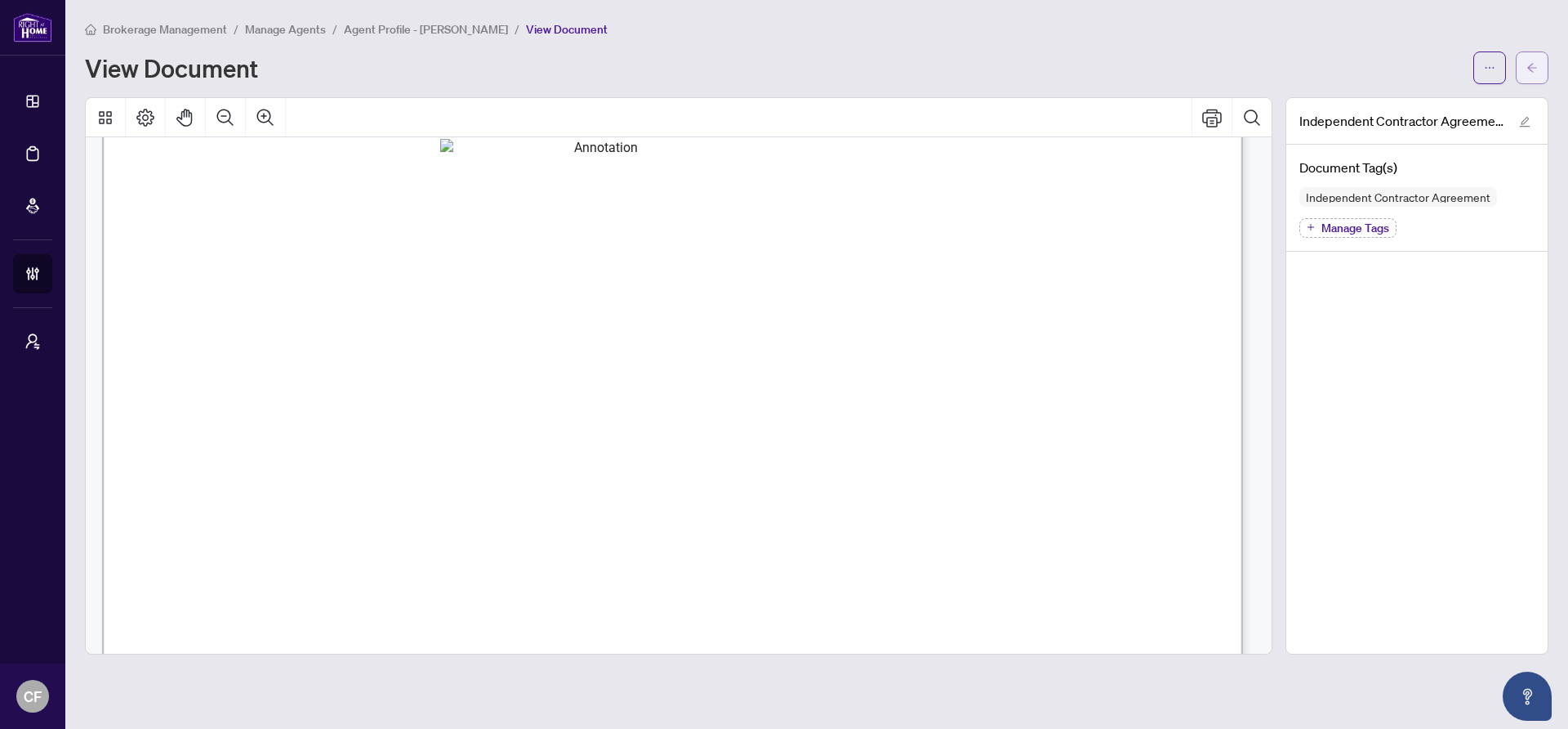
click at [1531, 55] on span "button" at bounding box center [1532, 68] width 11 height 26
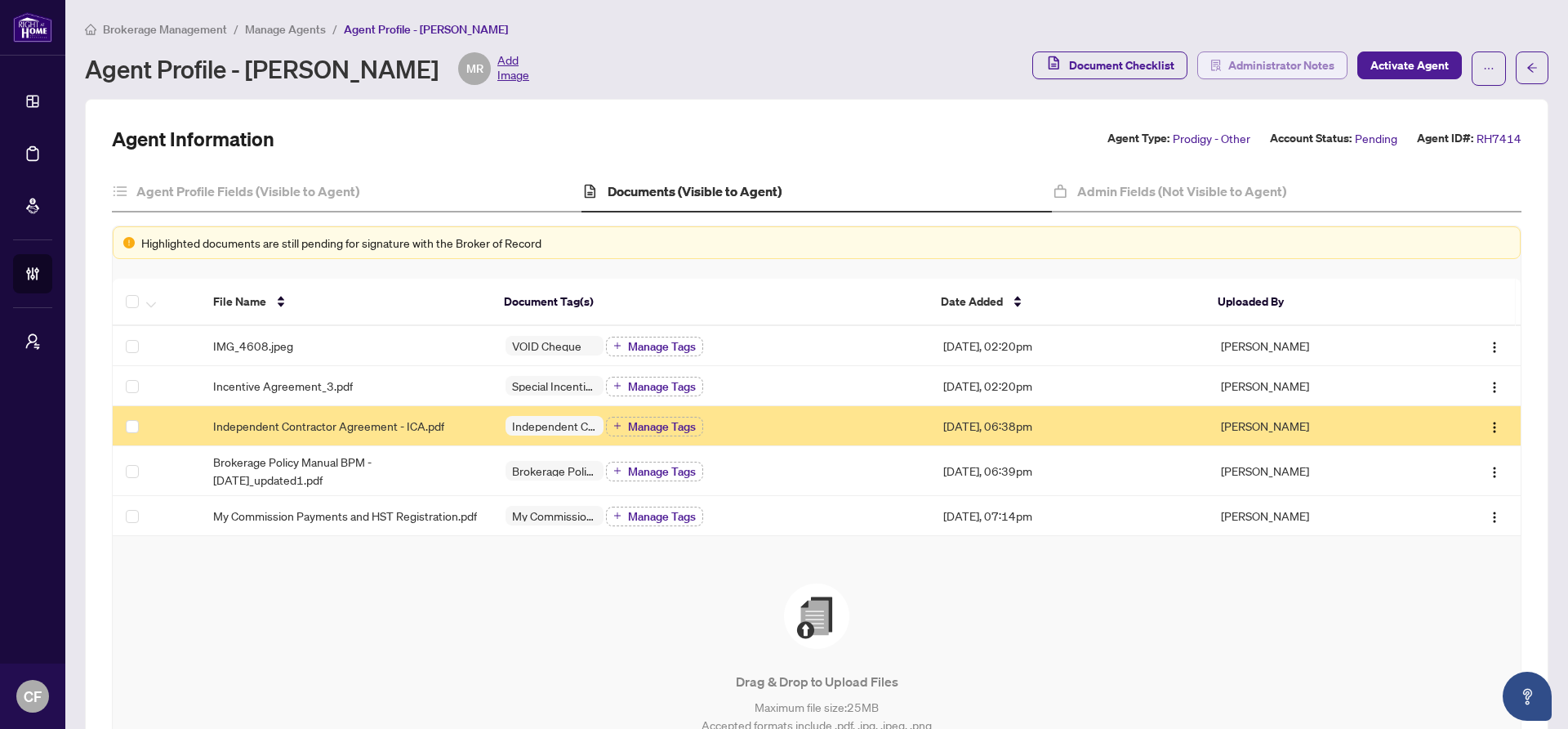
click at [1315, 70] on span "Administrator Notes" at bounding box center [1281, 66] width 106 height 26
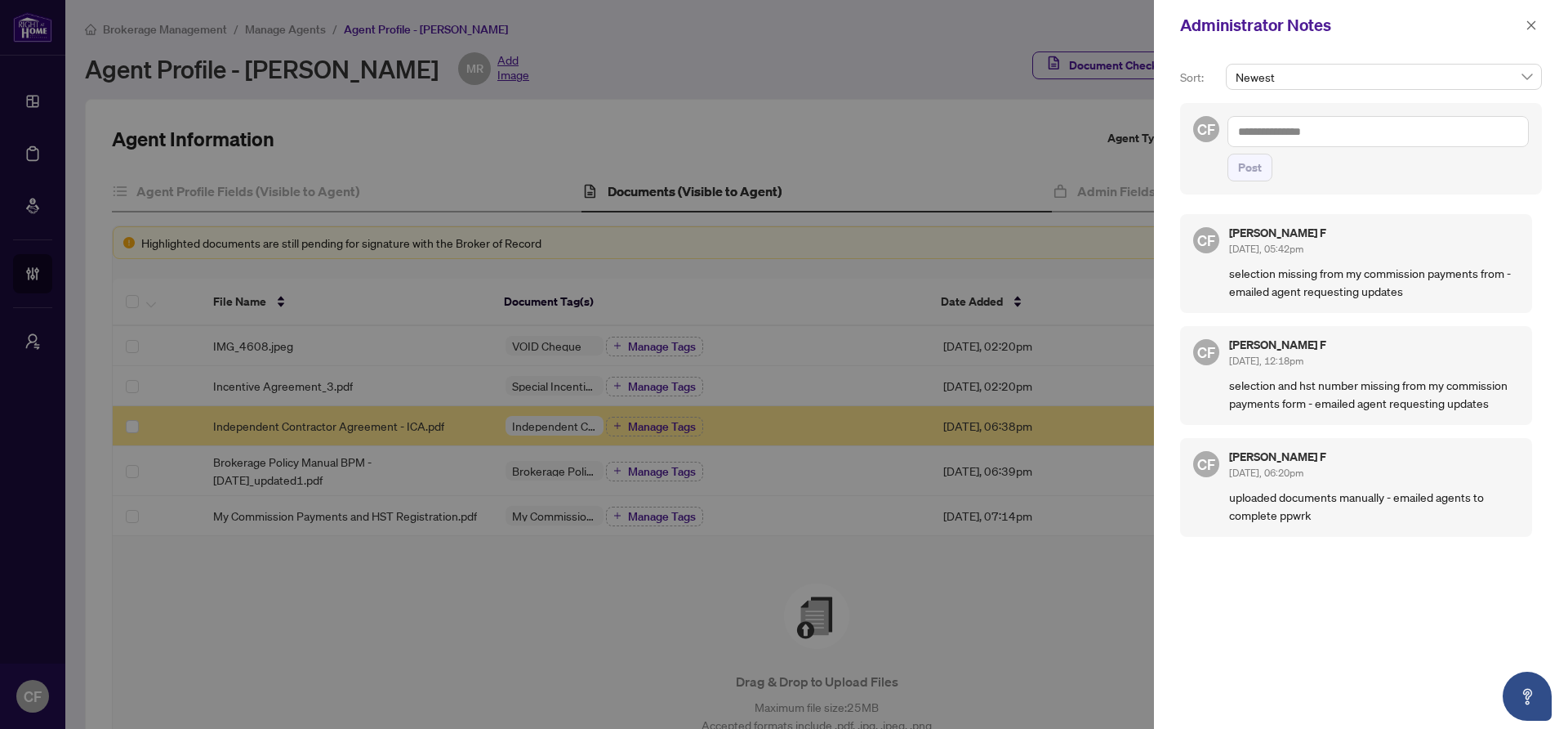
click at [289, 521] on div at bounding box center [784, 364] width 1568 height 729
click at [295, 520] on div at bounding box center [784, 364] width 1568 height 729
click at [1533, 28] on icon "close" at bounding box center [1531, 25] width 11 height 11
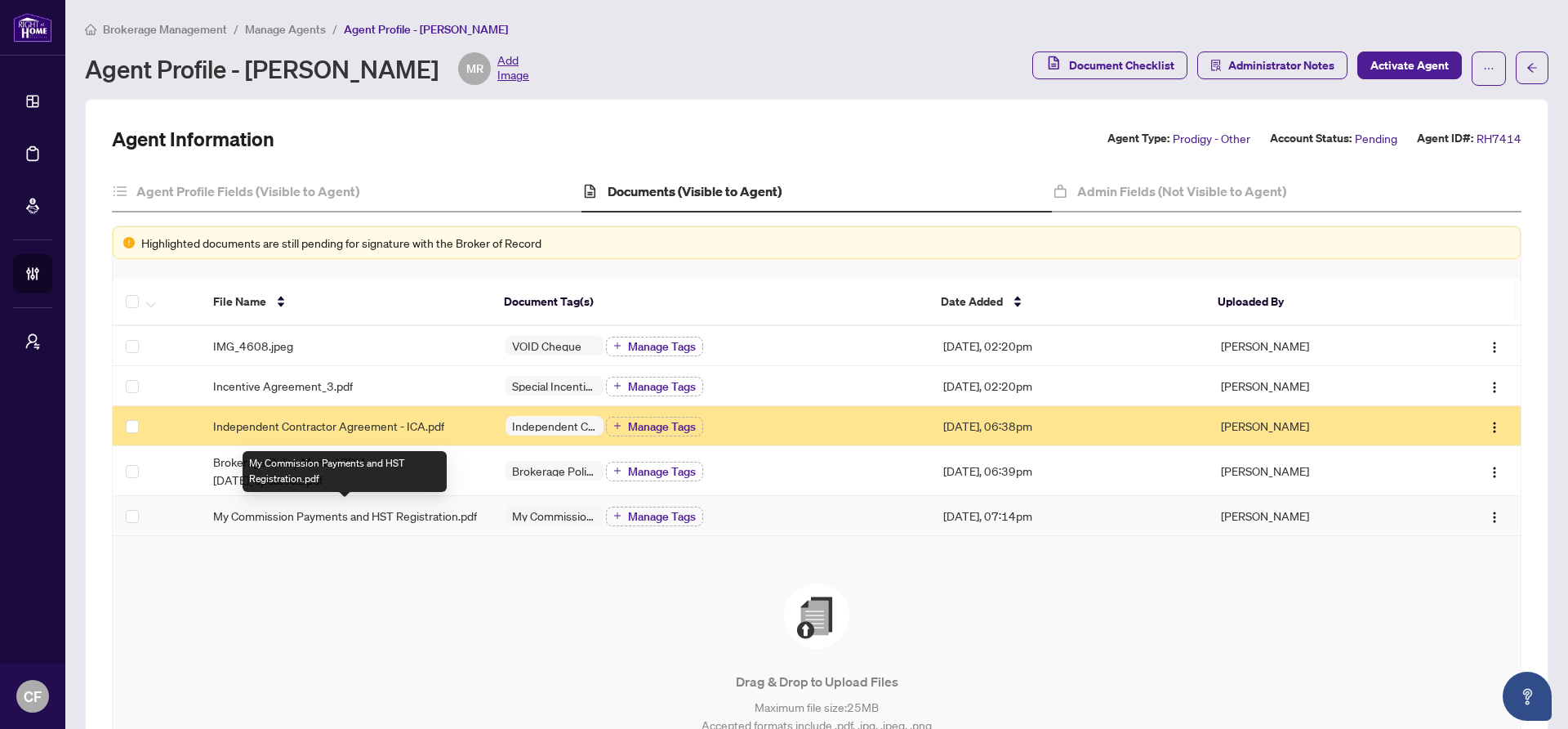
click at [331, 496] on td "My Commission Payments and HST Registration.pdf" at bounding box center [346, 515] width 293 height 40
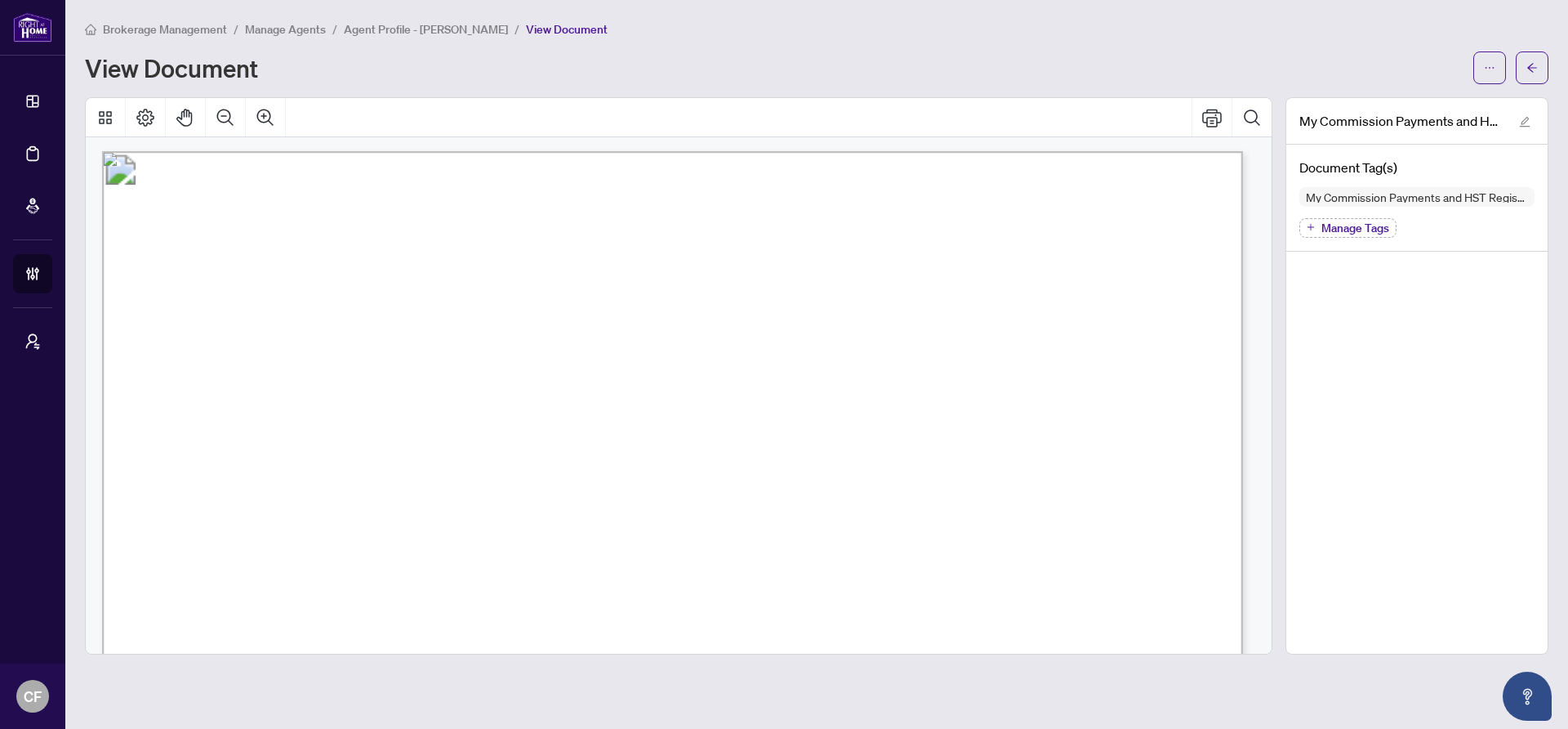
scroll to position [3, 0]
click at [1545, 73] on button "button" at bounding box center [1532, 68] width 33 height 33
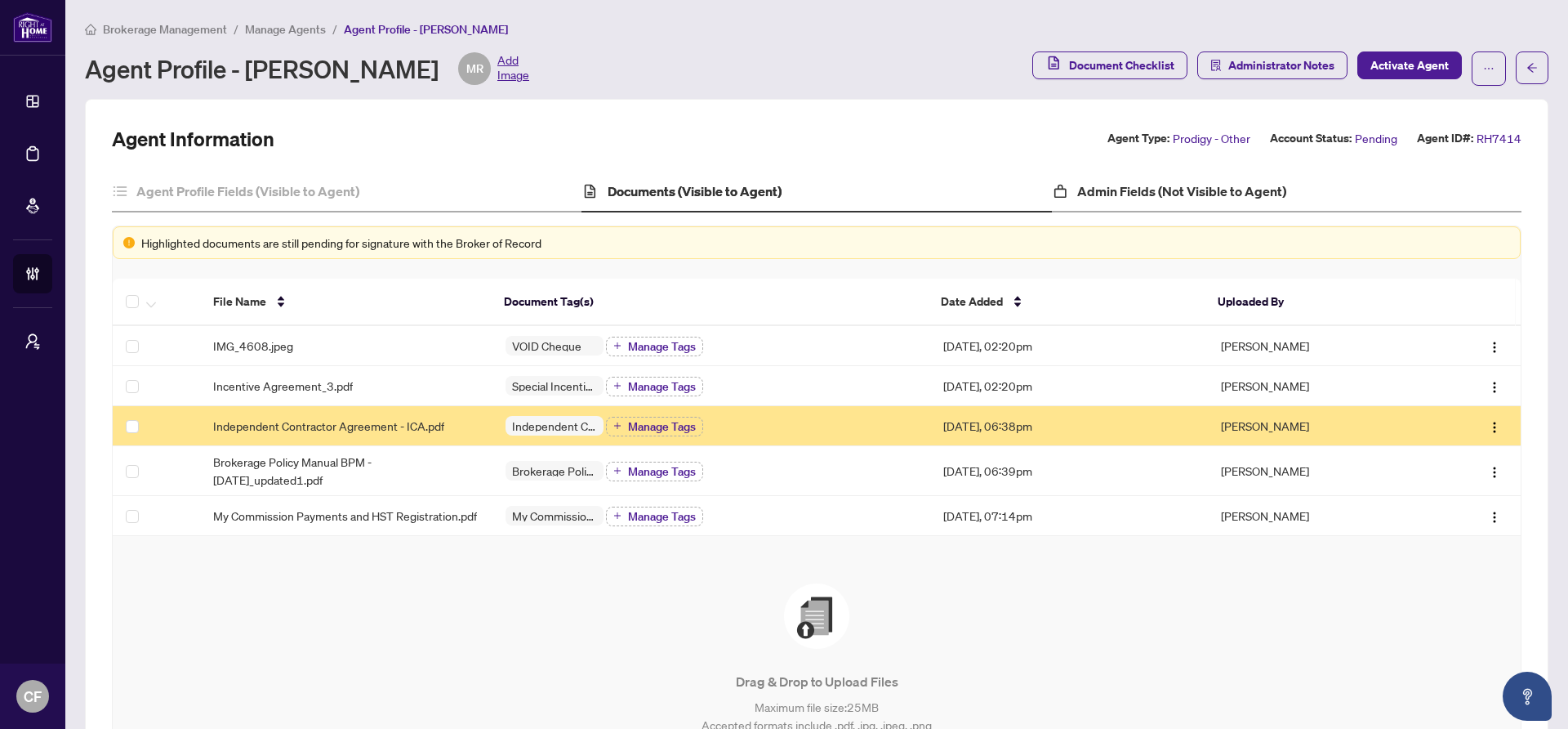
click at [1207, 201] on div "Admin Fields (Not Visible to Agent)" at bounding box center [1287, 191] width 469 height 40
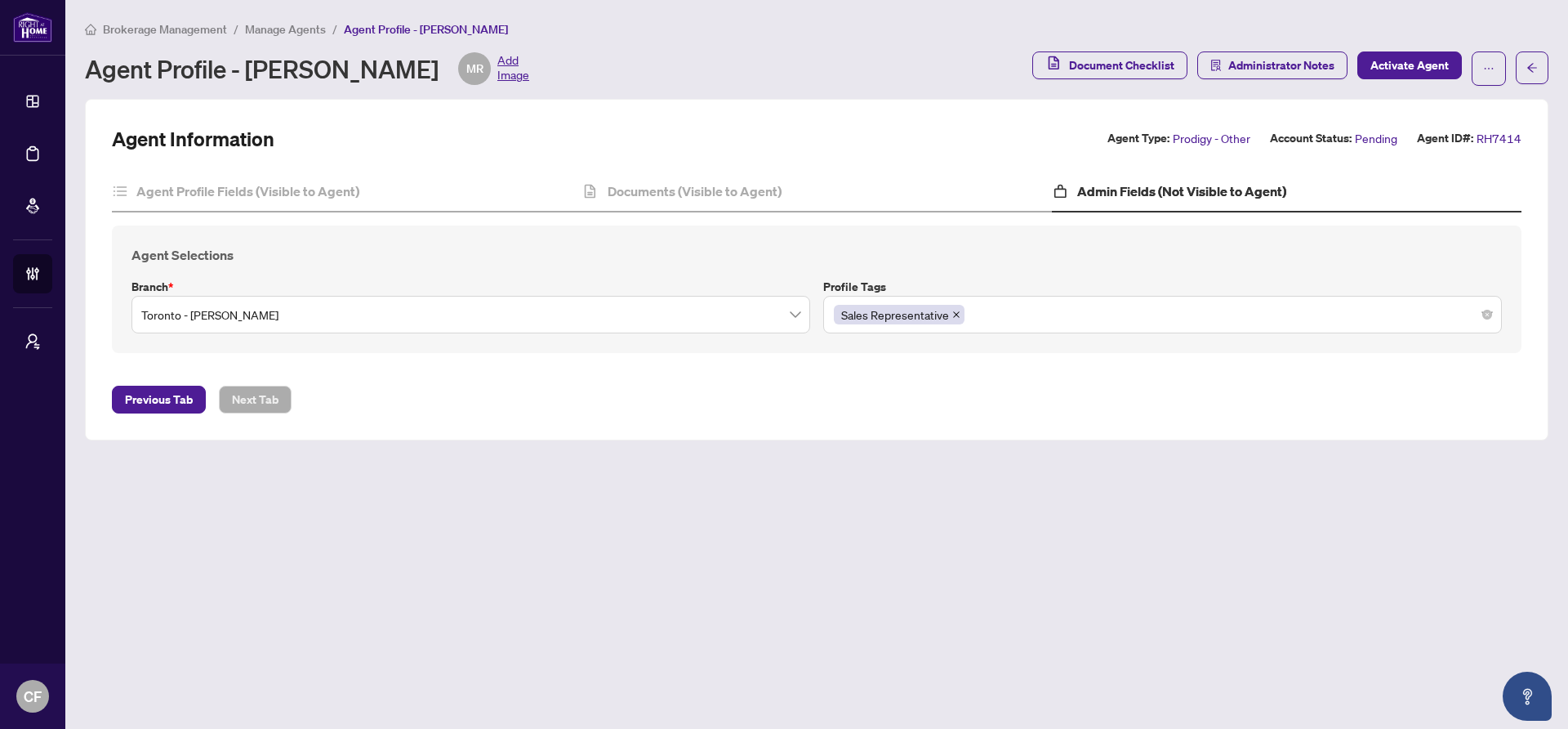
click at [853, 213] on div "Agent Profile Fields (Visible to Agent) Documents (Visible to Agent) Admin Fiel…" at bounding box center [816, 268] width 1410 height 195
click at [608, 198] on h4 "Documents (Visible to Agent)" at bounding box center [694, 191] width 174 height 20
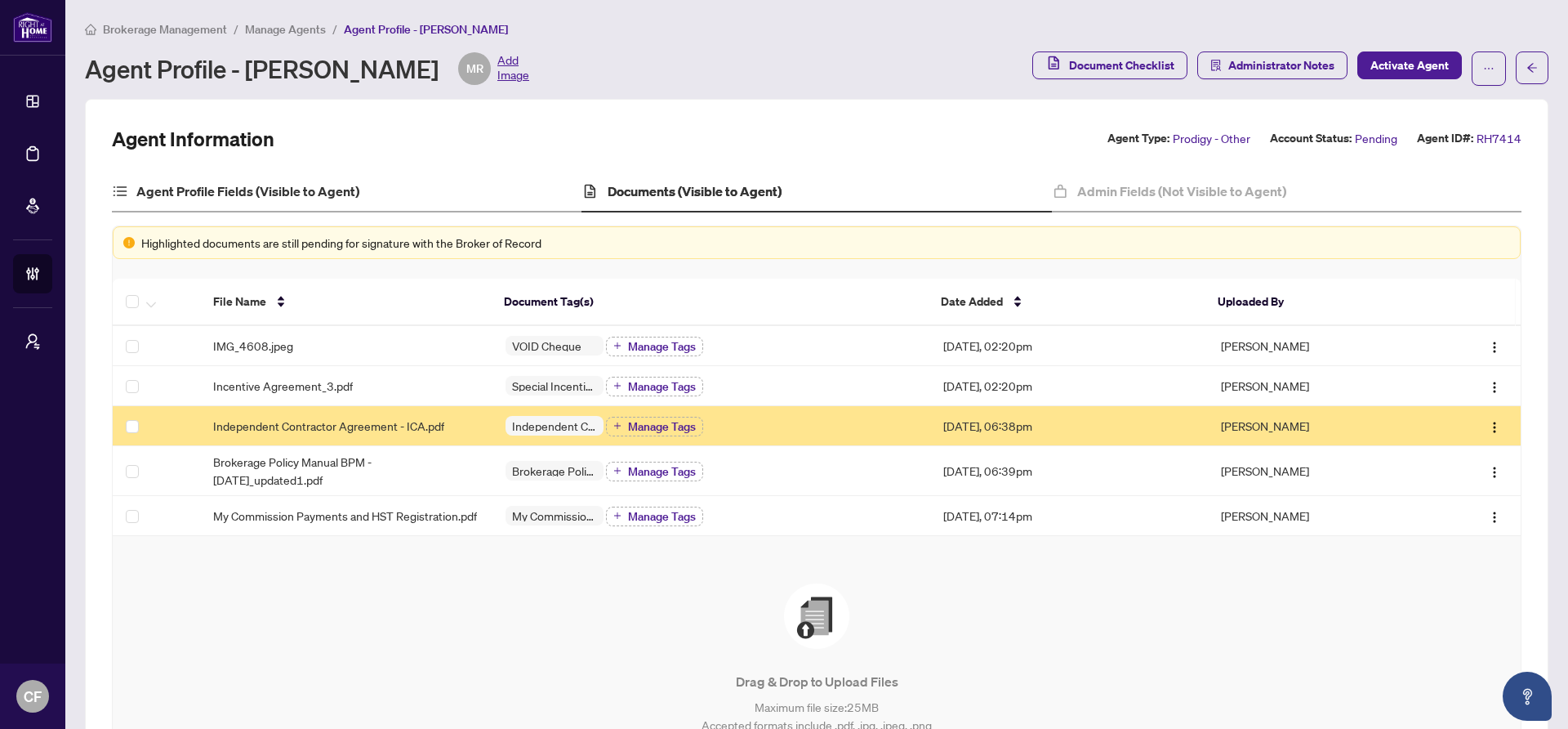
click at [483, 205] on div "Agent Profile Fields (Visible to Agent)" at bounding box center [346, 191] width 469 height 40
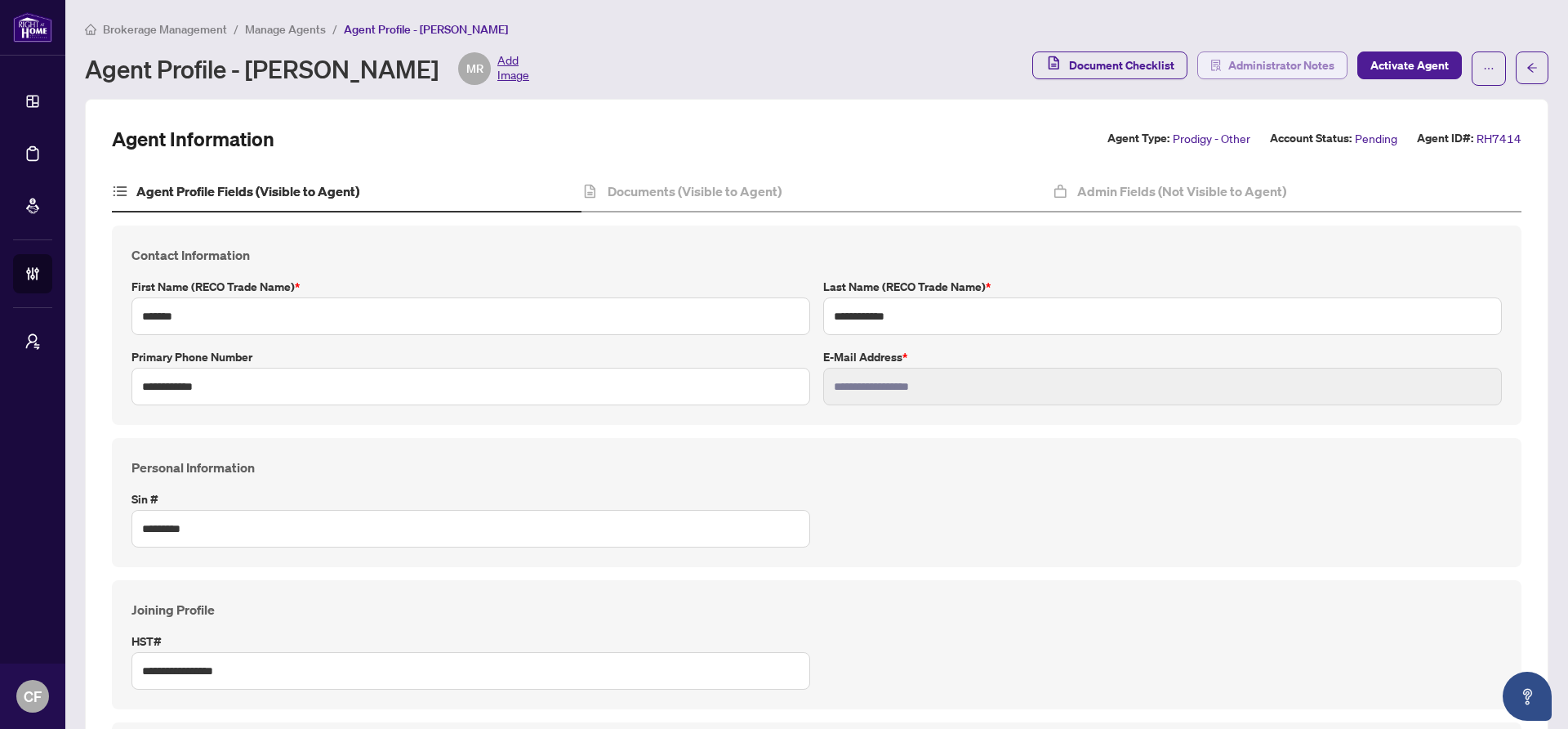
click at [1270, 62] on span "Administrator Notes" at bounding box center [1281, 66] width 106 height 26
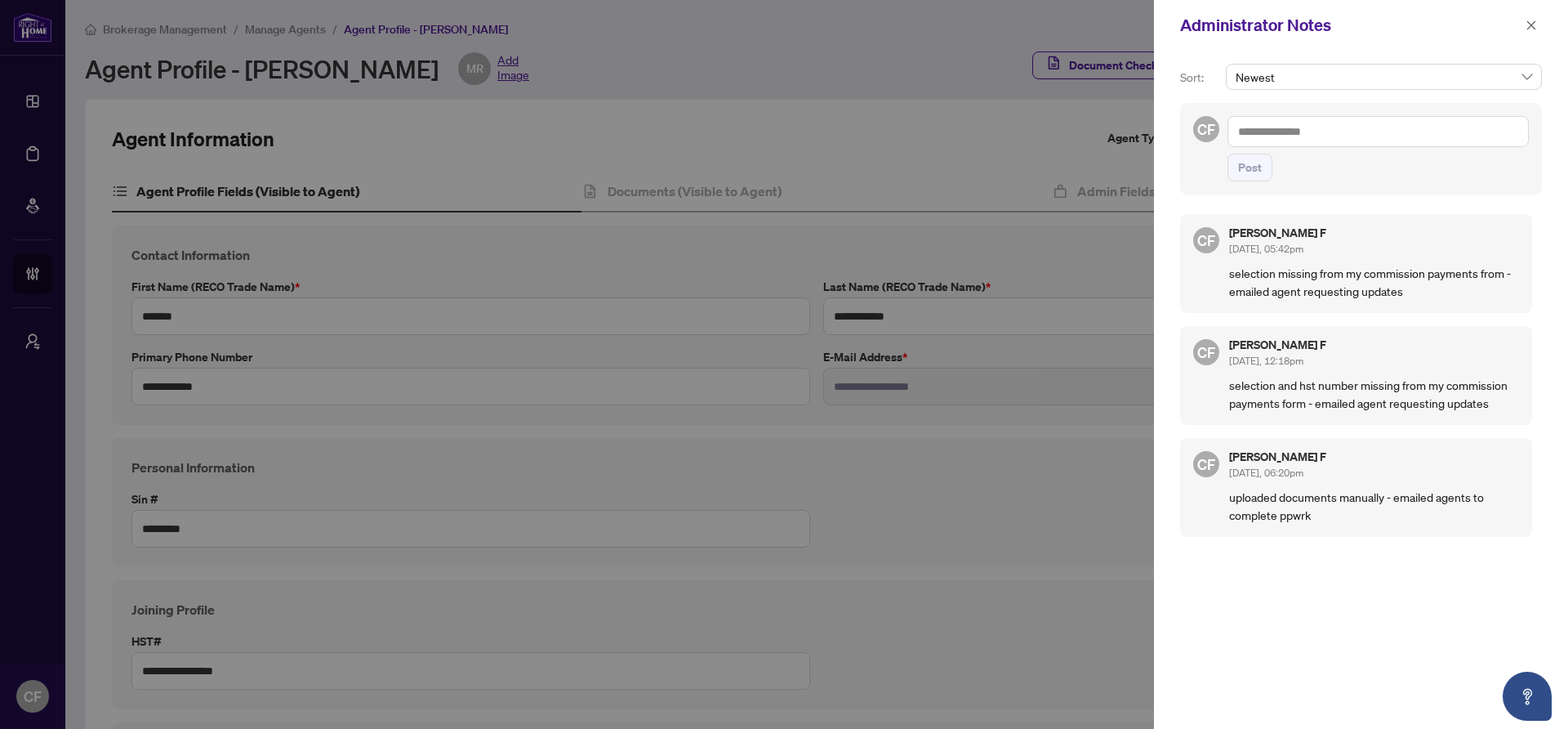
click at [1390, 126] on textarea at bounding box center [1378, 131] width 301 height 31
click at [1345, 130] on li "[PERSON_NAME] Administrator" at bounding box center [1359, 143] width 202 height 28
paste textarea "**********"
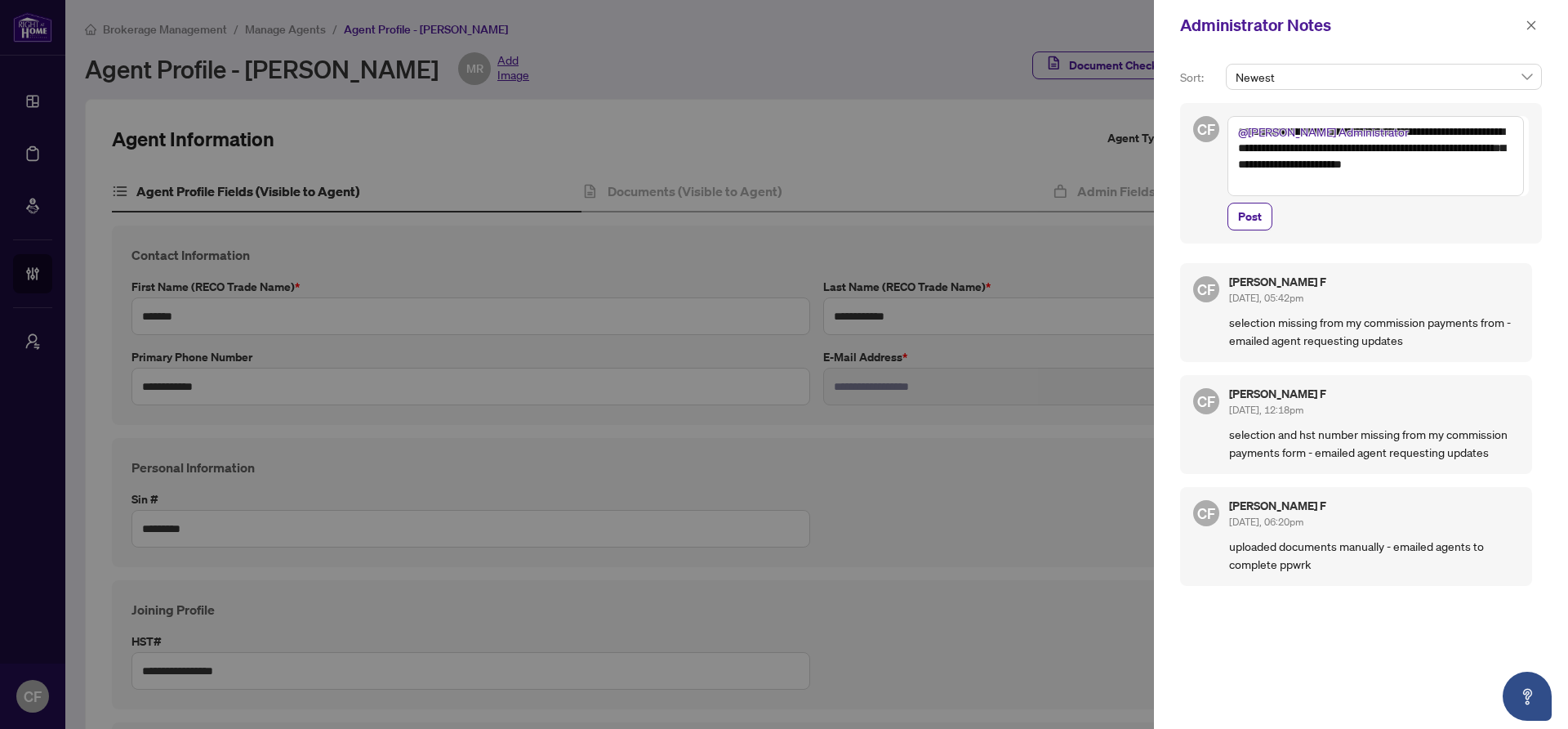
click at [1295, 152] on textarea "**********" at bounding box center [1375, 155] width 296 height 80
type textarea "**********"
click at [1472, 176] on textarea "**********" at bounding box center [1375, 155] width 296 height 80
click at [1269, 220] on button "Post" at bounding box center [1250, 216] width 45 height 28
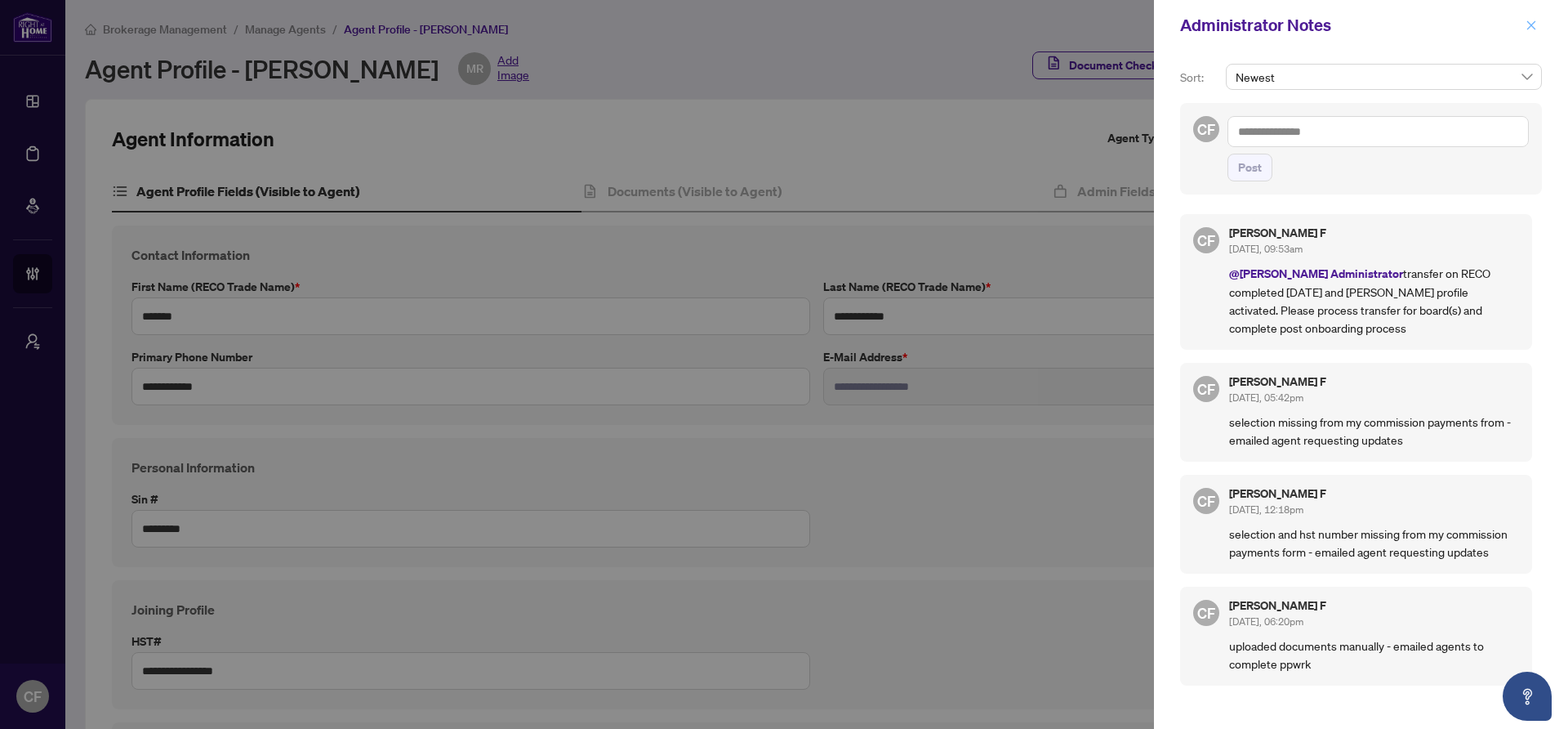
click at [1526, 28] on icon "close" at bounding box center [1531, 25] width 11 height 11
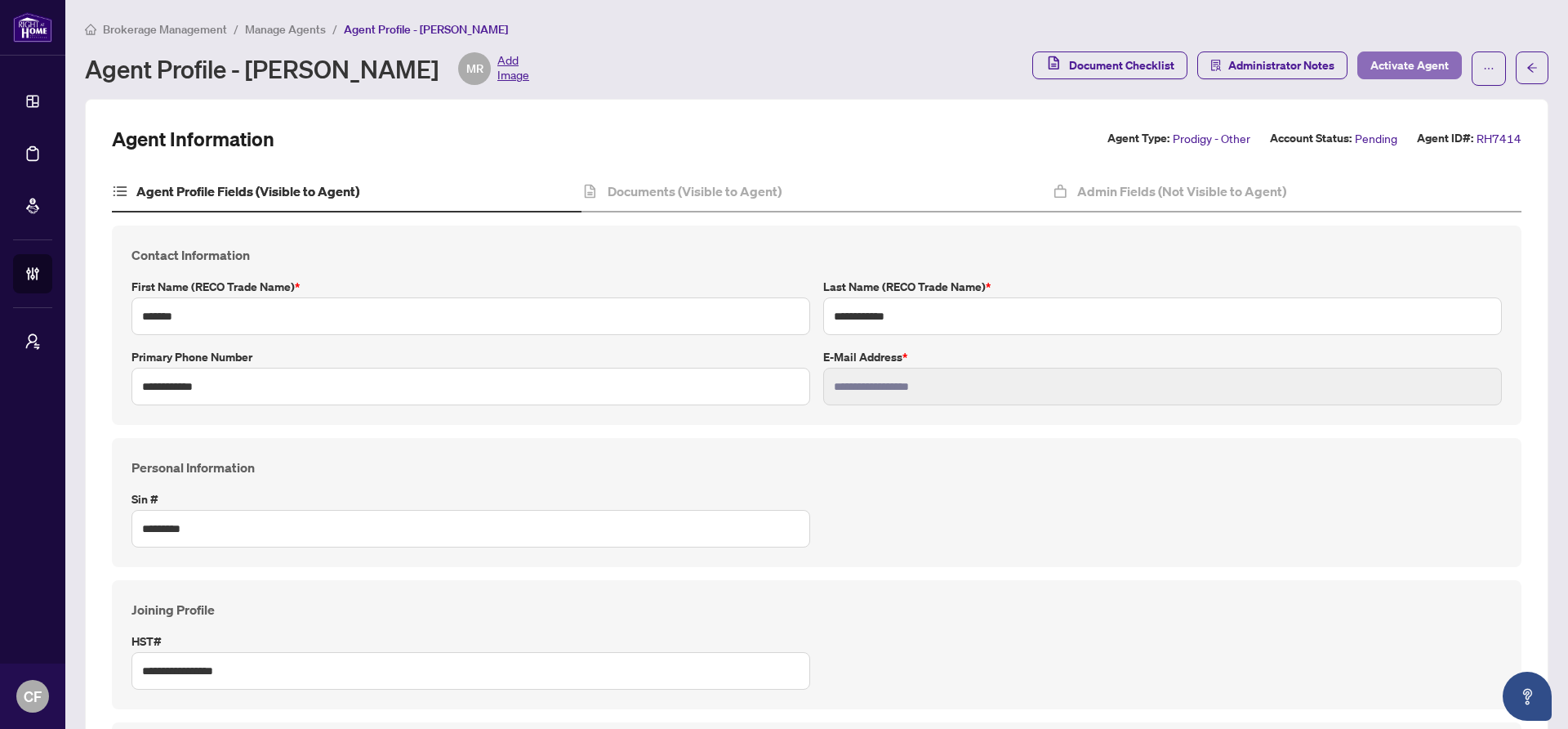
click at [1370, 64] on span "Activate Agent" at bounding box center [1409, 66] width 78 height 26
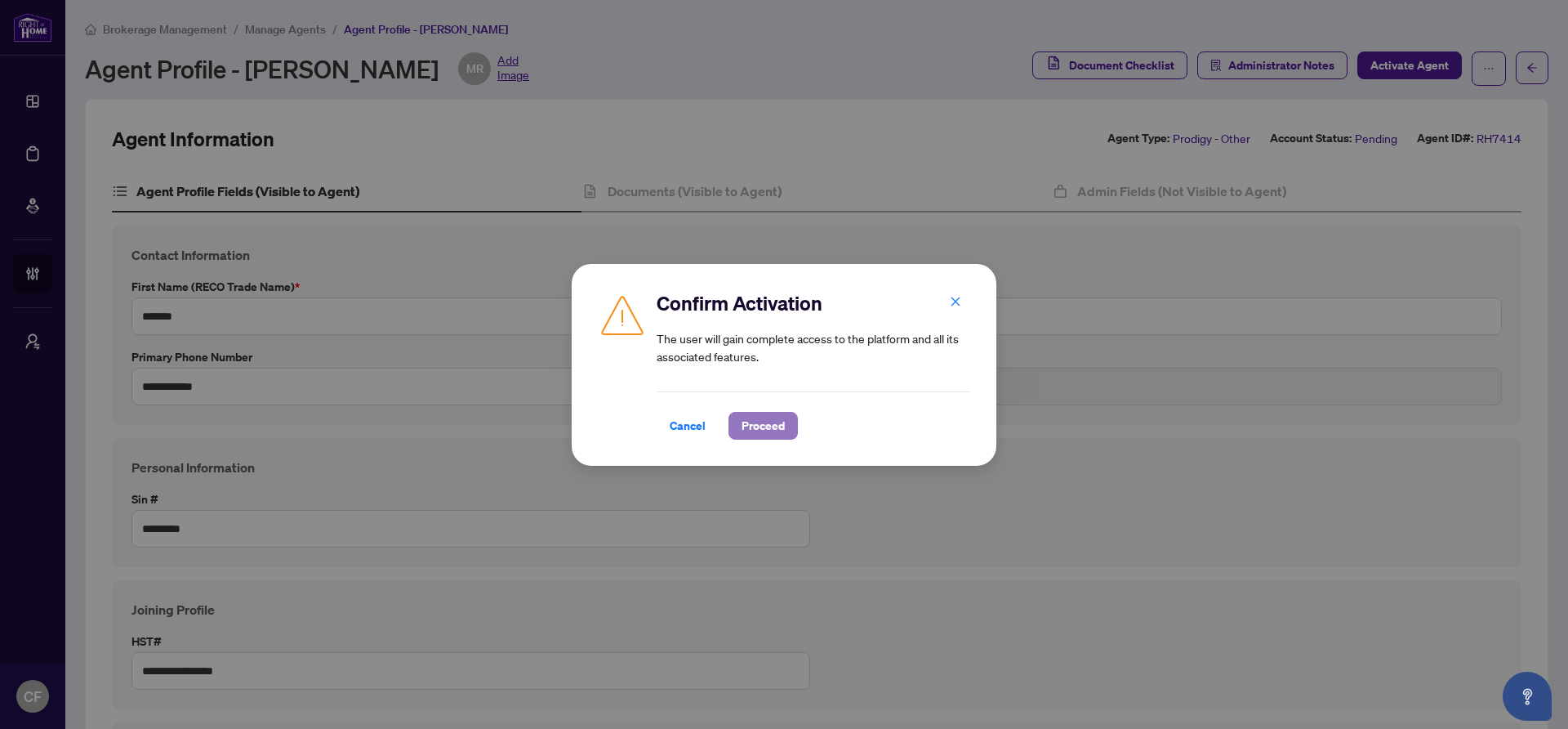
click at [761, 435] on span "Proceed" at bounding box center [764, 426] width 43 height 26
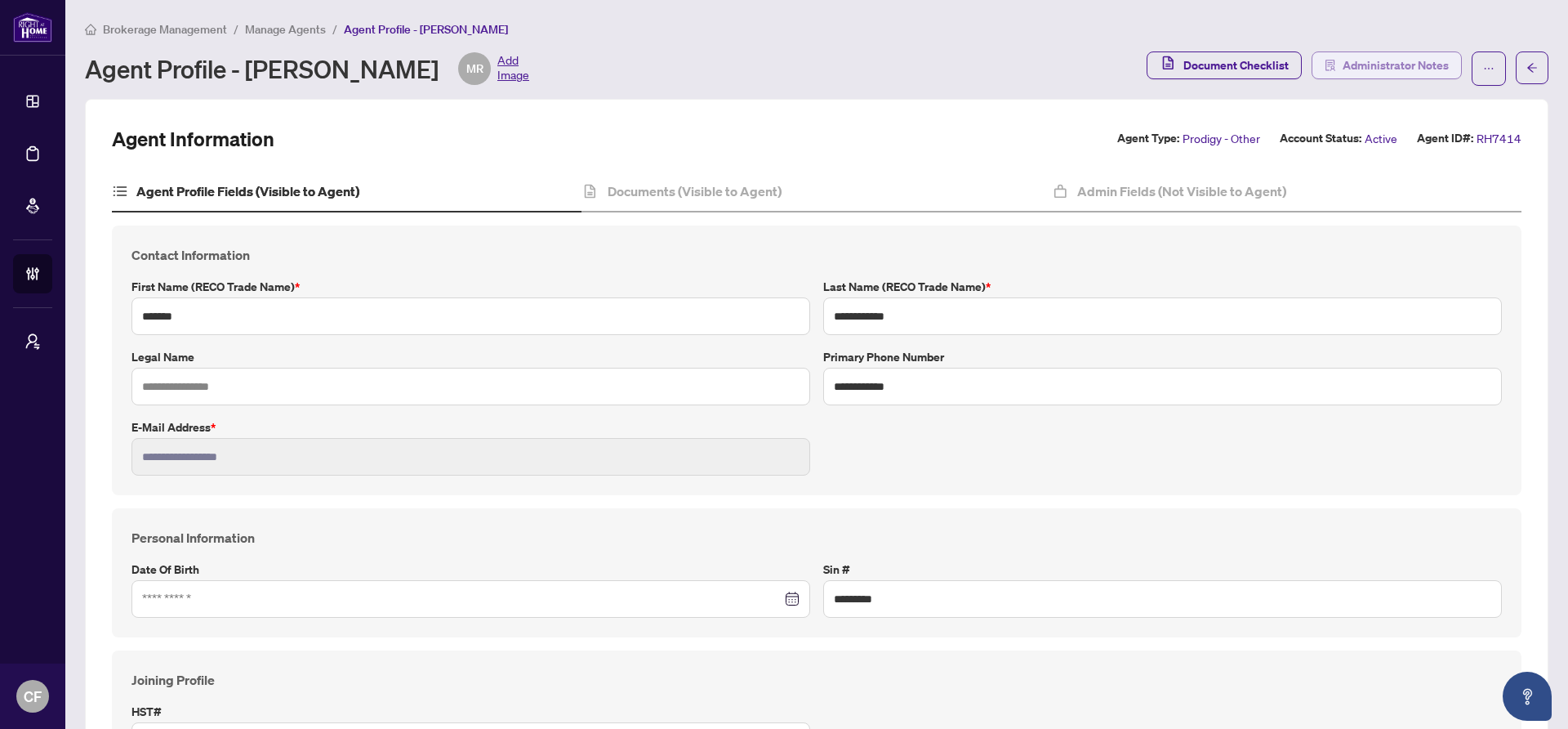
click at [1363, 64] on span "Administrator Notes" at bounding box center [1396, 66] width 106 height 26
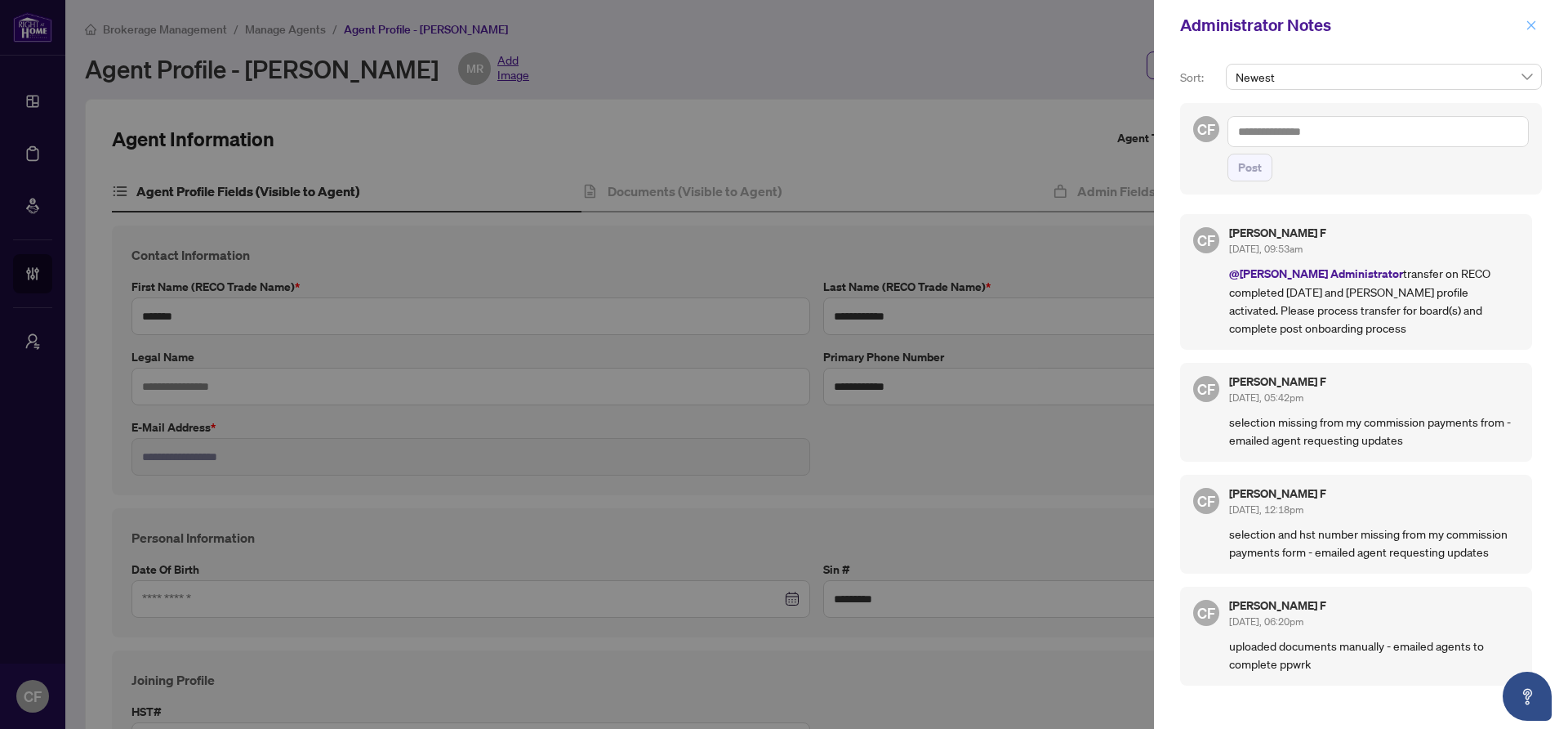
click at [1536, 25] on icon "close" at bounding box center [1531, 25] width 11 height 11
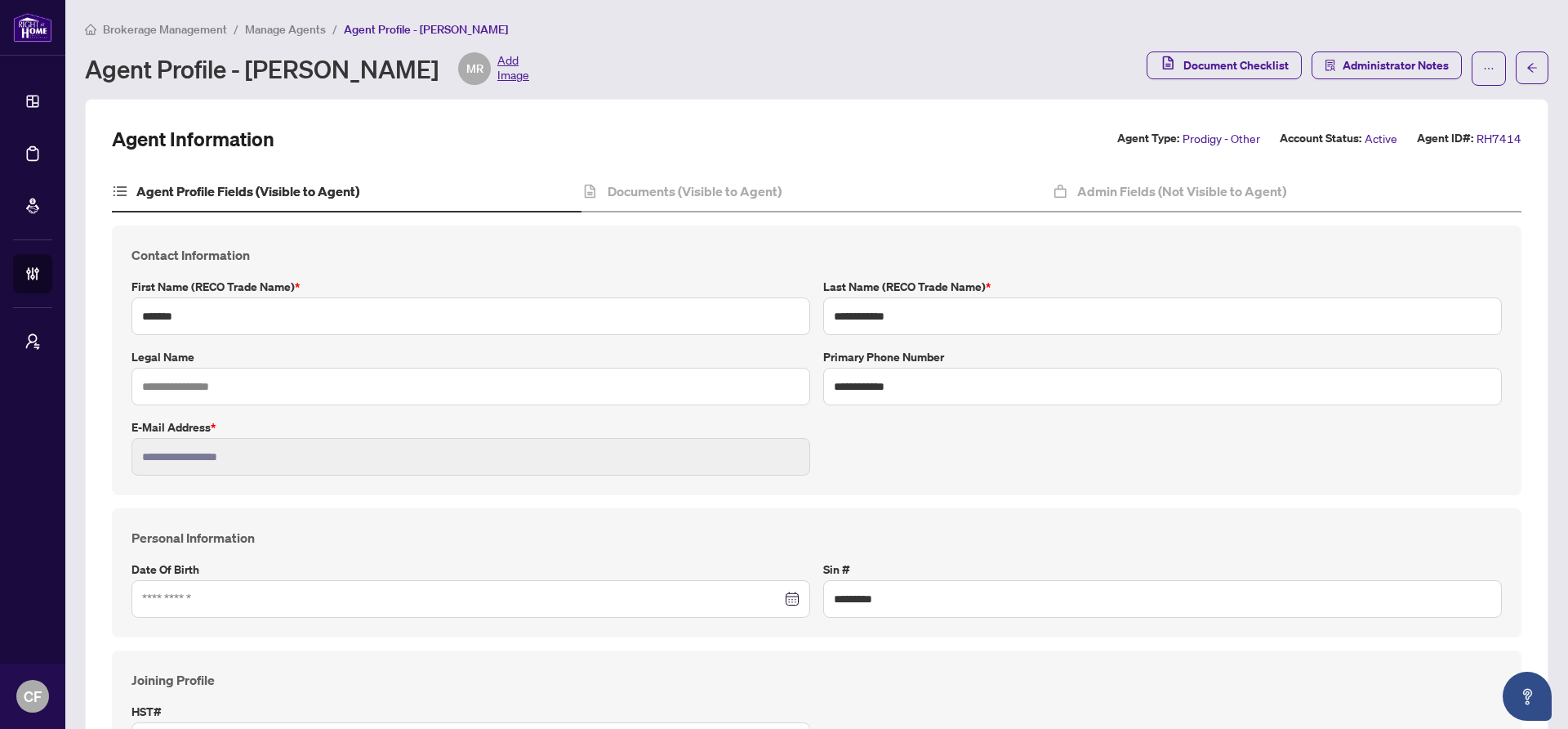
click at [309, 34] on span "Manage Agents" at bounding box center [286, 29] width 81 height 15
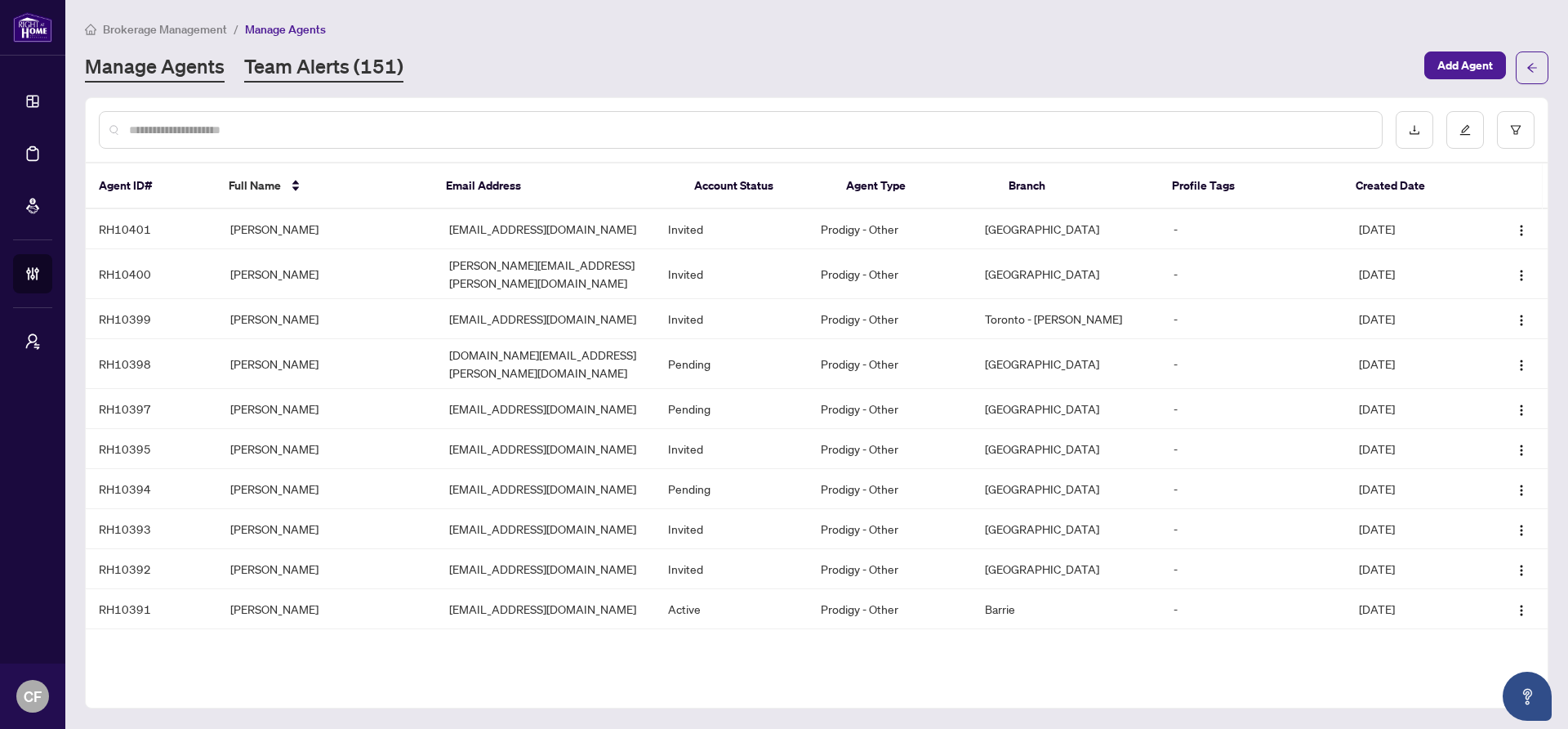
click at [387, 66] on link "Team Alerts (151)" at bounding box center [324, 67] width 159 height 29
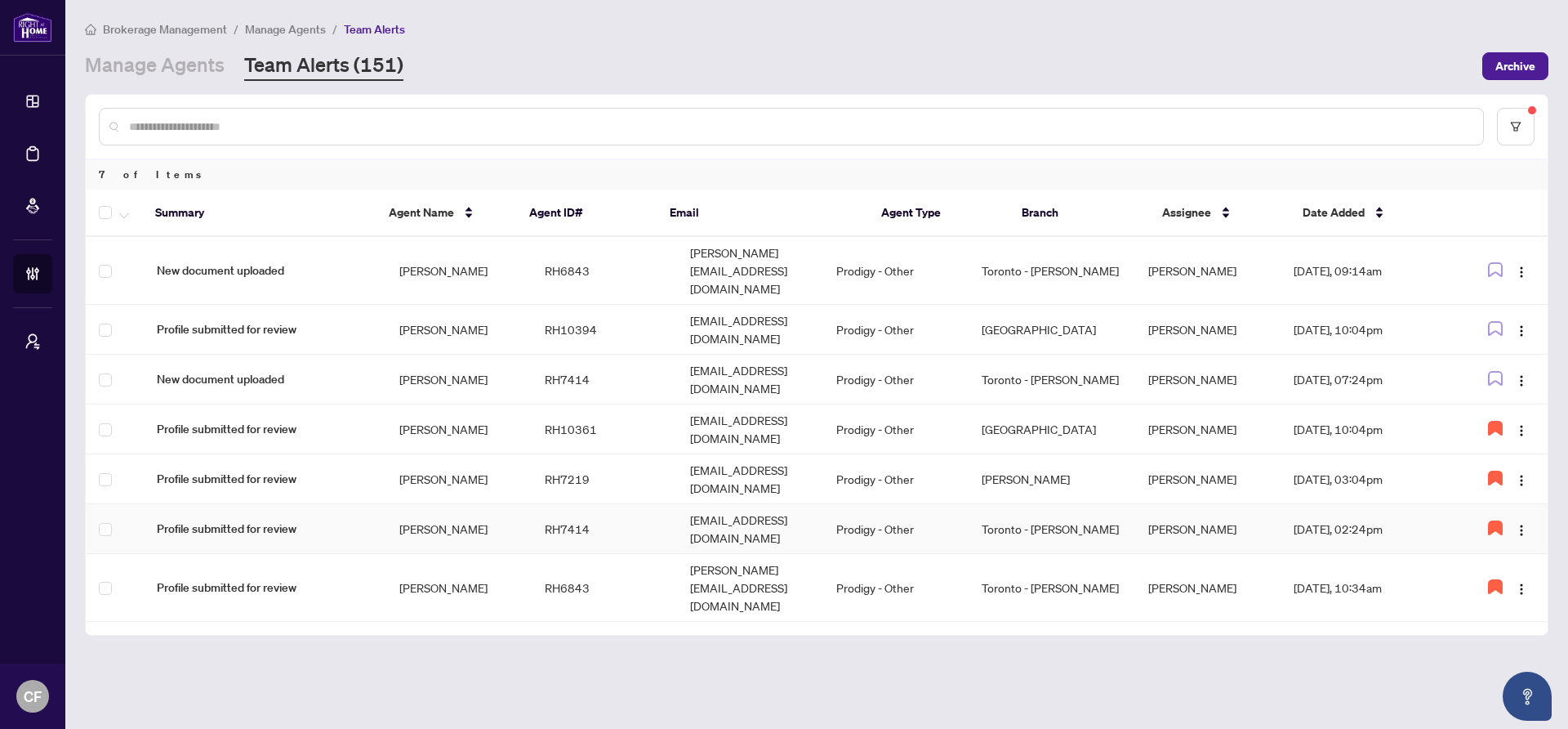
click at [700, 504] on td "[EMAIL_ADDRESS][DOMAIN_NAME]" at bounding box center [750, 529] width 146 height 50
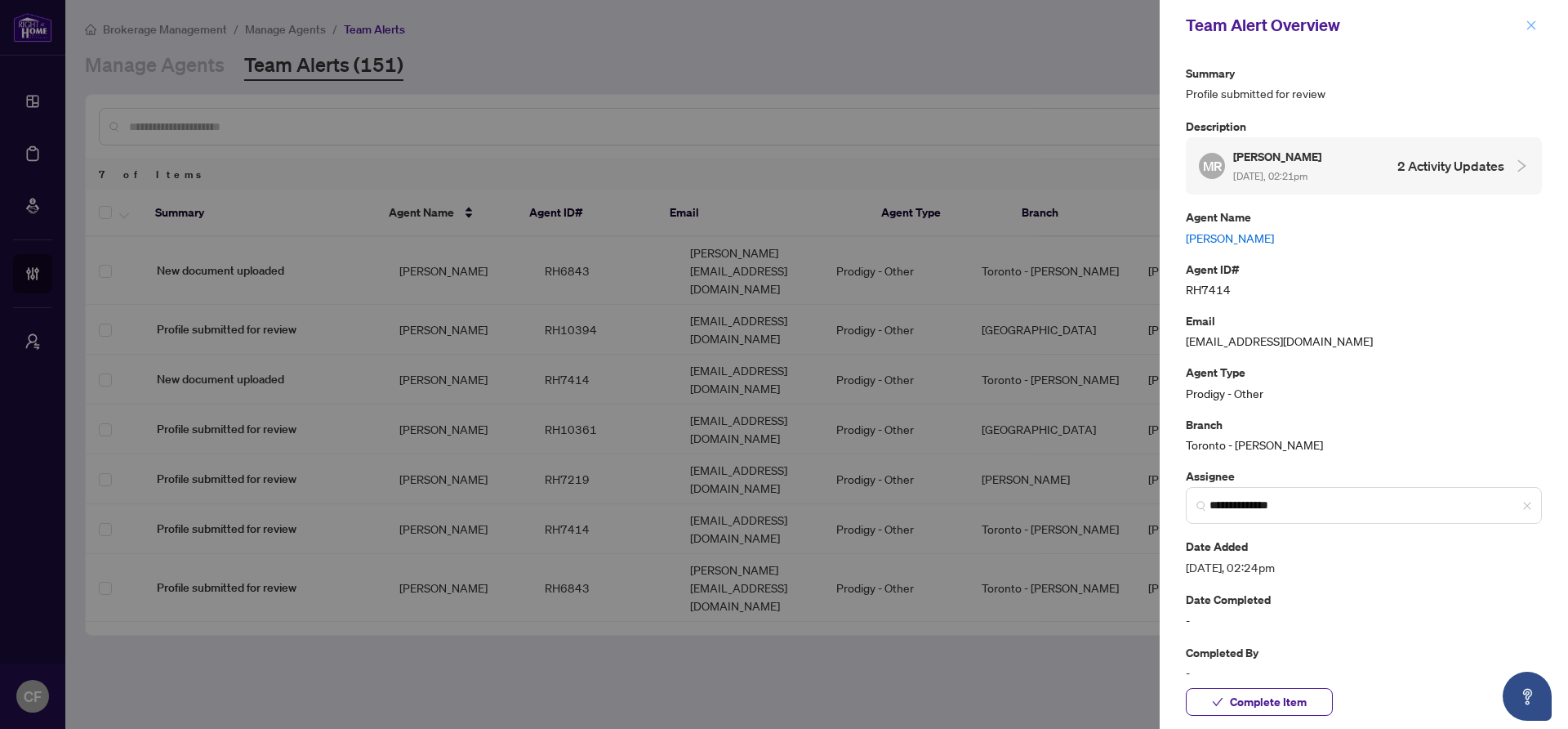
click at [1527, 31] on icon "close" at bounding box center [1531, 25] width 11 height 11
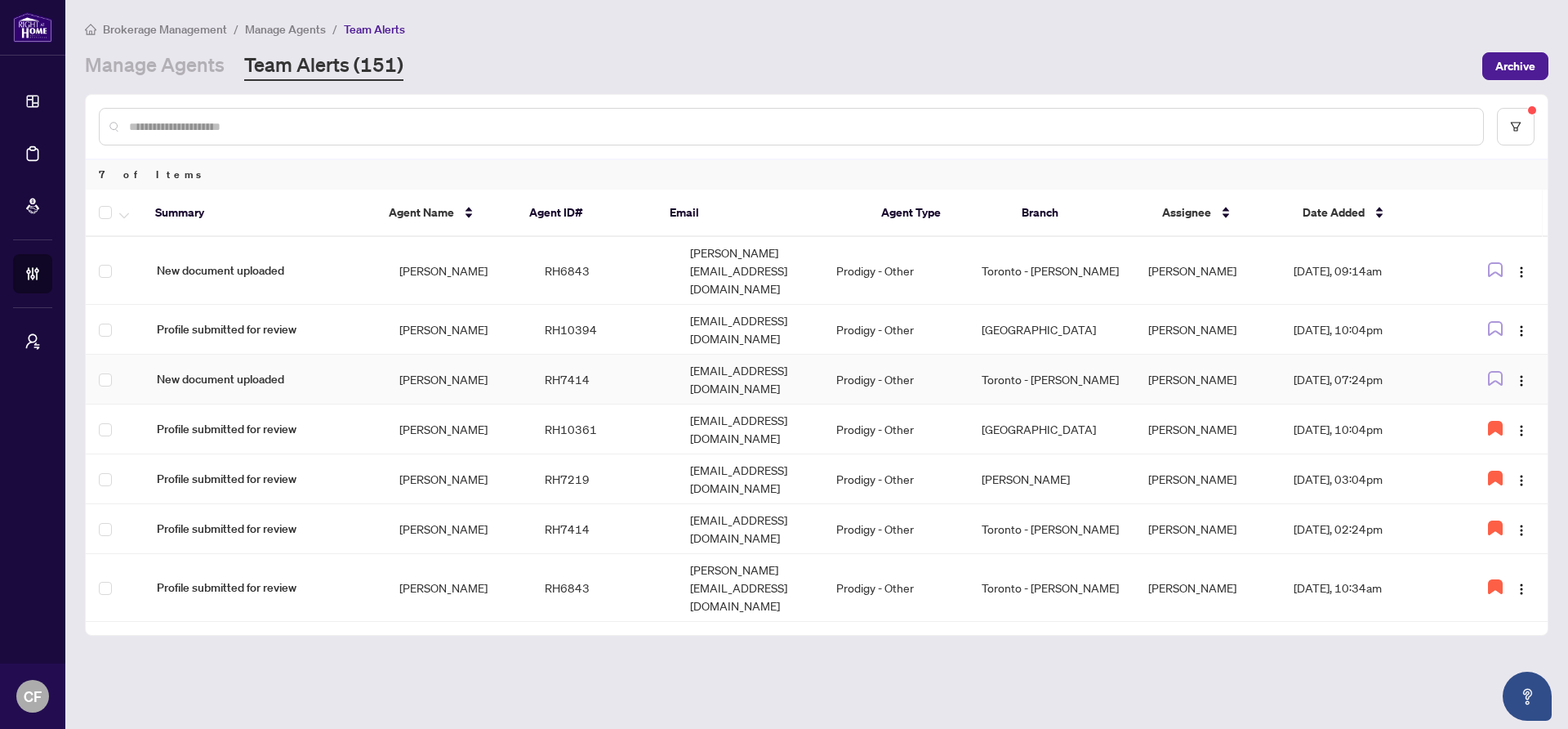
click at [880, 355] on td "Prodigy - Other" at bounding box center [895, 379] width 146 height 50
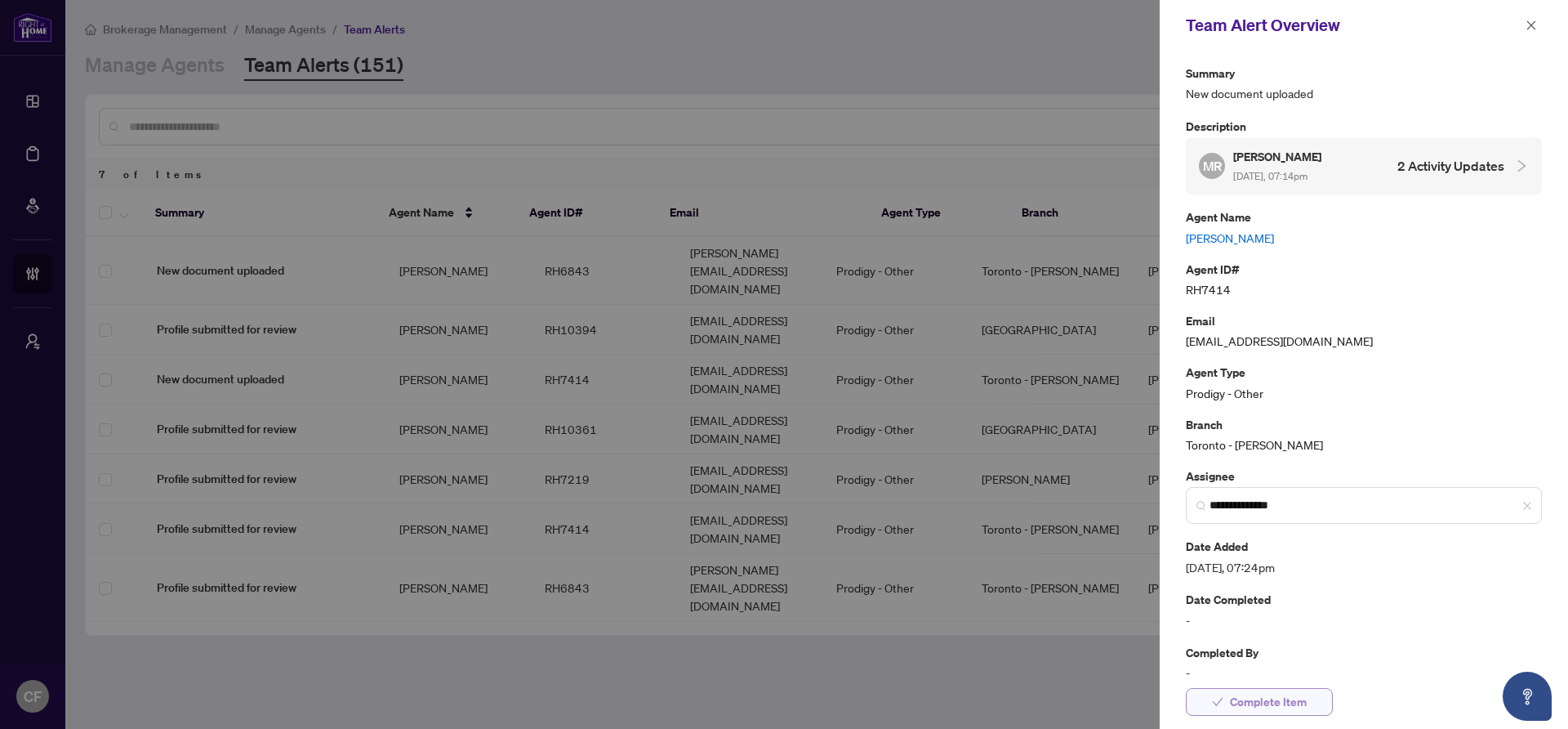
click at [1285, 698] on span "Complete Item" at bounding box center [1269, 702] width 77 height 26
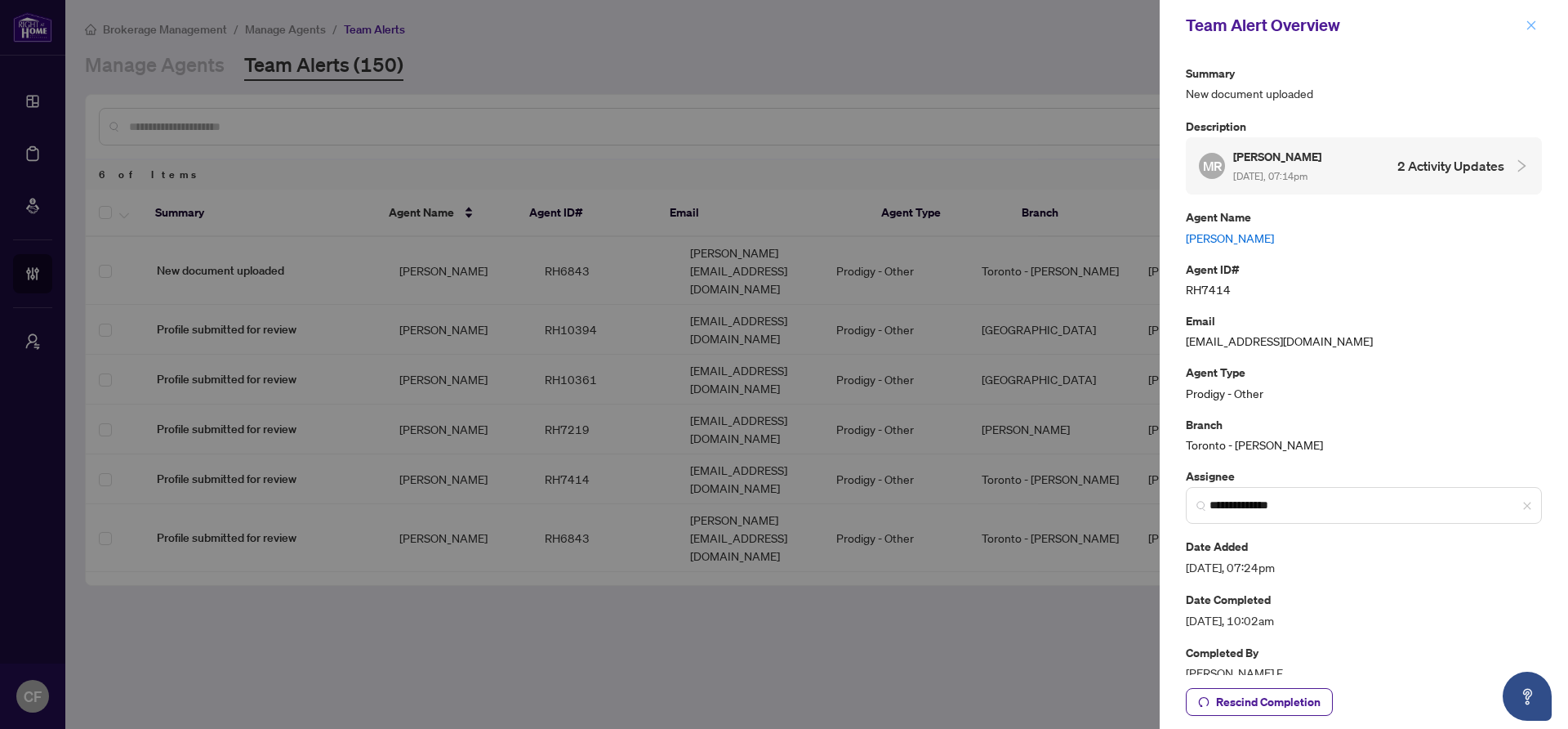
click at [1537, 19] on button "button" at bounding box center [1531, 25] width 22 height 20
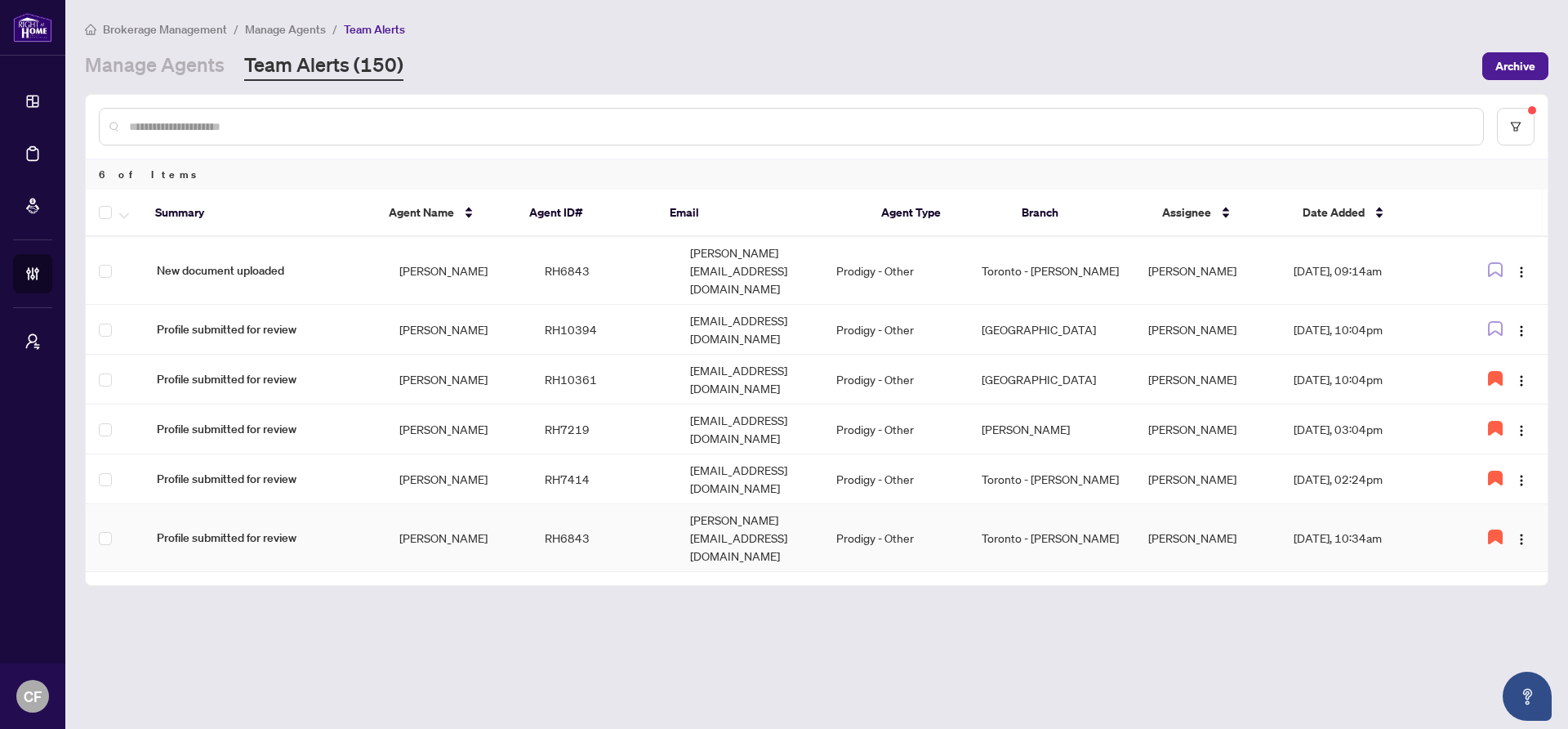
click at [711, 504] on td "[PERSON_NAME][EMAIL_ADDRESS][DOMAIN_NAME]" at bounding box center [750, 538] width 146 height 68
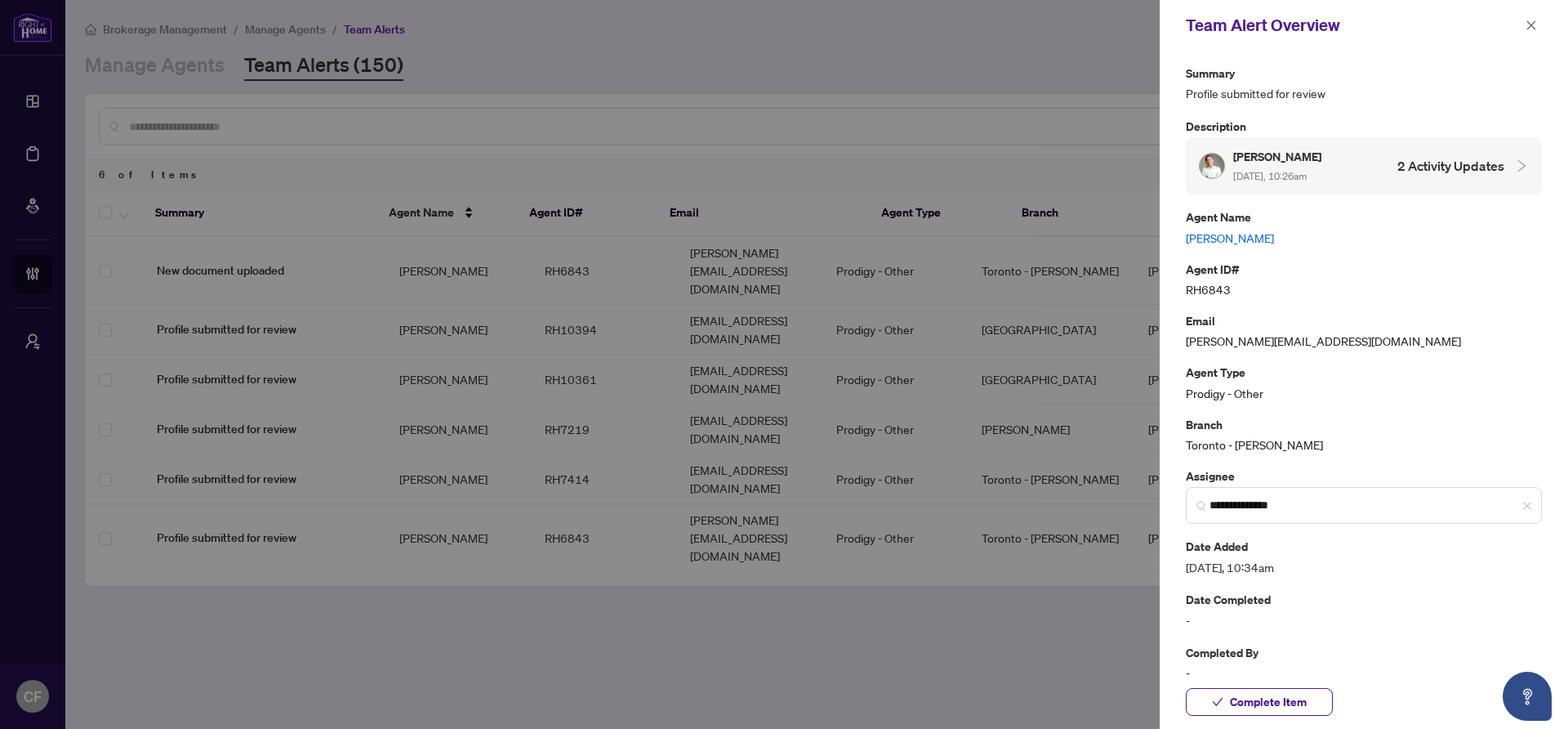
click at [1194, 239] on link "[PERSON_NAME]" at bounding box center [1364, 237] width 356 height 18
click at [1530, 34] on span "button" at bounding box center [1531, 25] width 11 height 26
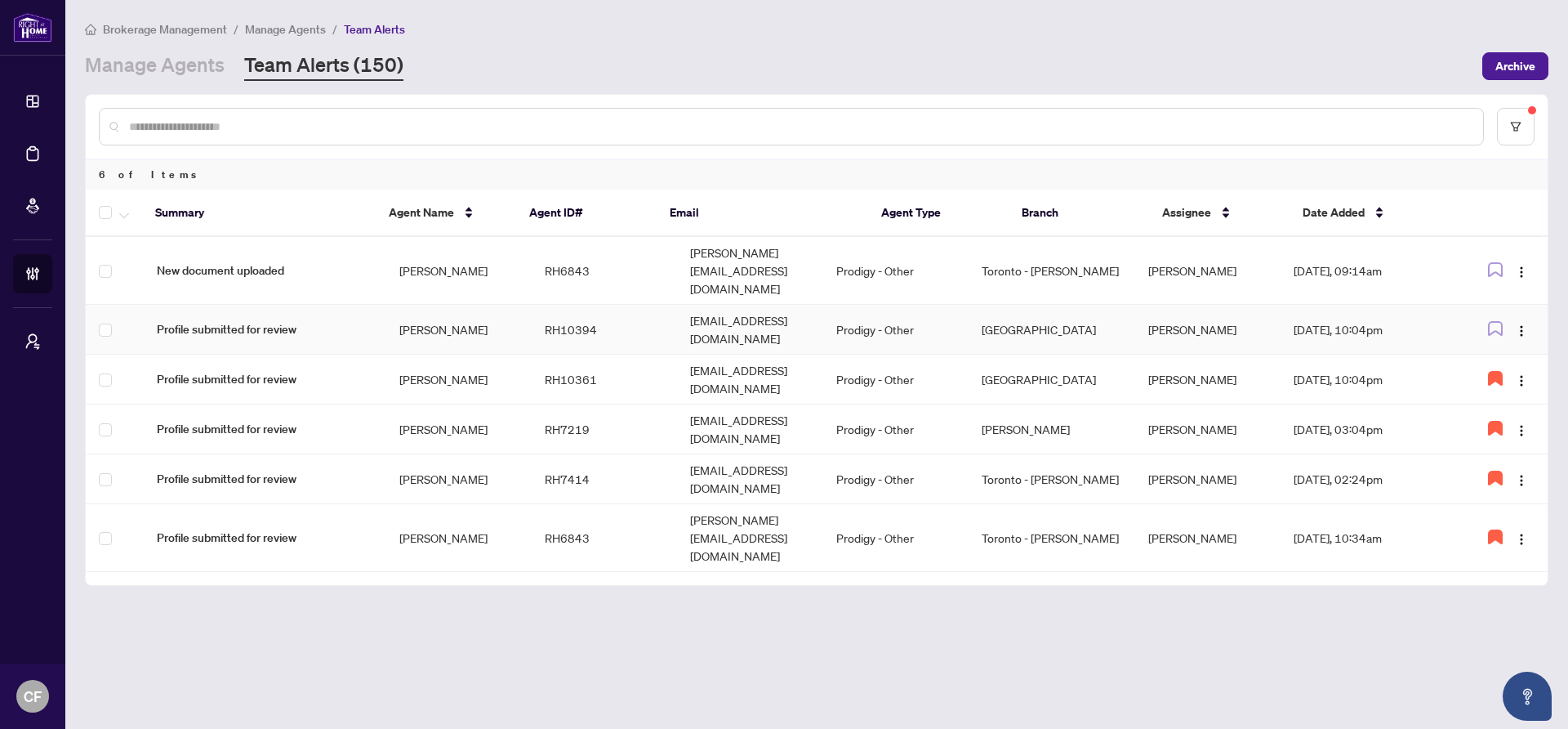
click at [734, 309] on td "[EMAIL_ADDRESS][DOMAIN_NAME]" at bounding box center [750, 329] width 146 height 50
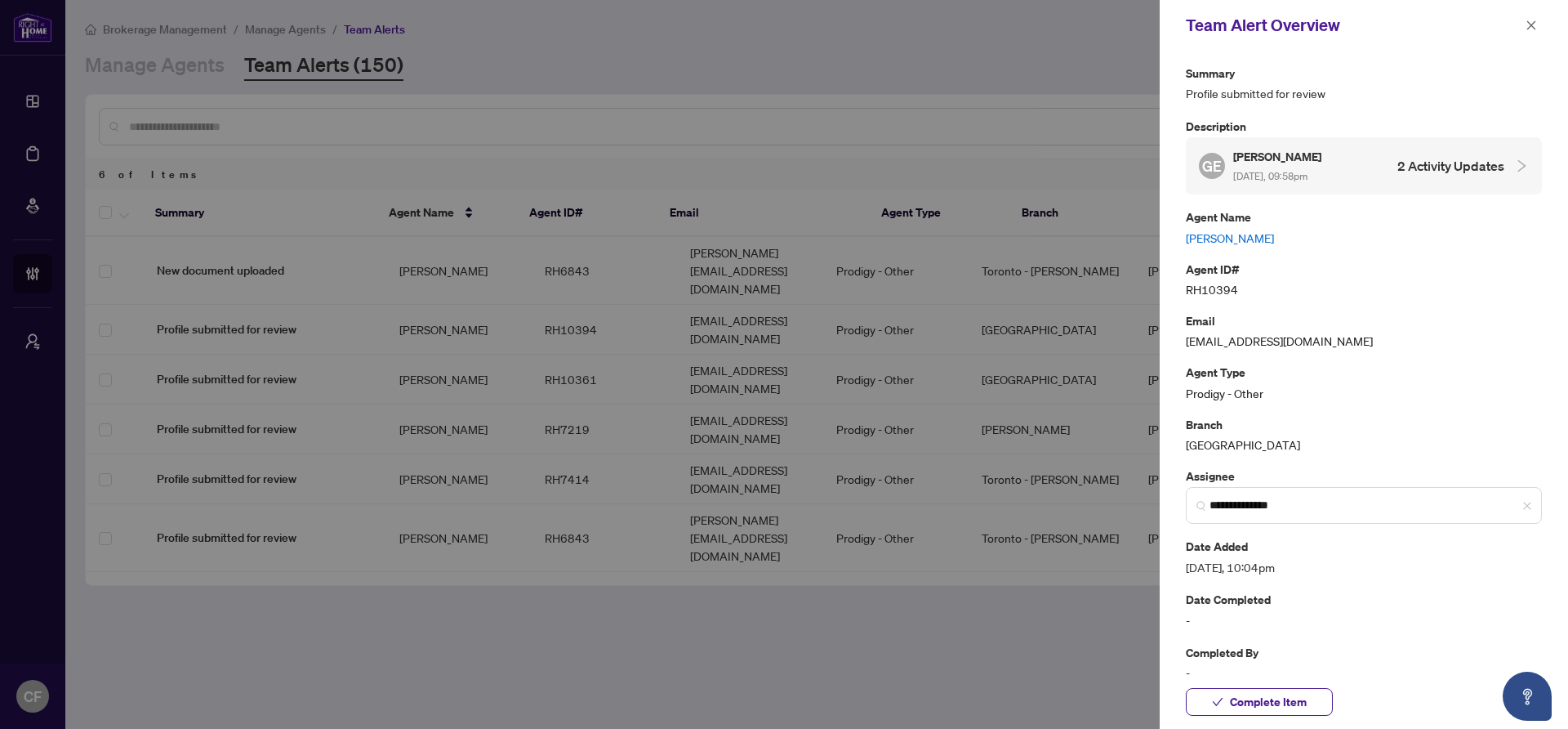
click at [1233, 234] on link "[PERSON_NAME]" at bounding box center [1364, 237] width 356 height 18
click at [1531, 24] on icon "close" at bounding box center [1532, 25] width 9 height 9
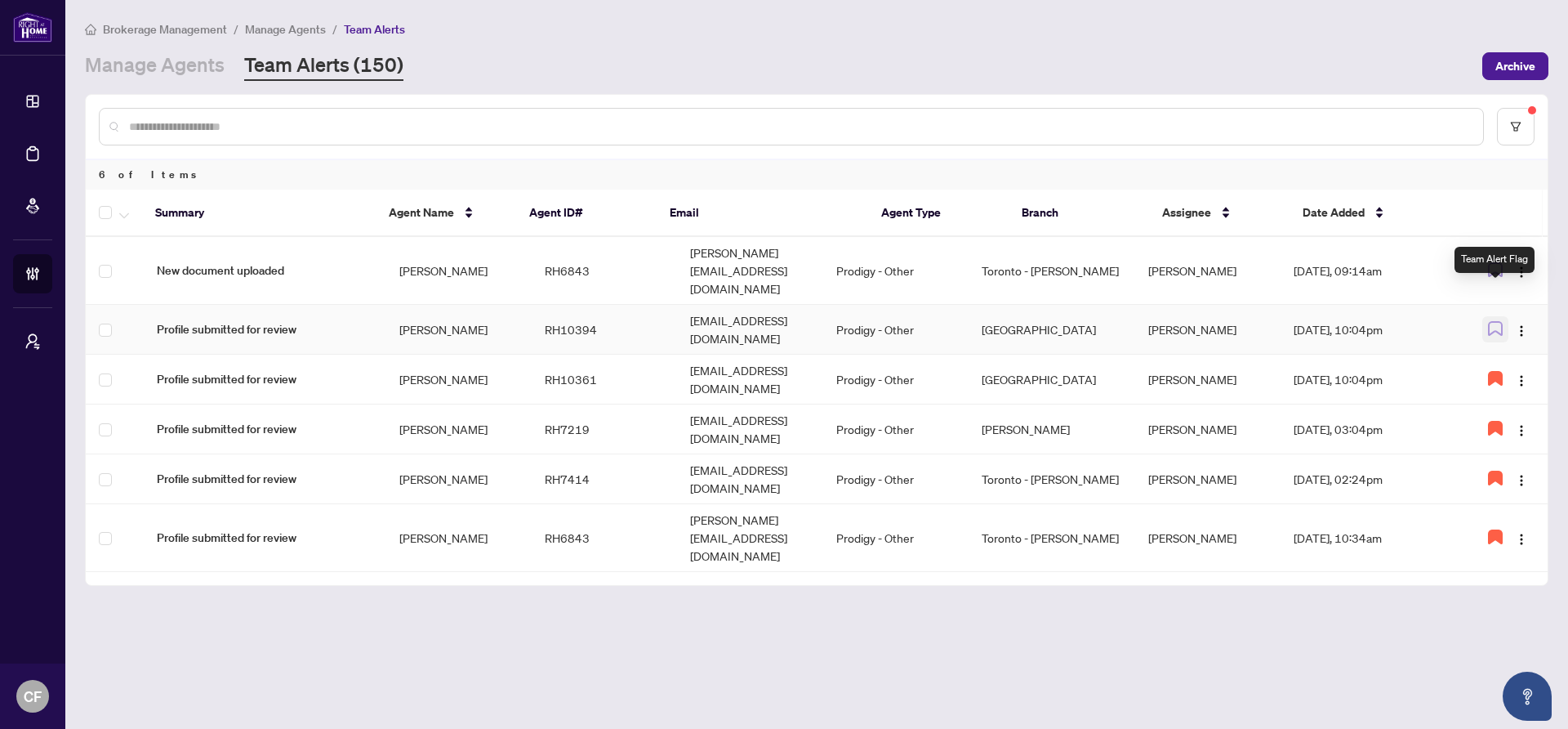
click at [1497, 321] on icon "button" at bounding box center [1496, 328] width 15 height 15
click at [1504, 123] on button "button" at bounding box center [1516, 127] width 38 height 38
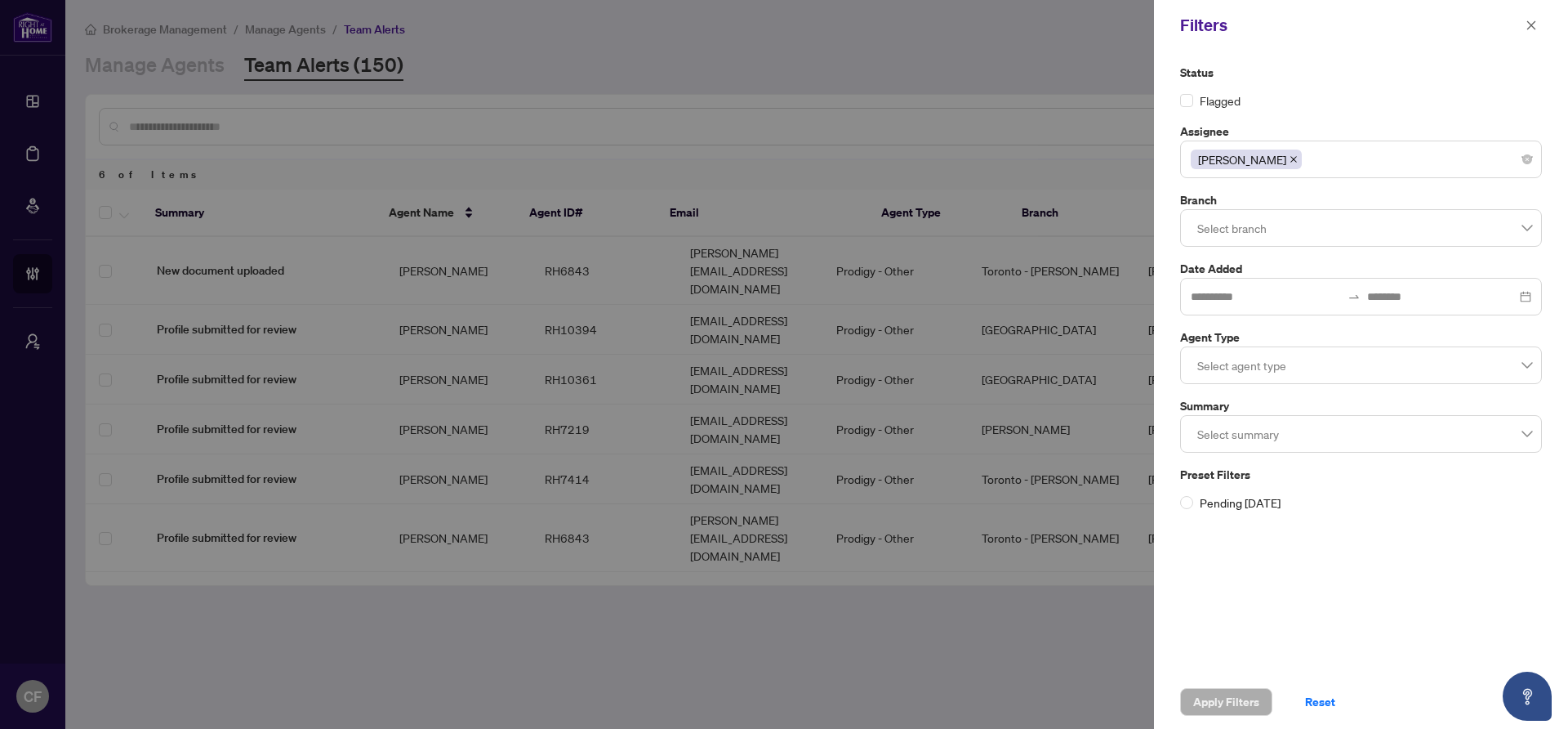
click at [1291, 160] on icon "close" at bounding box center [1293, 159] width 7 height 7
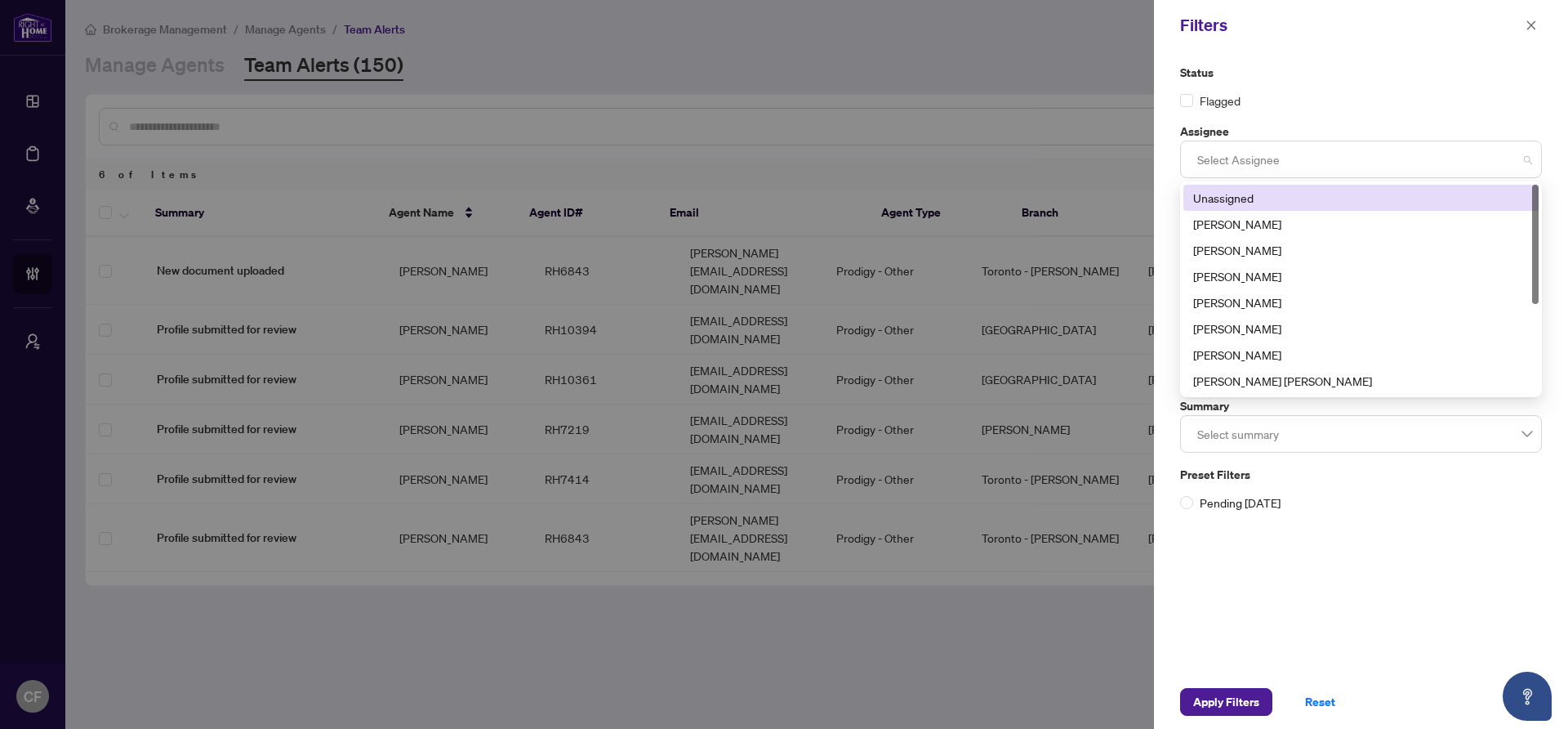
click at [1285, 162] on div at bounding box center [1361, 159] width 341 height 29
click at [1290, 202] on div "Unassigned" at bounding box center [1361, 198] width 336 height 18
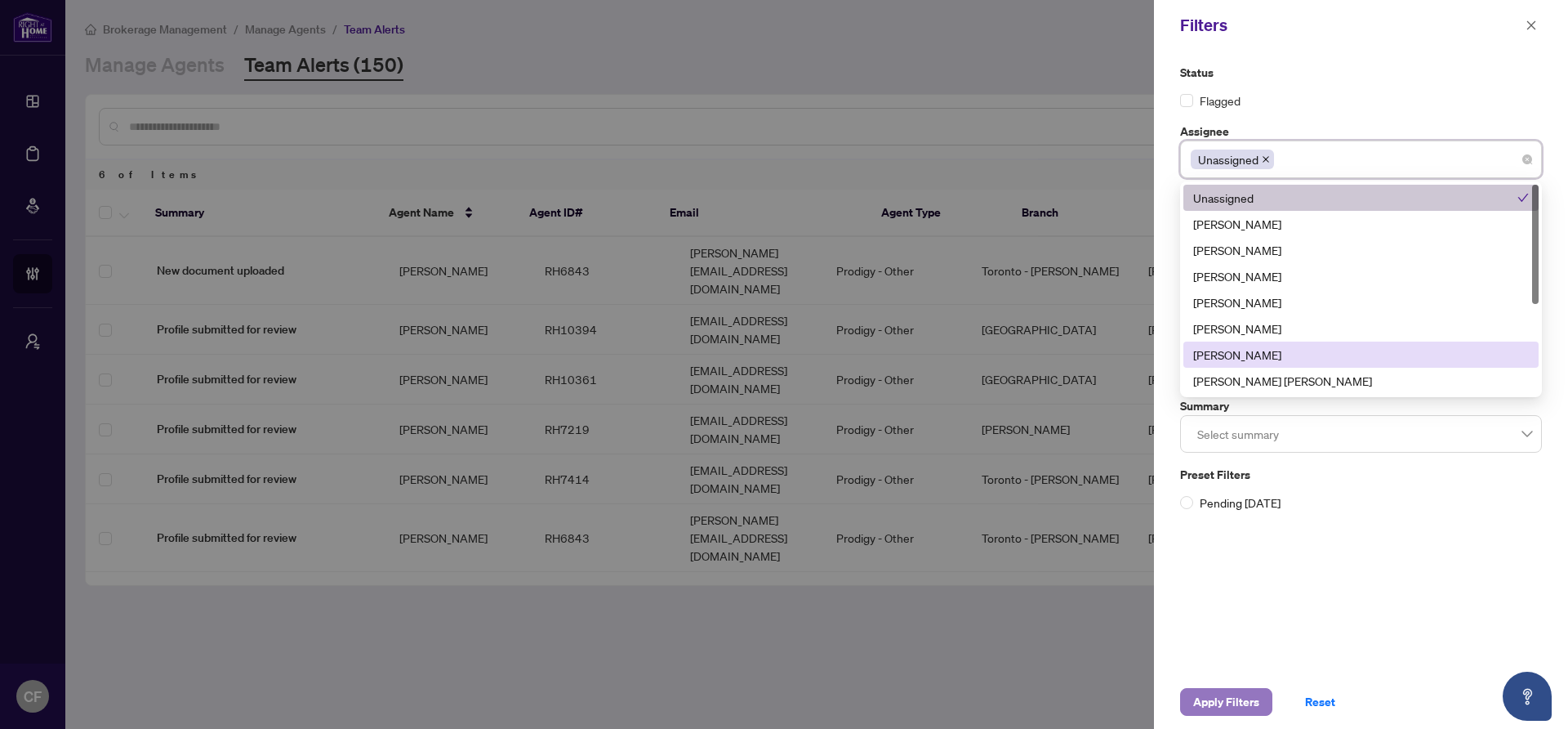
click at [1229, 701] on span "Apply Filters" at bounding box center [1227, 702] width 66 height 26
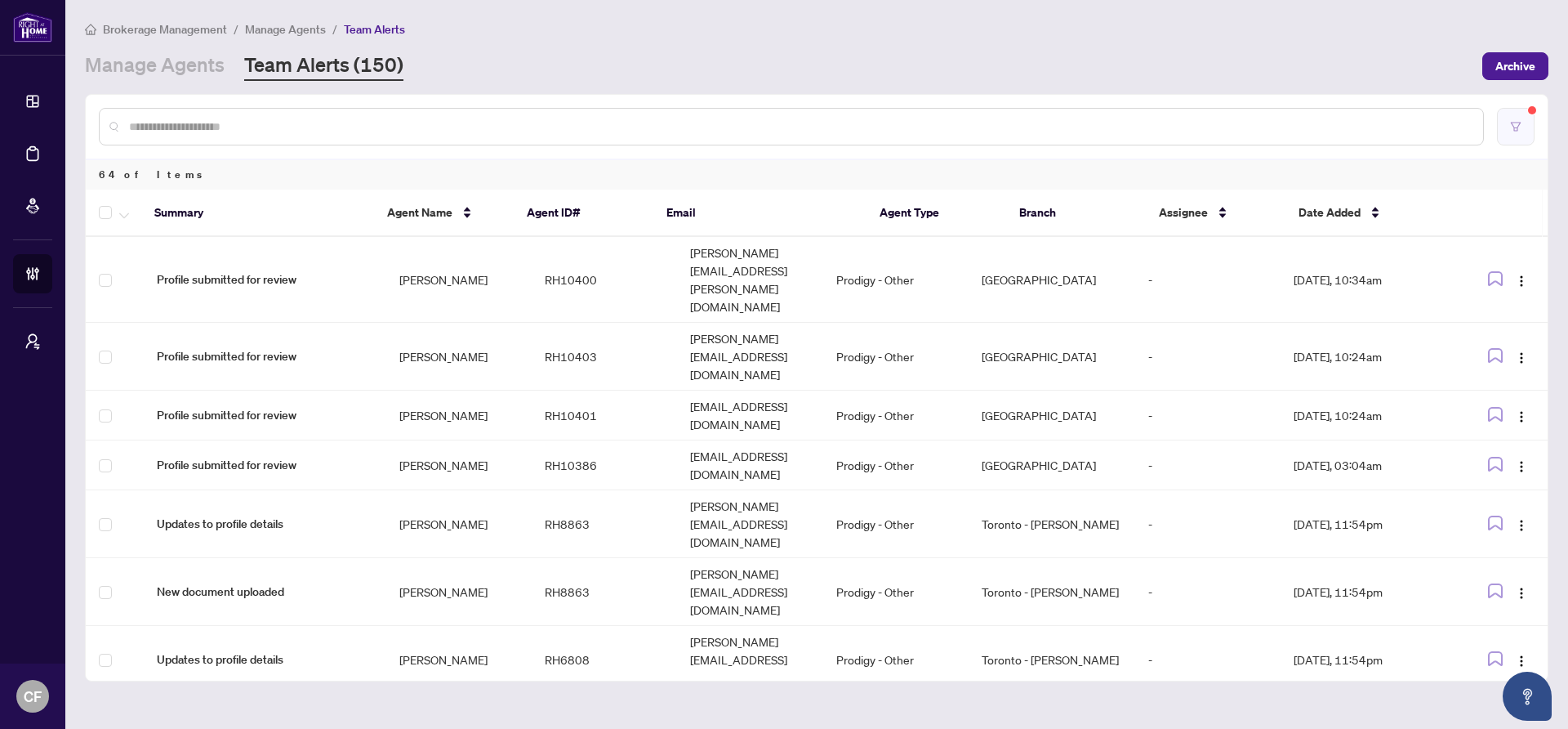
click at [1527, 116] on button "button" at bounding box center [1516, 127] width 38 height 38
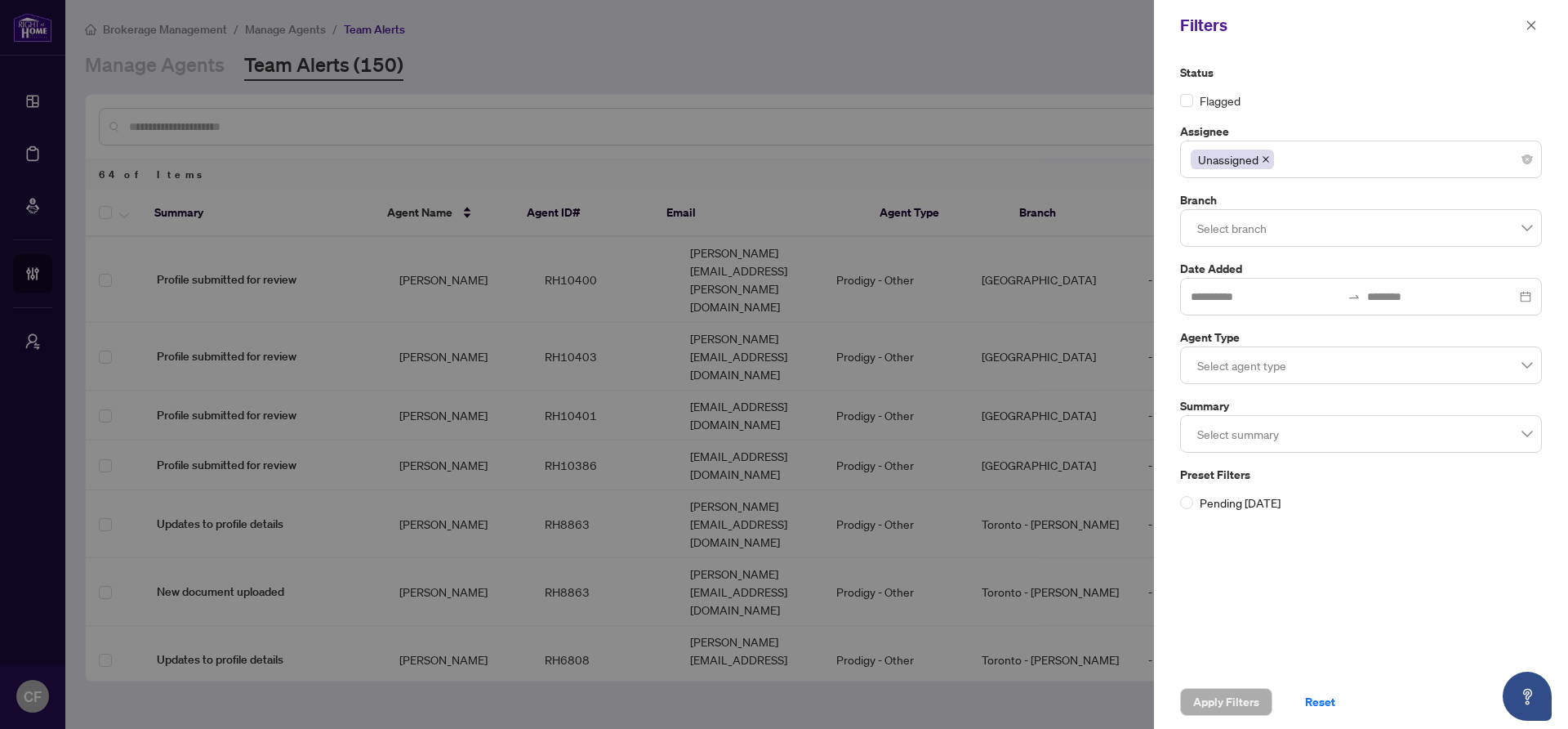
click at [1273, 447] on div at bounding box center [1361, 434] width 341 height 29
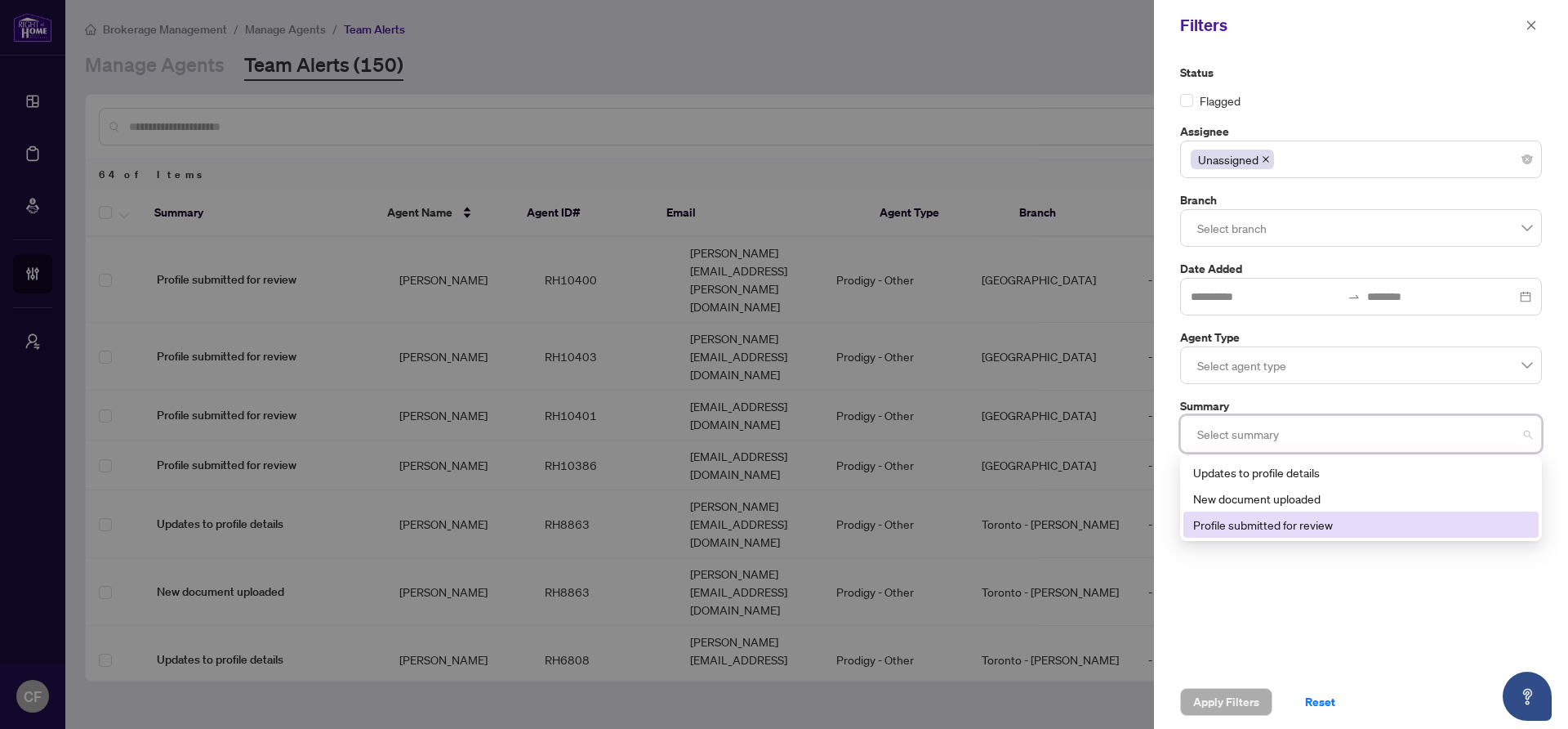
click at [1258, 523] on div "Profile submitted for review" at bounding box center [1361, 524] width 336 height 18
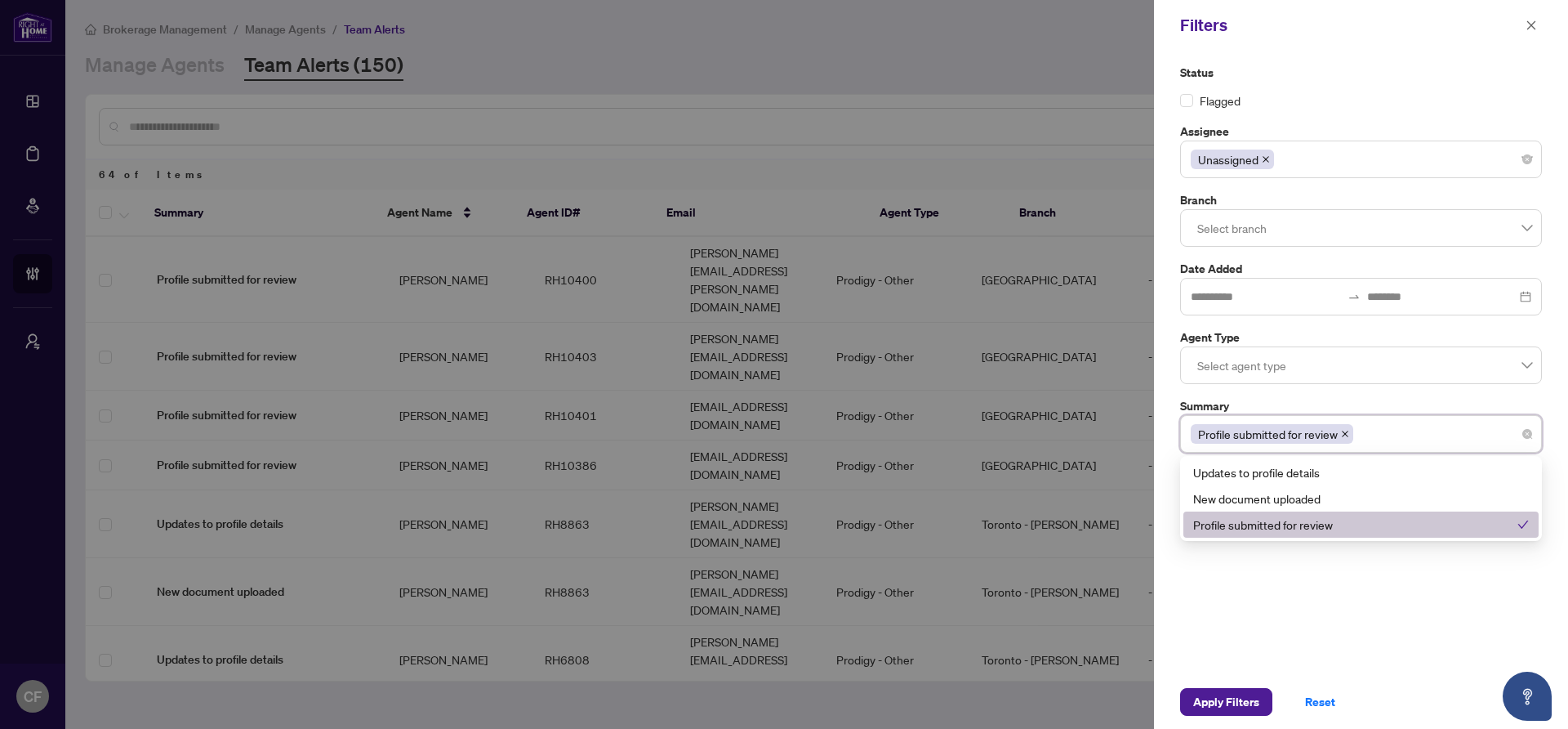
drag, startPoint x: 1346, startPoint y: 631, endPoint x: 1341, endPoint y: 615, distance: 16.8
click at [1345, 631] on div "Status Flagged Assignee Unassigned Branch Select branch Date Added Agent Type S…" at bounding box center [1361, 363] width 414 height 625
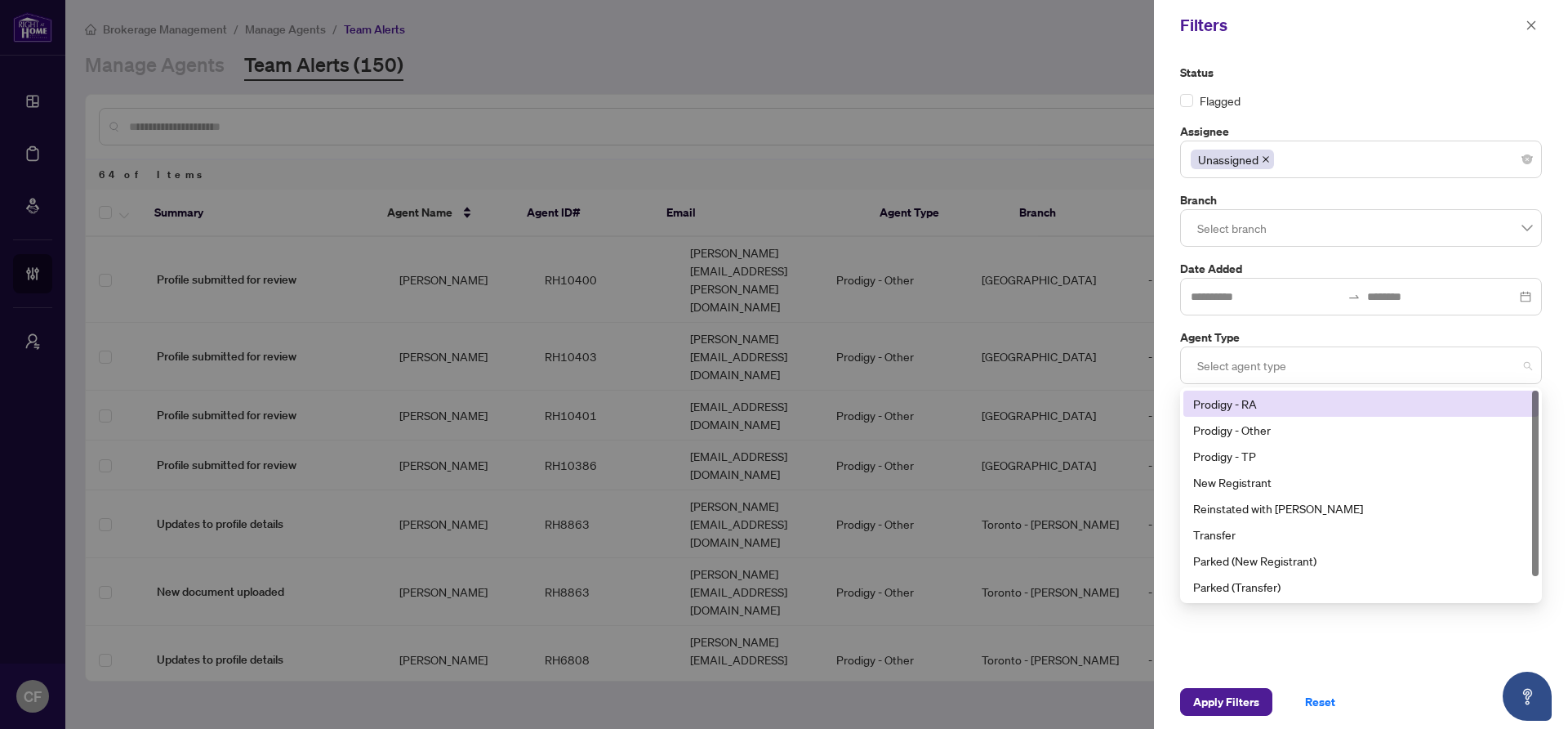
click at [1259, 360] on div at bounding box center [1361, 365] width 341 height 29
click at [1258, 401] on div "Prodigy - RA" at bounding box center [1361, 403] width 336 height 18
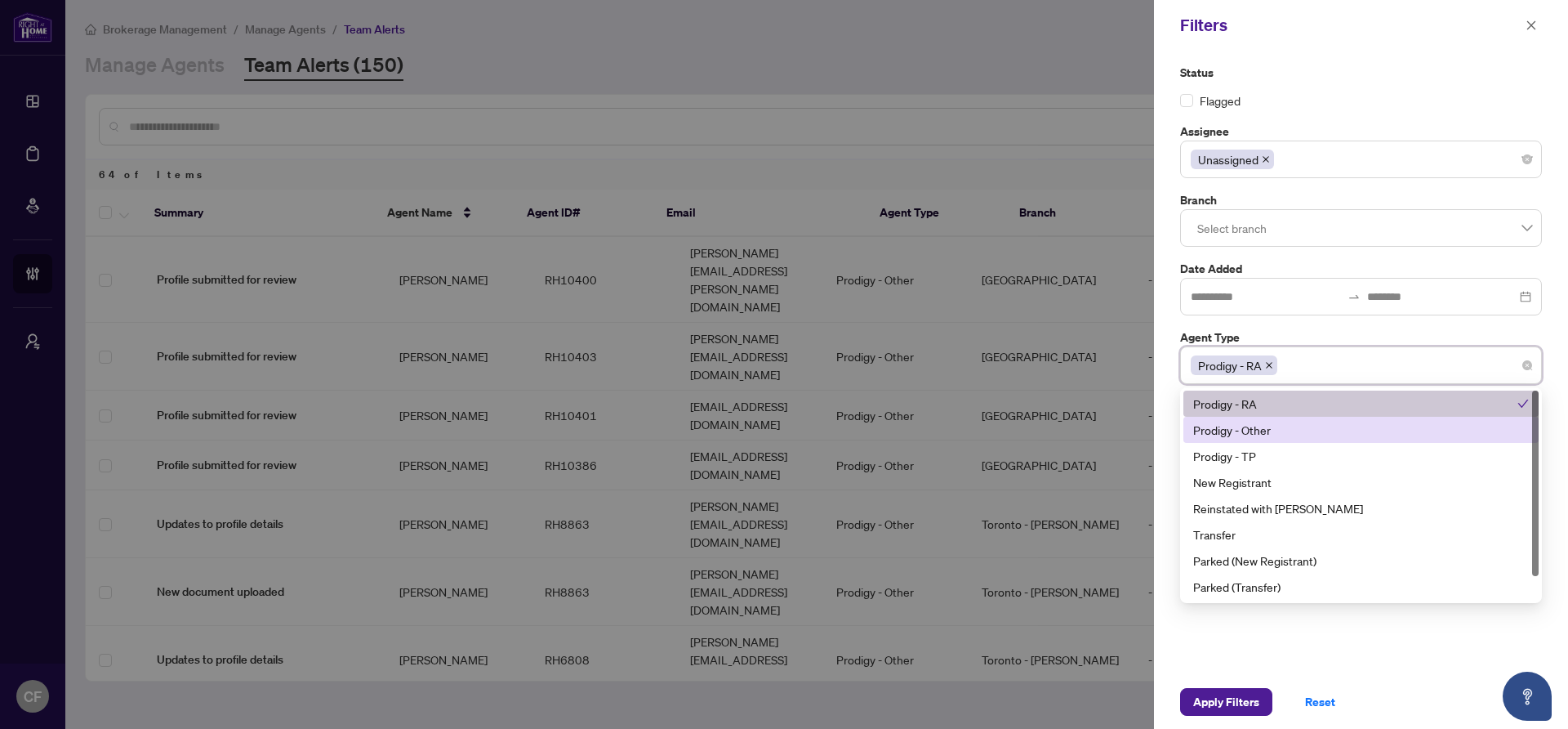
click at [1262, 420] on div "Prodigy - Other" at bounding box center [1361, 430] width 356 height 26
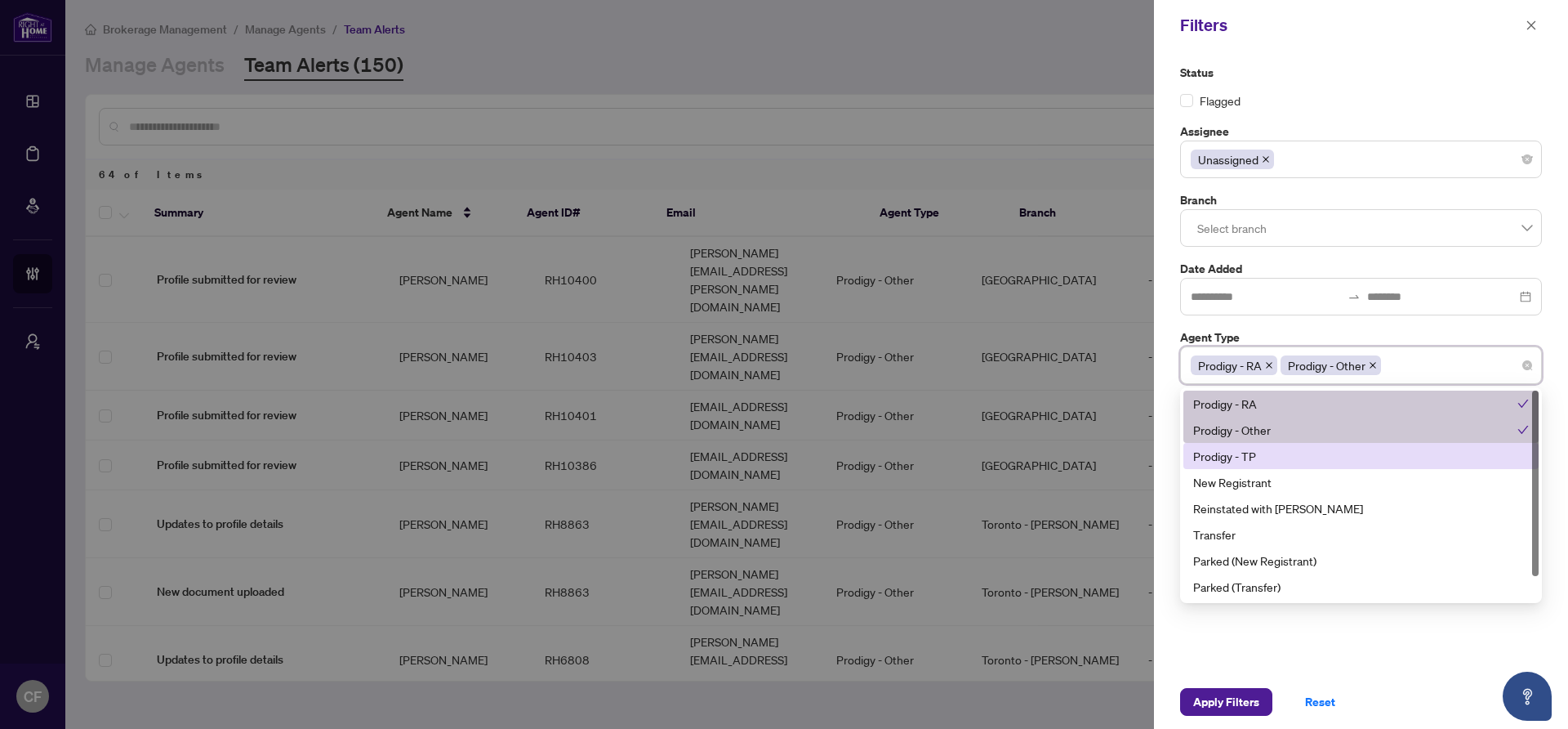
click at [1258, 456] on div "Prodigy - TP" at bounding box center [1361, 455] width 336 height 18
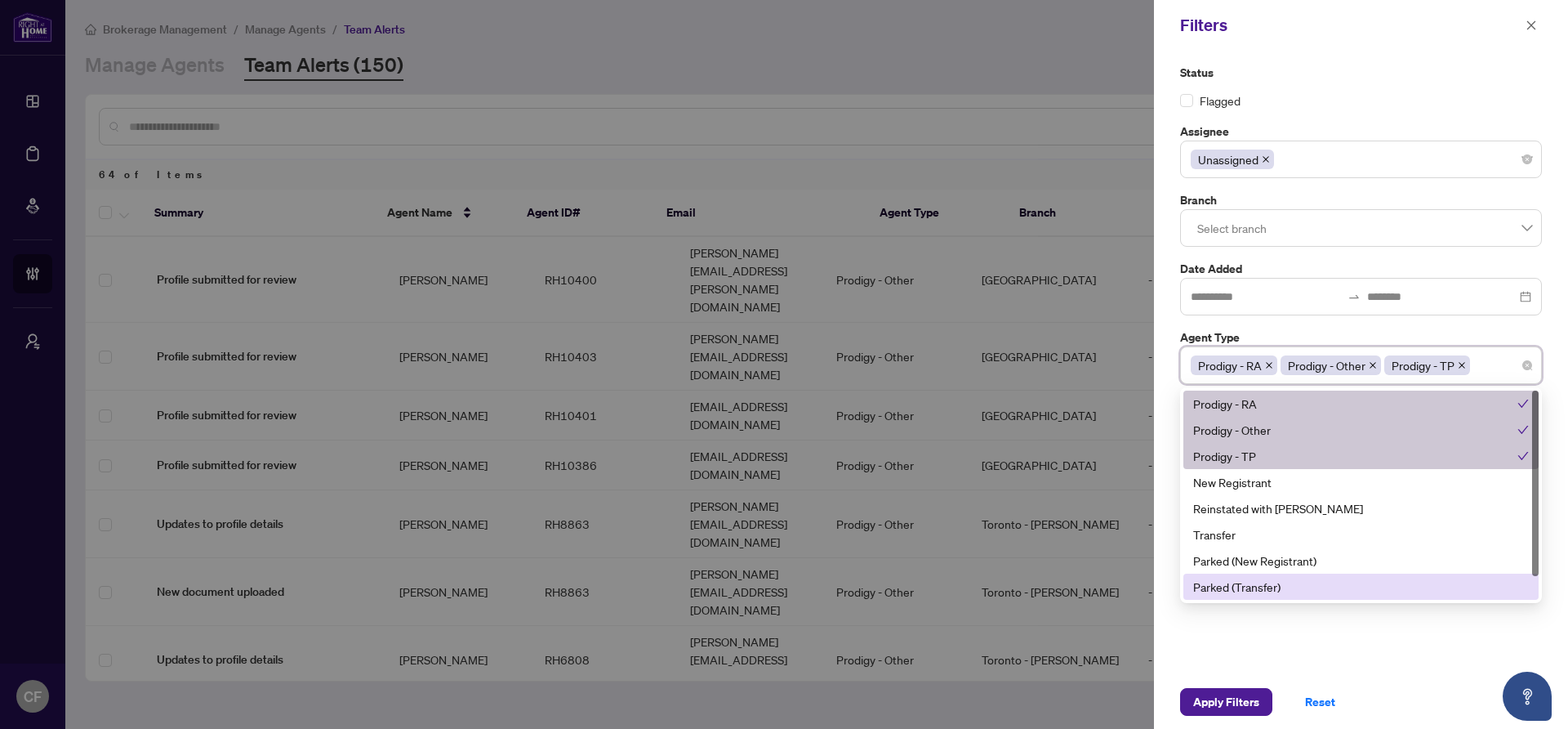
click at [1348, 618] on div "Status Flagged Assignee Unassigned Branch Select branch Date Added Agent Type P…" at bounding box center [1361, 363] width 414 height 625
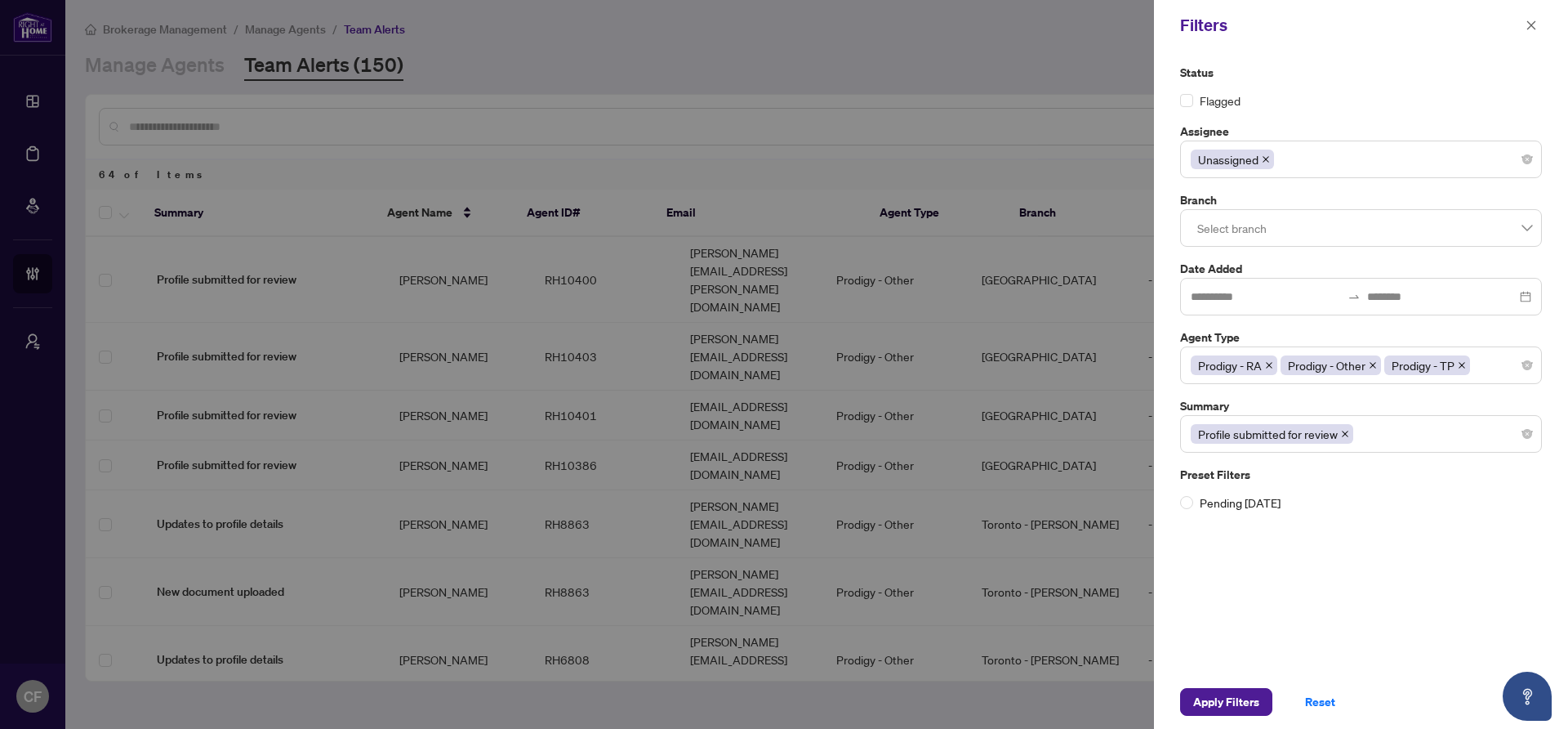
click at [1499, 366] on div "Prodigy - RA Prodigy - Other Prodigy - TP" at bounding box center [1361, 365] width 341 height 29
click at [1384, 648] on div "Status Flagged Assignee Unassigned Branch Select branch Date Added Agent Type P…" at bounding box center [1361, 363] width 414 height 625
click at [1254, 710] on span "Apply Filters" at bounding box center [1227, 702] width 66 height 26
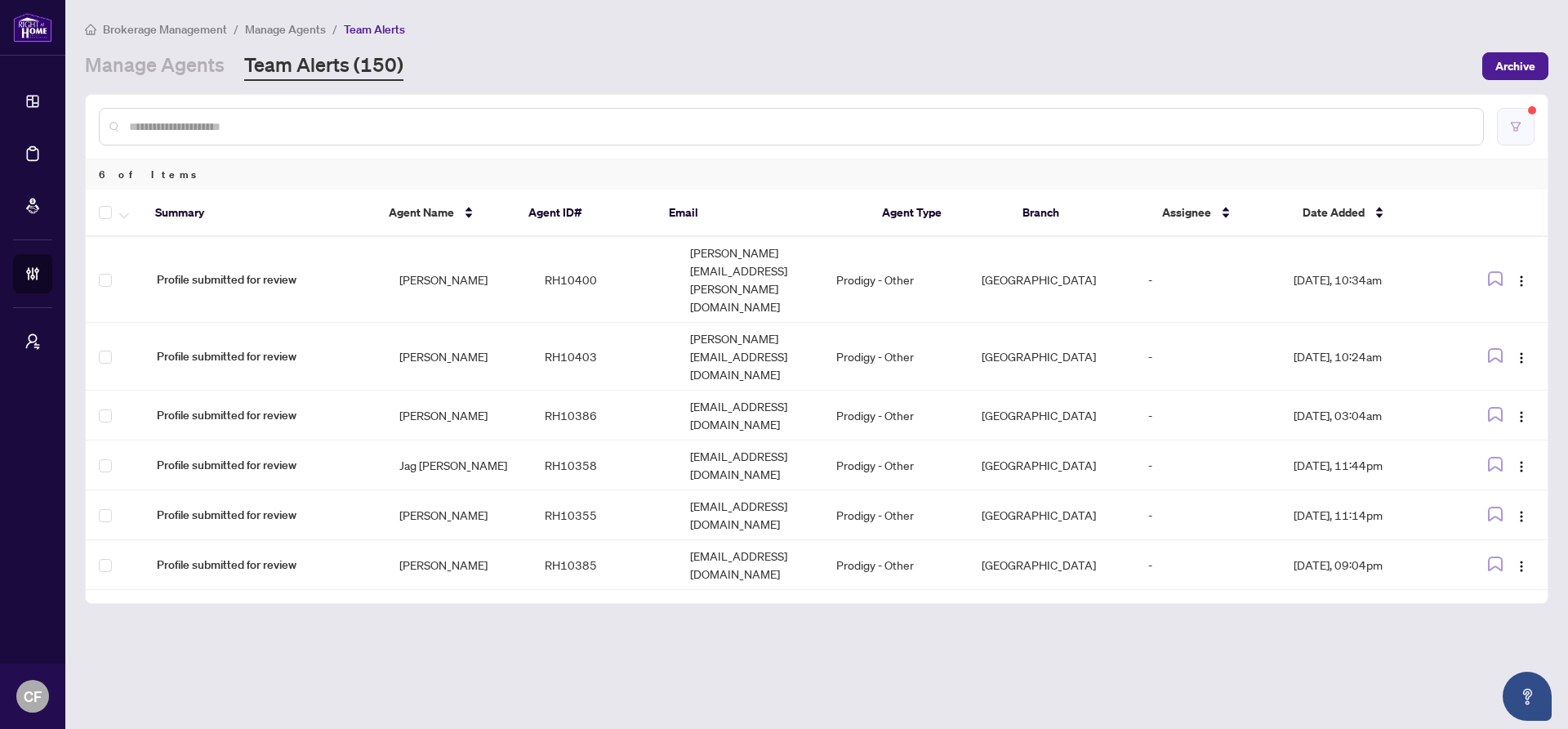
click at [1521, 121] on button "button" at bounding box center [1516, 127] width 38 height 38
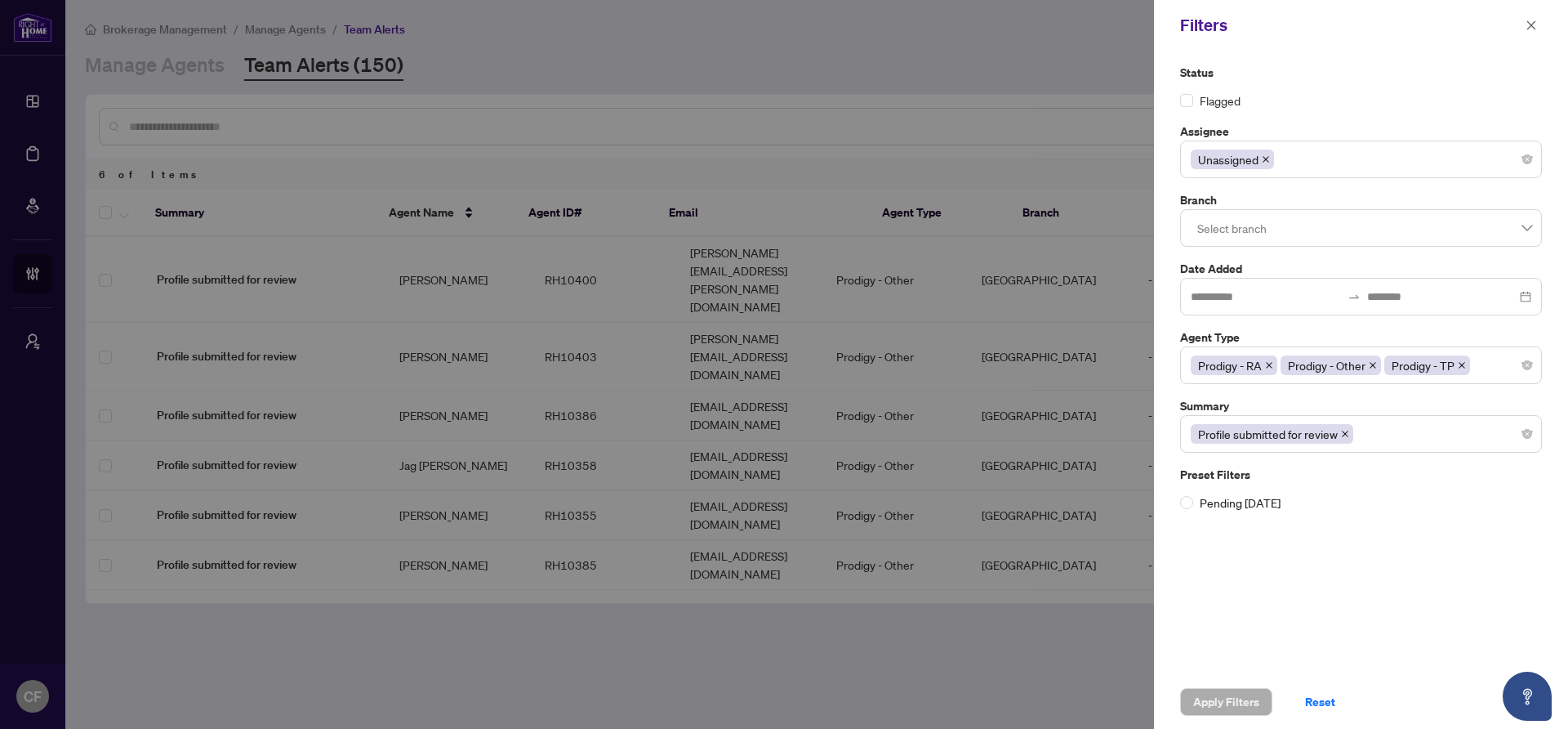
click at [1345, 432] on icon "close" at bounding box center [1345, 434] width 8 height 8
click at [1199, 695] on span "Apply Filters" at bounding box center [1227, 702] width 66 height 26
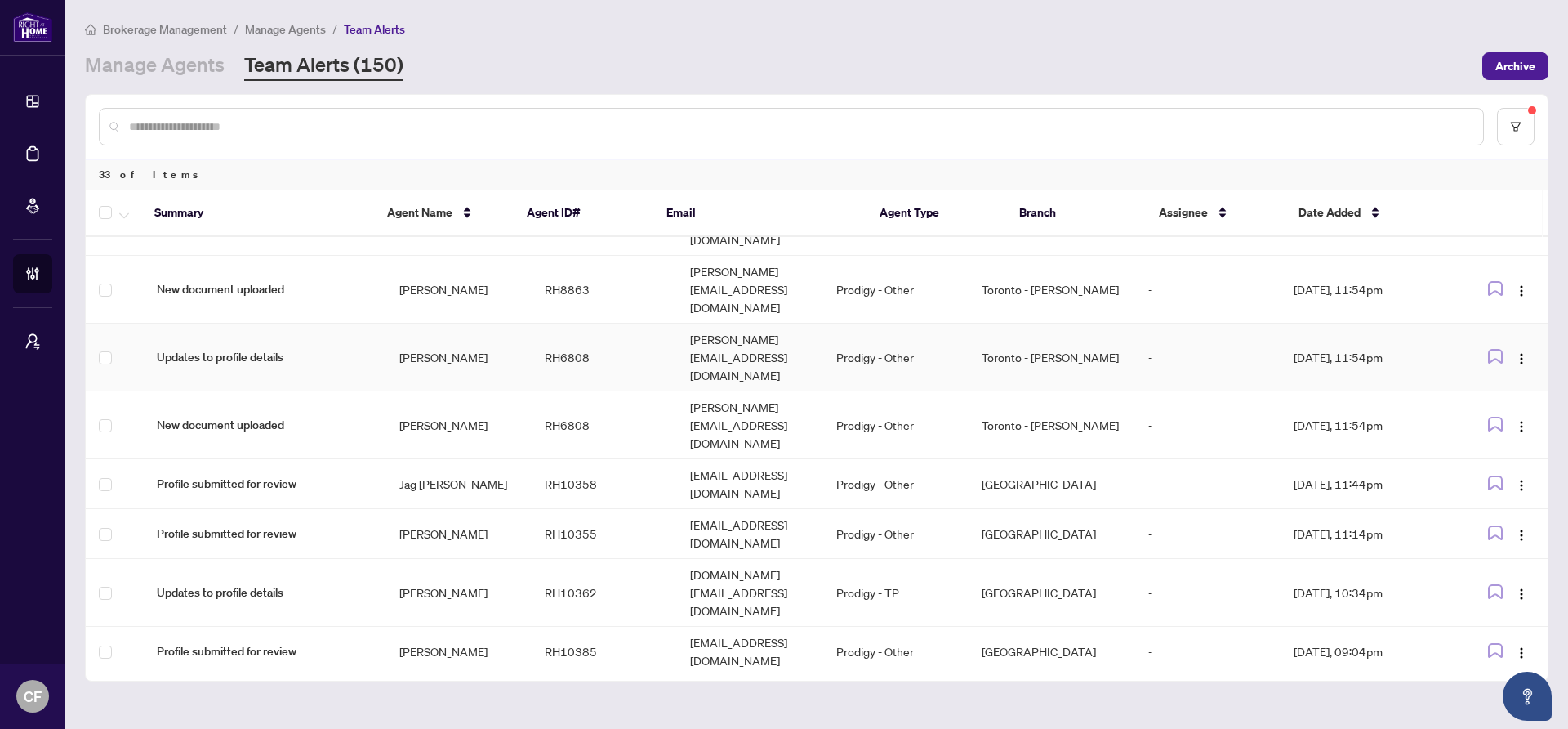
scroll to position [257, 0]
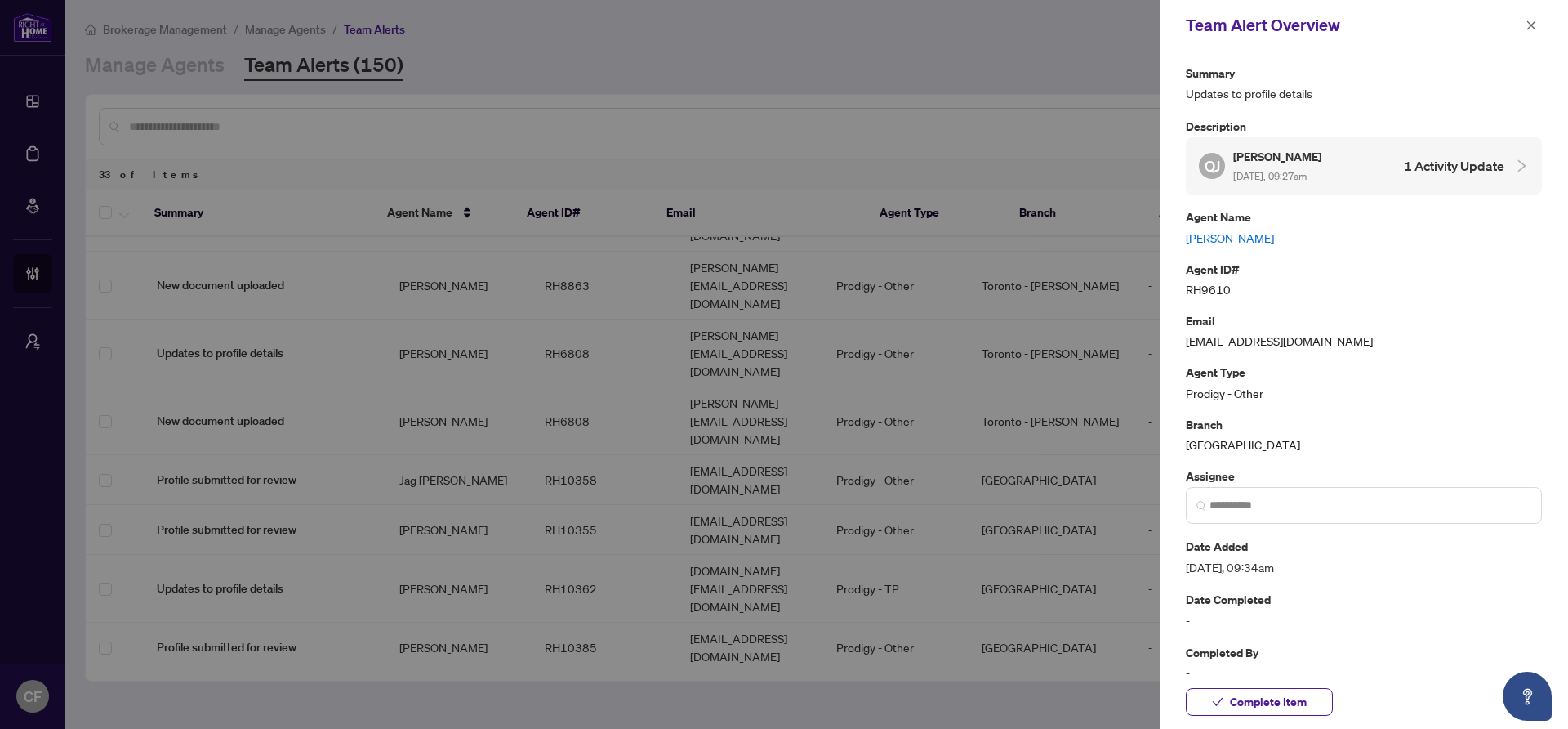
click at [1242, 236] on link "[PERSON_NAME]" at bounding box center [1364, 237] width 356 height 18
